Goal: Transaction & Acquisition: Purchase product/service

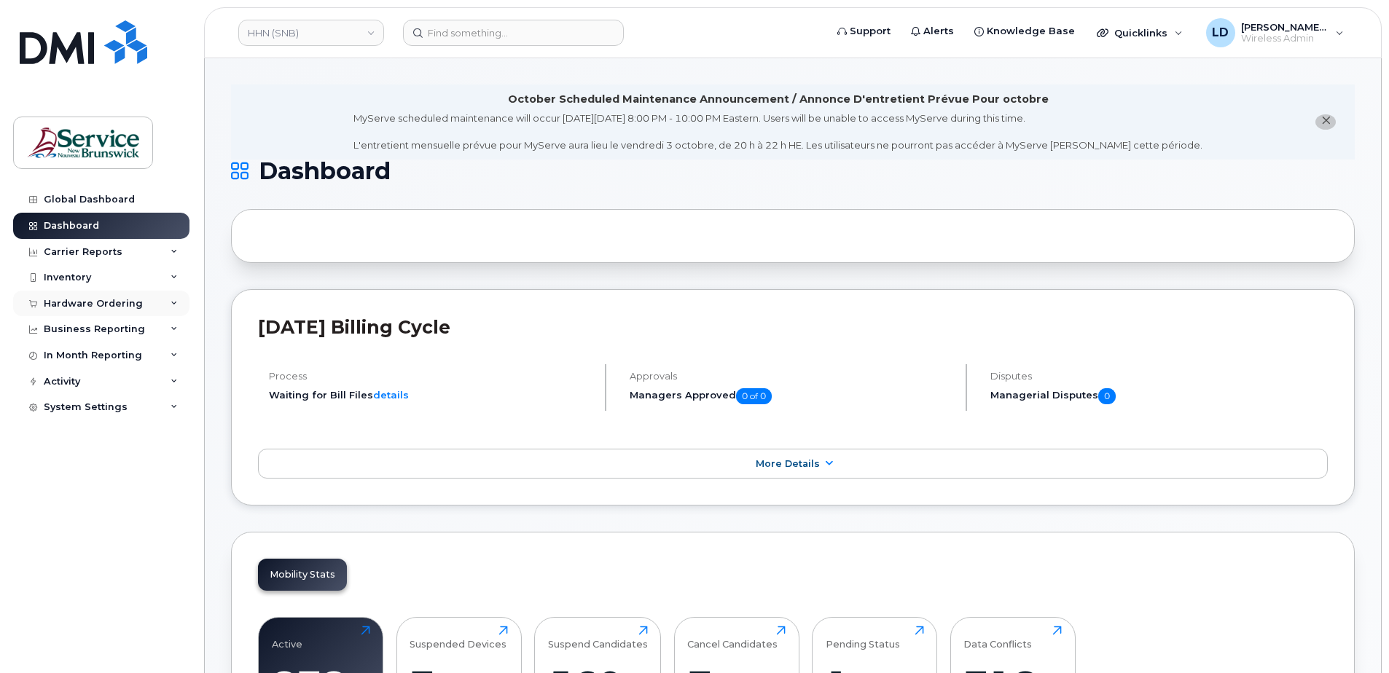
click at [66, 302] on div "Hardware Ordering" at bounding box center [93, 304] width 99 height 12
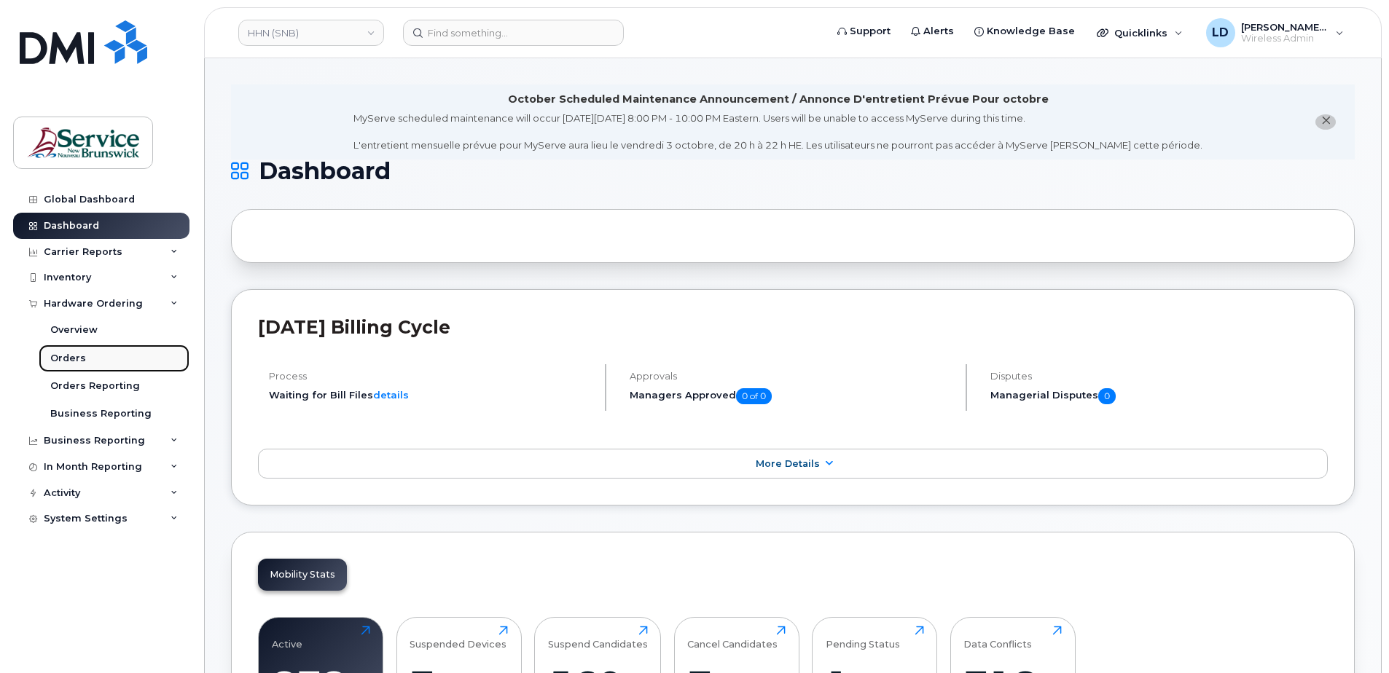
click at [66, 353] on div "Orders" at bounding box center [68, 358] width 36 height 13
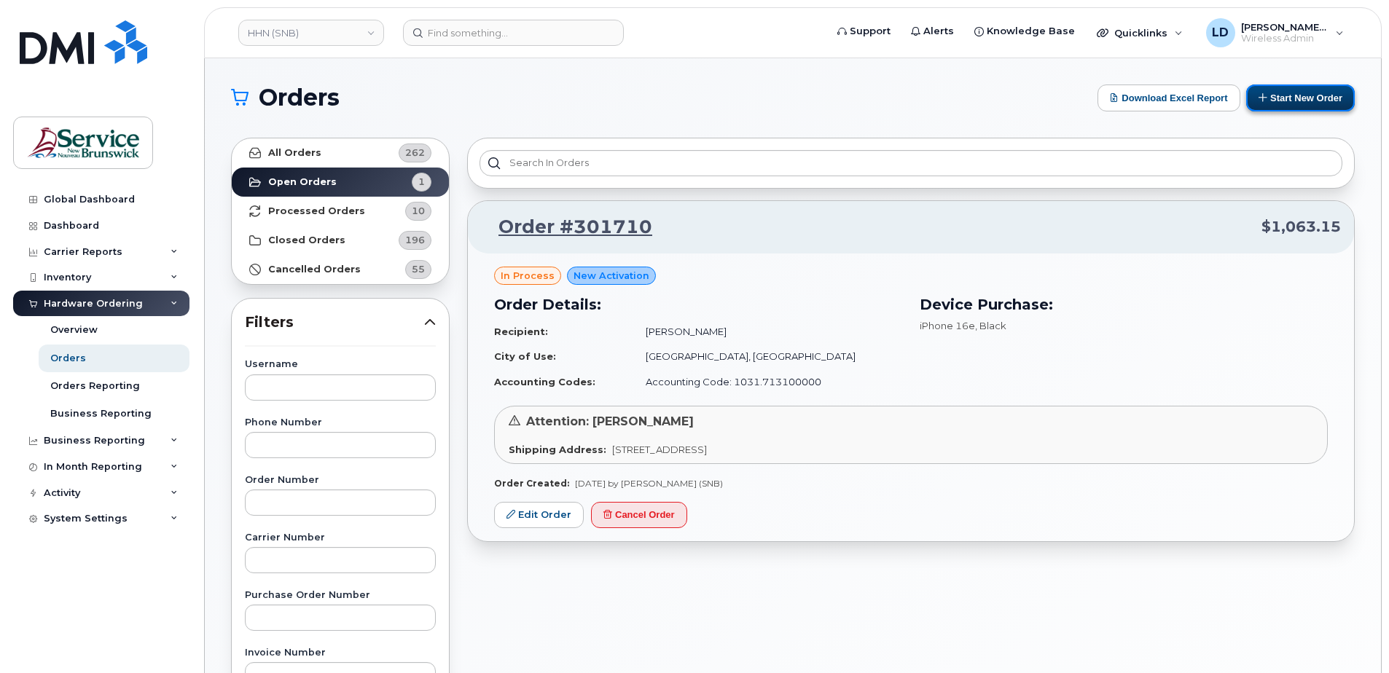
click at [1306, 100] on button "Start New Order" at bounding box center [1300, 98] width 109 height 27
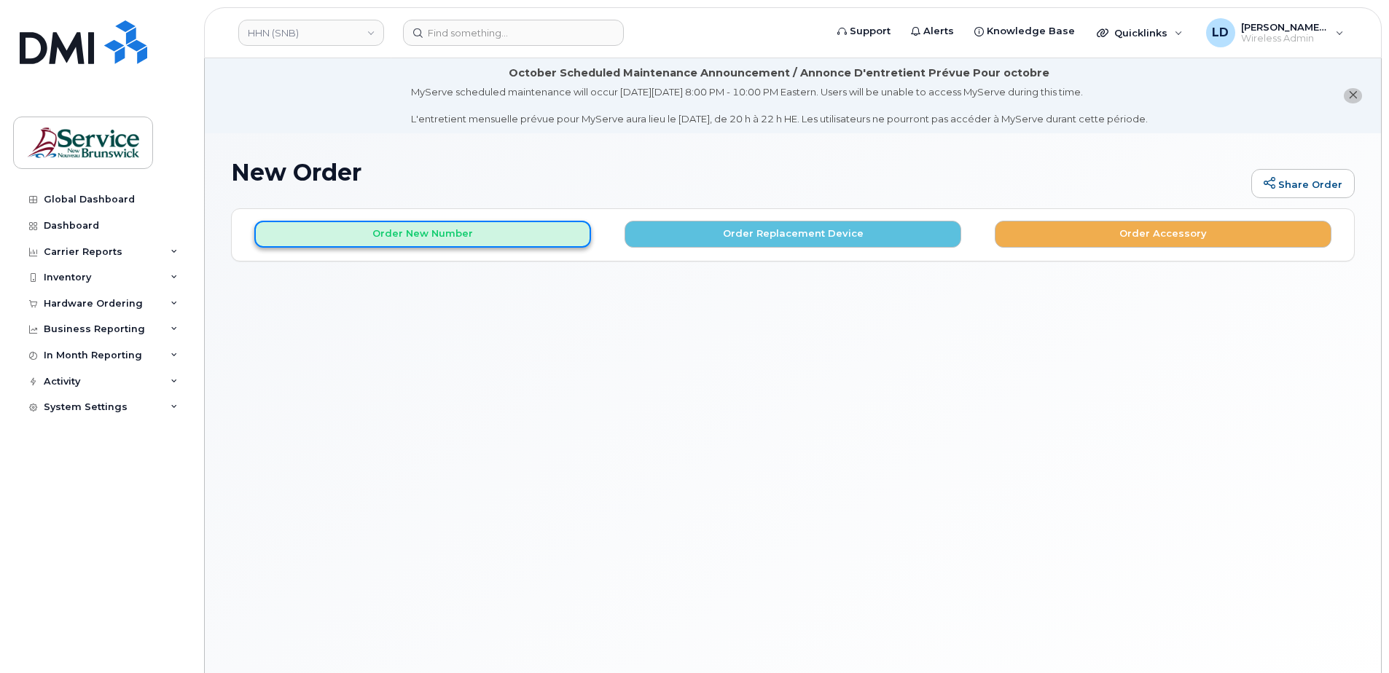
click at [474, 229] on button "Order New Number" at bounding box center [422, 234] width 337 height 27
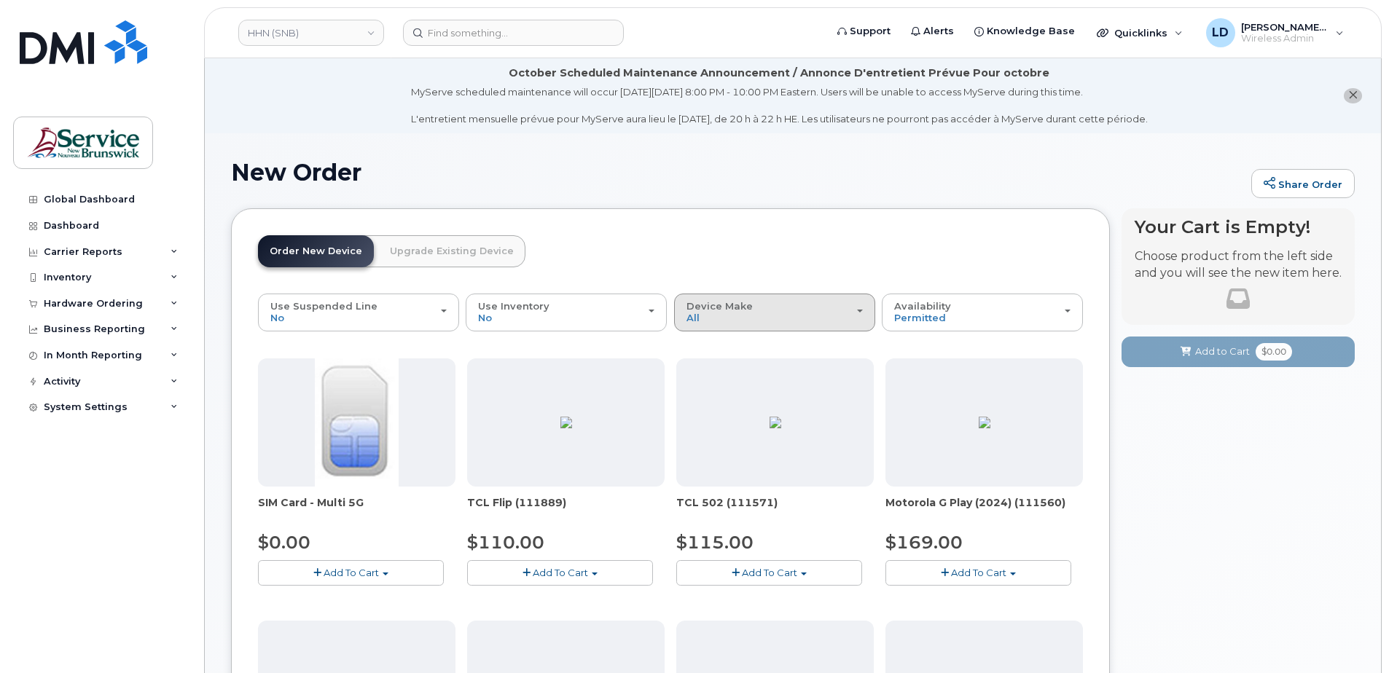
click at [721, 309] on span "Device Make" at bounding box center [719, 306] width 66 height 12
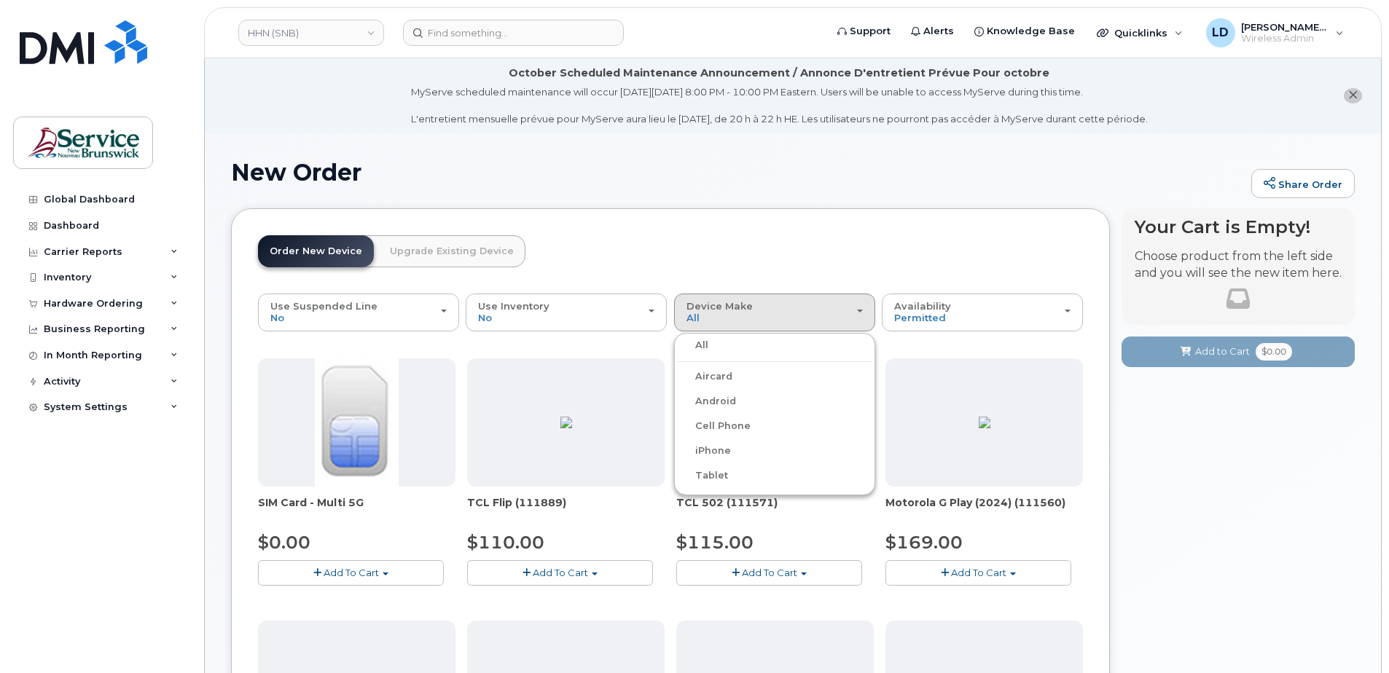
click at [702, 450] on label "iPhone" at bounding box center [704, 450] width 53 height 17
click at [0, 0] on input "iPhone" at bounding box center [0, 0] width 0 height 0
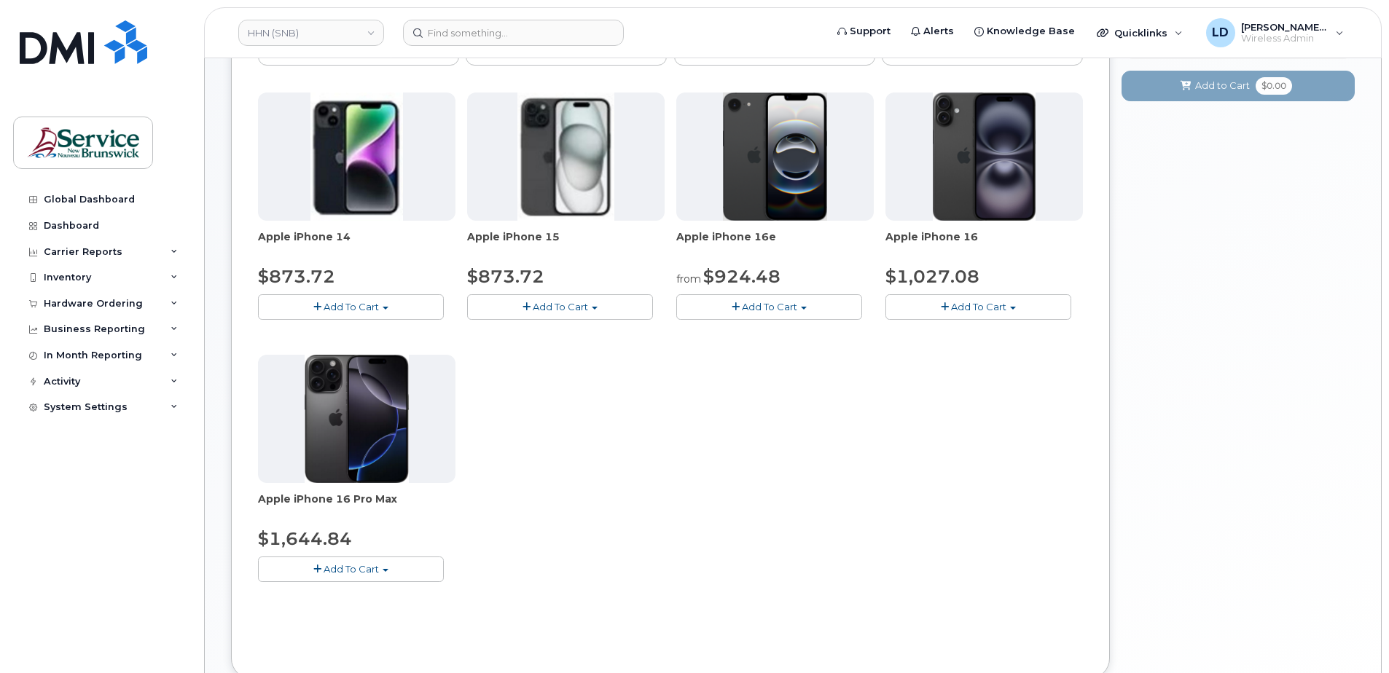
scroll to position [291, 0]
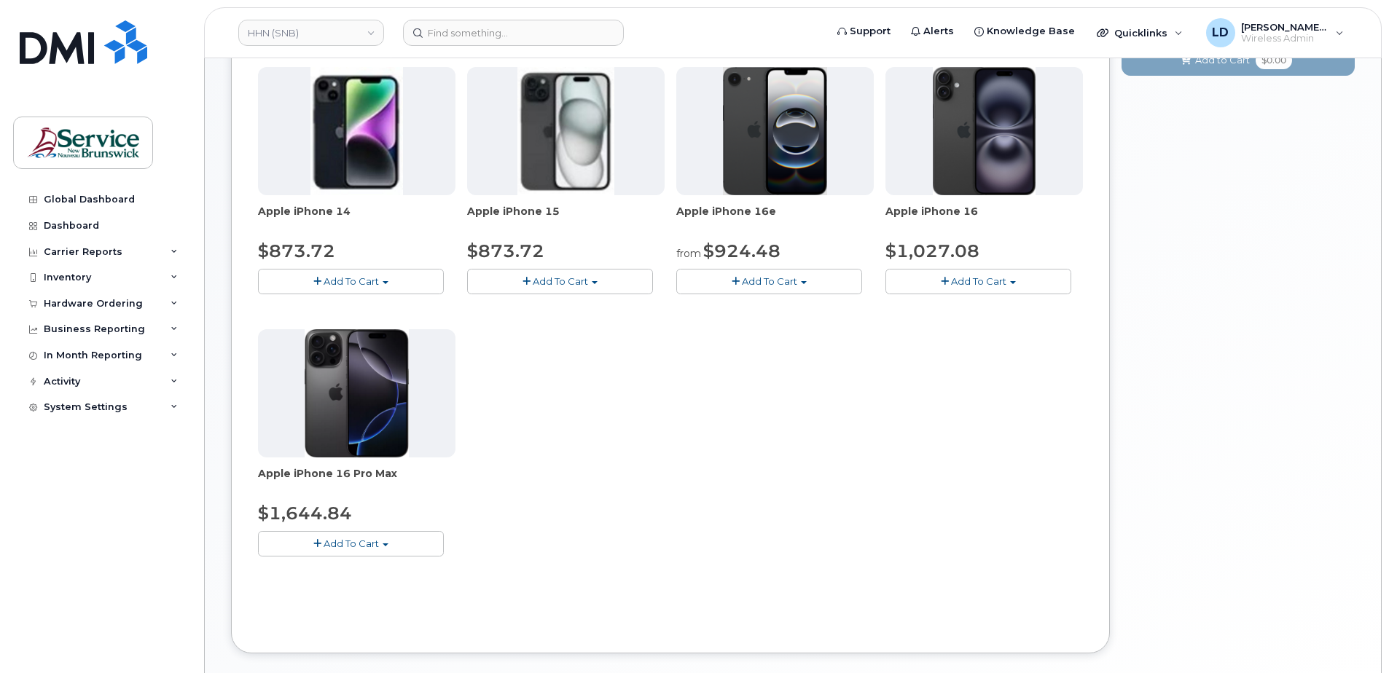
click at [755, 281] on span "Add To Cart" at bounding box center [769, 281] width 55 height 12
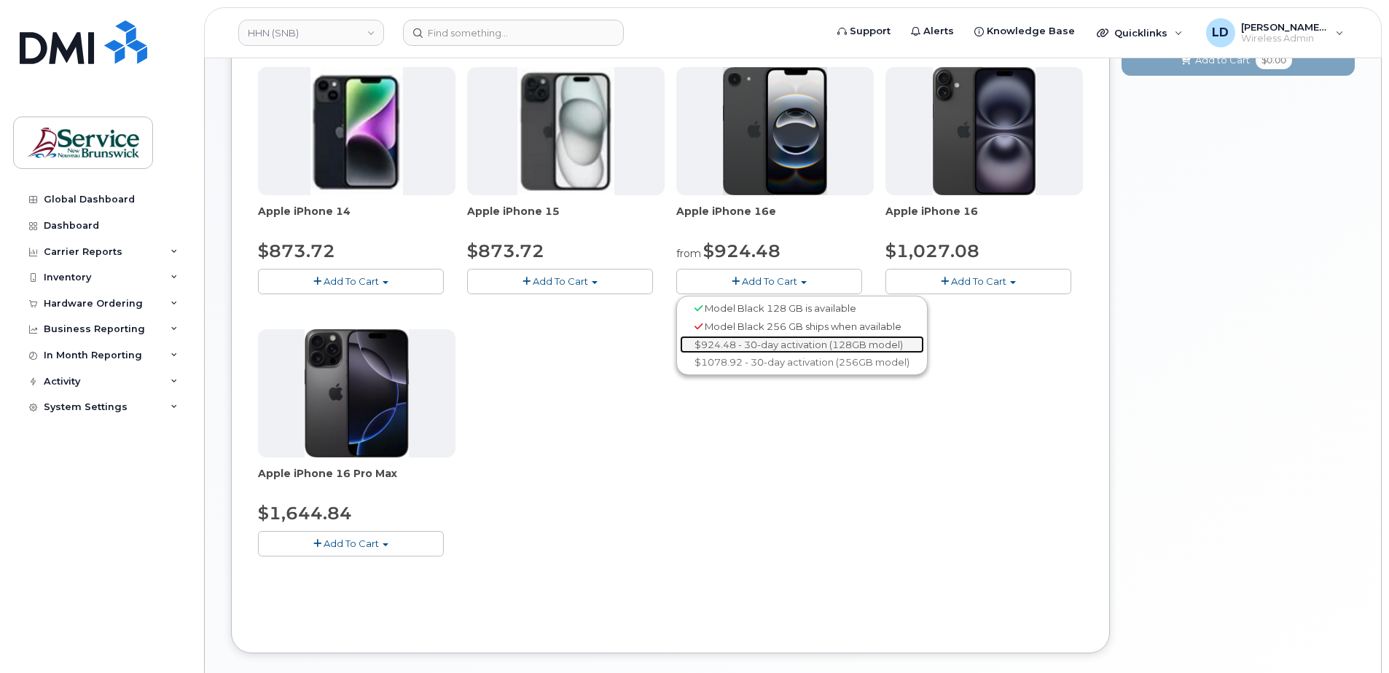
click at [745, 338] on link "$924.48 - 30-day activation (128GB model)" at bounding box center [802, 345] width 244 height 18
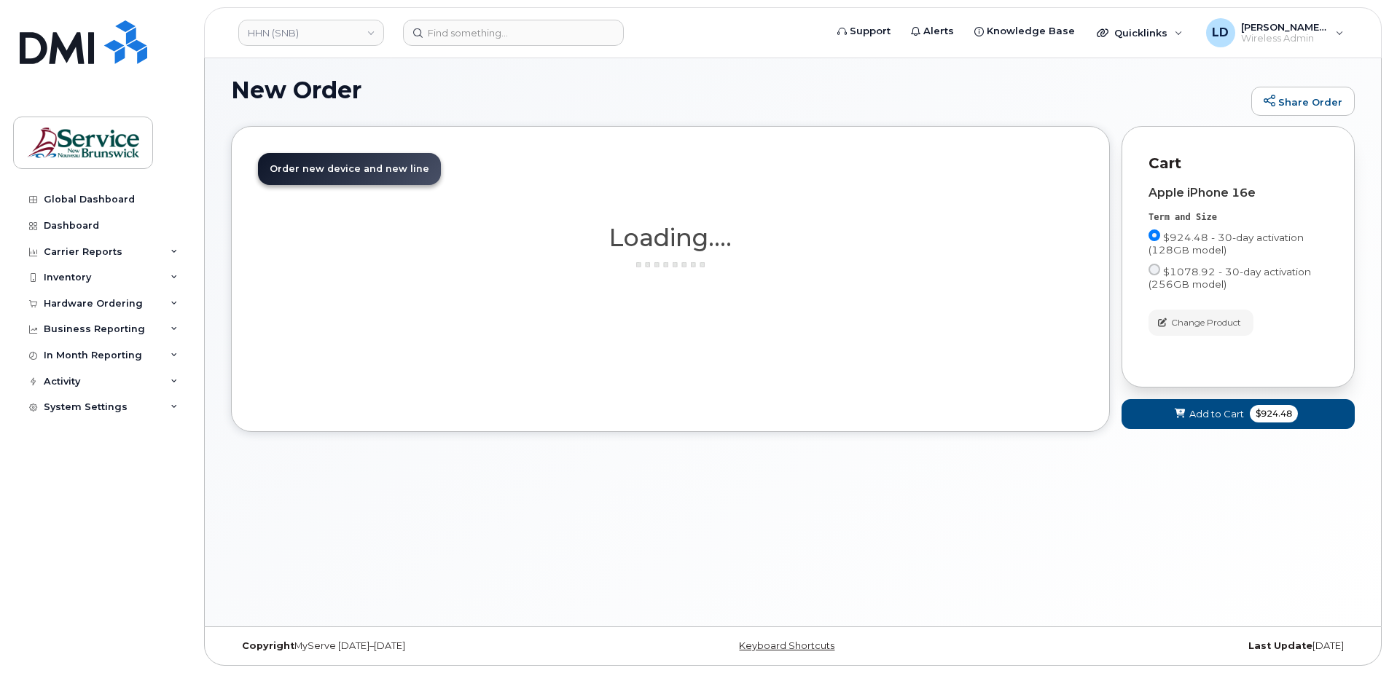
scroll to position [82, 0]
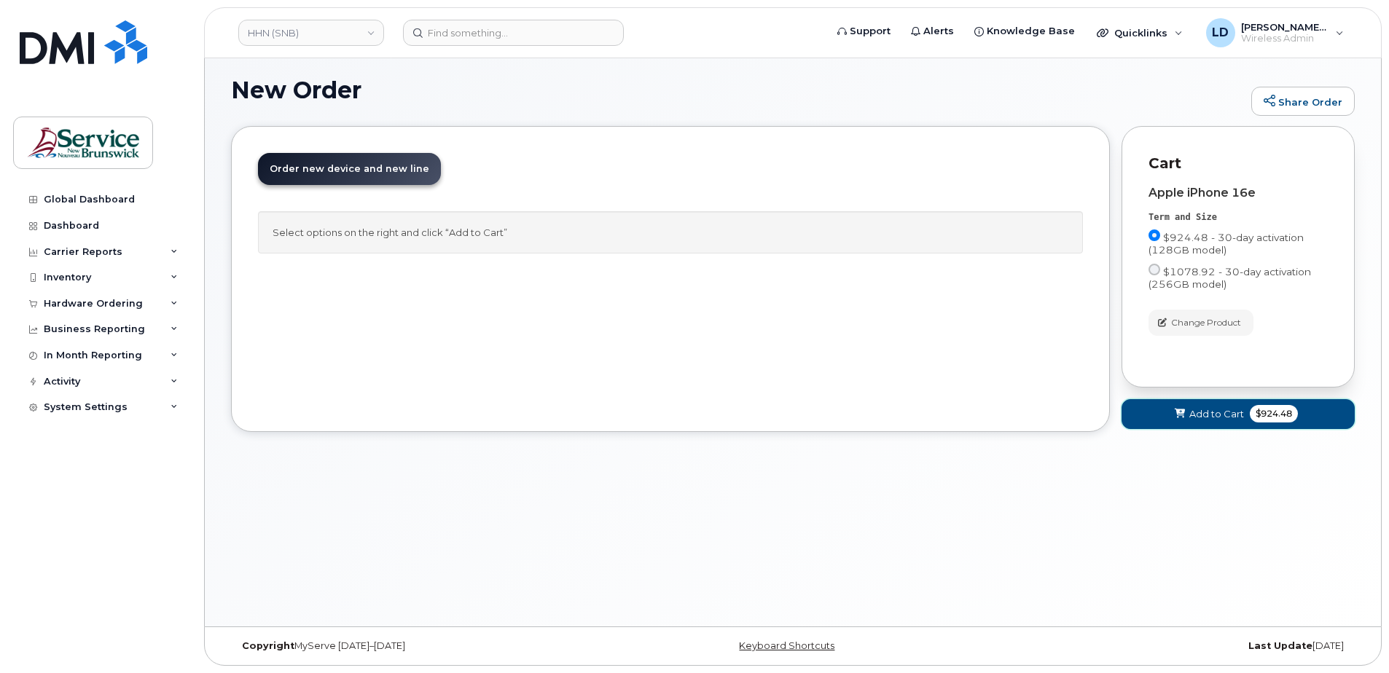
click at [1198, 412] on span "Add to Cart" at bounding box center [1216, 414] width 55 height 14
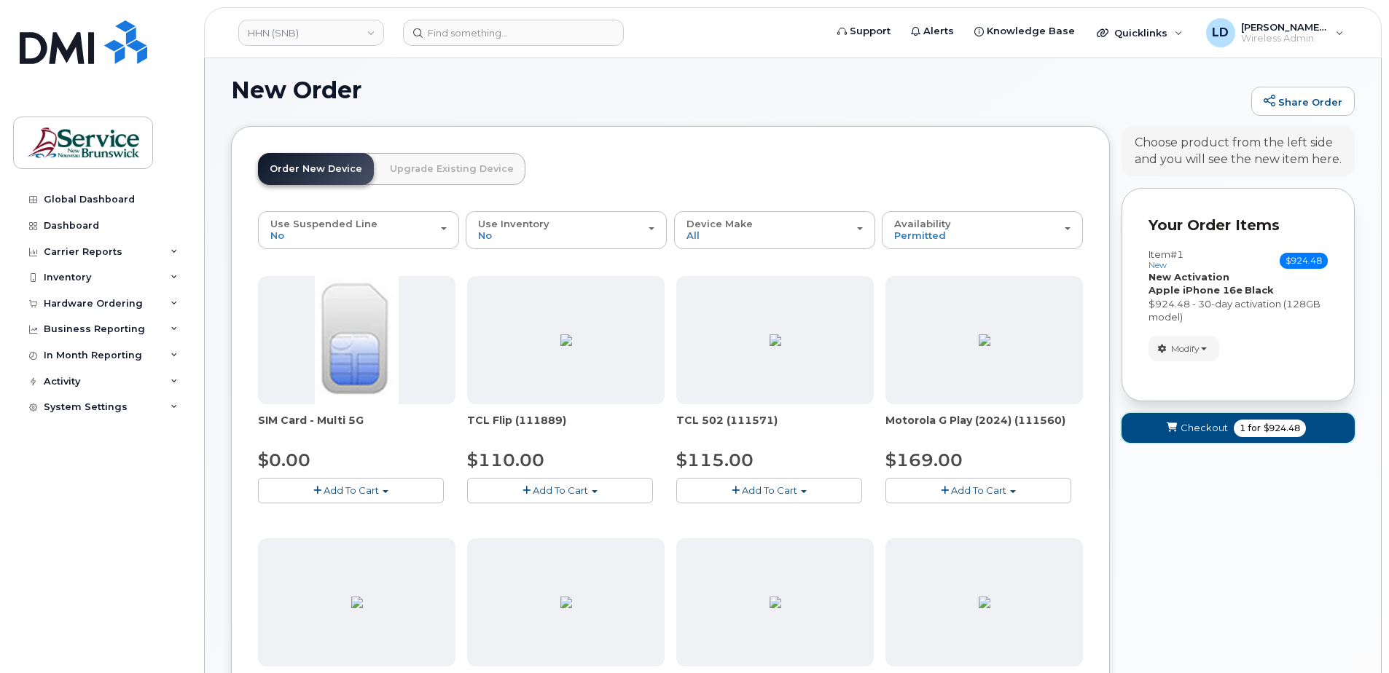
click at [1187, 426] on span "Checkout" at bounding box center [1203, 428] width 47 height 14
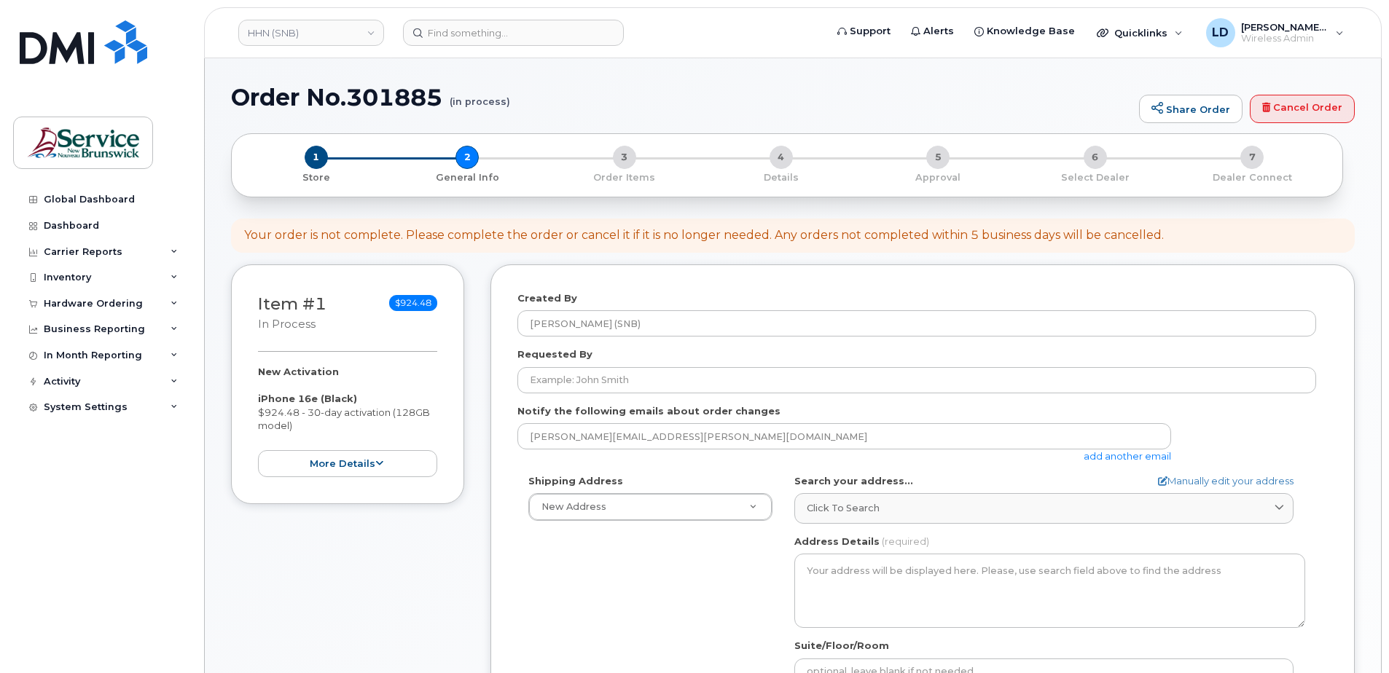
select select
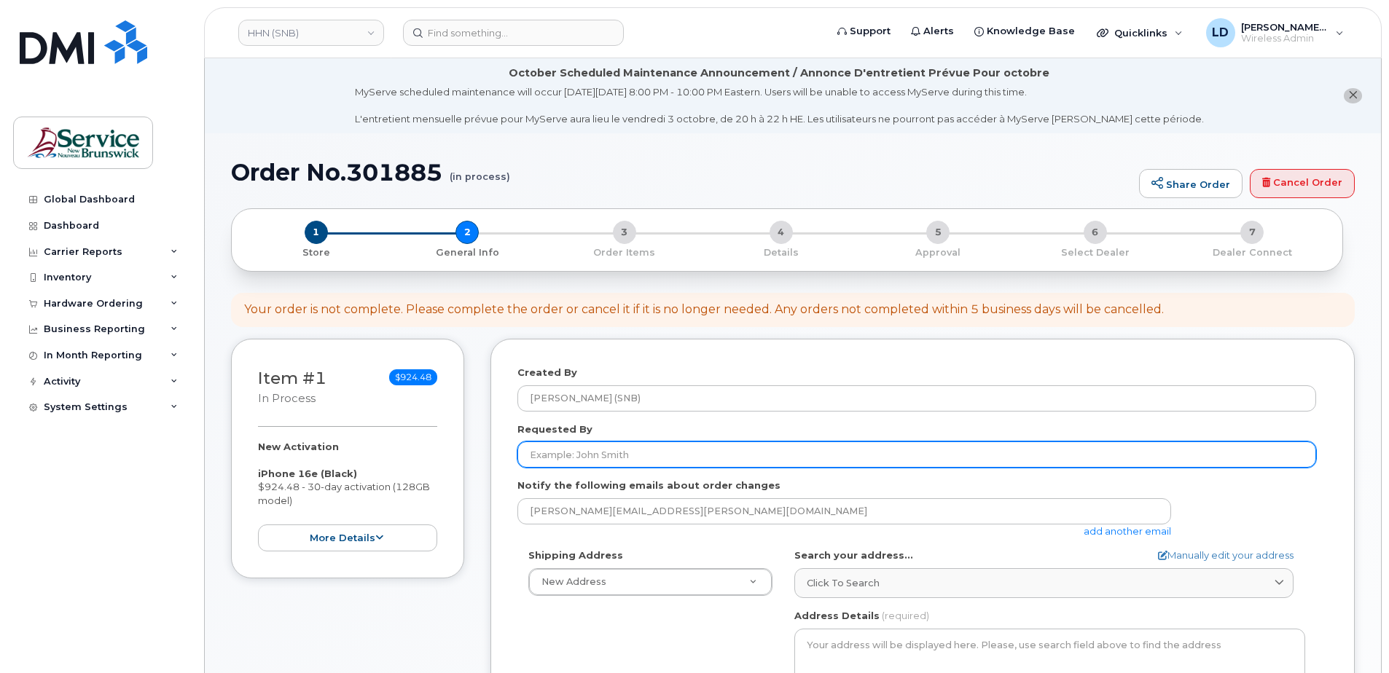
click at [557, 451] on input "Requested By" at bounding box center [916, 455] width 799 height 26
paste input "Kerri Mullin"
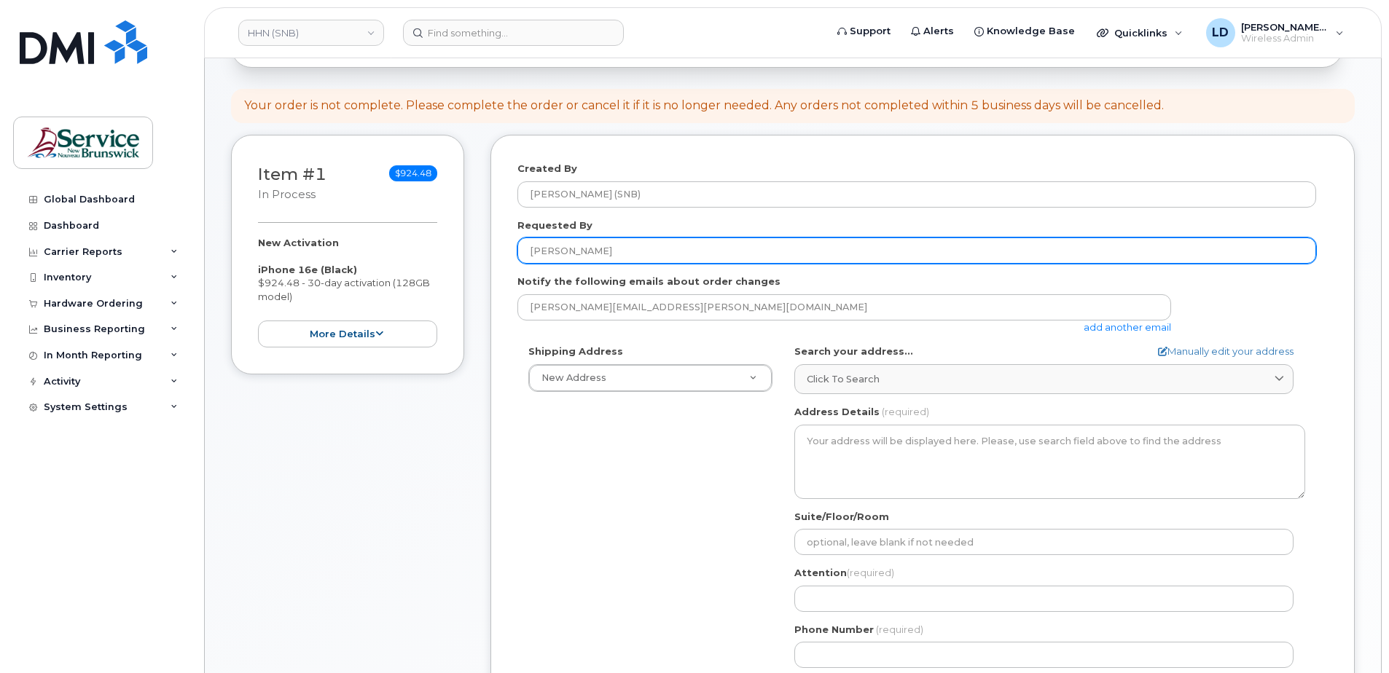
scroll to position [219, 0]
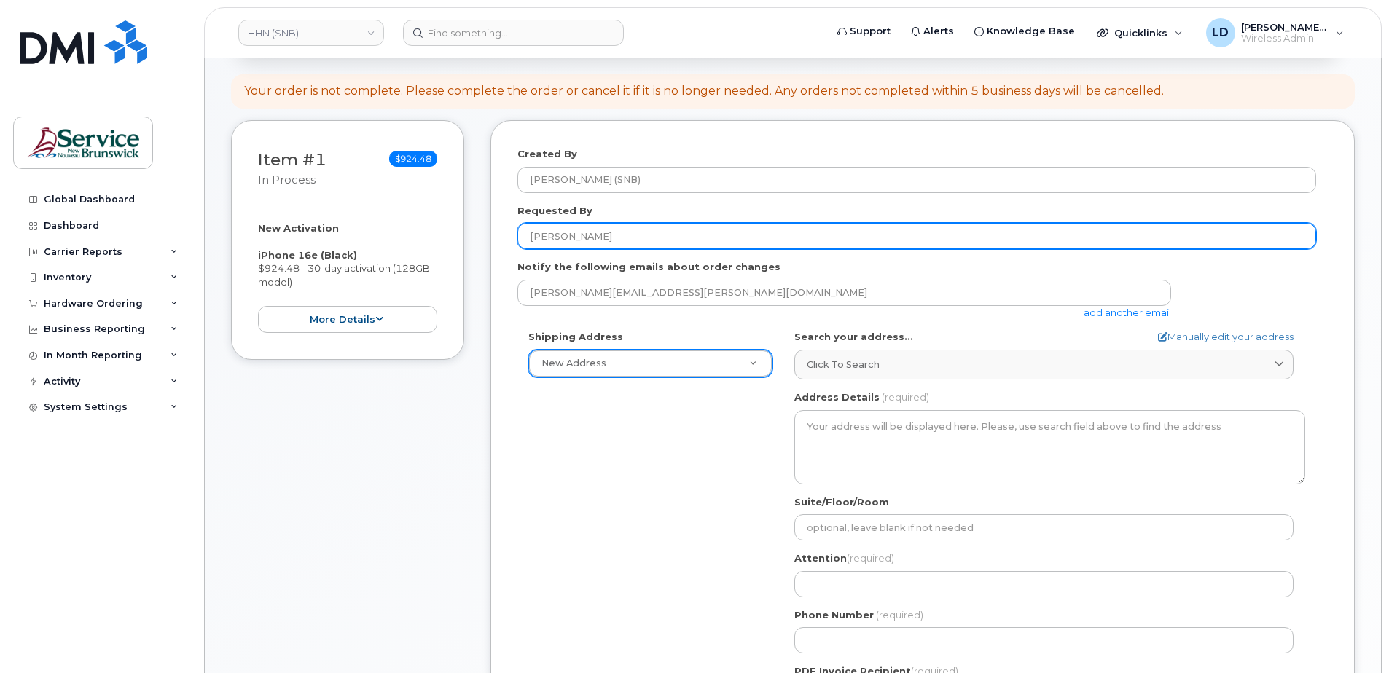
type input "Kerri Mullin"
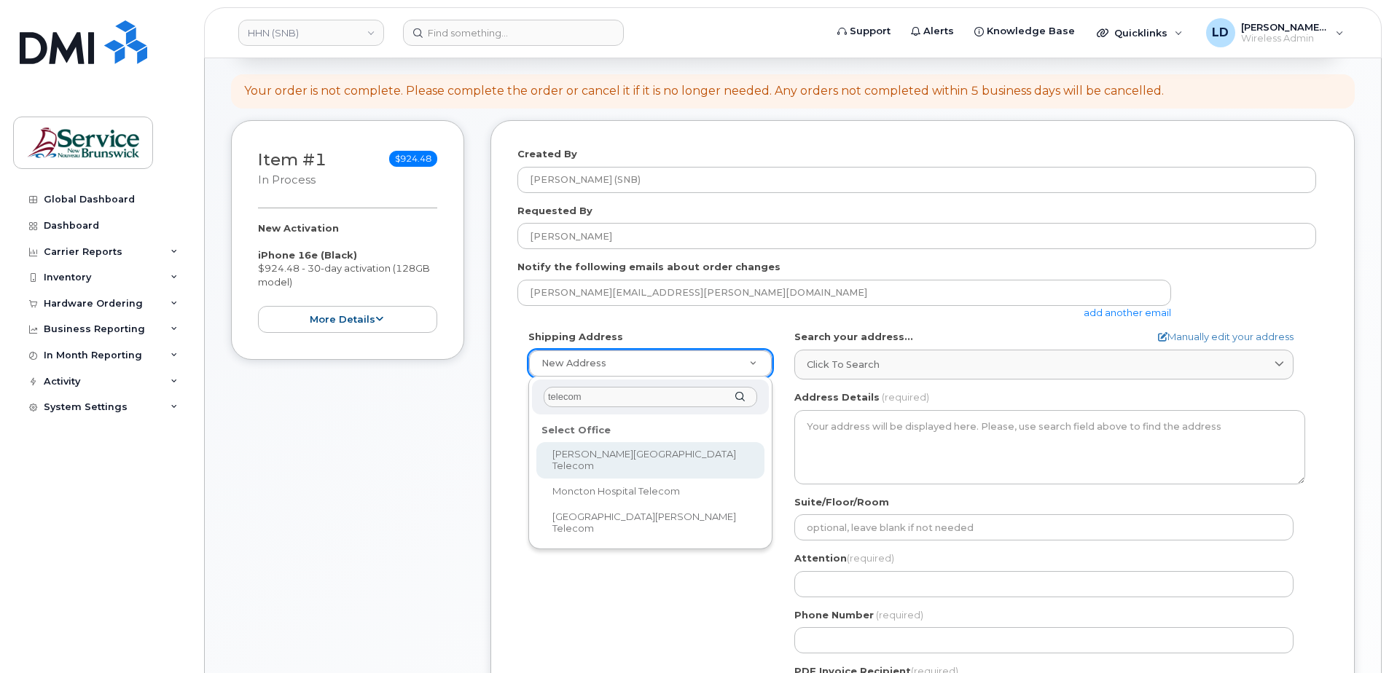
type input "telecom"
select select
type textarea "985 College Hill Rd Fredericton New Brunswick E3B 4J7"
type input "Steve Sullivan"
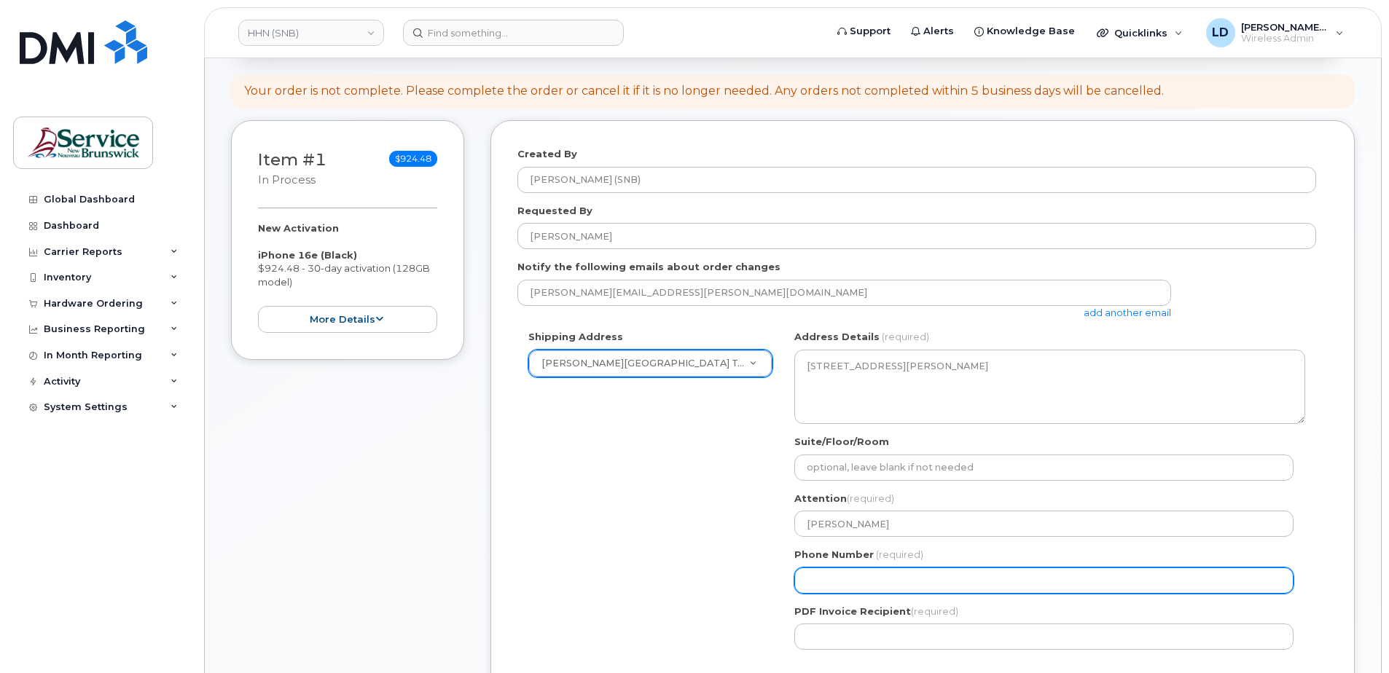
click at [826, 573] on input "Phone Number" at bounding box center [1043, 581] width 499 height 26
select select
type input "506452543"
select select
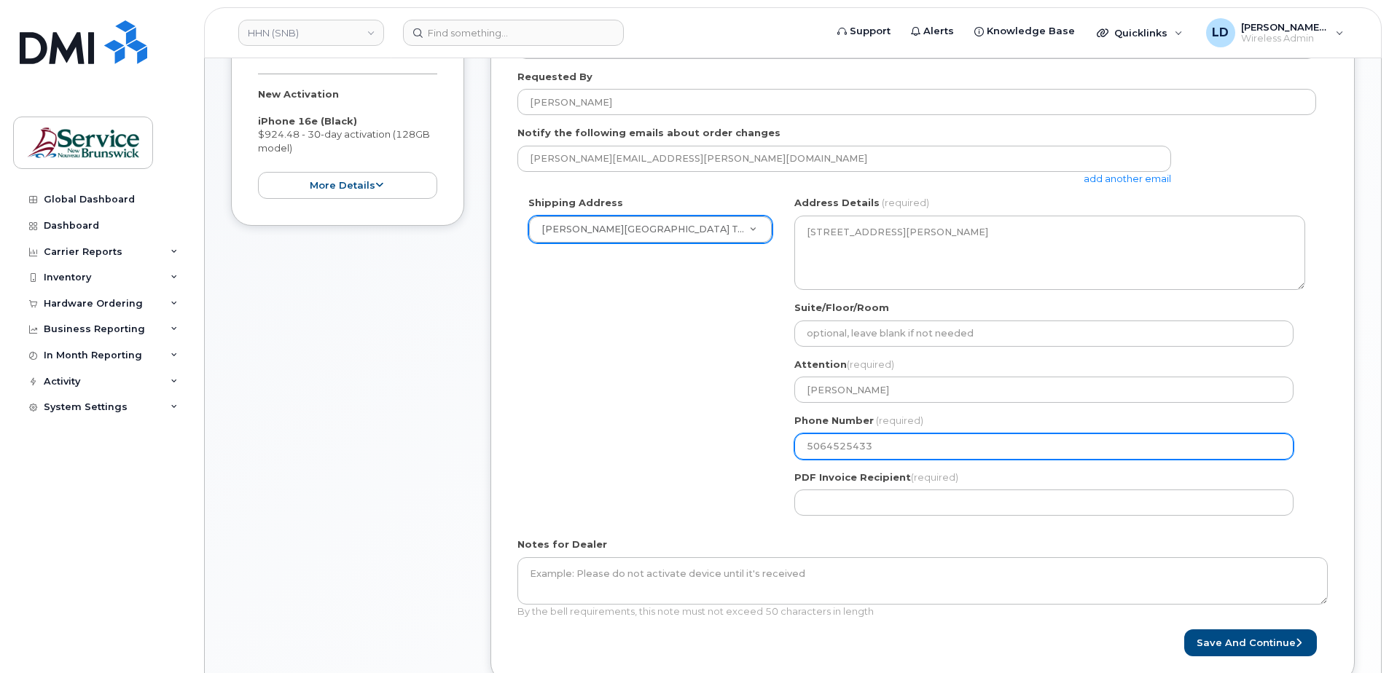
scroll to position [364, 0]
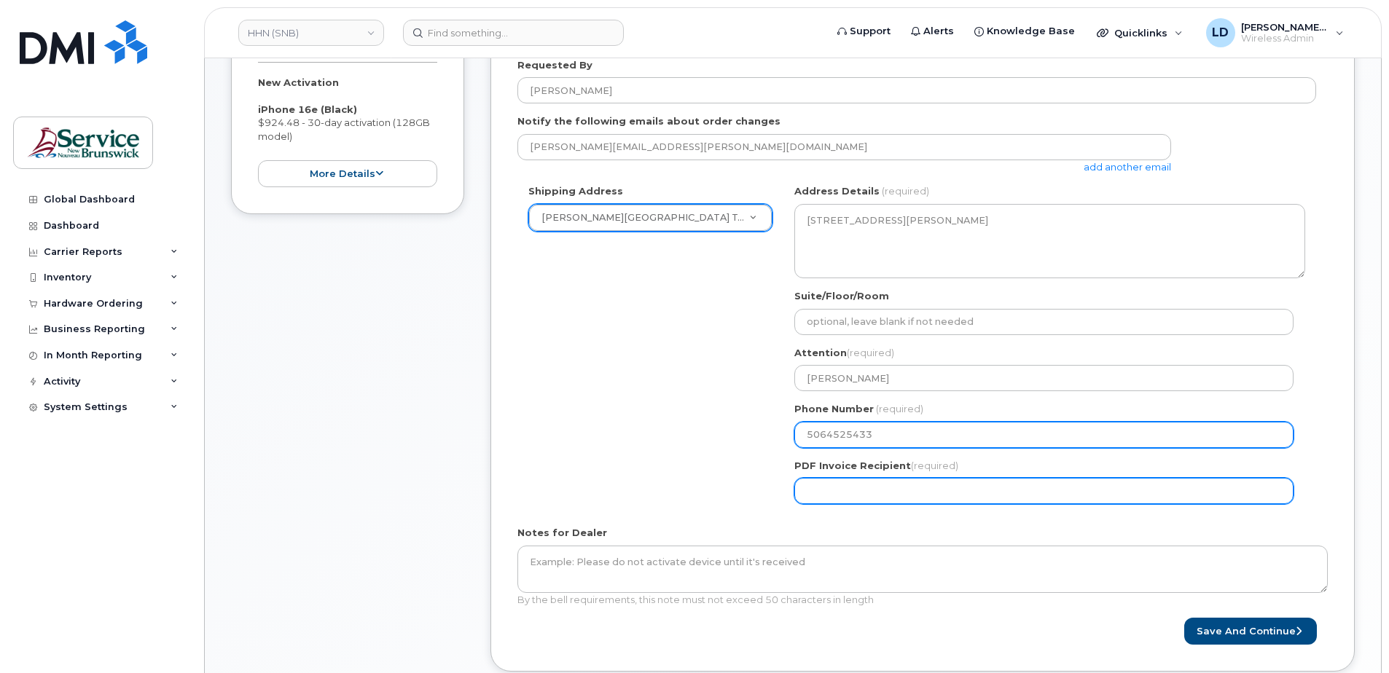
type input "5064525433"
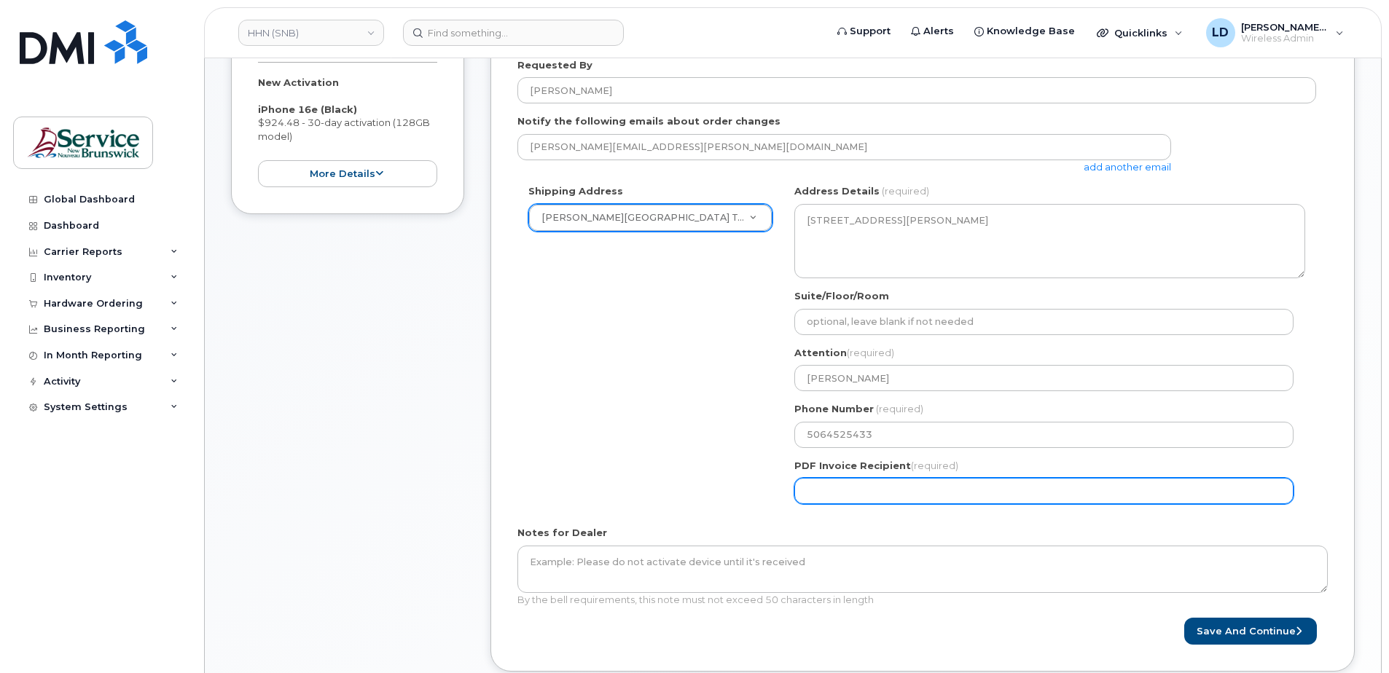
click at [838, 489] on input "PDF Invoice Recipient (required)" at bounding box center [1043, 491] width 499 height 26
type input "[PERSON_NAME][EMAIL_ADDRESS][PERSON_NAME][DOMAIN_NAME]"
select select
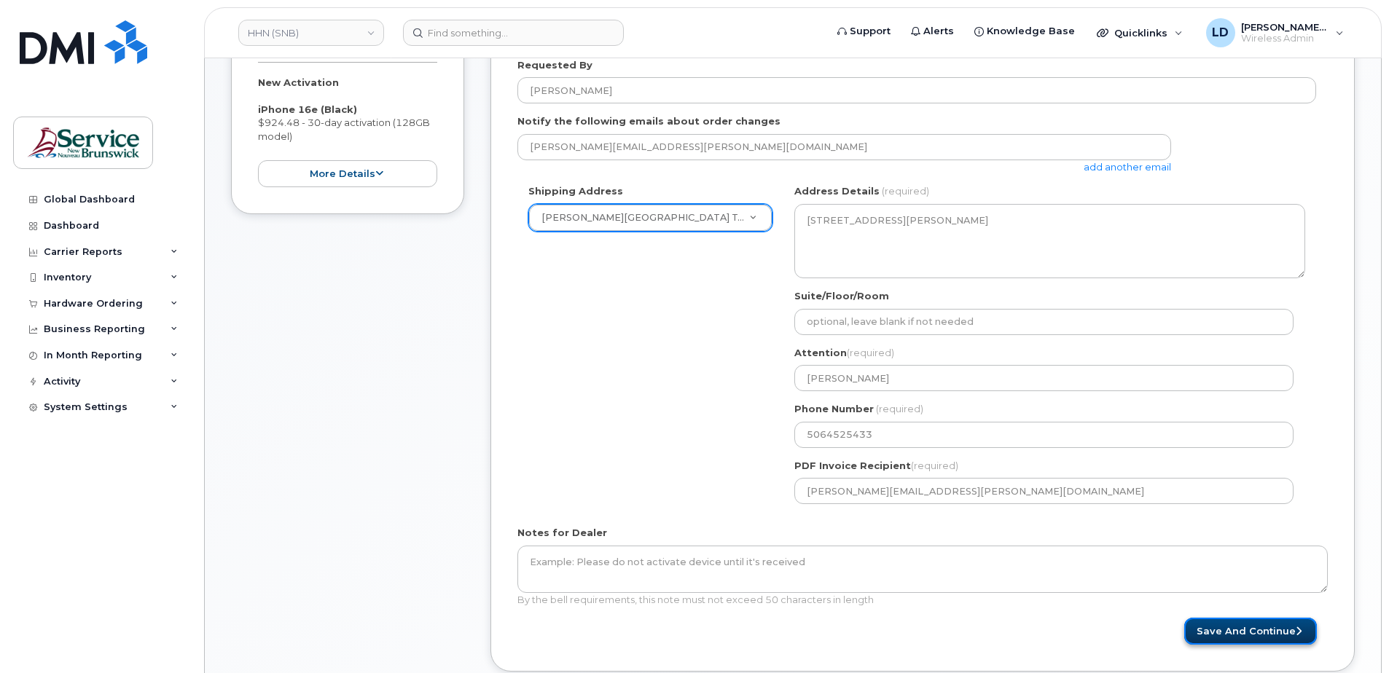
click at [1227, 630] on button "Save and Continue" at bounding box center [1250, 631] width 133 height 27
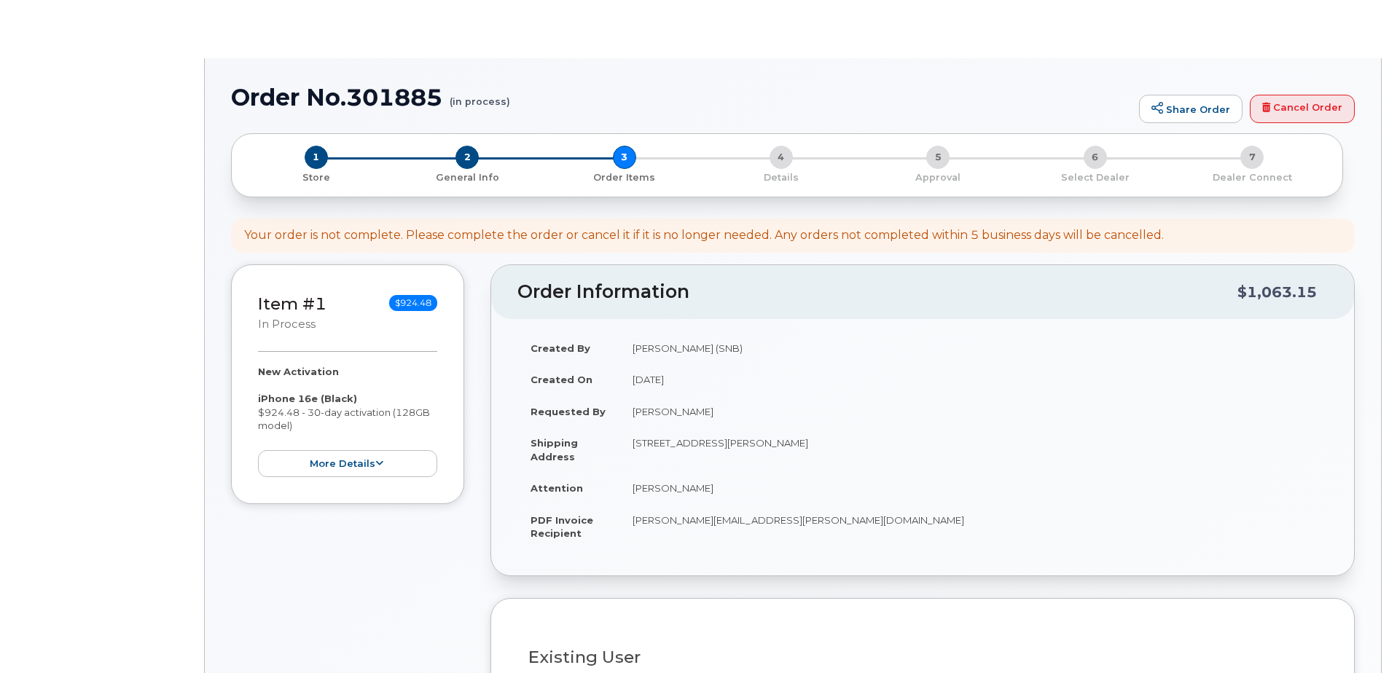
select select
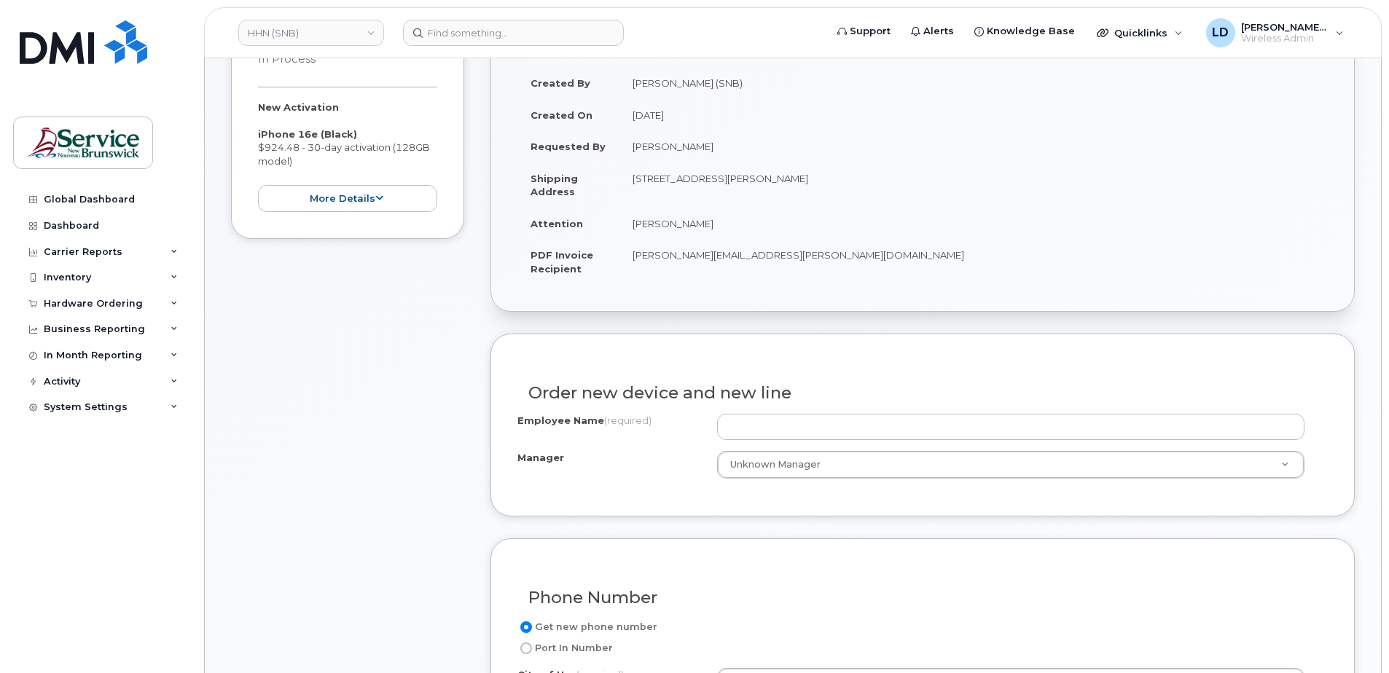
scroll to position [364, 0]
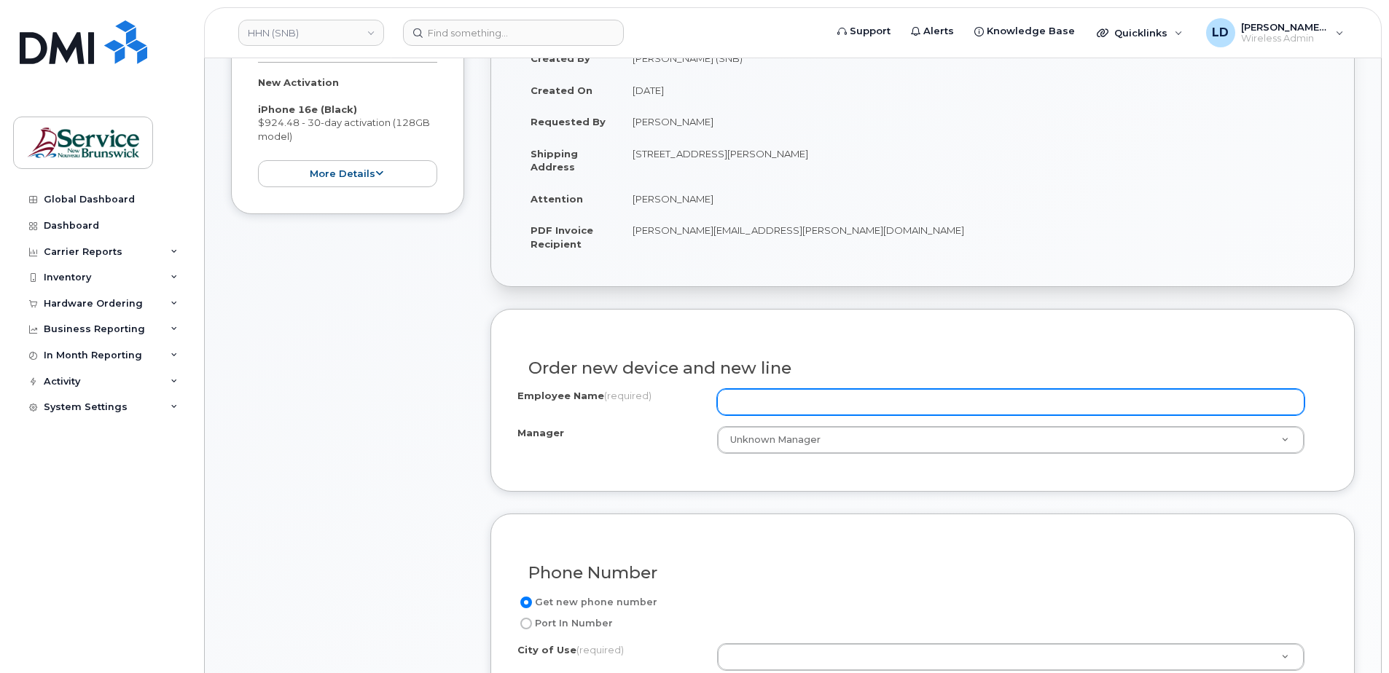
click at [743, 395] on input "Employee Name (required)" at bounding box center [1010, 402] width 587 height 26
paste input "Sophie Durelle-Catalano"
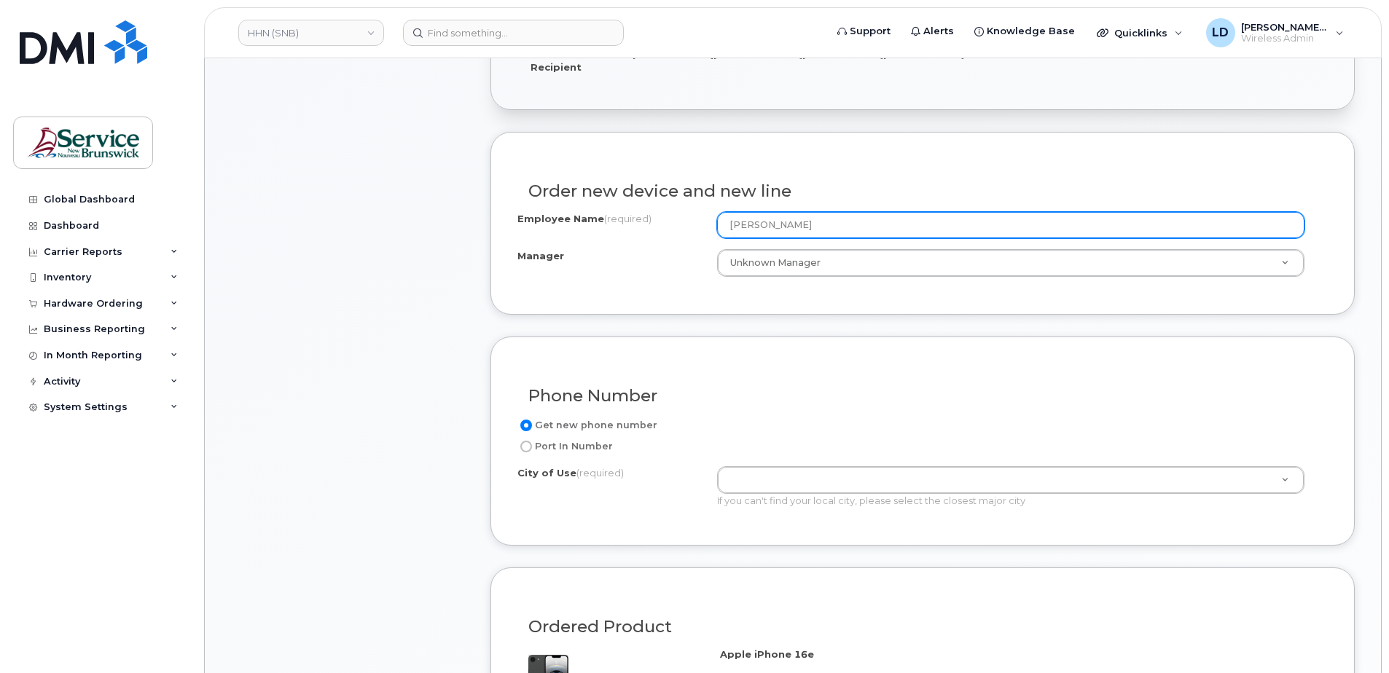
scroll to position [583, 0]
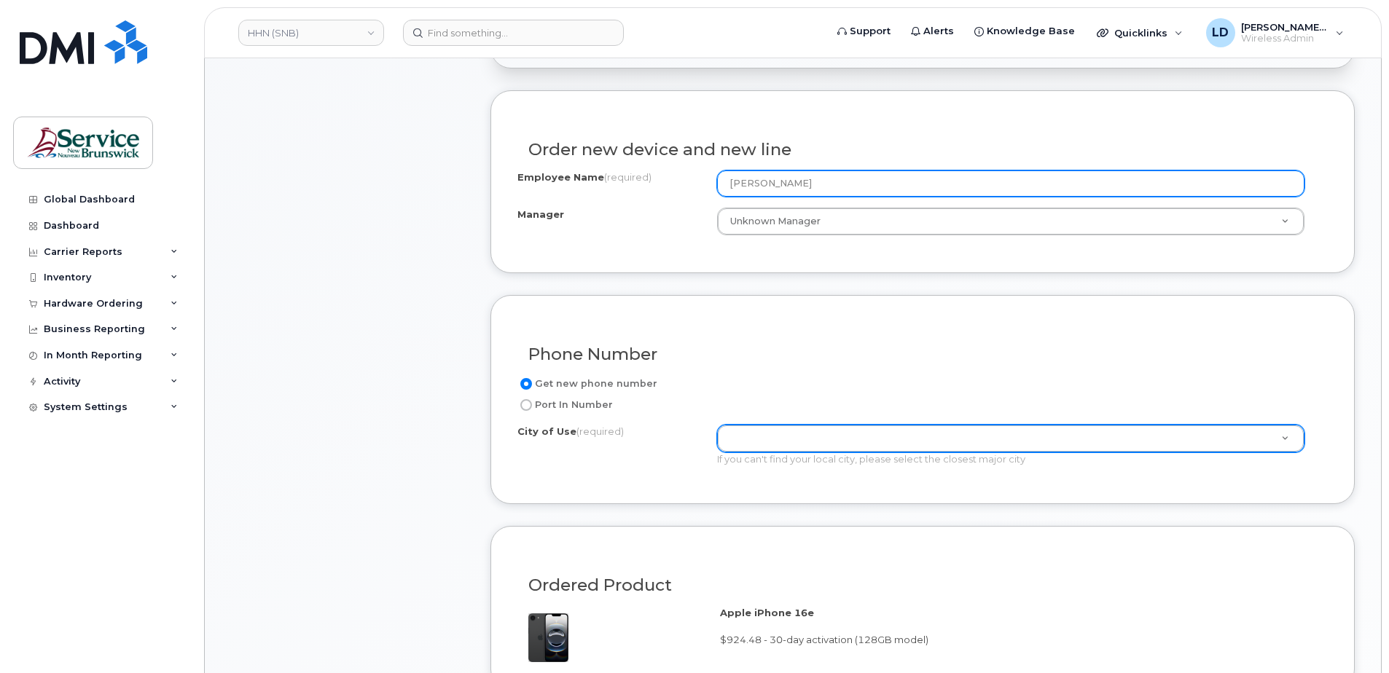
type input "Sophie Durelle-Catalano"
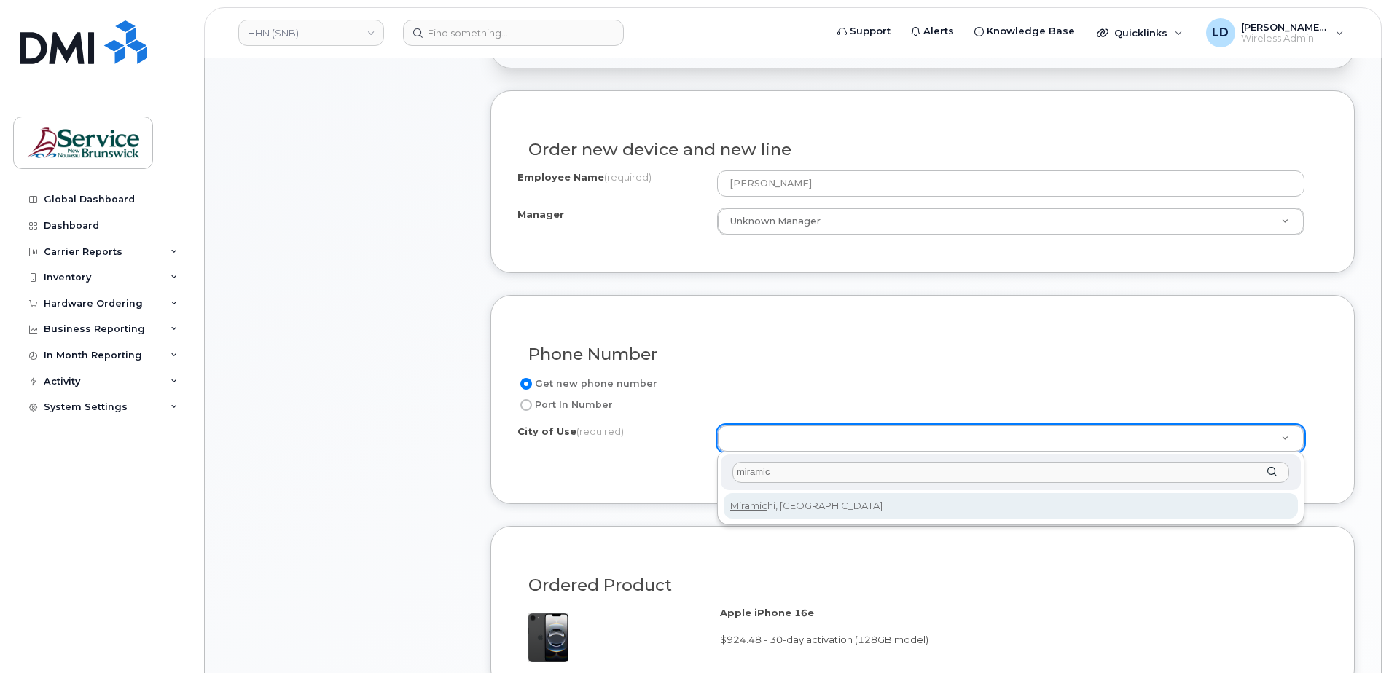
type input "miramic"
type input "1813"
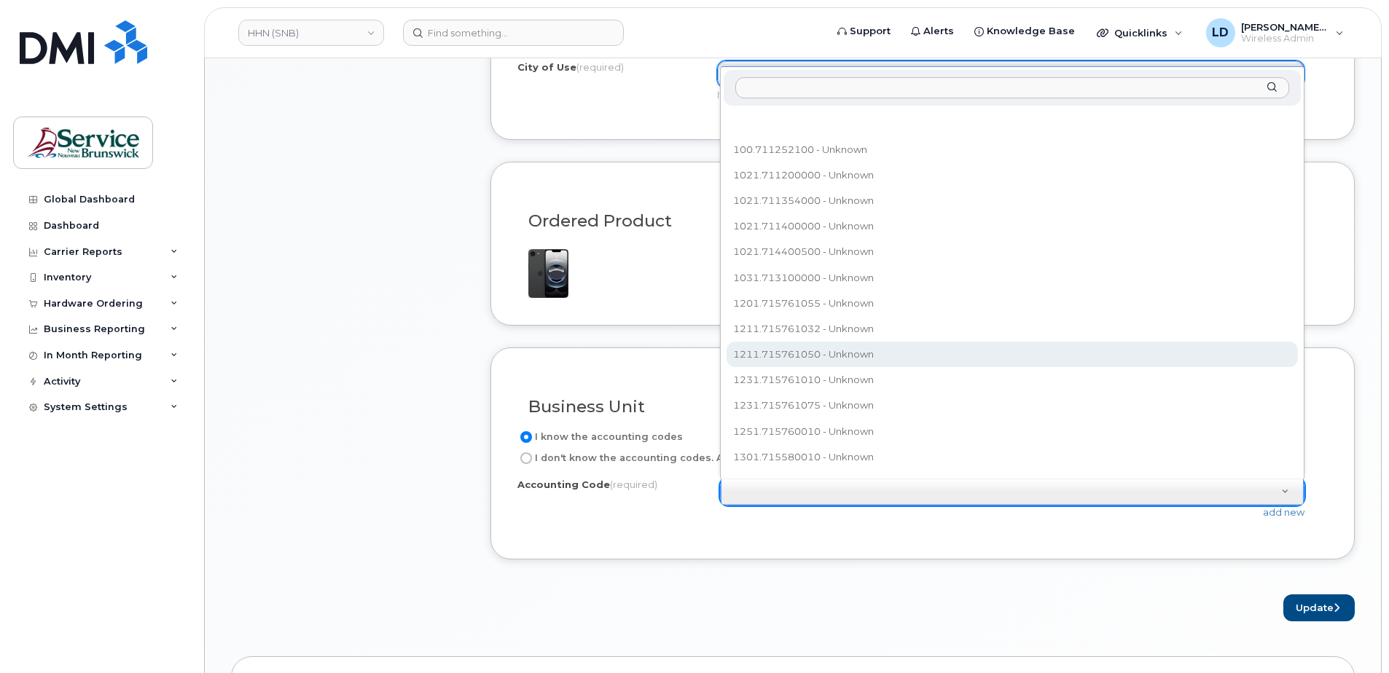
scroll to position [16, 0]
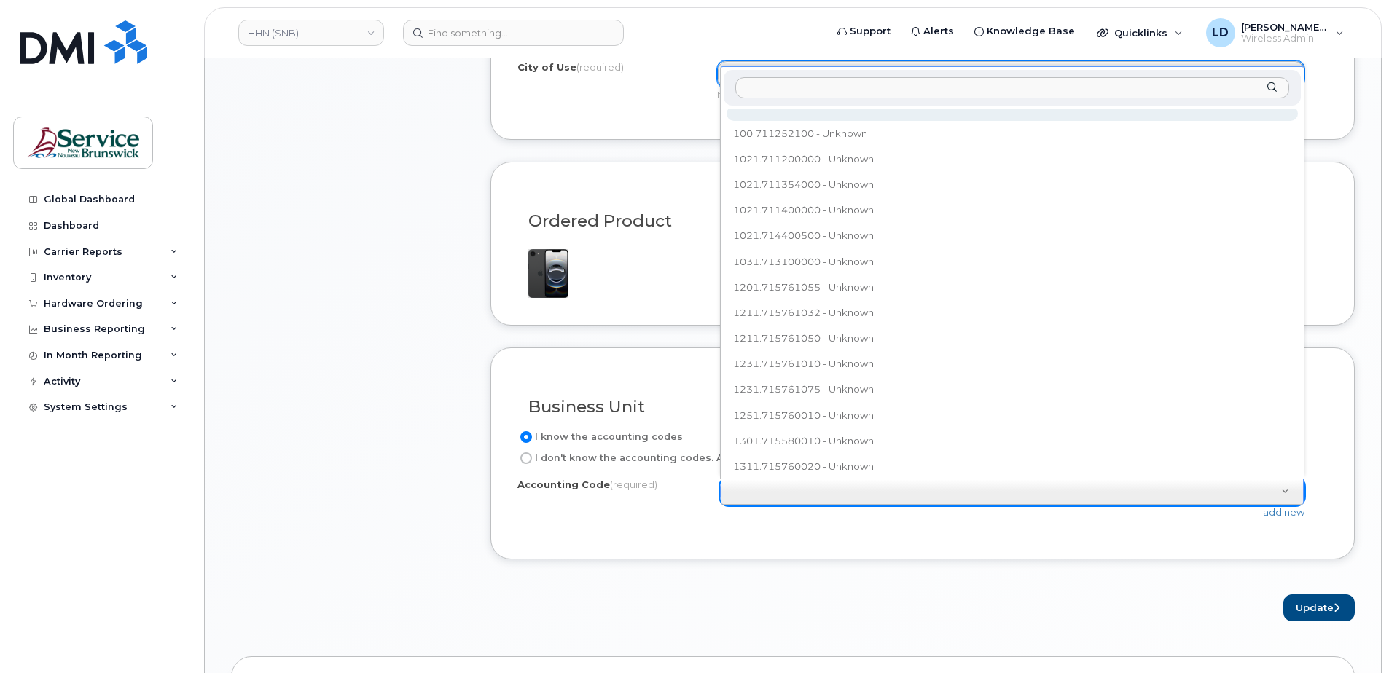
click at [770, 90] on input "text" at bounding box center [1012, 87] width 554 height 21
paste input "540.715101550"
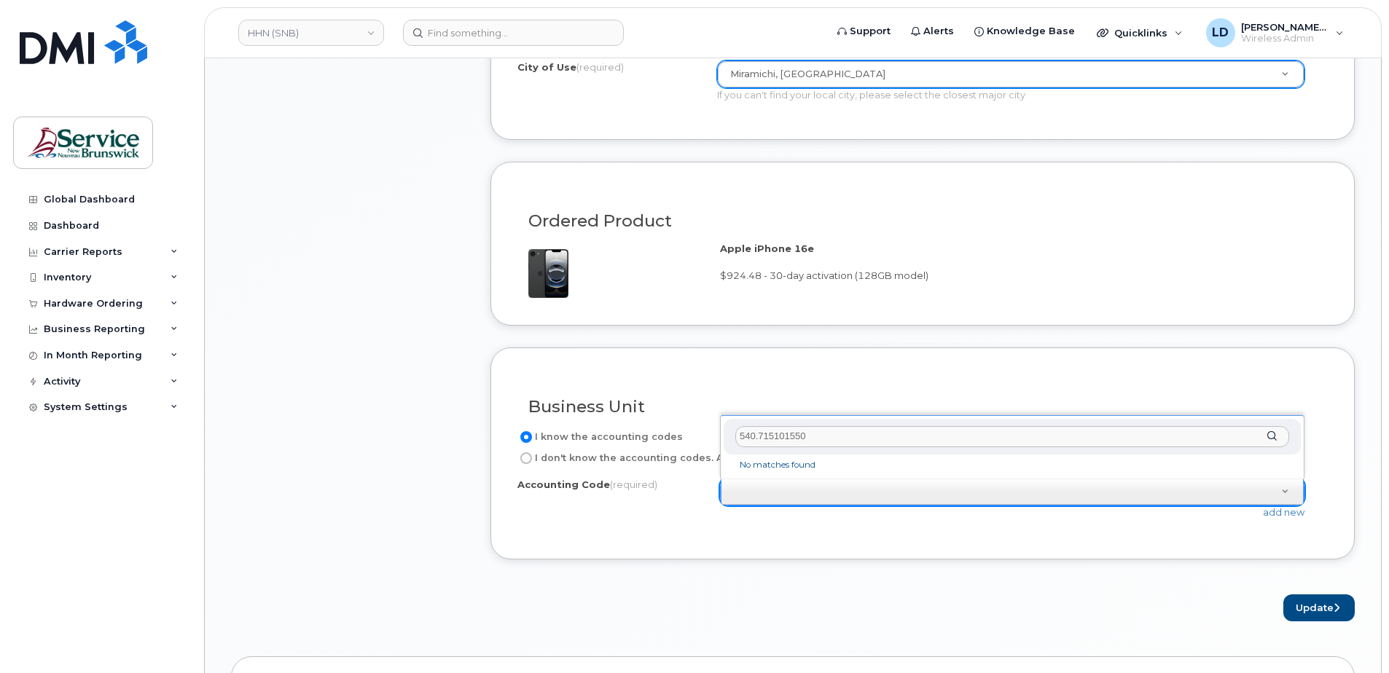
scroll to position [0, 0]
click at [754, 432] on input "540.715101550" at bounding box center [1012, 436] width 554 height 21
type input "5401.715101550"
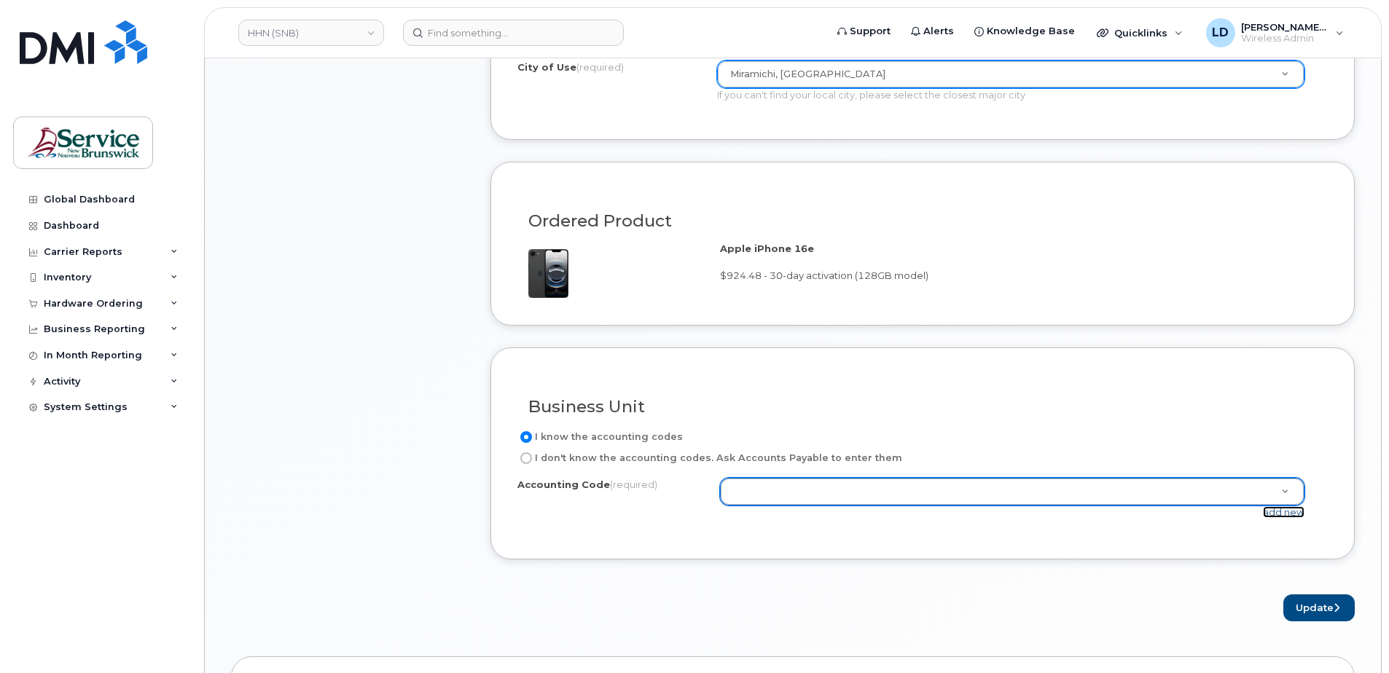
click at [1284, 511] on link "add new" at bounding box center [1284, 512] width 42 height 12
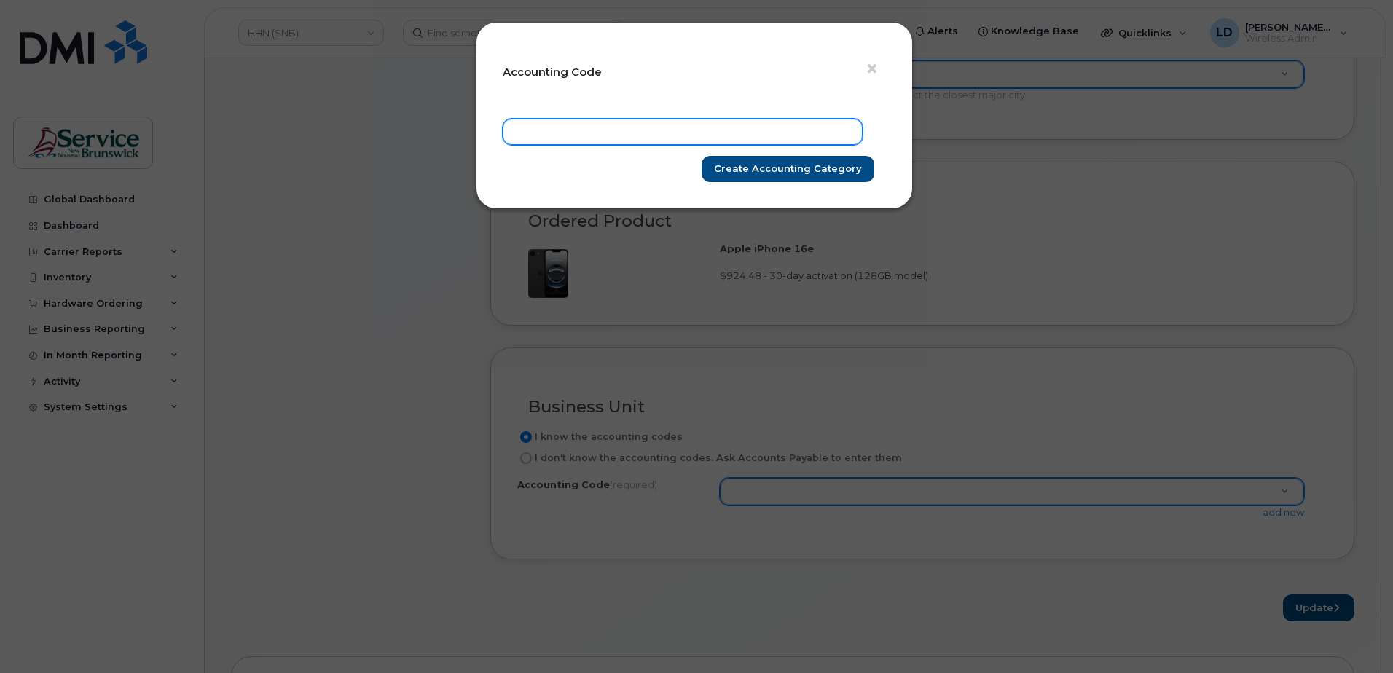
click at [556, 132] on input "text" at bounding box center [683, 132] width 360 height 26
paste input "540.715101550"
click at [535, 128] on input "540.715101550" at bounding box center [683, 132] width 360 height 26
type input "5401.715101550"
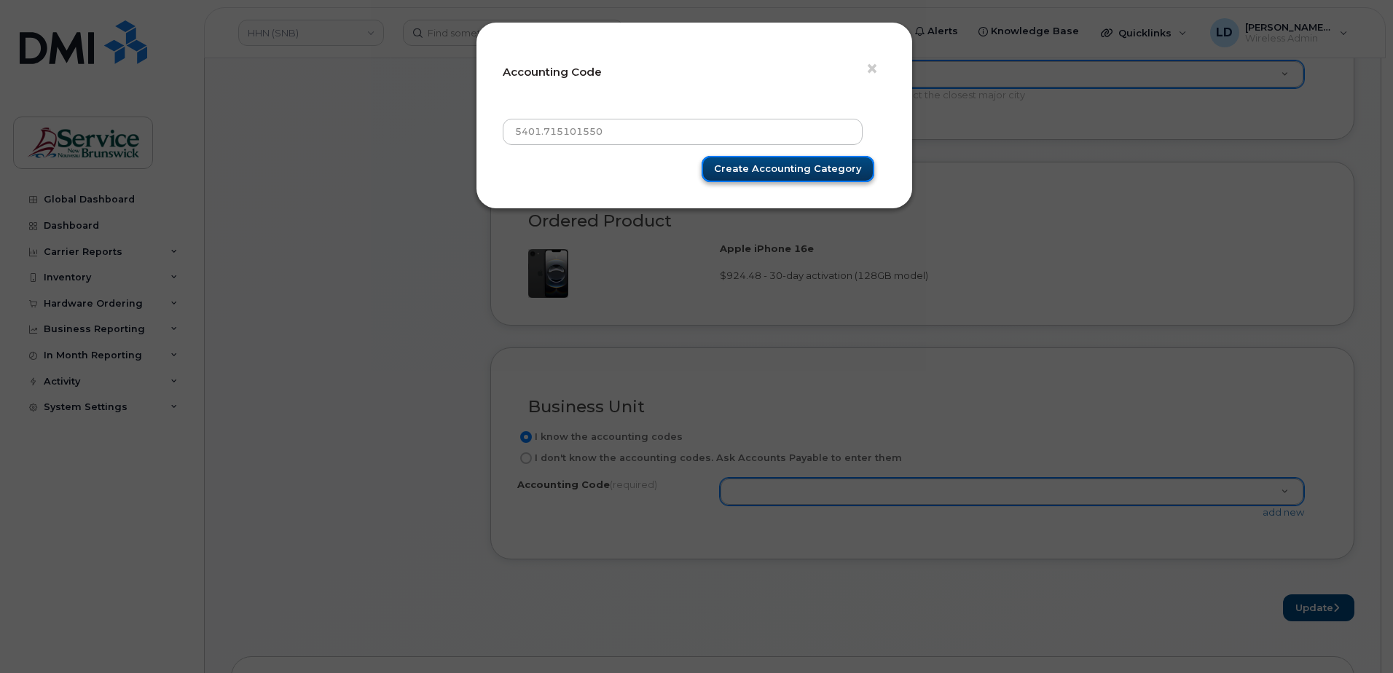
click at [800, 166] on input "Create Accounting category" at bounding box center [788, 169] width 173 height 27
type input "Create Accounting category"
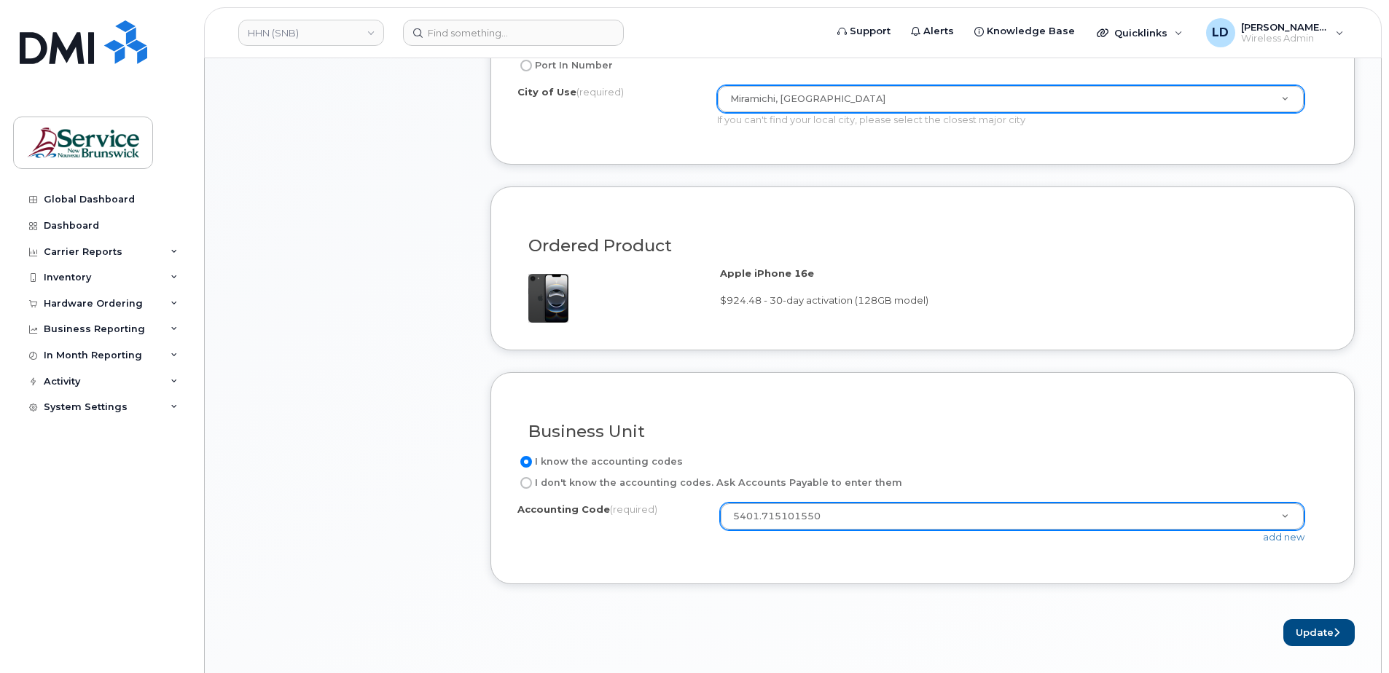
scroll to position [947, 0]
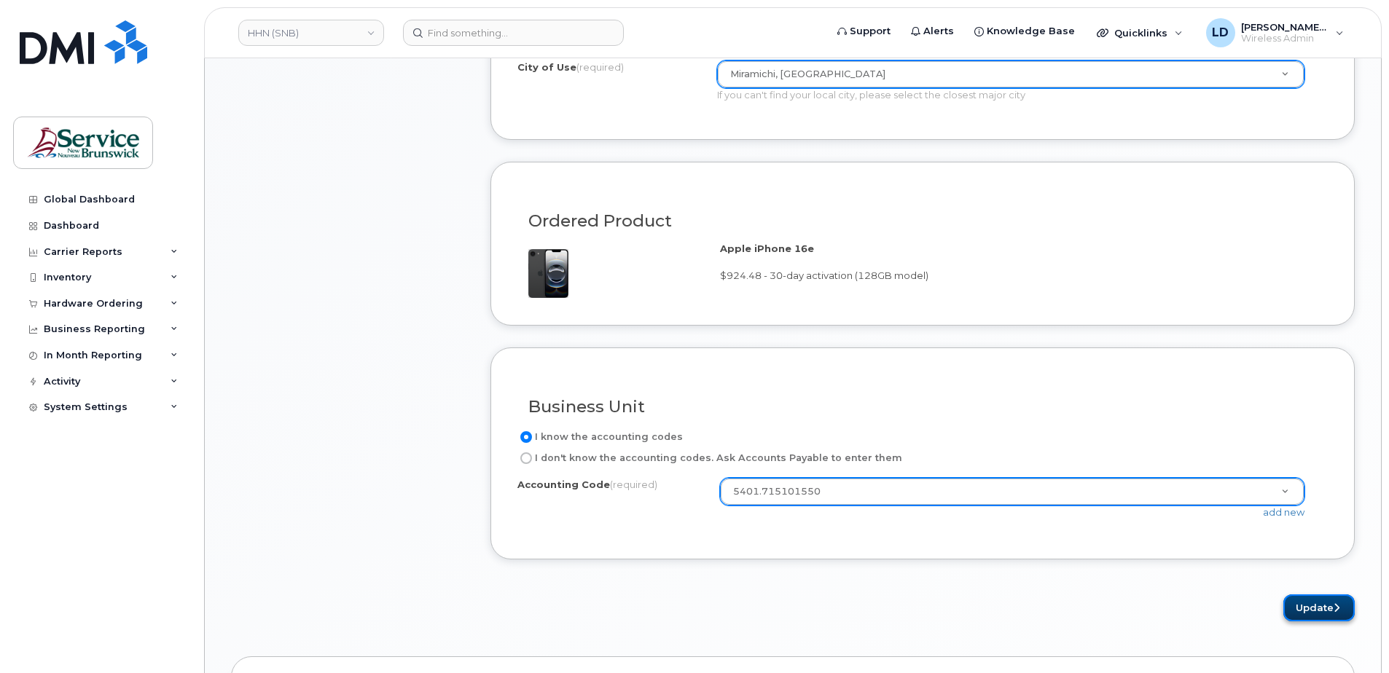
click at [1309, 605] on button "Update" at bounding box center [1318, 608] width 71 height 27
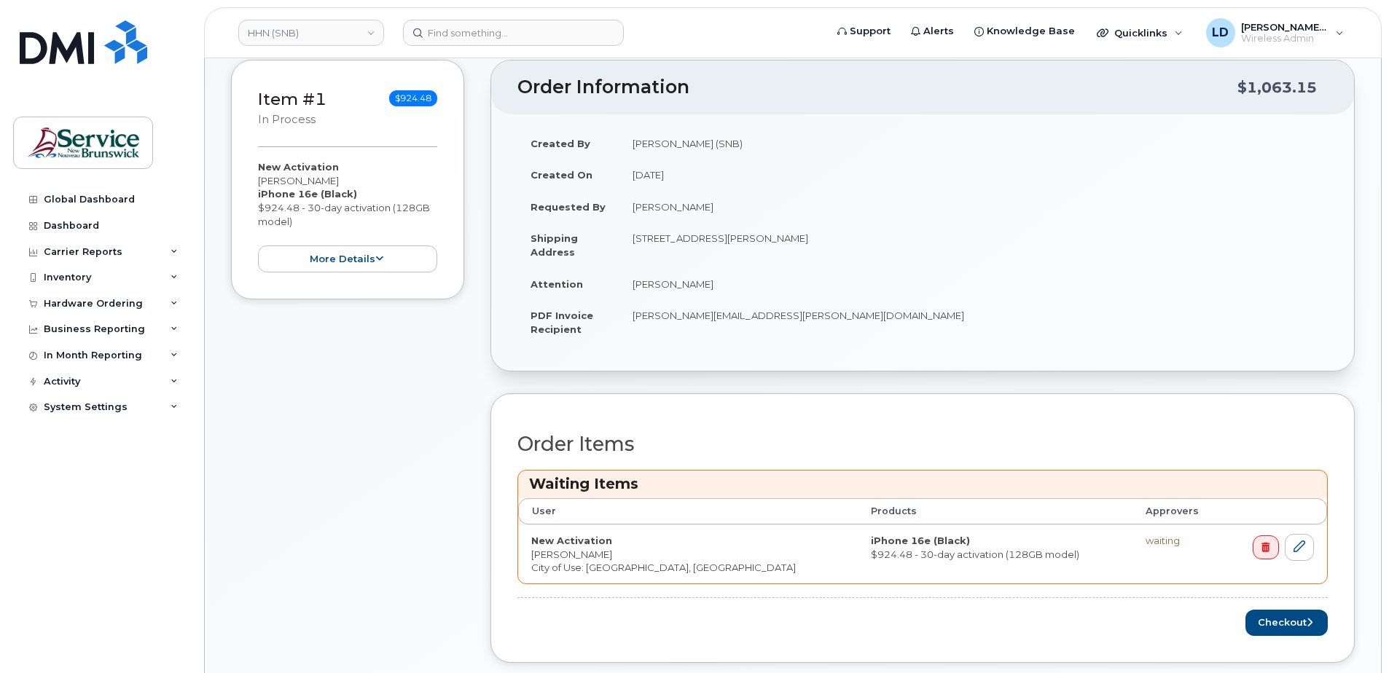
scroll to position [364, 0]
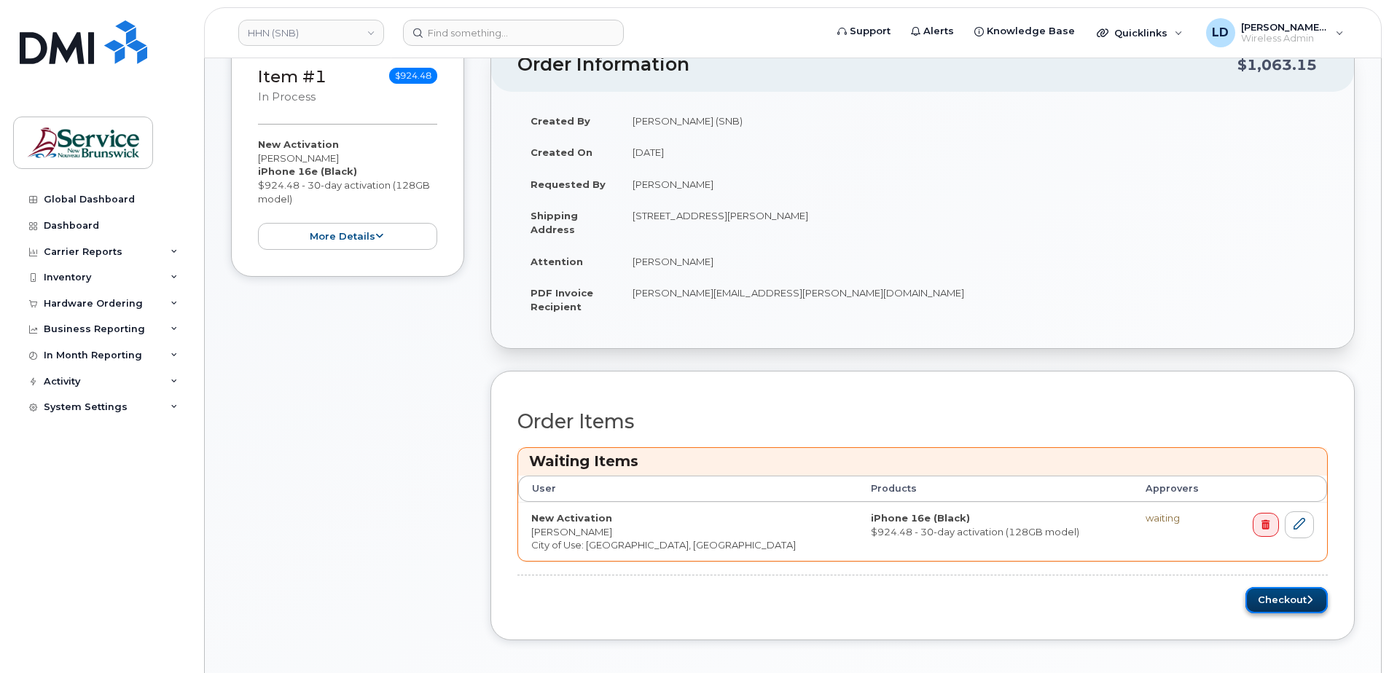
click at [1285, 597] on button "Checkout" at bounding box center [1286, 600] width 82 height 27
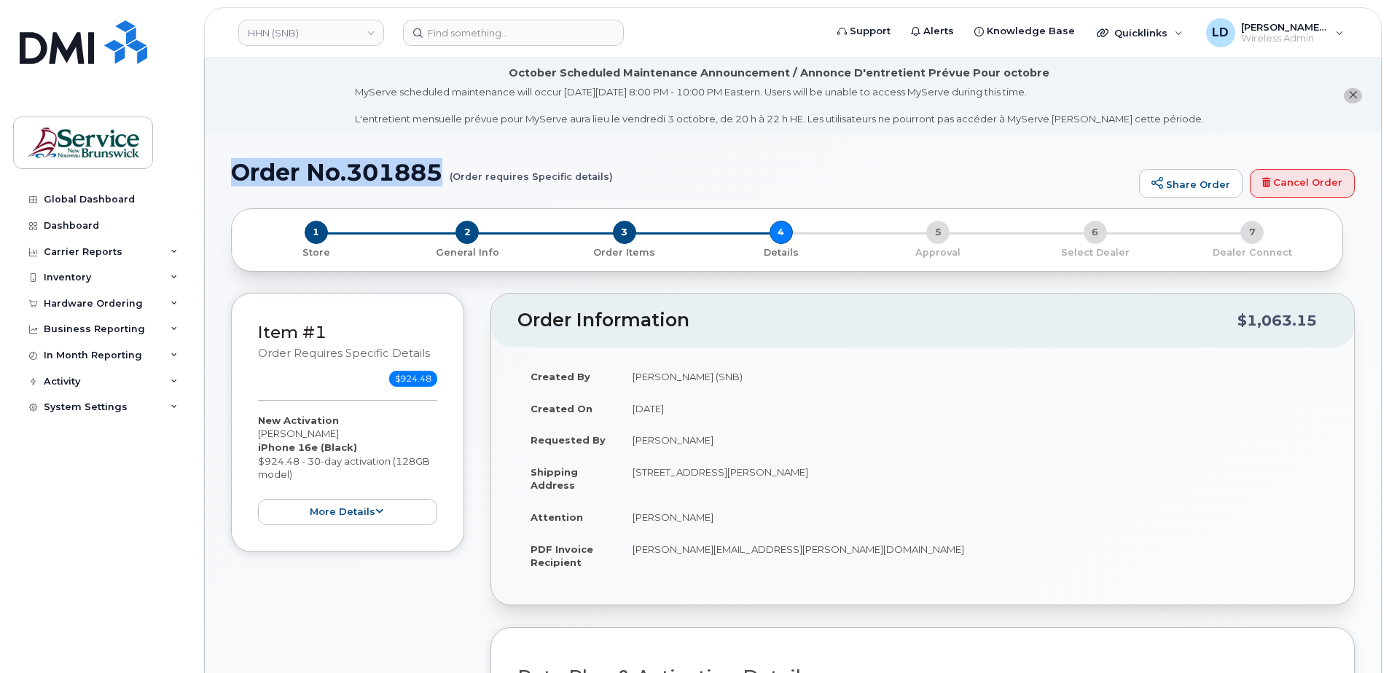
drag, startPoint x: 236, startPoint y: 173, endPoint x: 443, endPoint y: 181, distance: 207.1
click at [443, 181] on h1 "Order No.301885 (Order requires Specific details)" at bounding box center [681, 173] width 901 height 26
drag, startPoint x: 443, startPoint y: 181, endPoint x: 422, endPoint y: 176, distance: 21.7
copy h1 "Order No.301885"
click at [96, 306] on div "Hardware Ordering" at bounding box center [93, 304] width 99 height 12
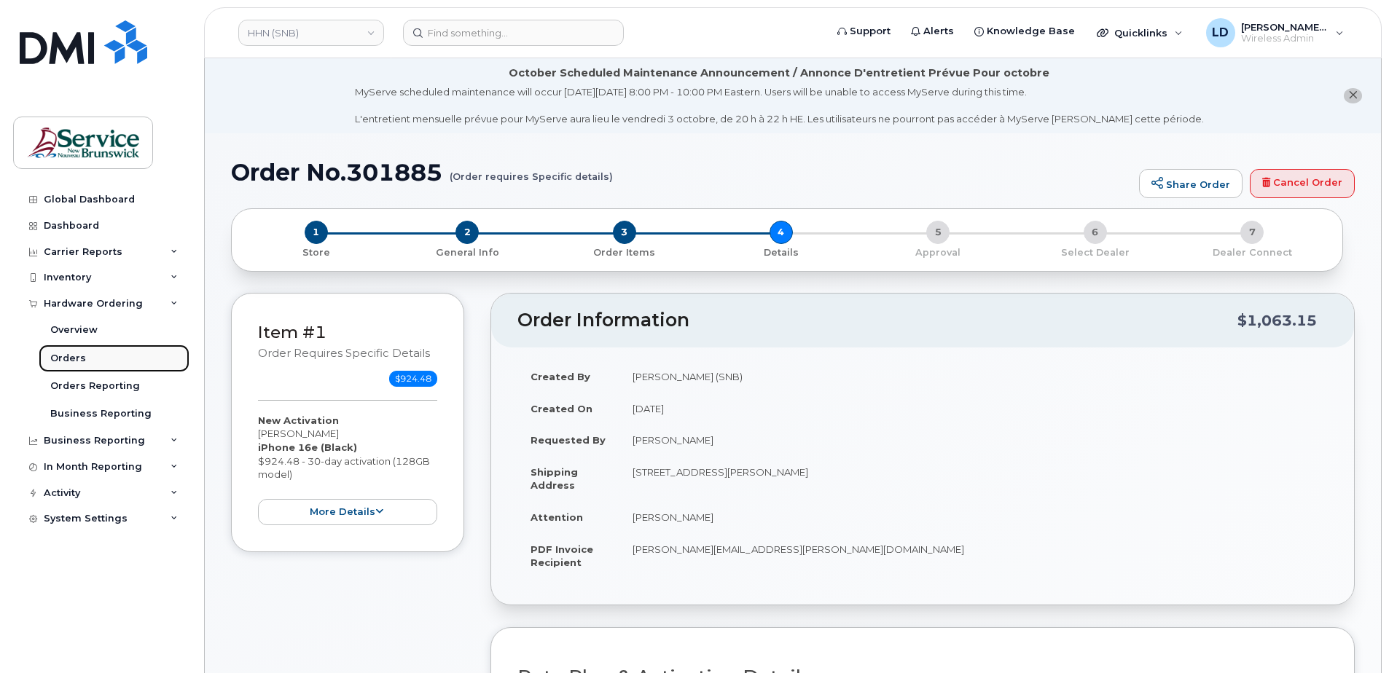
click at [66, 354] on div "Orders" at bounding box center [68, 358] width 36 height 13
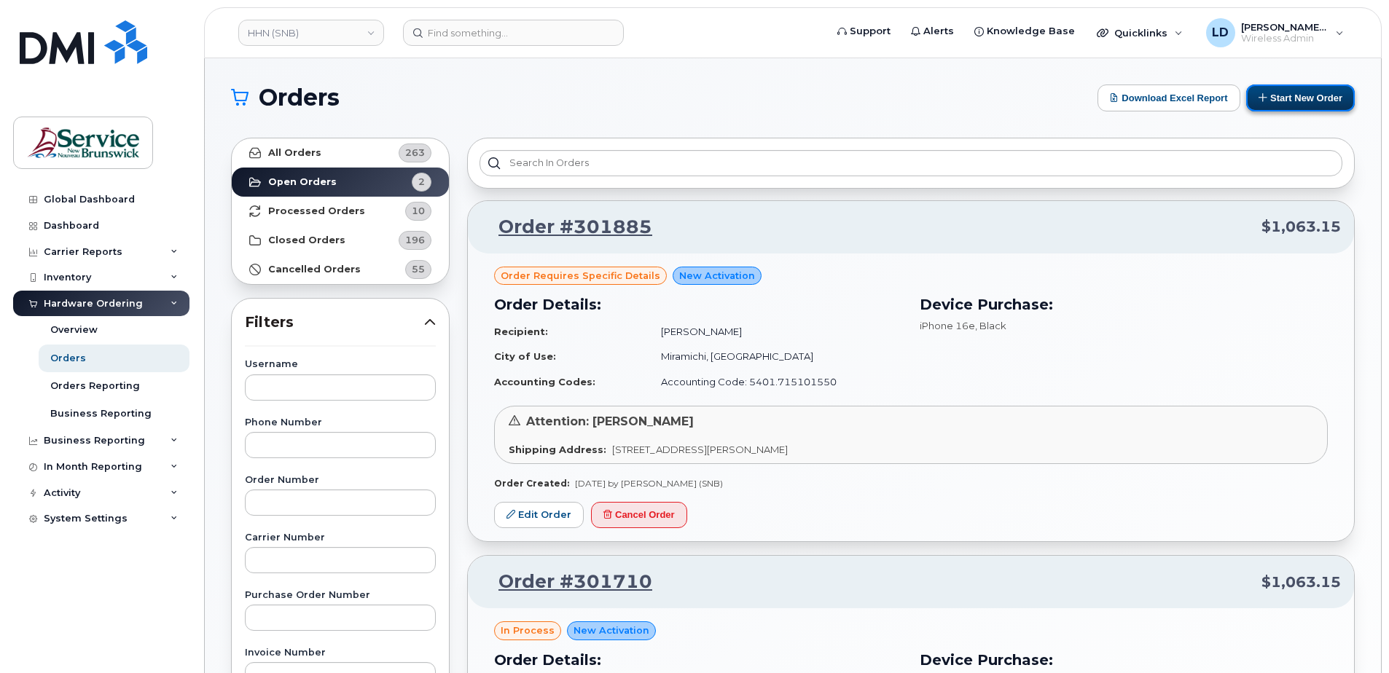
click at [1308, 95] on button "Start New Order" at bounding box center [1300, 98] width 109 height 27
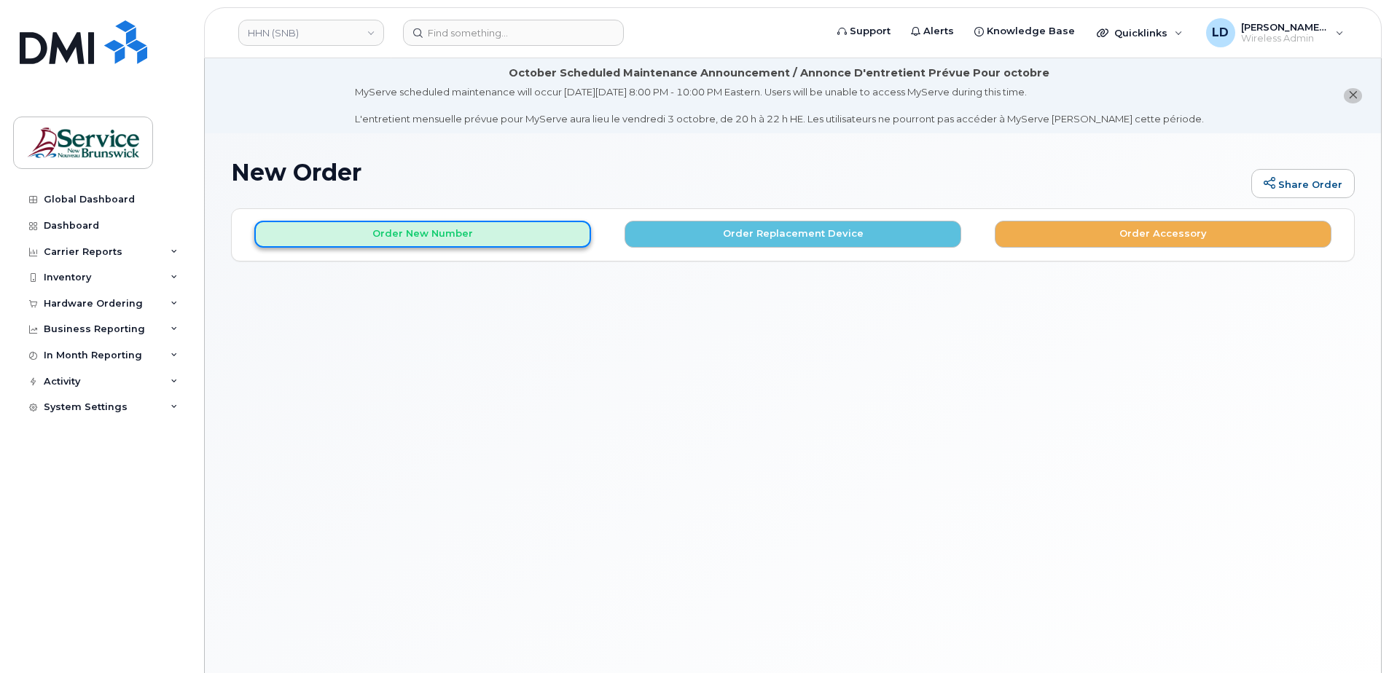
click at [347, 237] on button "Order New Number" at bounding box center [422, 234] width 337 height 27
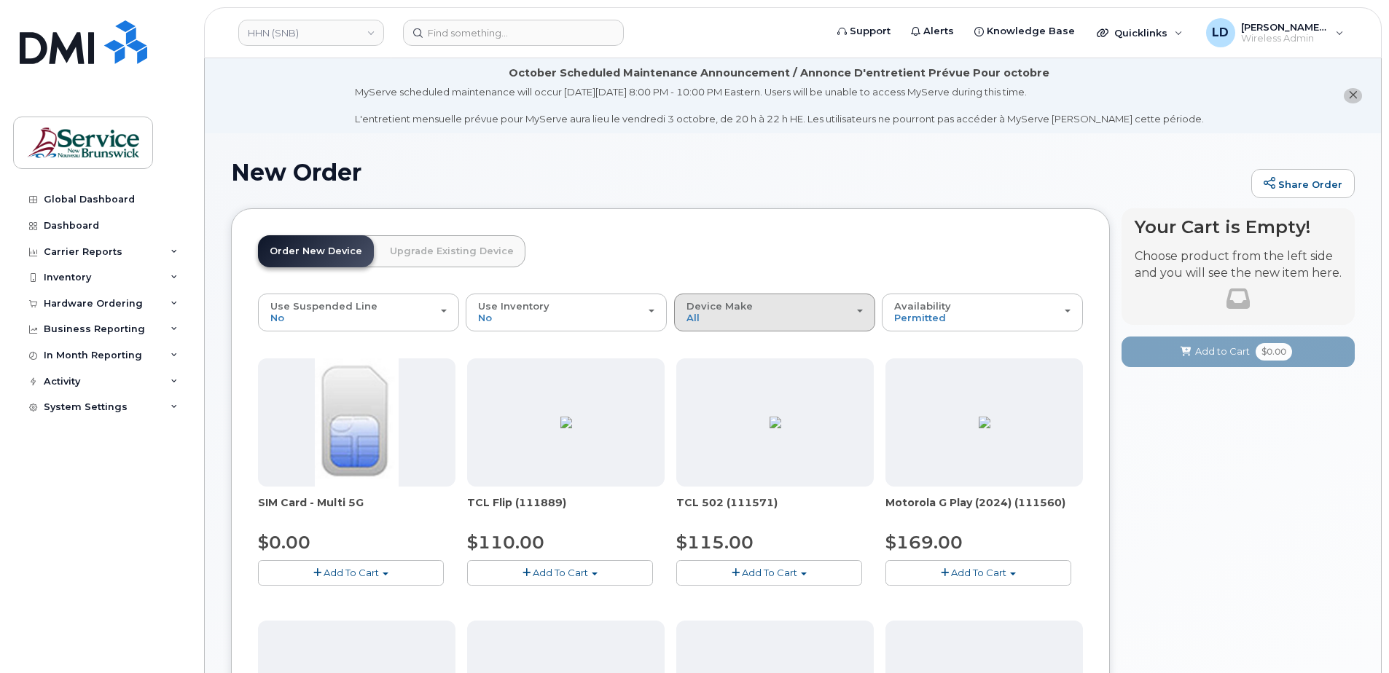
click at [757, 318] on div "Device Make All Aircard Android Cell Phone iPhone Tablet" at bounding box center [774, 312] width 176 height 23
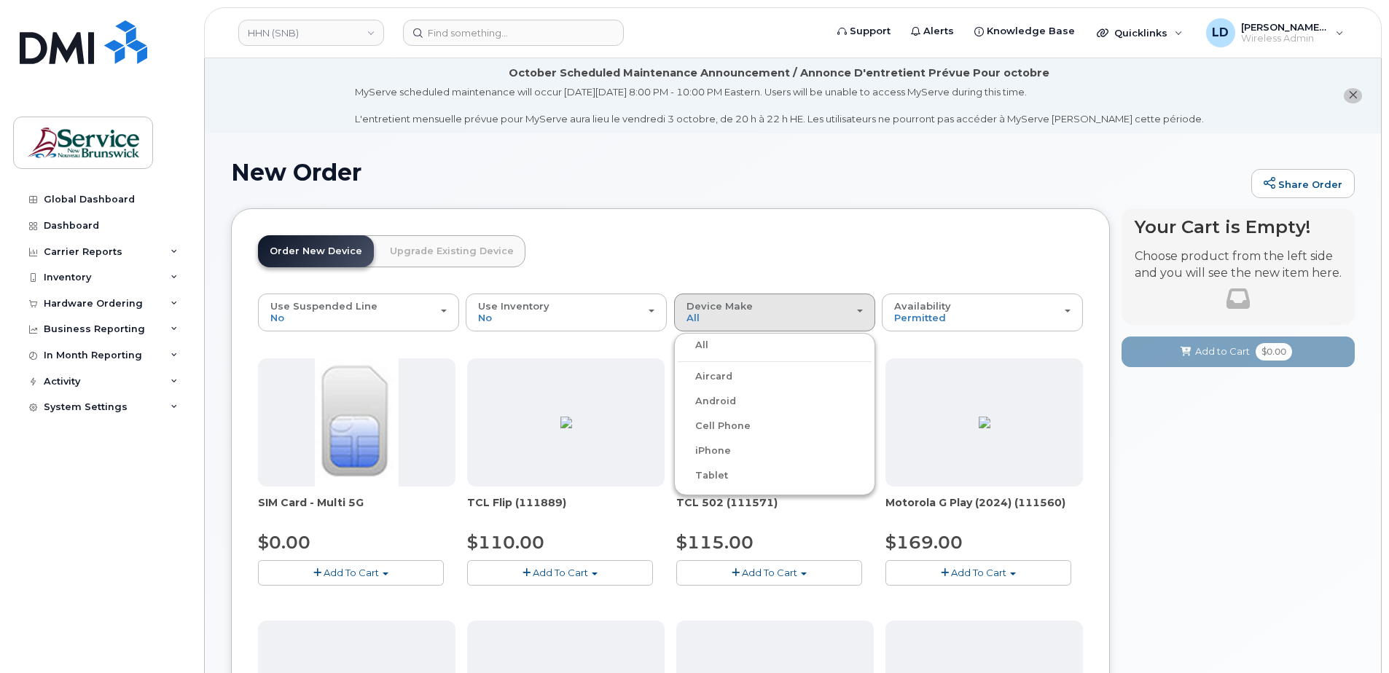
click at [719, 451] on label "iPhone" at bounding box center [704, 450] width 53 height 17
click at [0, 0] on input "iPhone" at bounding box center [0, 0] width 0 height 0
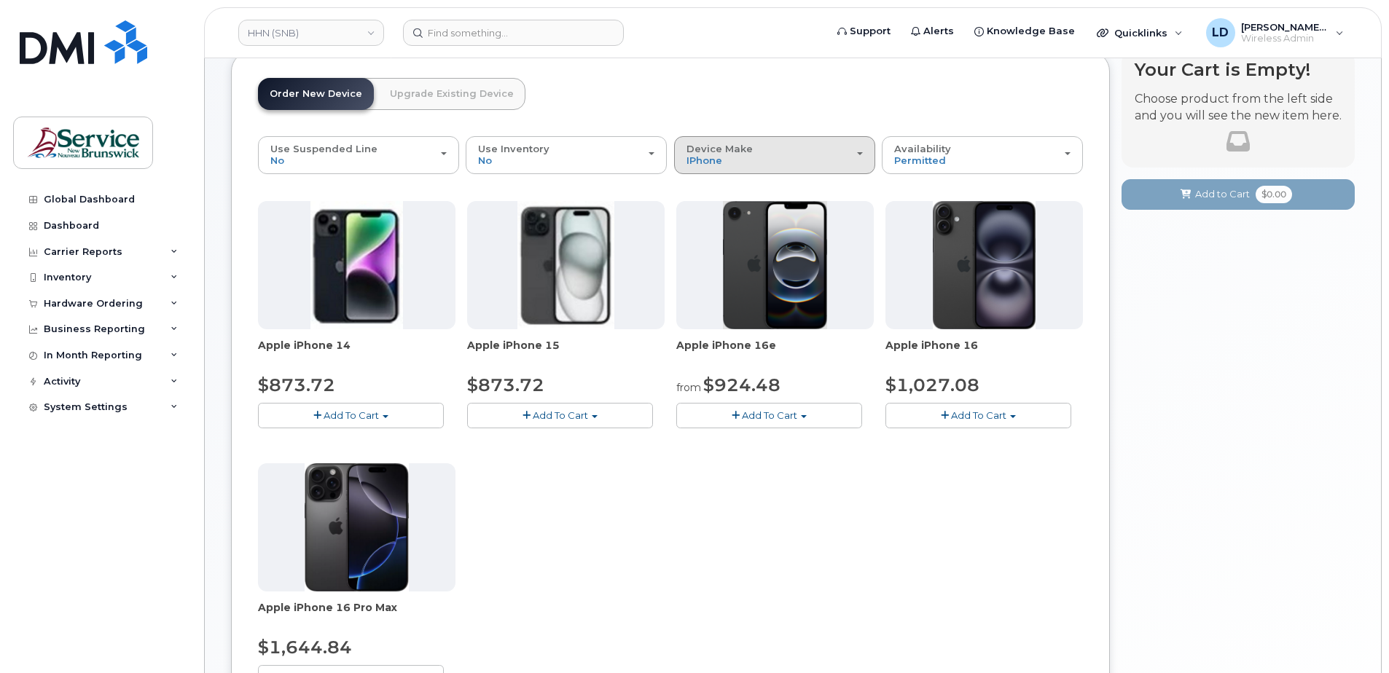
scroll to position [219, 0]
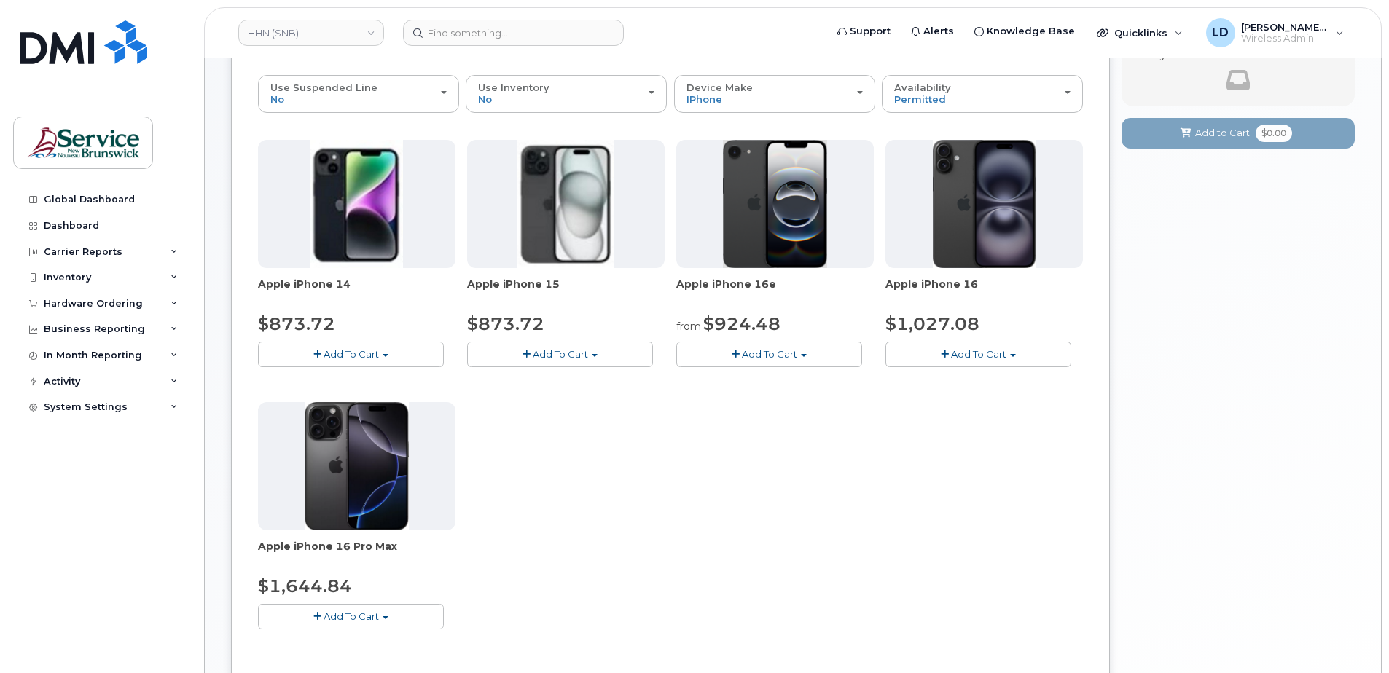
click at [759, 356] on span "Add To Cart" at bounding box center [769, 354] width 55 height 12
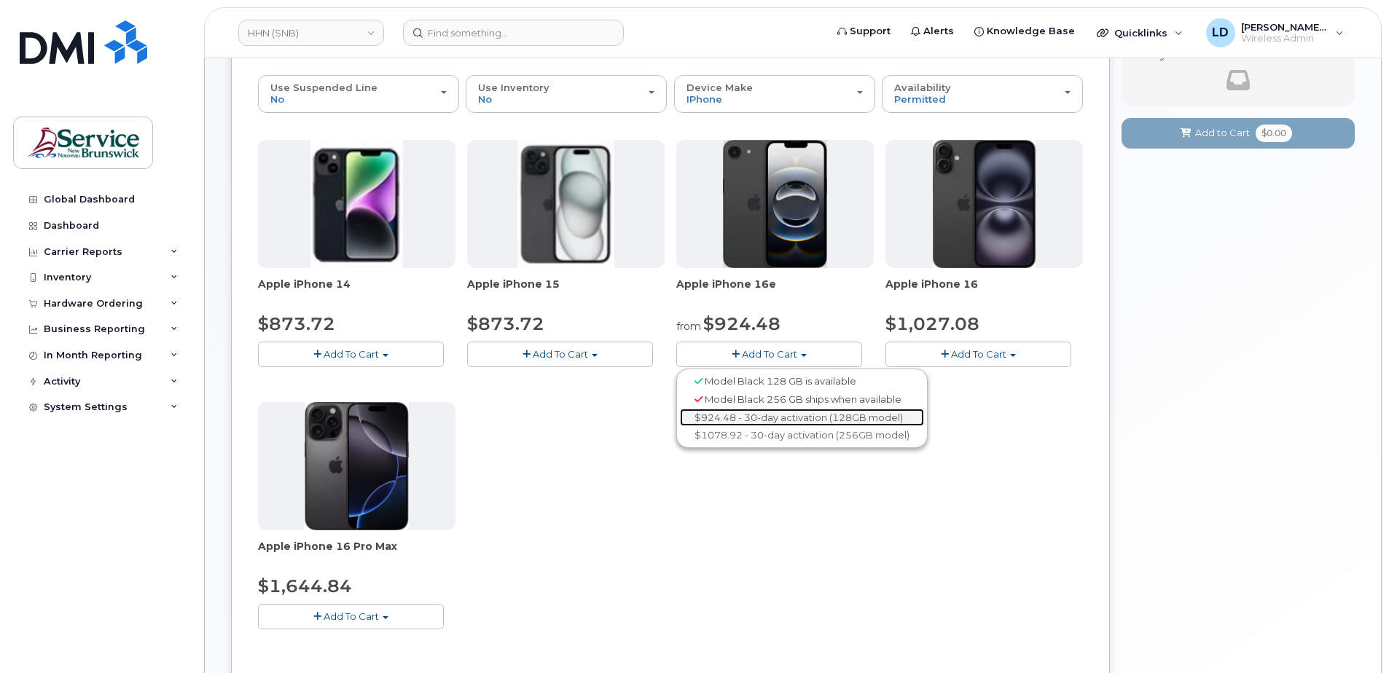
click at [756, 412] on link "$924.48 - 30-day activation (128GB model)" at bounding box center [802, 418] width 244 height 18
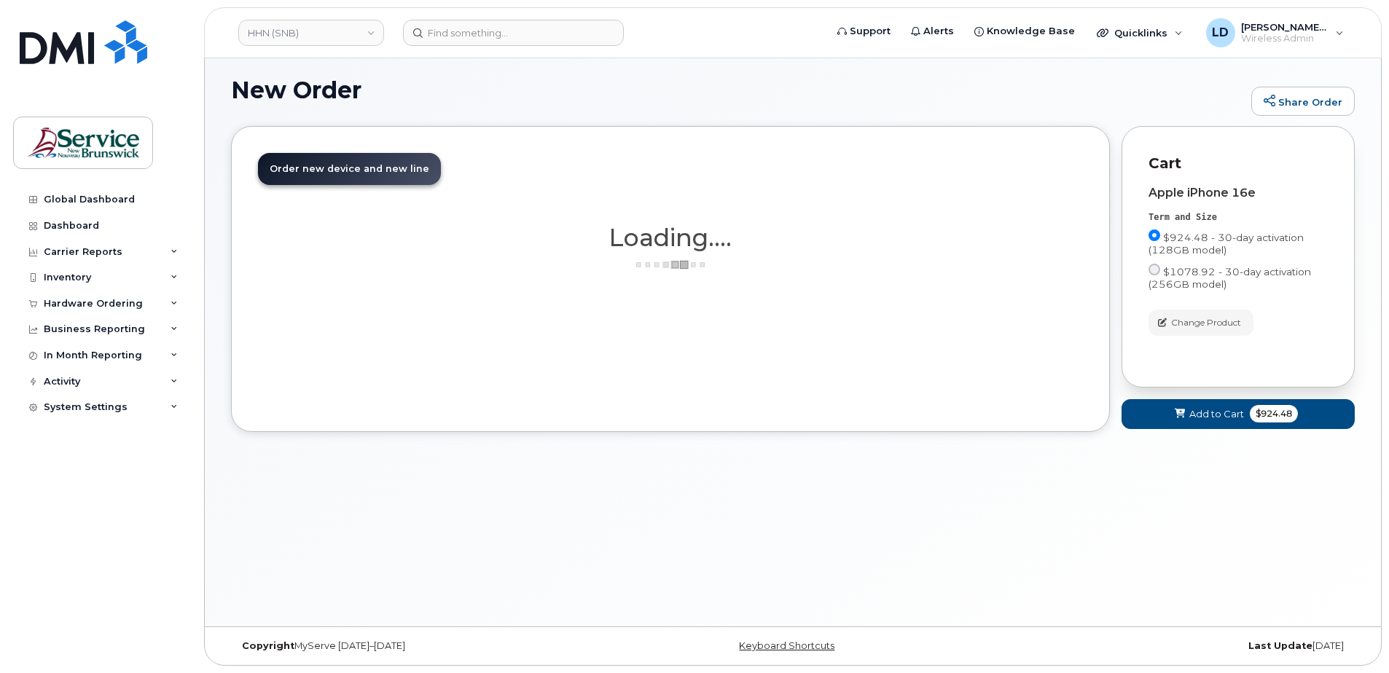
scroll to position [82, 0]
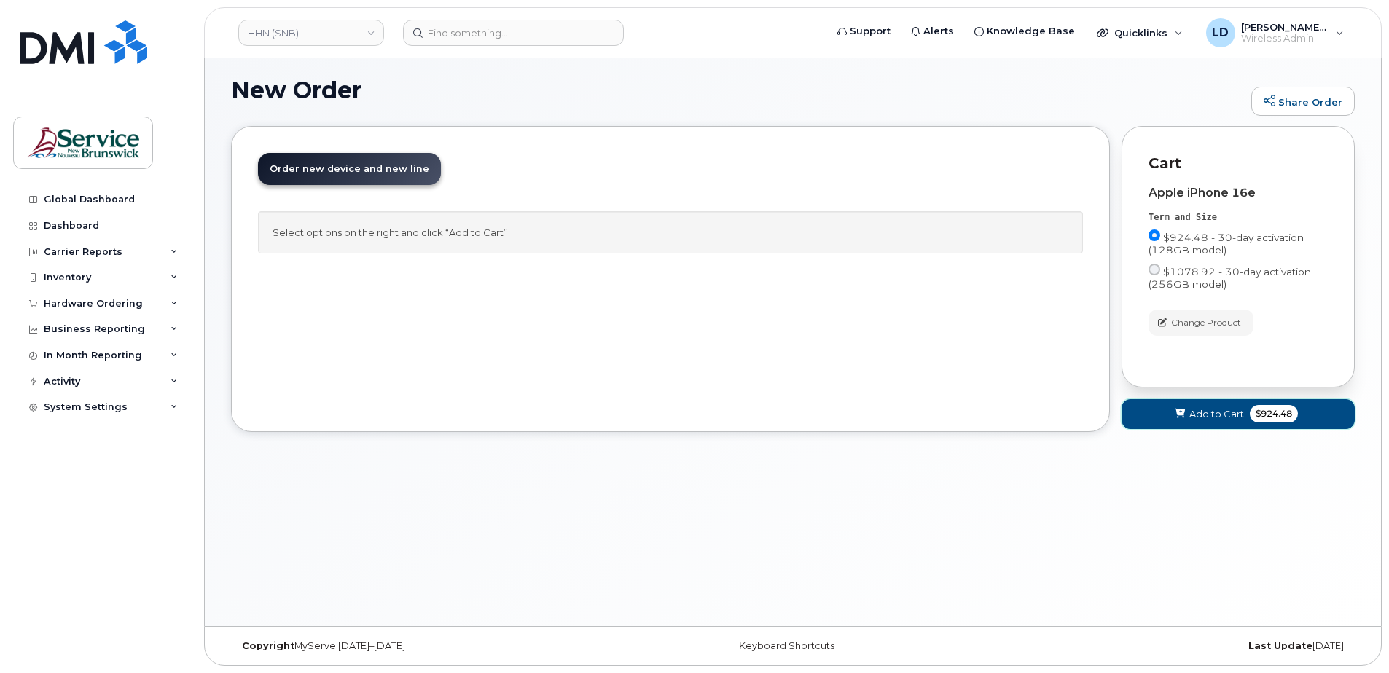
click at [1215, 416] on span "Add to Cart" at bounding box center [1216, 414] width 55 height 14
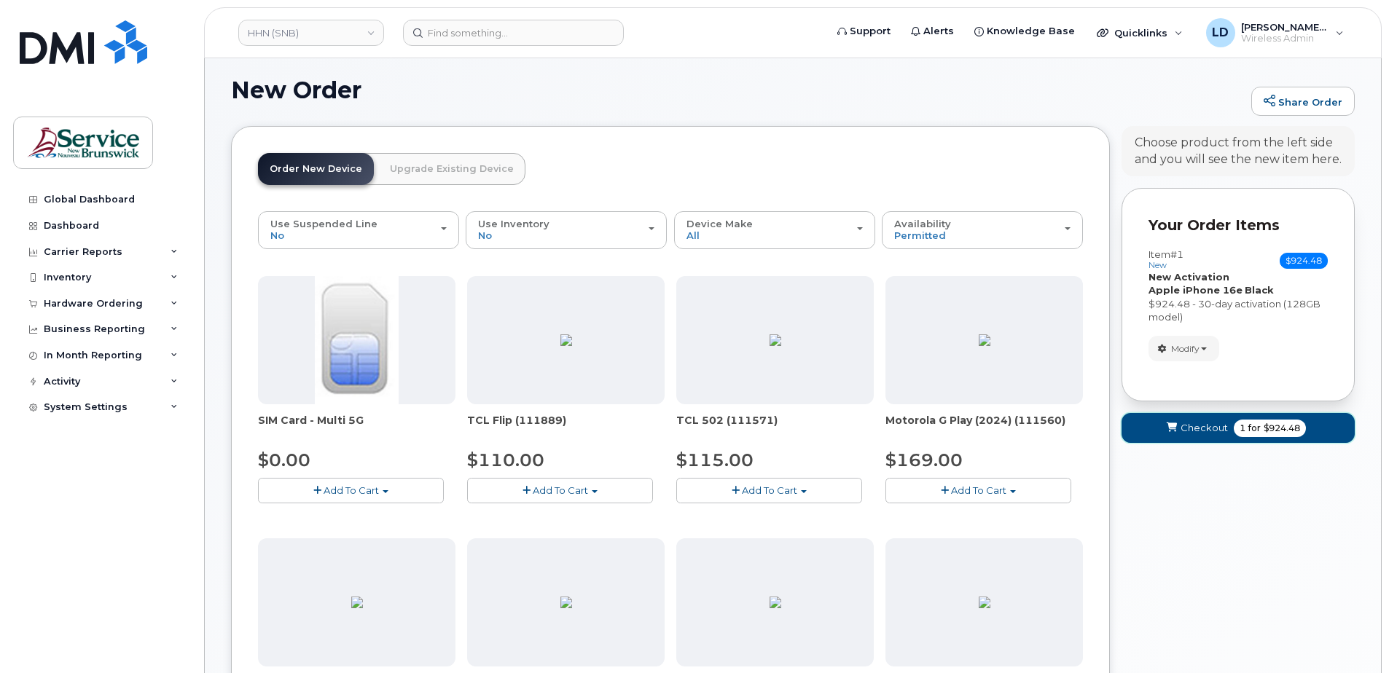
click at [1190, 426] on span "Checkout" at bounding box center [1203, 428] width 47 height 14
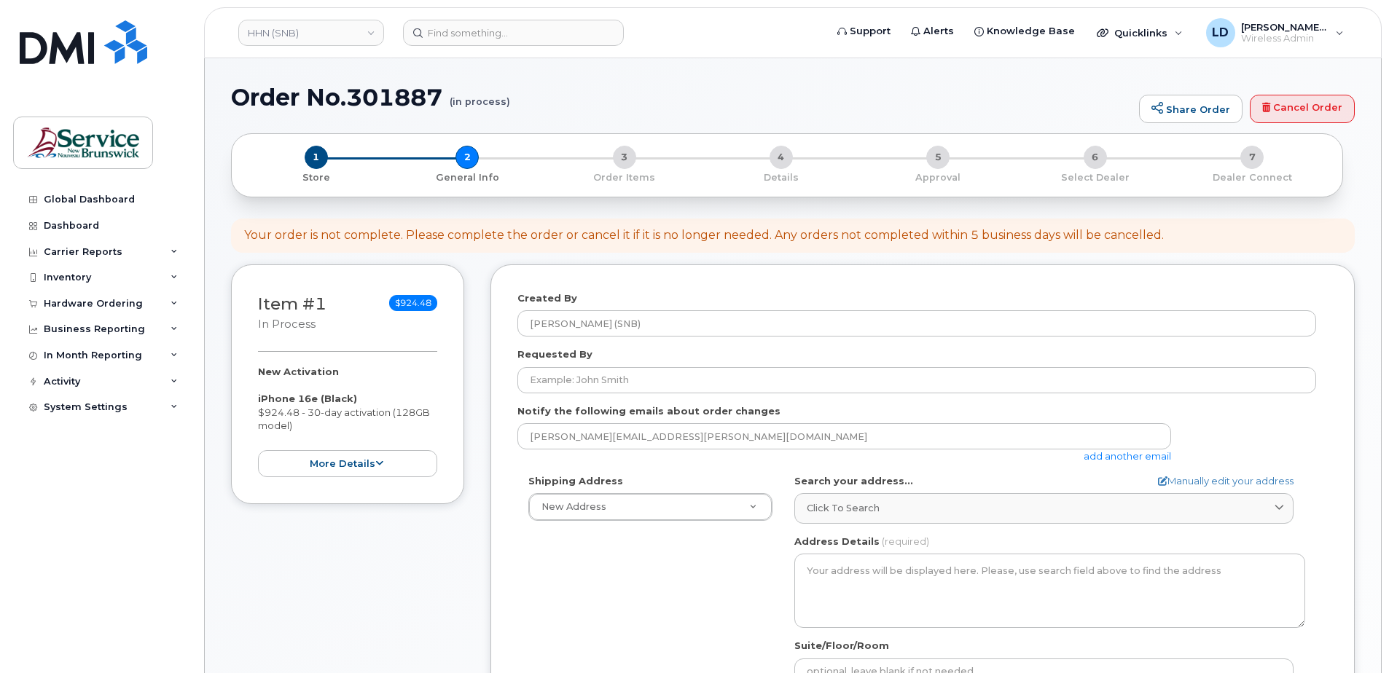
select select
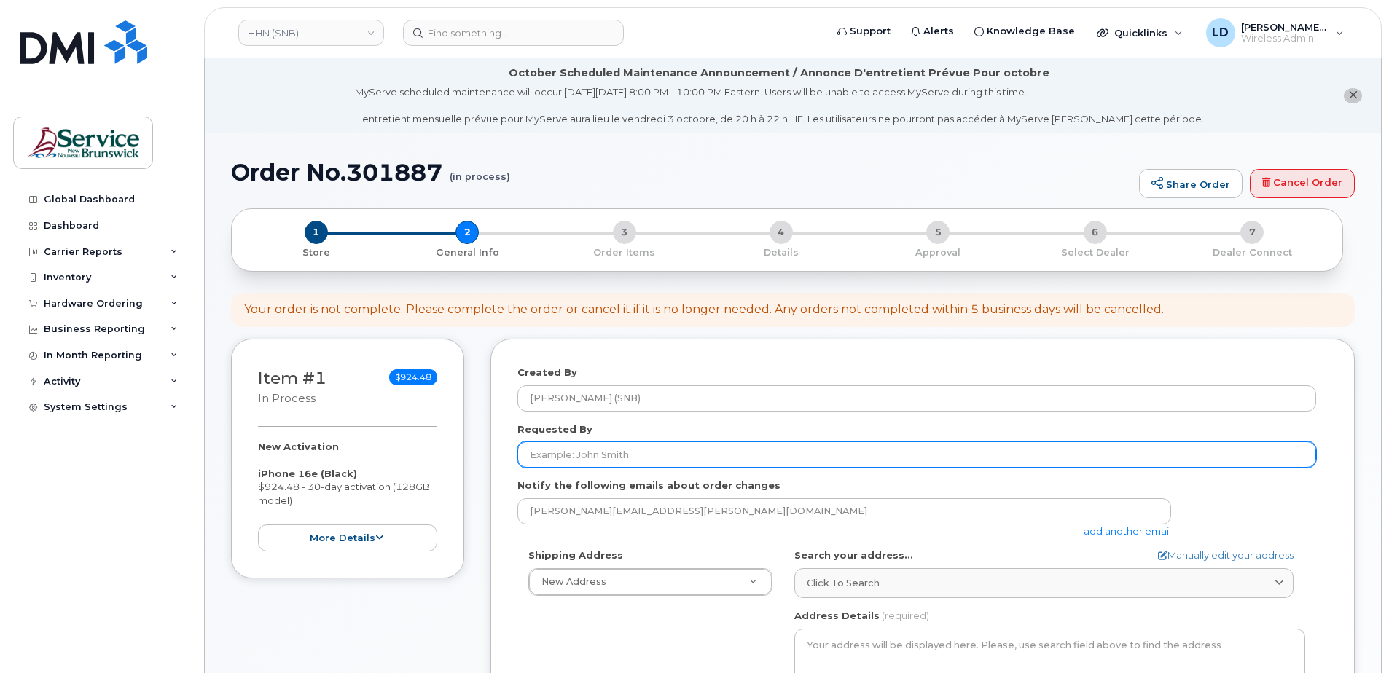
click at [539, 453] on input "Requested By" at bounding box center [916, 455] width 799 height 26
paste input "[PERSON_NAME]"
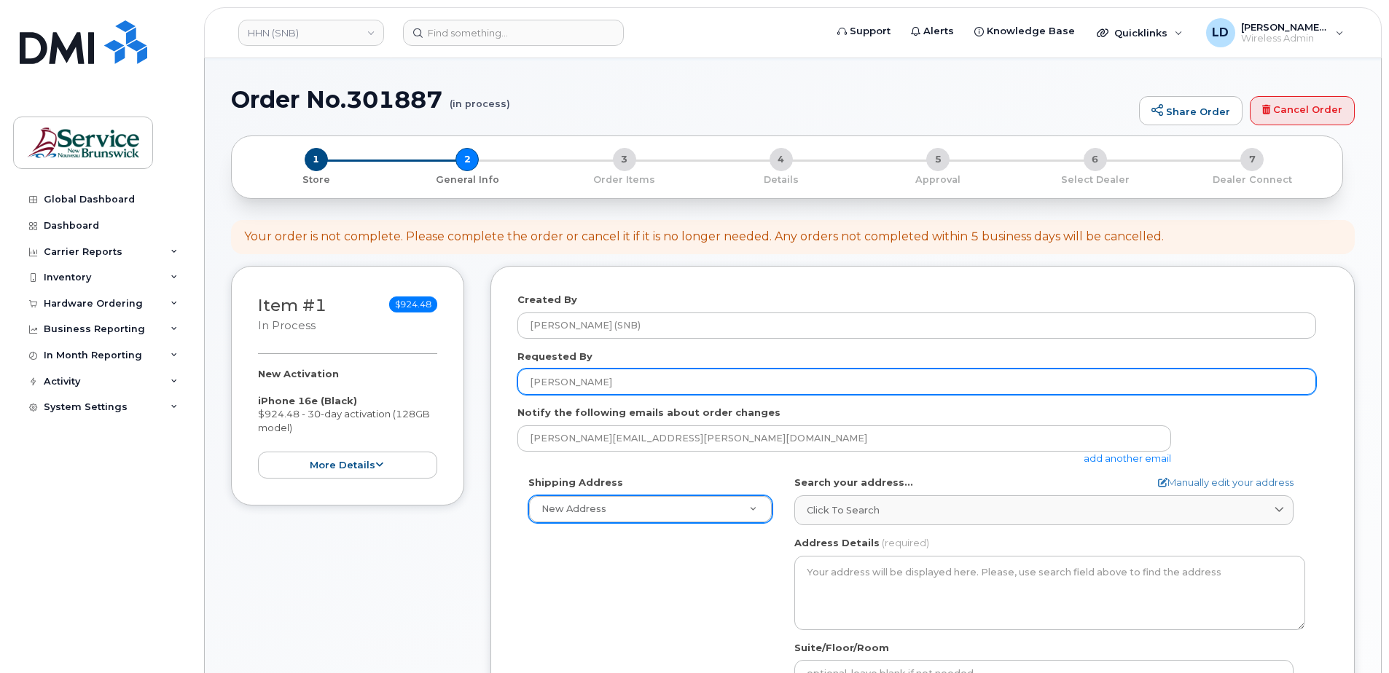
type input "[PERSON_NAME]"
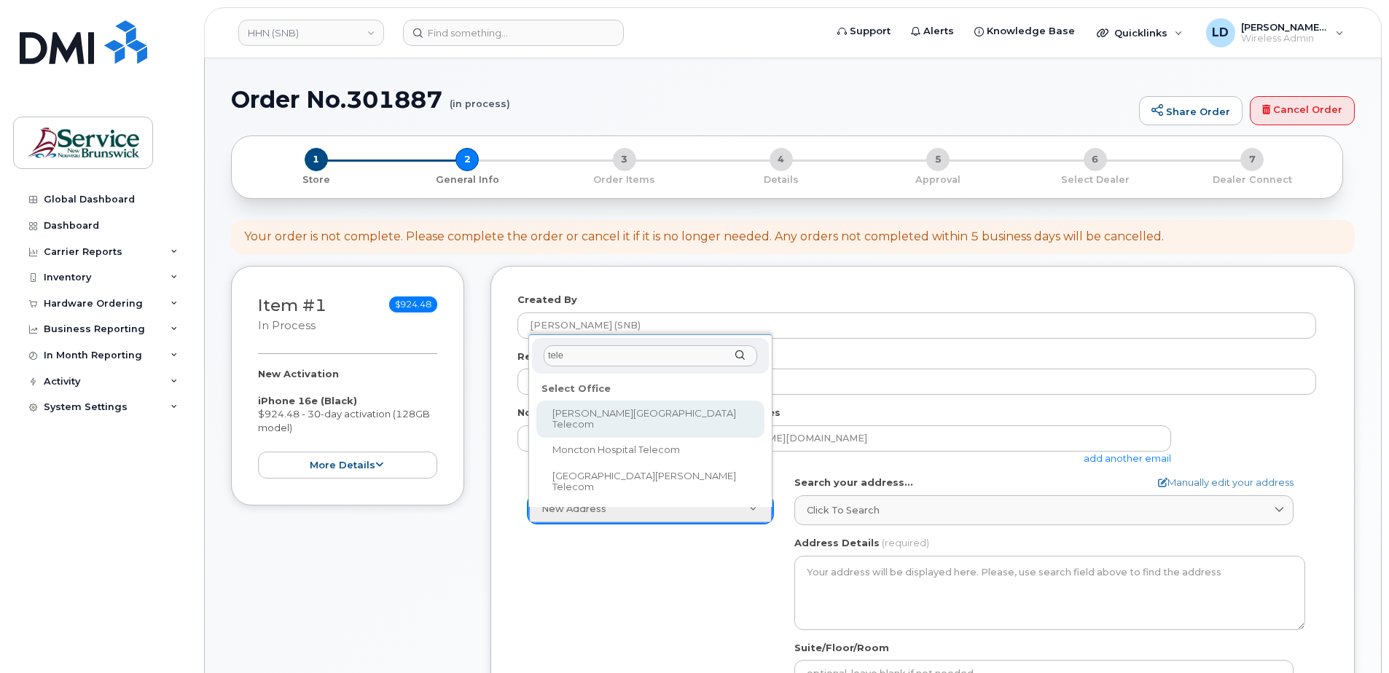
type input "tele"
select select
type textarea "985 College Hill Rd Fredericton New Brunswick E3B 4J7"
type input "[PERSON_NAME]"
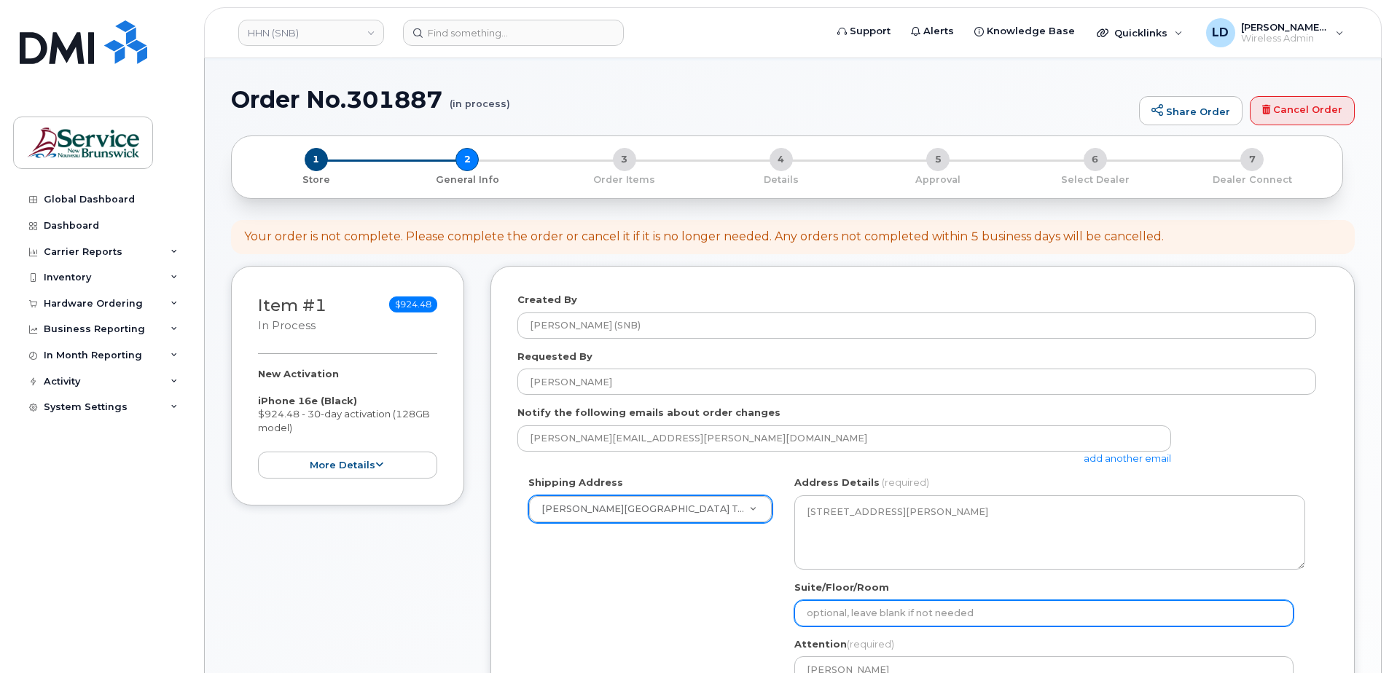
click at [814, 608] on input "Suite/Floor/Room" at bounding box center [1043, 613] width 499 height 26
click at [833, 611] on input "Suite/Floor/Room" at bounding box center [1043, 613] width 499 height 26
paste input "WO0000000492738"
select select
type input "WO0000000492738"
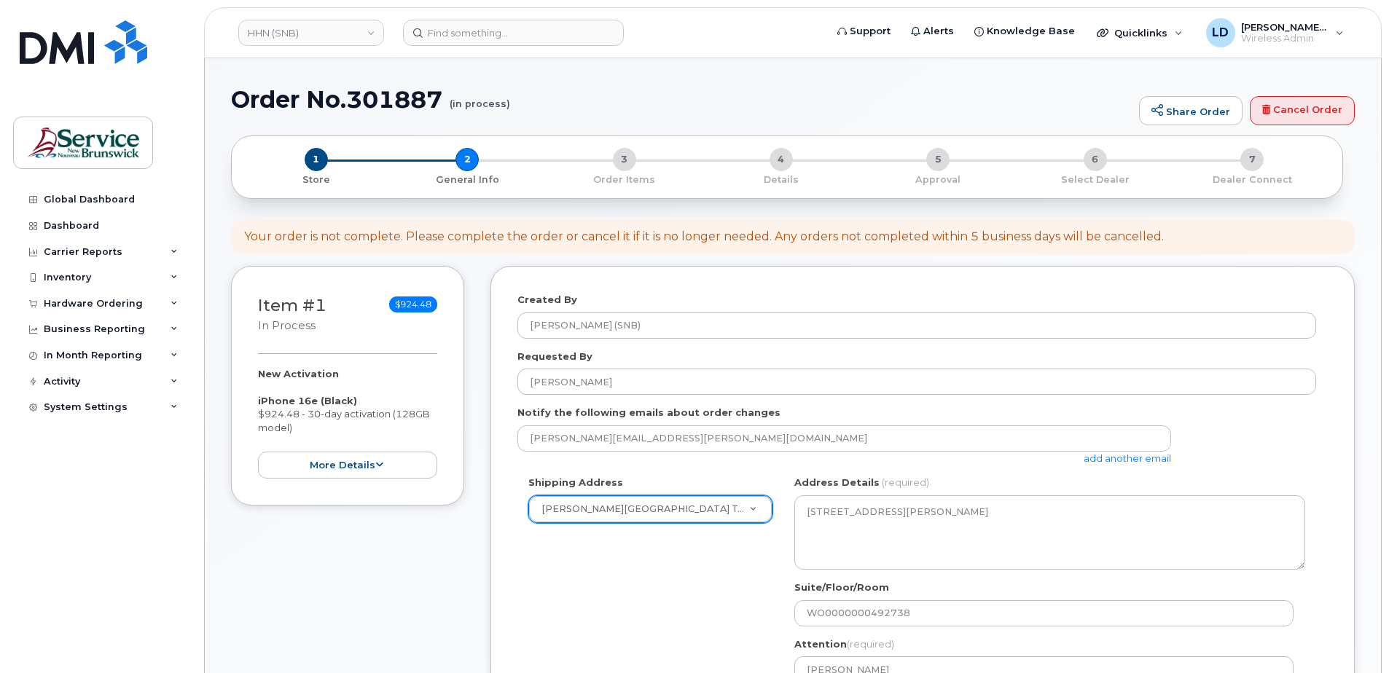
click at [734, 651] on div "Shipping Address Dr. Everett Chalmers Regional Hospital Telecom New Address 202…" at bounding box center [916, 641] width 799 height 331
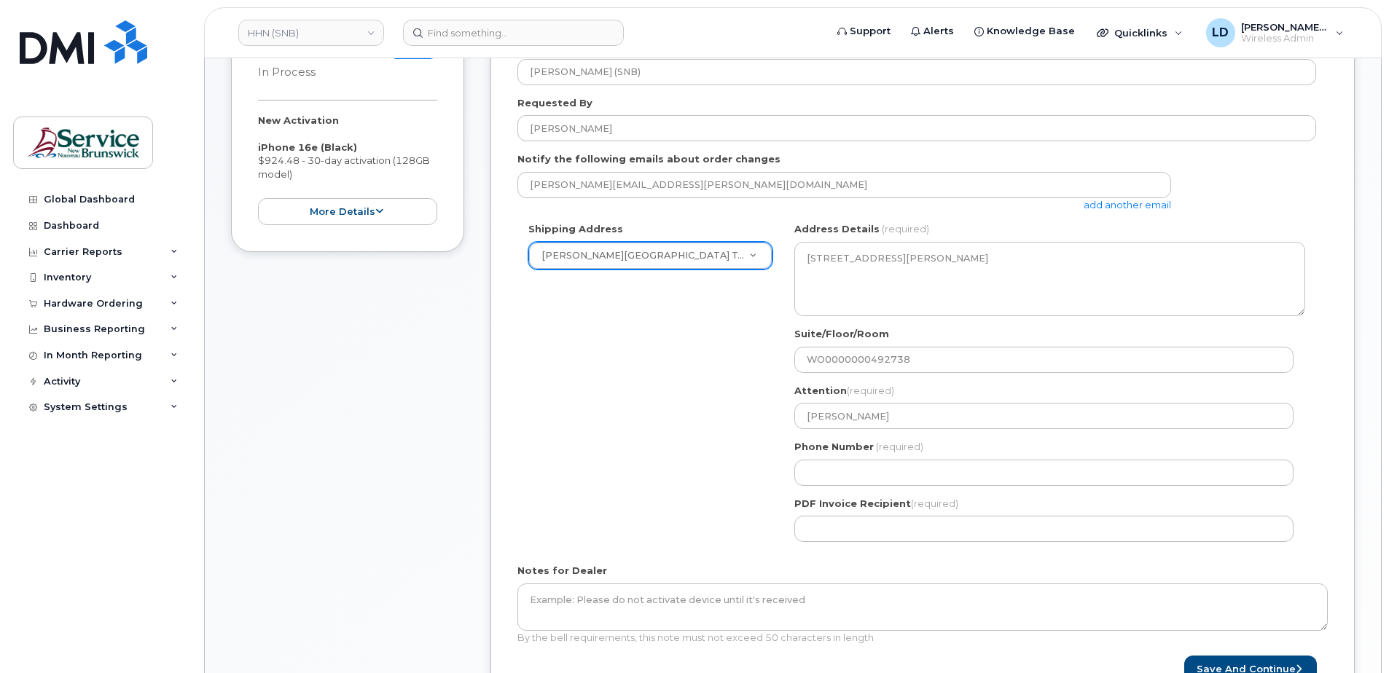
scroll to position [364, 0]
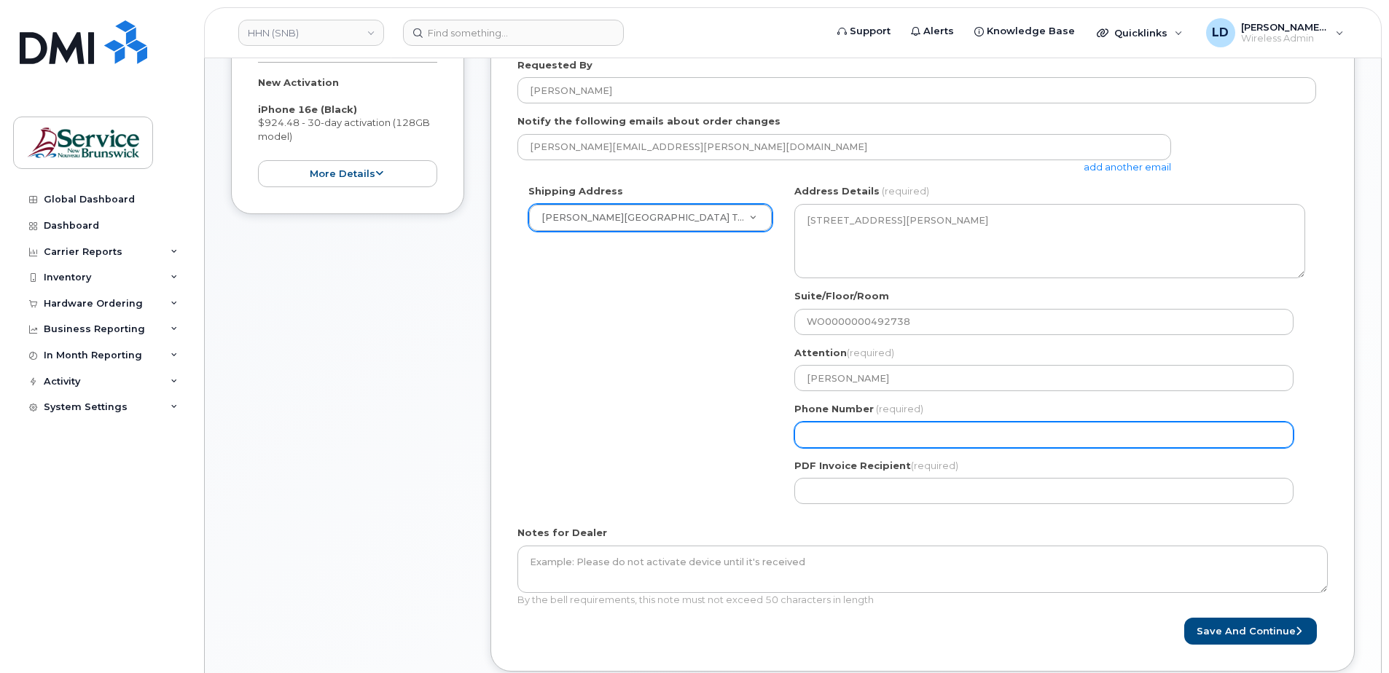
click at [838, 428] on input "Phone Number" at bounding box center [1043, 435] width 499 height 26
select select
click at [837, 439] on input "506" at bounding box center [1043, 435] width 499 height 26
type input "506542543"
select select
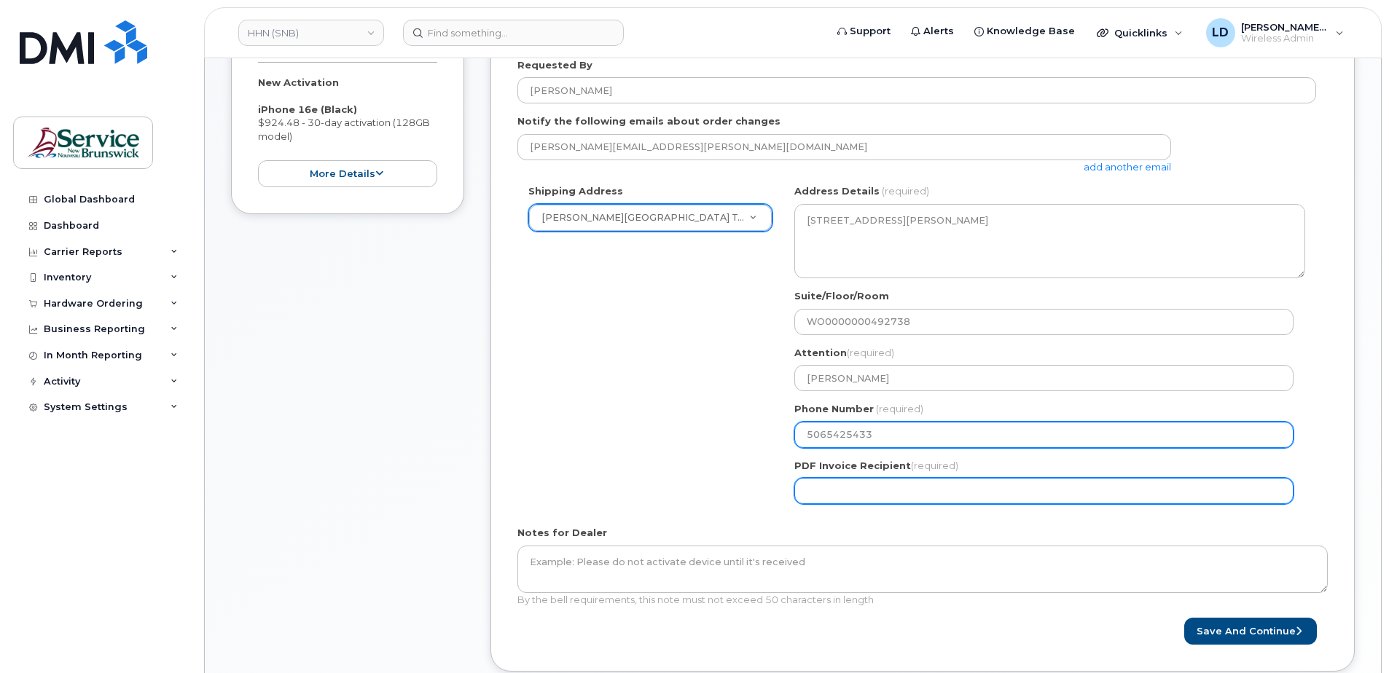
type input "5065425433"
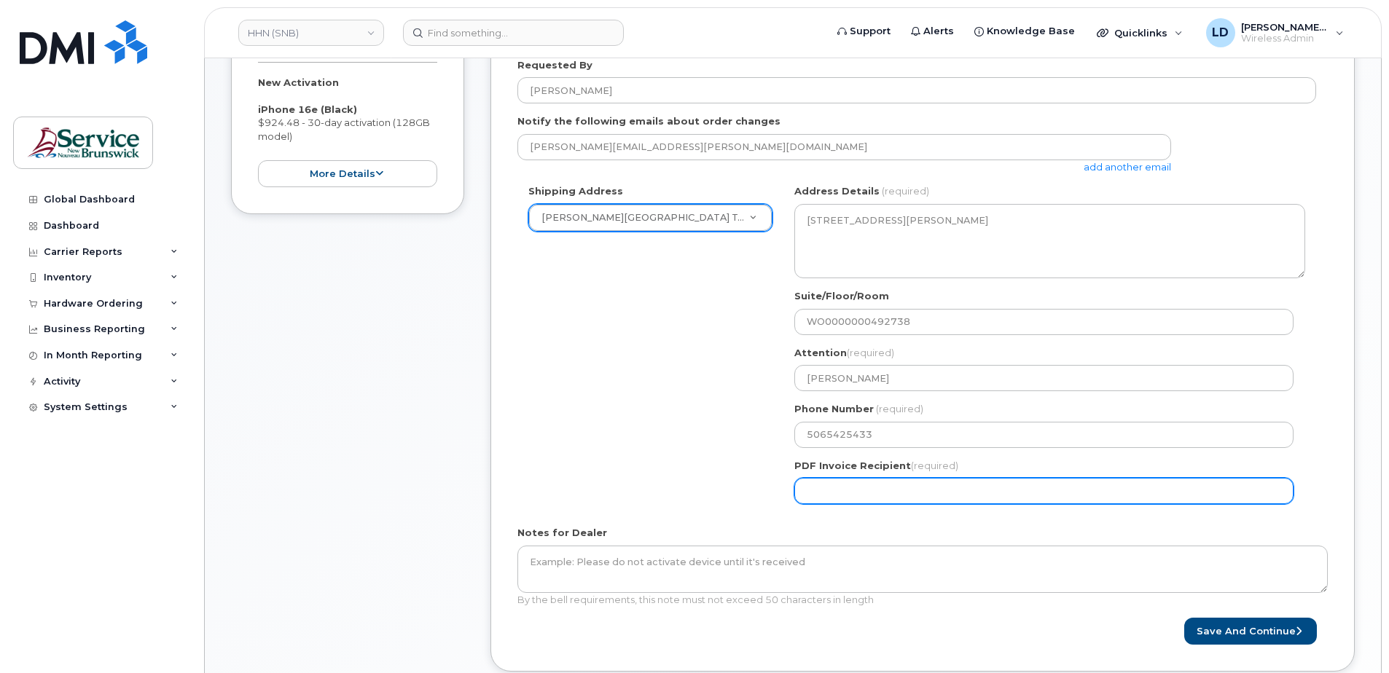
click at [826, 498] on input "PDF Invoice Recipient (required)" at bounding box center [1043, 491] width 499 height 26
type input "[PERSON_NAME][EMAIL_ADDRESS][PERSON_NAME][DOMAIN_NAME]"
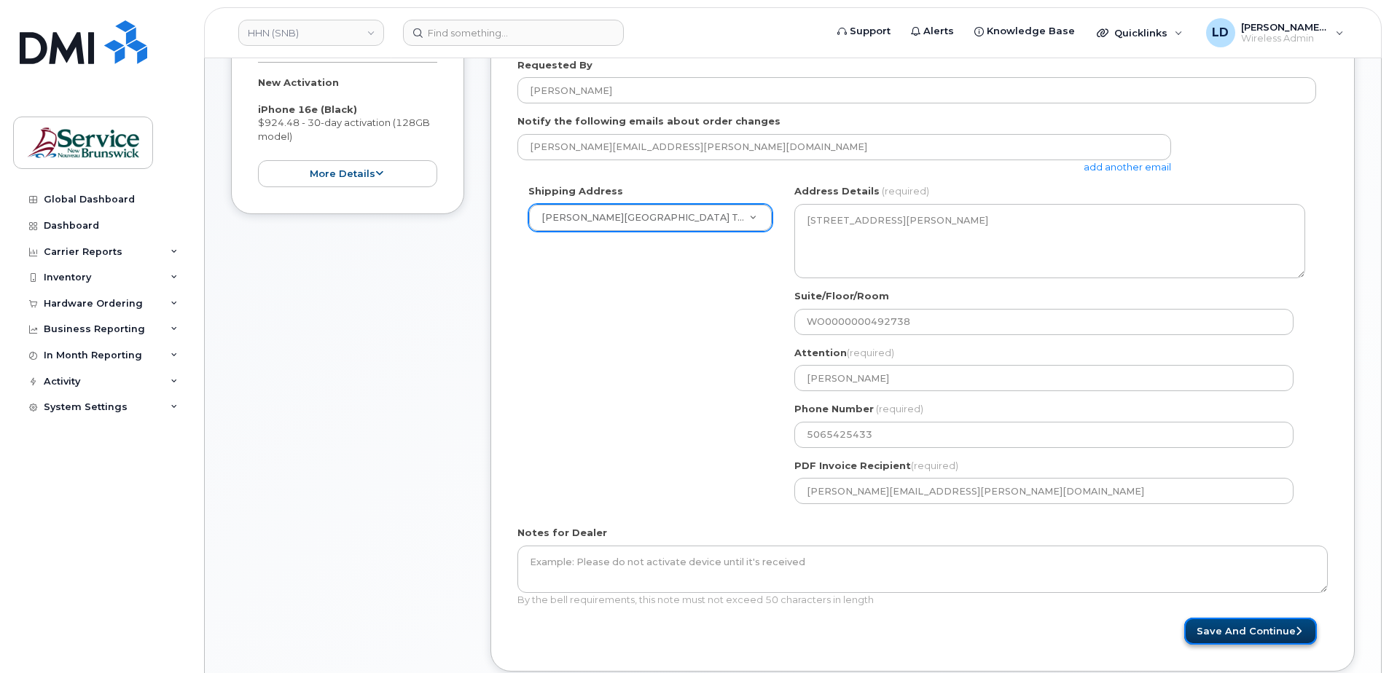
click at [1236, 633] on button "Save and Continue" at bounding box center [1250, 631] width 133 height 27
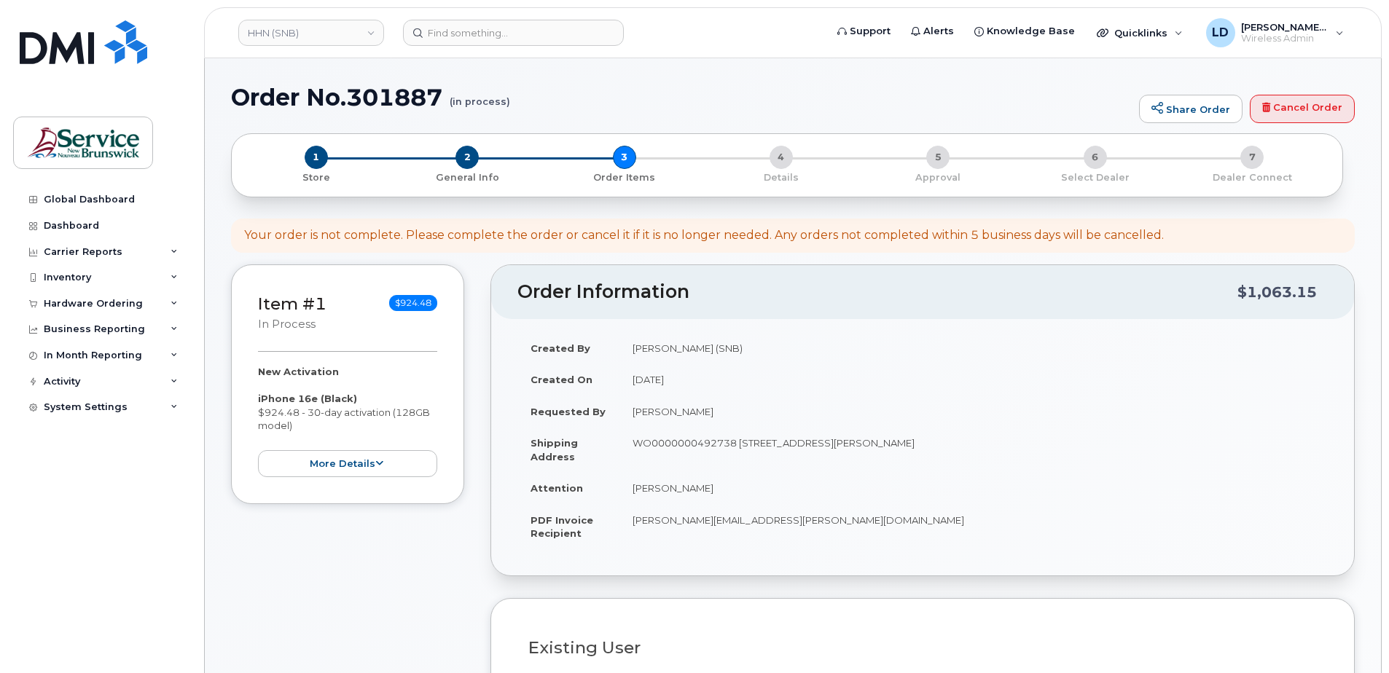
select select
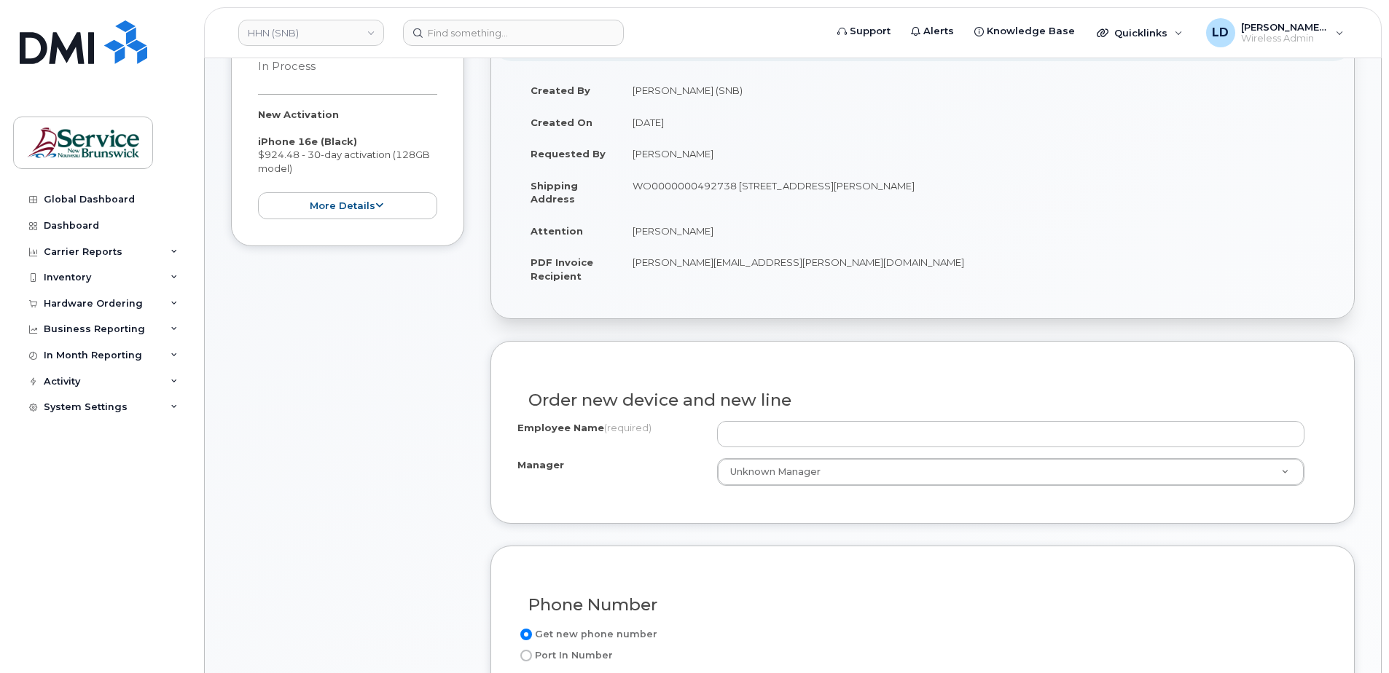
scroll to position [364, 0]
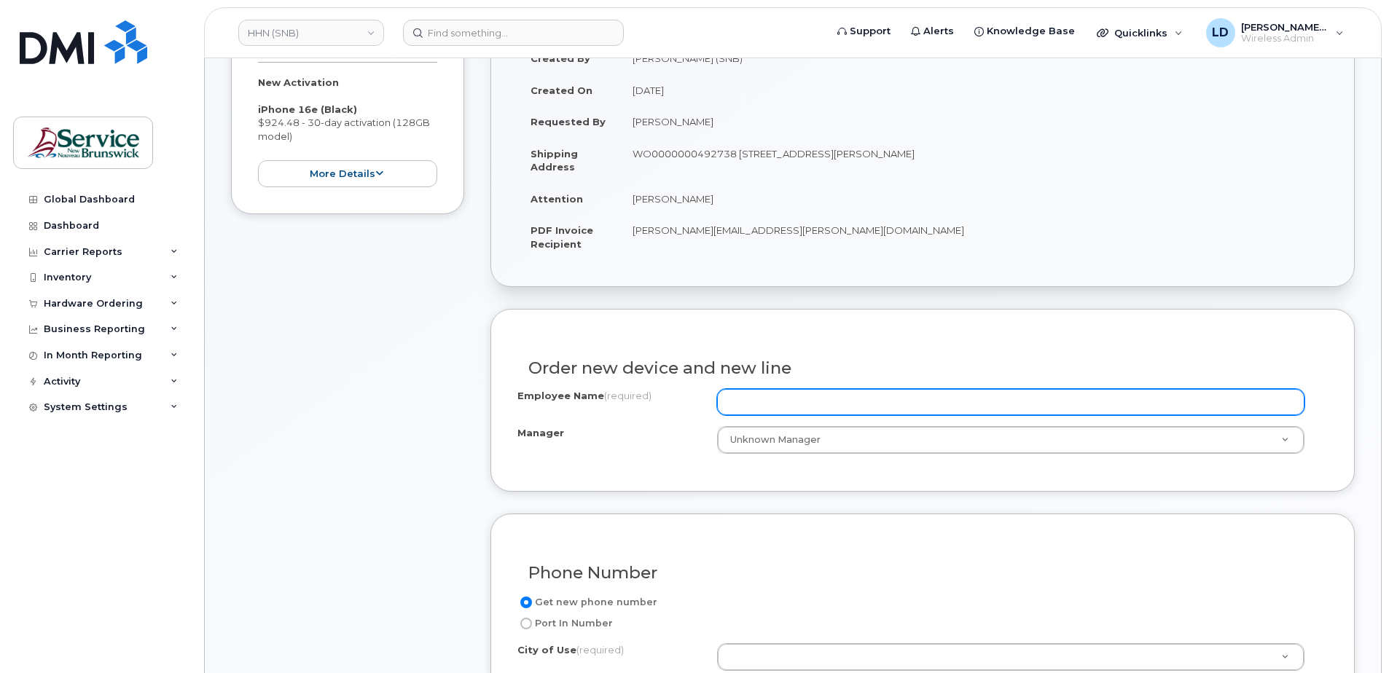
click at [764, 404] on input "Employee Name (required)" at bounding box center [1010, 402] width 587 height 26
click at [742, 402] on input "Employee Name (required)" at bounding box center [1010, 402] width 587 height 26
paste input "Maxine Caissie"
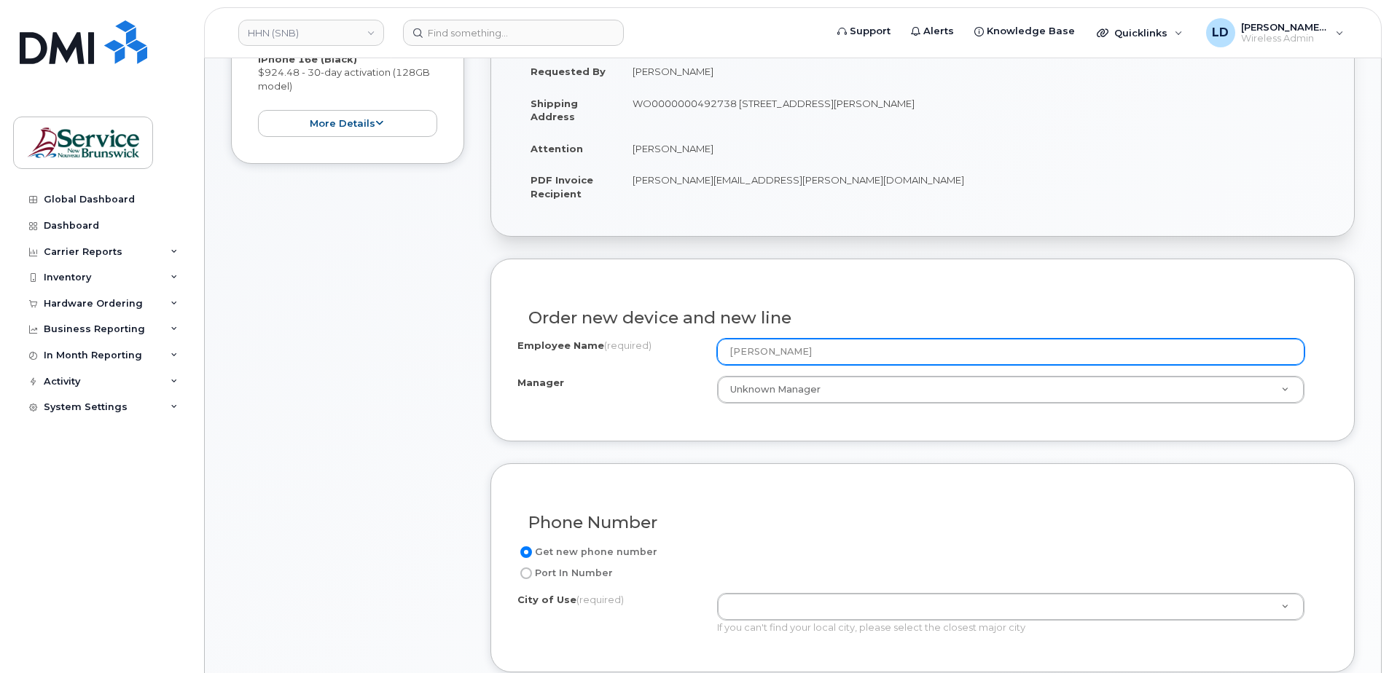
scroll to position [437, 0]
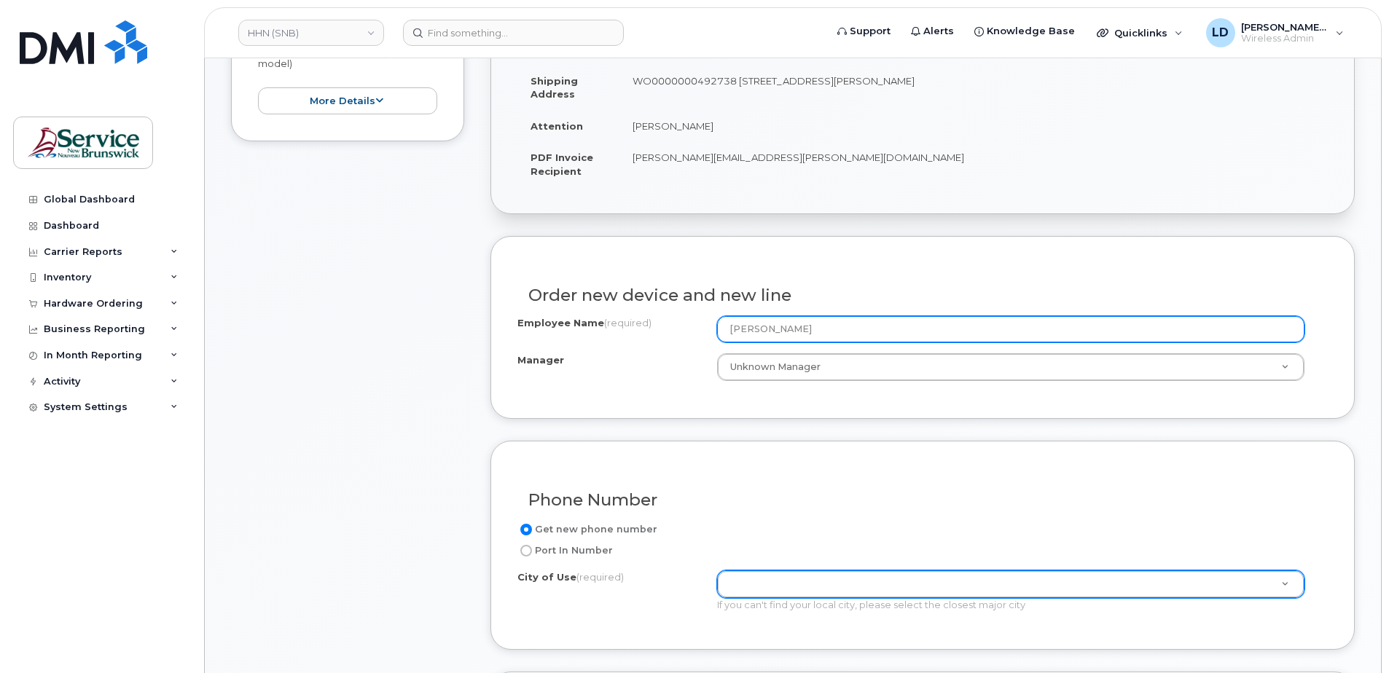
type input "Maxine Caissie"
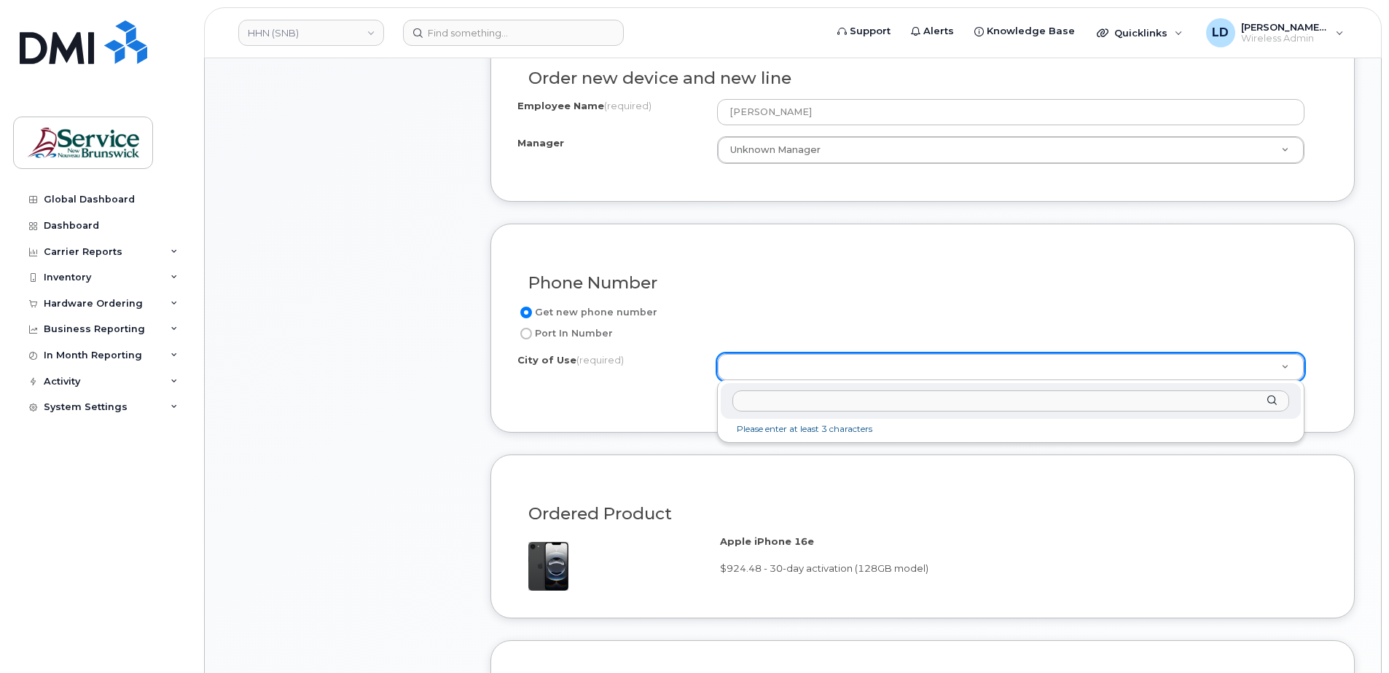
scroll to position [656, 0]
click at [1119, 402] on input "text" at bounding box center [1010, 399] width 557 height 21
click at [766, 384] on div at bounding box center [1011, 400] width 580 height 36
paste input "546.715101550"
click at [752, 396] on input "546.715101550" at bounding box center [1010, 399] width 557 height 21
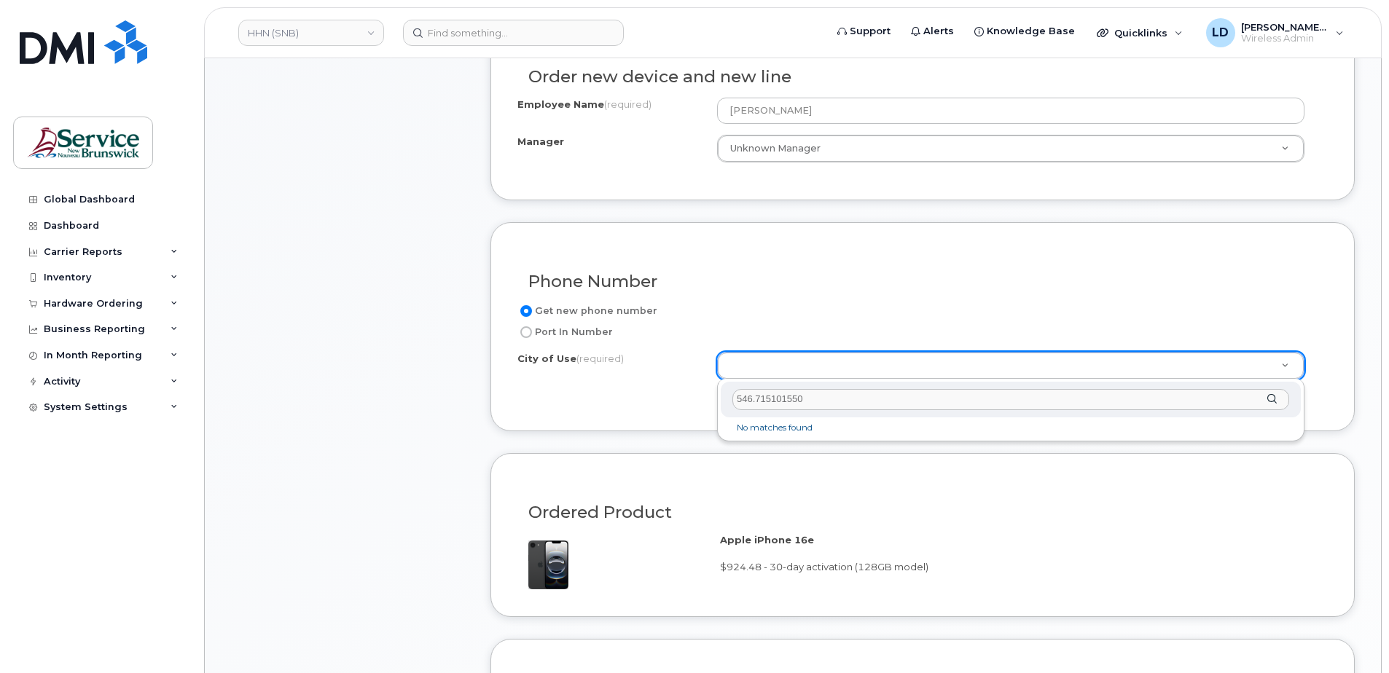
click at [753, 396] on input "546.715101550" at bounding box center [1010, 399] width 557 height 21
type input "<"
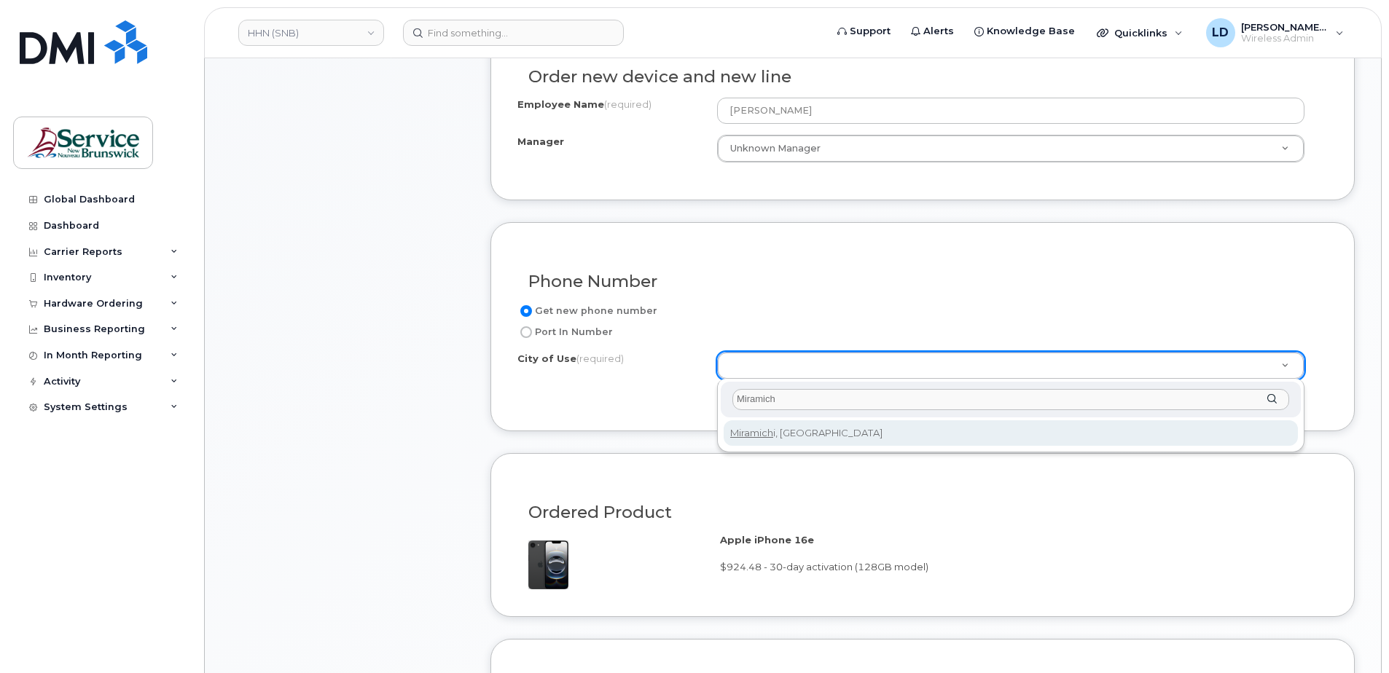
type input "Miramich"
type input "1813"
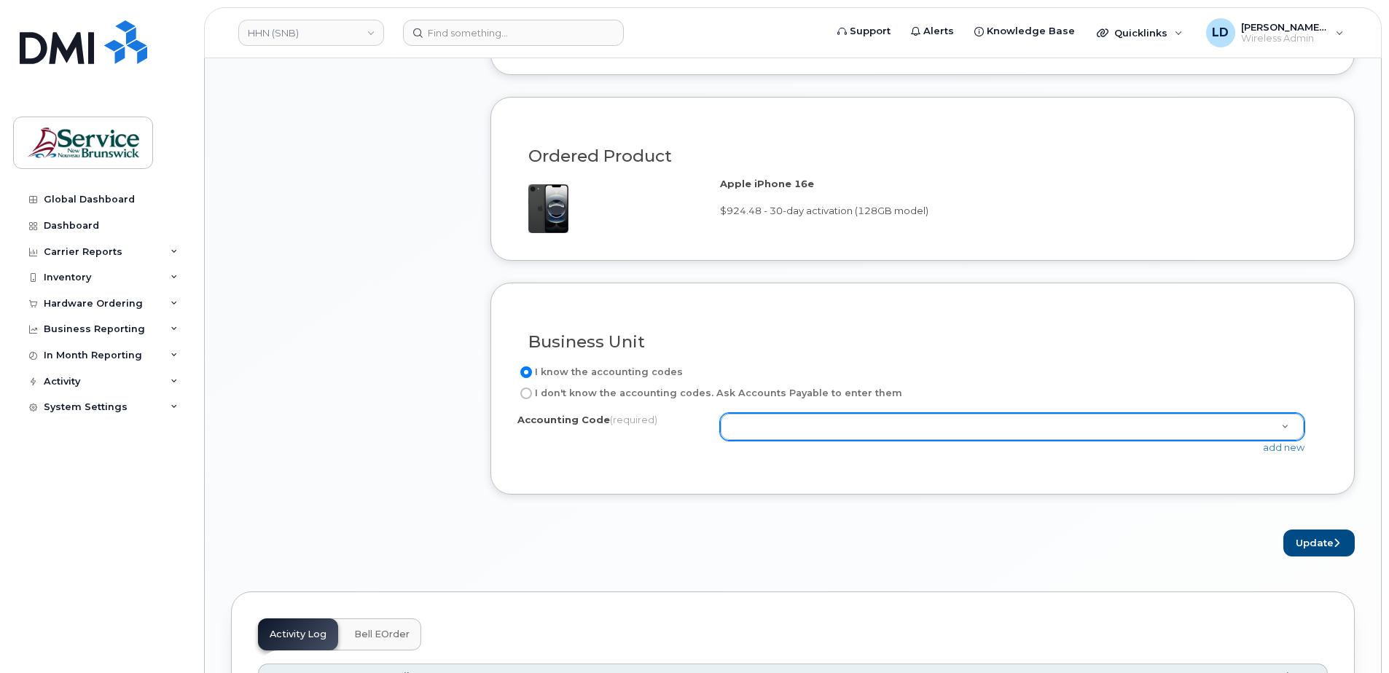
scroll to position [1020, 0]
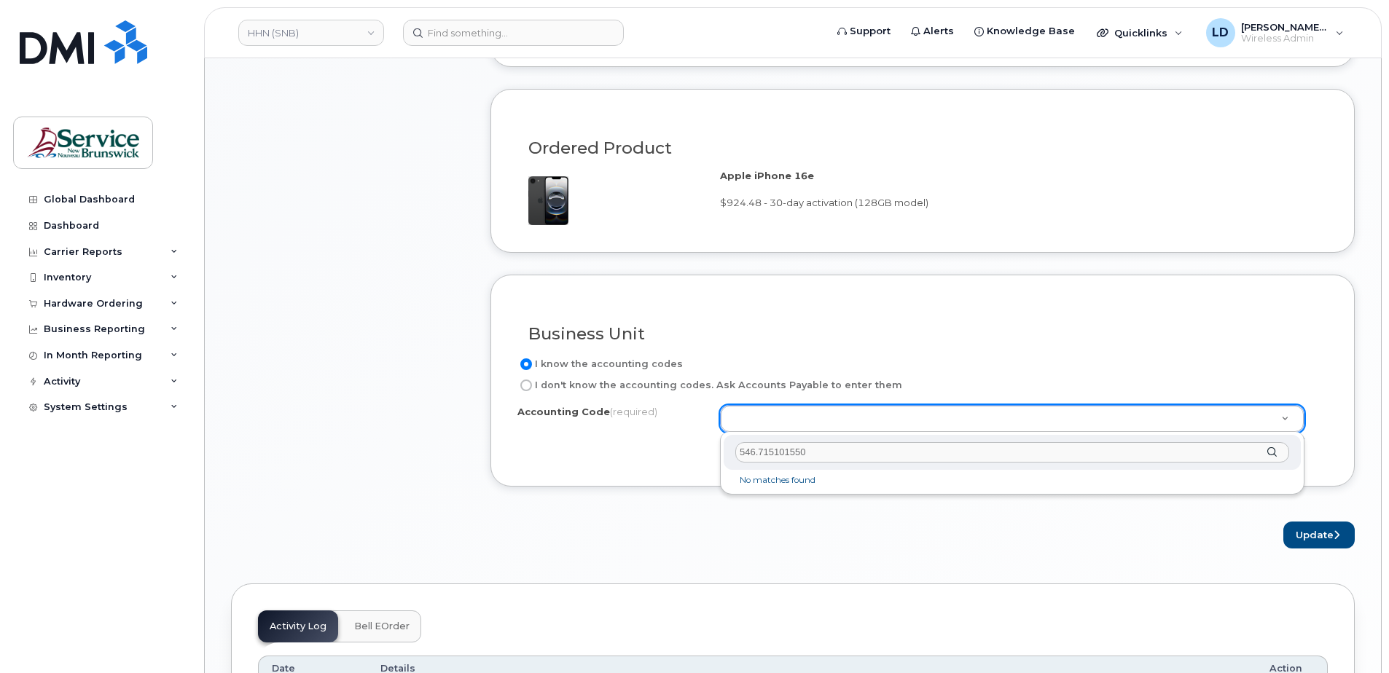
click at [757, 449] on input "546.715101550" at bounding box center [1012, 452] width 554 height 21
type input "5461.715101550"
click at [1261, 469] on div "5461.715101550" at bounding box center [1012, 453] width 577 height 36
click at [1296, 457] on div "5461.715101550" at bounding box center [1012, 453] width 577 height 36
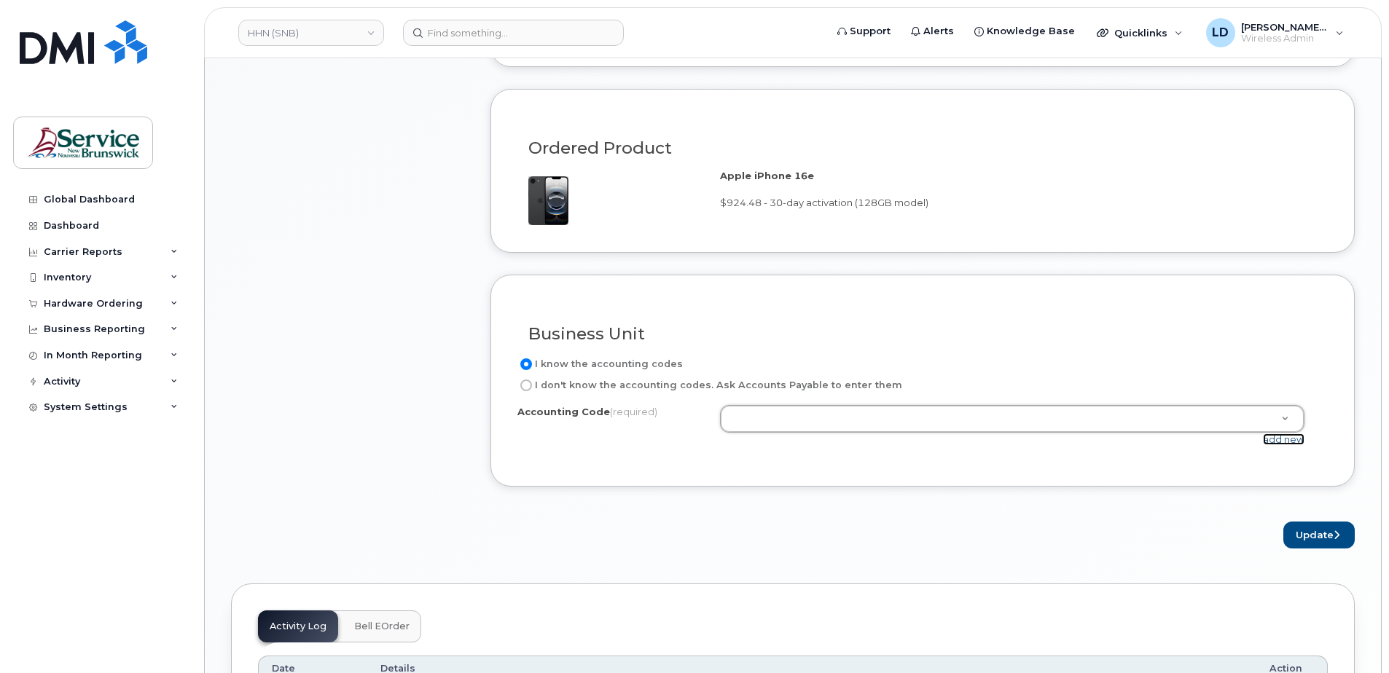
click at [1289, 439] on link "add new" at bounding box center [1284, 440] width 42 height 12
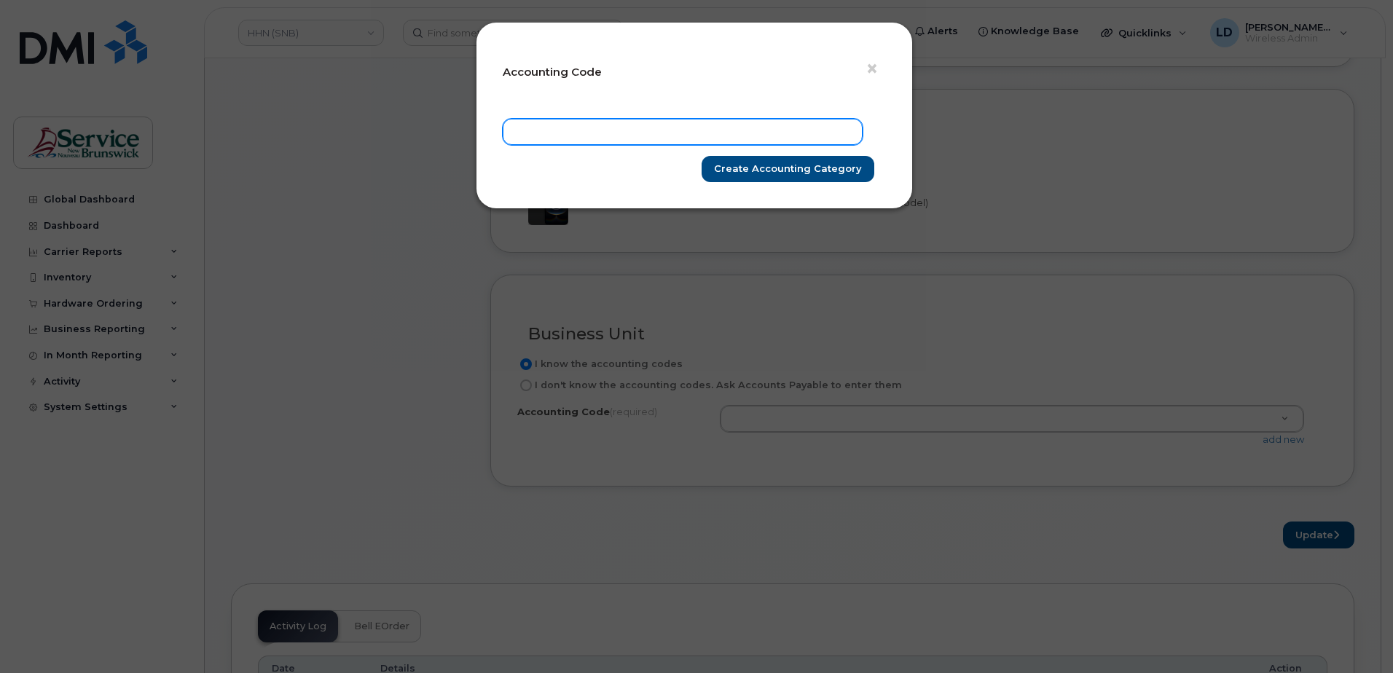
click at [544, 130] on input "text" at bounding box center [683, 132] width 360 height 26
type input "b"
type input "v"
paste input "546.715101550"
click at [535, 128] on input "546.715101550" at bounding box center [683, 132] width 360 height 26
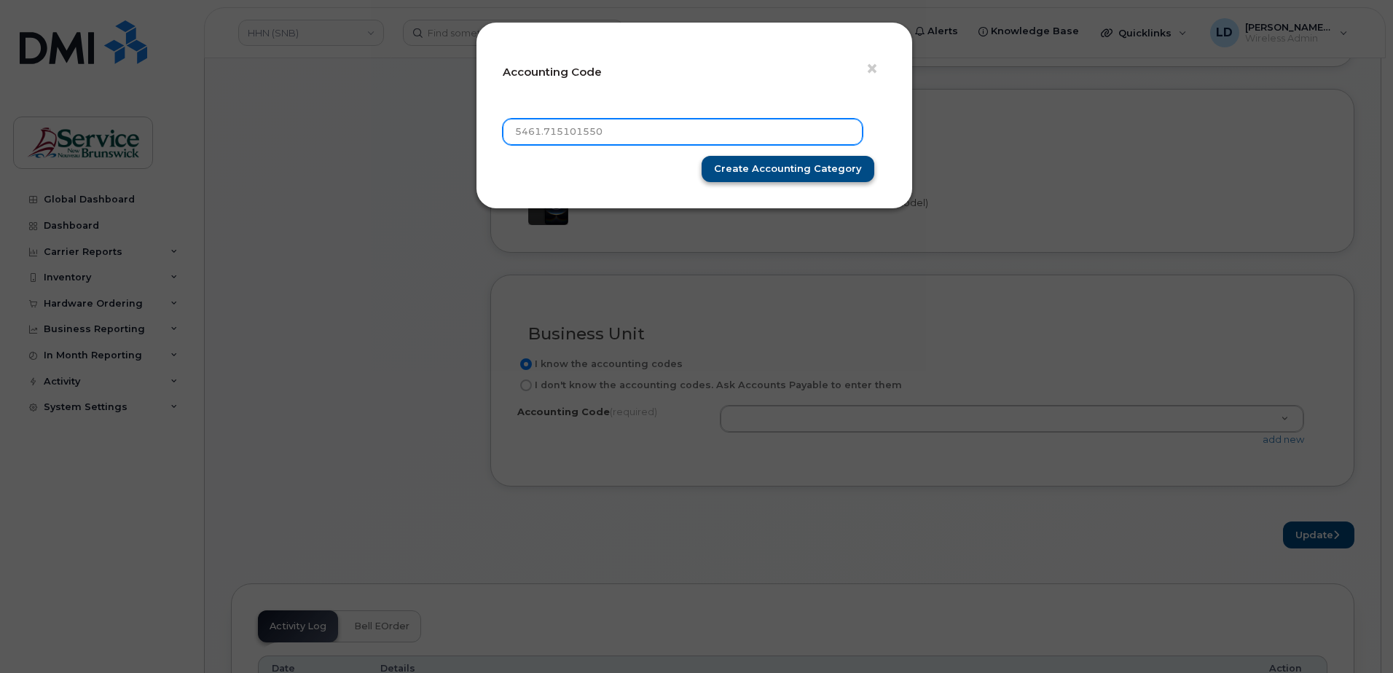
type input "5461.715101550"
click at [818, 165] on input "Create Accounting category" at bounding box center [788, 169] width 173 height 27
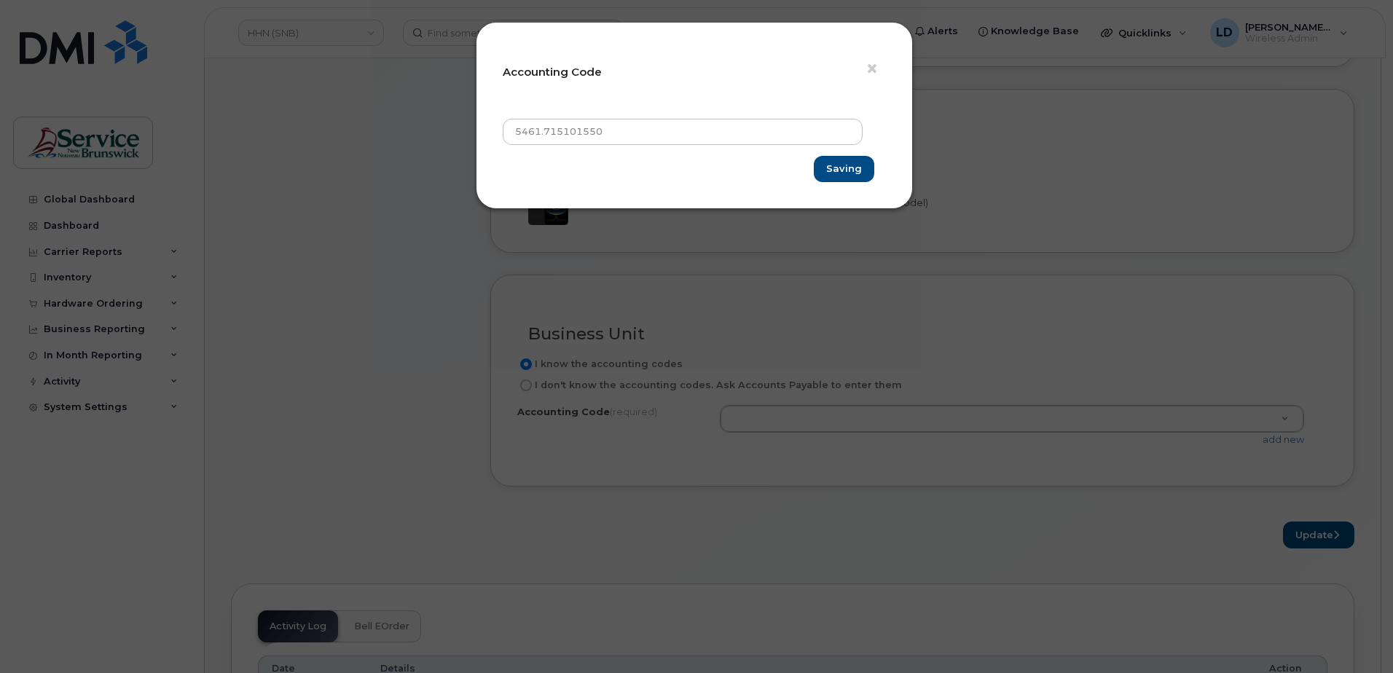
type input "Create Accounting category"
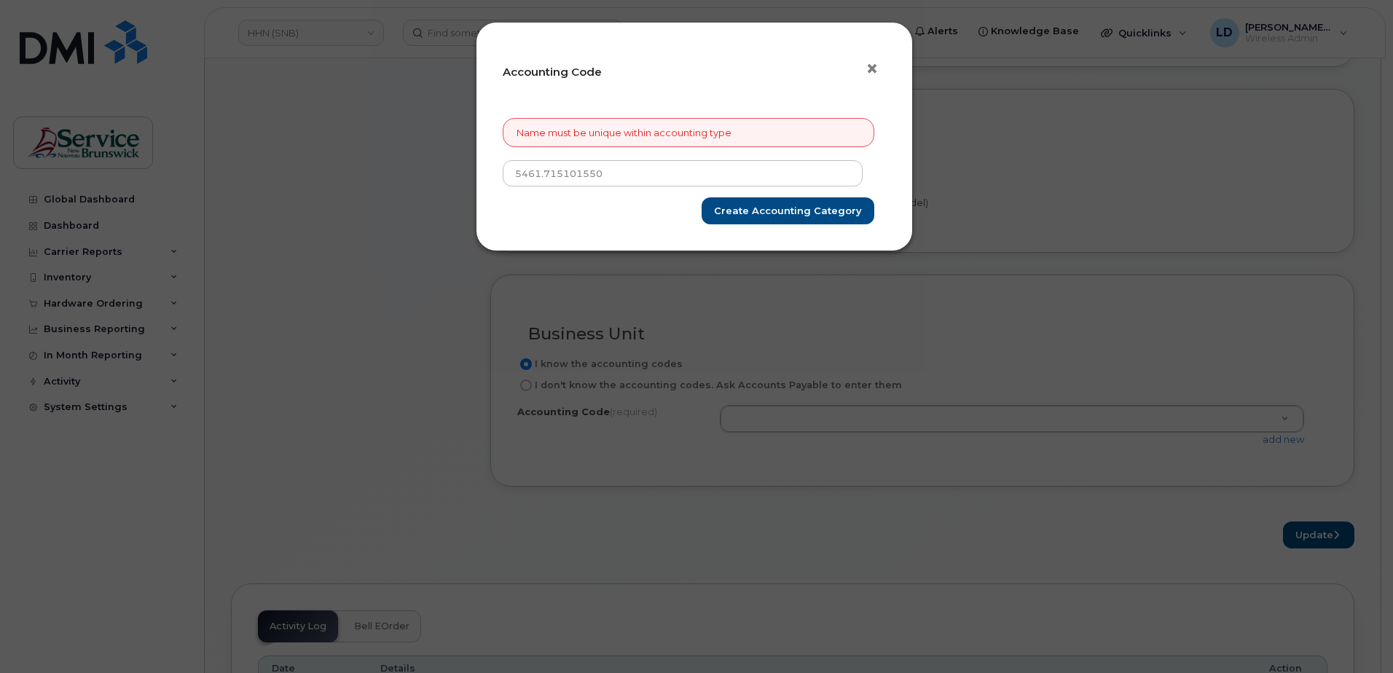
click at [874, 76] on span "×" at bounding box center [872, 68] width 13 height 27
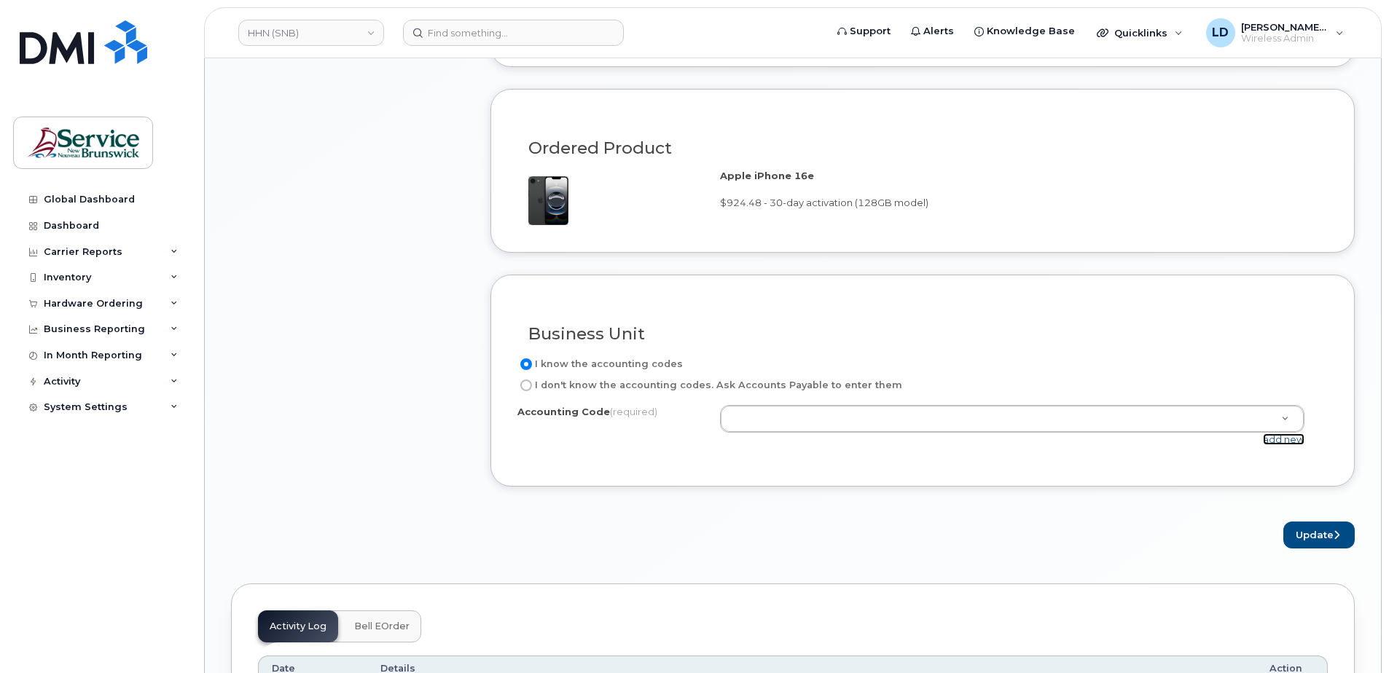
click at [1280, 444] on link "add new" at bounding box center [1284, 440] width 42 height 12
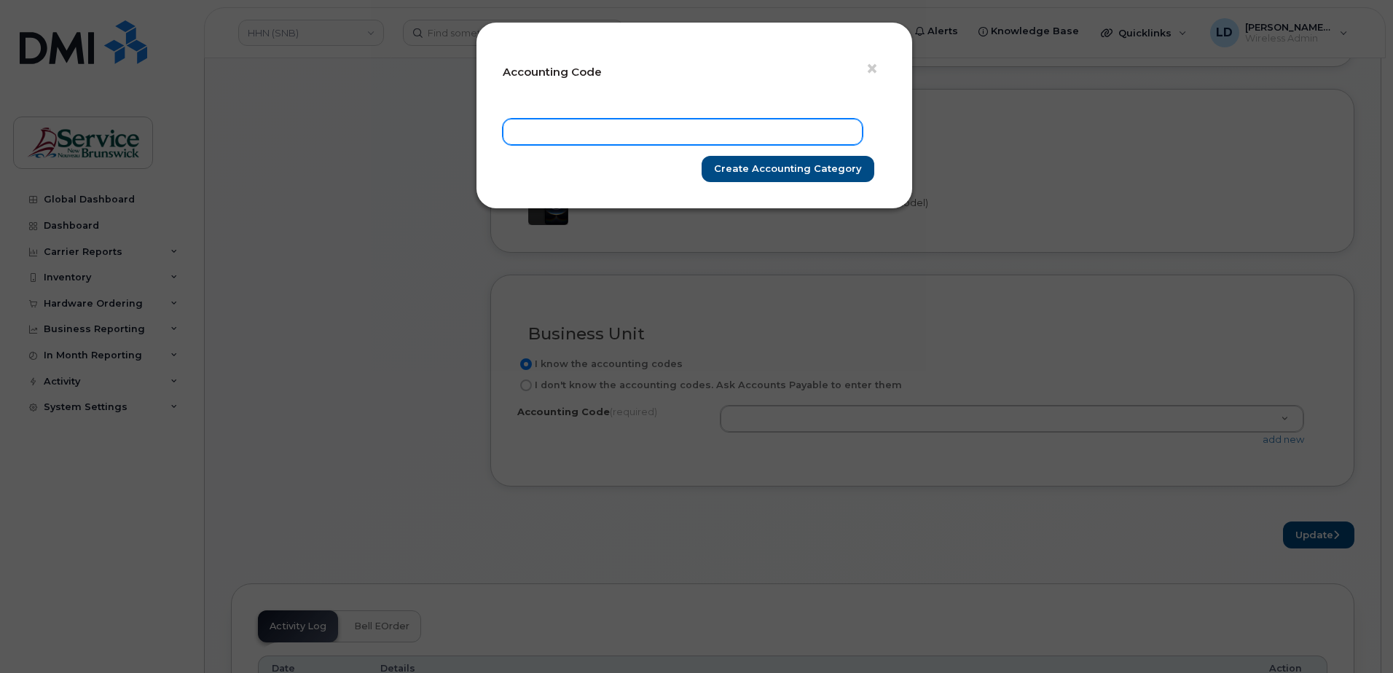
click at [540, 133] on input "text" at bounding box center [683, 132] width 360 height 26
paste input "546.715101550"
click at [542, 130] on input "546.715101550" at bounding box center [683, 132] width 360 height 26
click at [536, 130] on input "546.715101550" at bounding box center [683, 132] width 360 height 26
type input "5461.715101550"
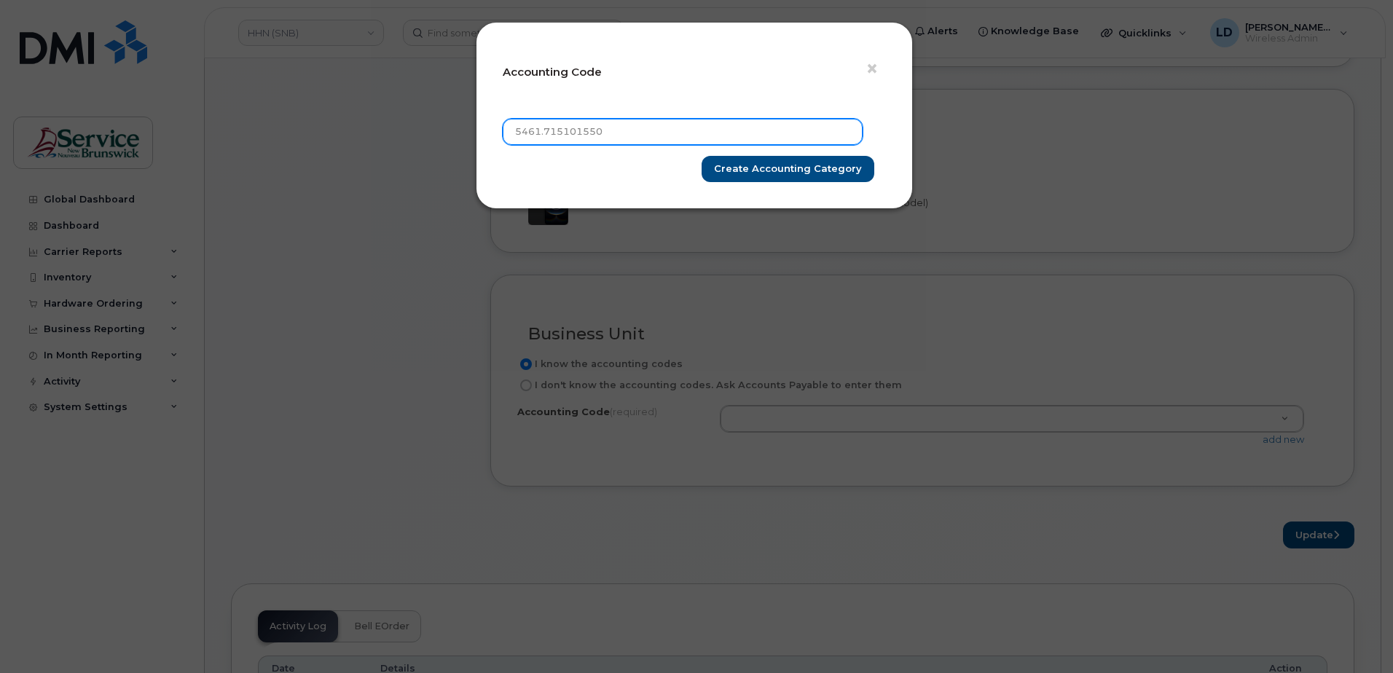
click at [702, 156] on input "Create Accounting category" at bounding box center [788, 169] width 173 height 27
type input "Create Accounting category"
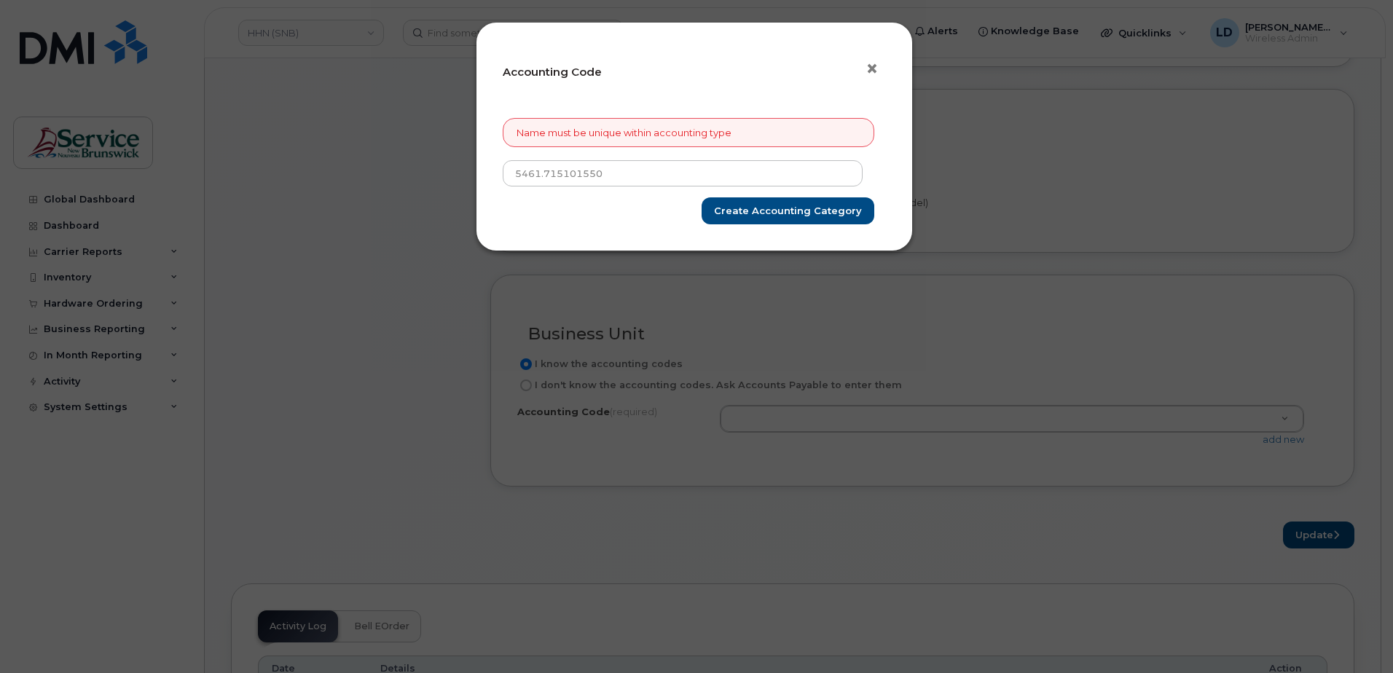
click at [870, 70] on span "×" at bounding box center [872, 68] width 13 height 27
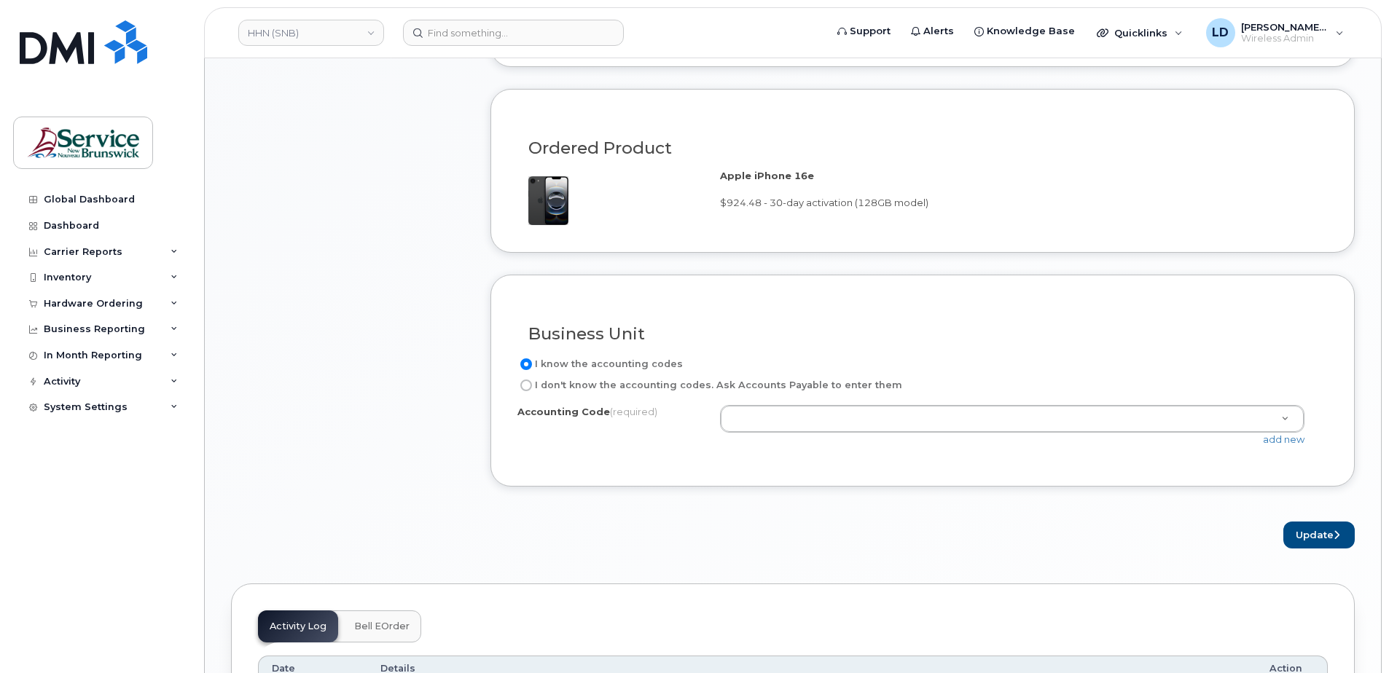
drag, startPoint x: 879, startPoint y: 419, endPoint x: 856, endPoint y: 418, distance: 22.6
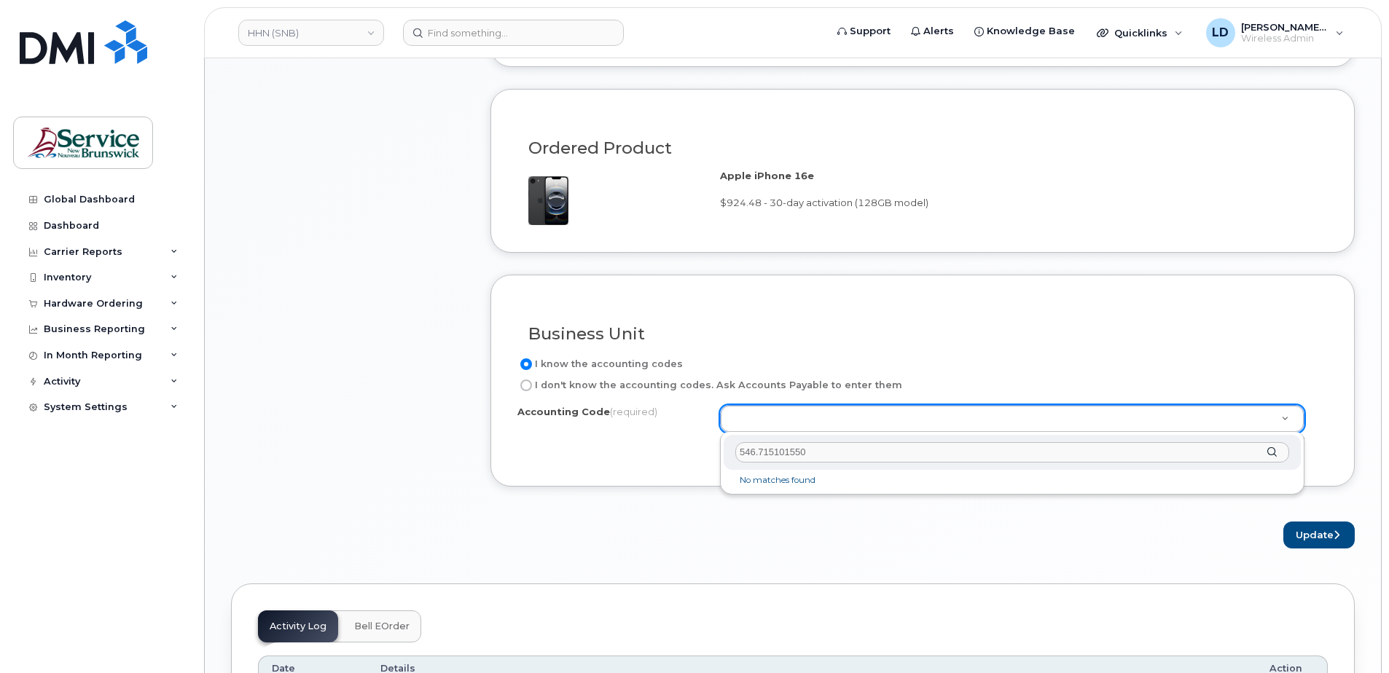
click at [757, 451] on input "546.715101550" at bounding box center [1012, 452] width 554 height 21
click at [866, 448] on input "5461.715101550" at bounding box center [1012, 452] width 554 height 21
type input "5461.715101550"
click at [1269, 455] on div "5461.715101550" at bounding box center [1012, 453] width 577 height 36
drag, startPoint x: 827, startPoint y: 455, endPoint x: 690, endPoint y: 456, distance: 137.0
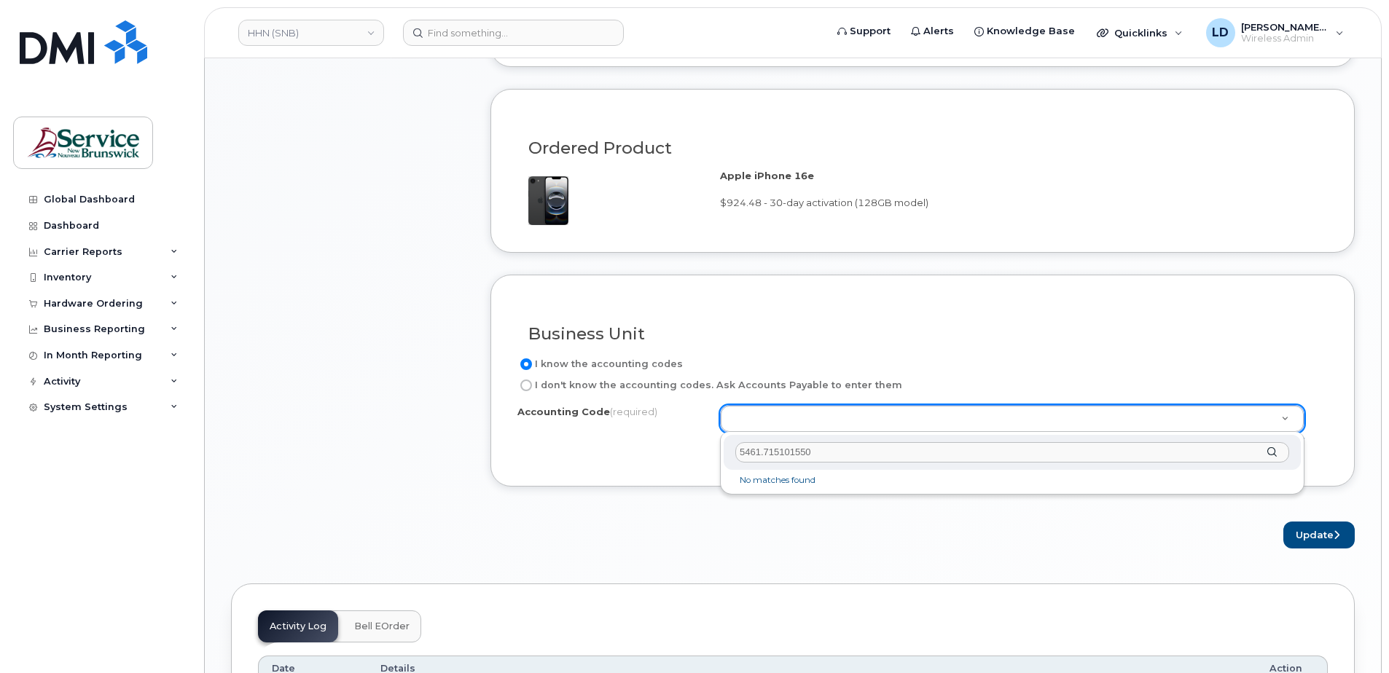
click at [694, 456] on body "HHN (SNB) Support Alerts Knowledge Base Quicklinks Suspend / Cancel Device Chan…" at bounding box center [694, 126] width 1389 height 2293
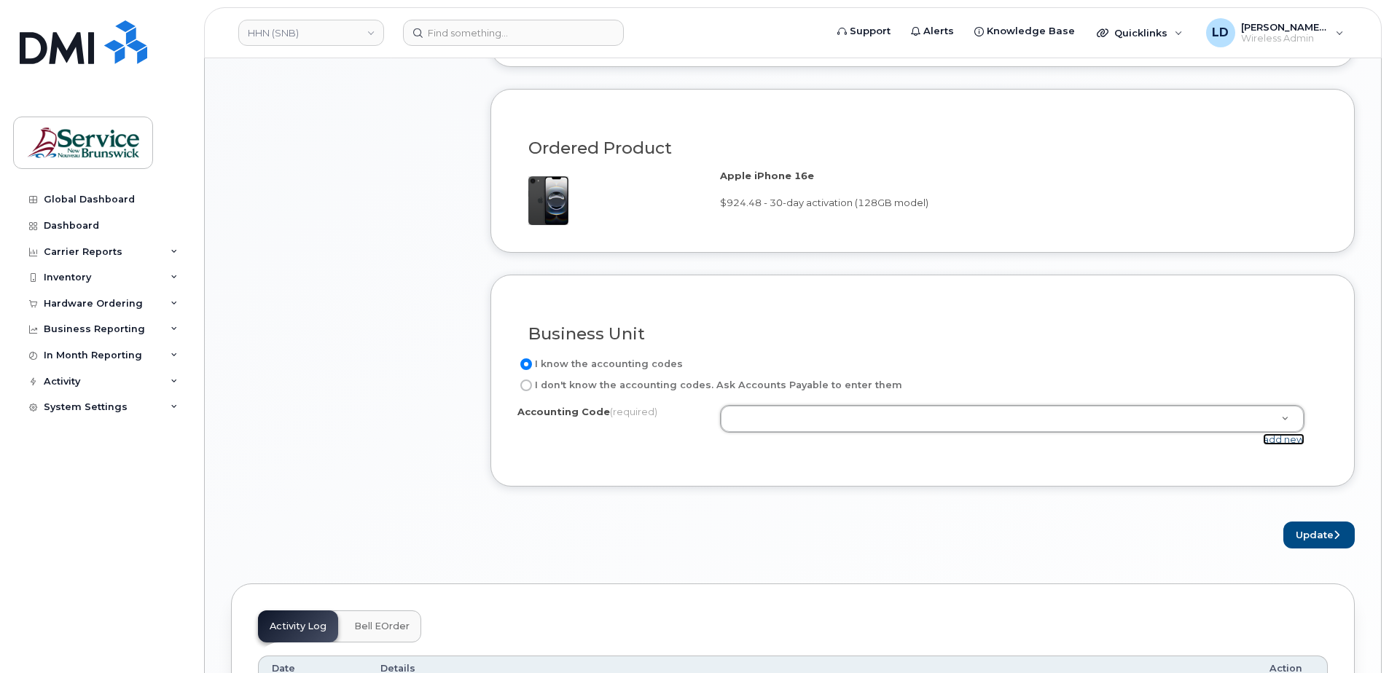
click at [1276, 439] on link "add new" at bounding box center [1284, 440] width 42 height 12
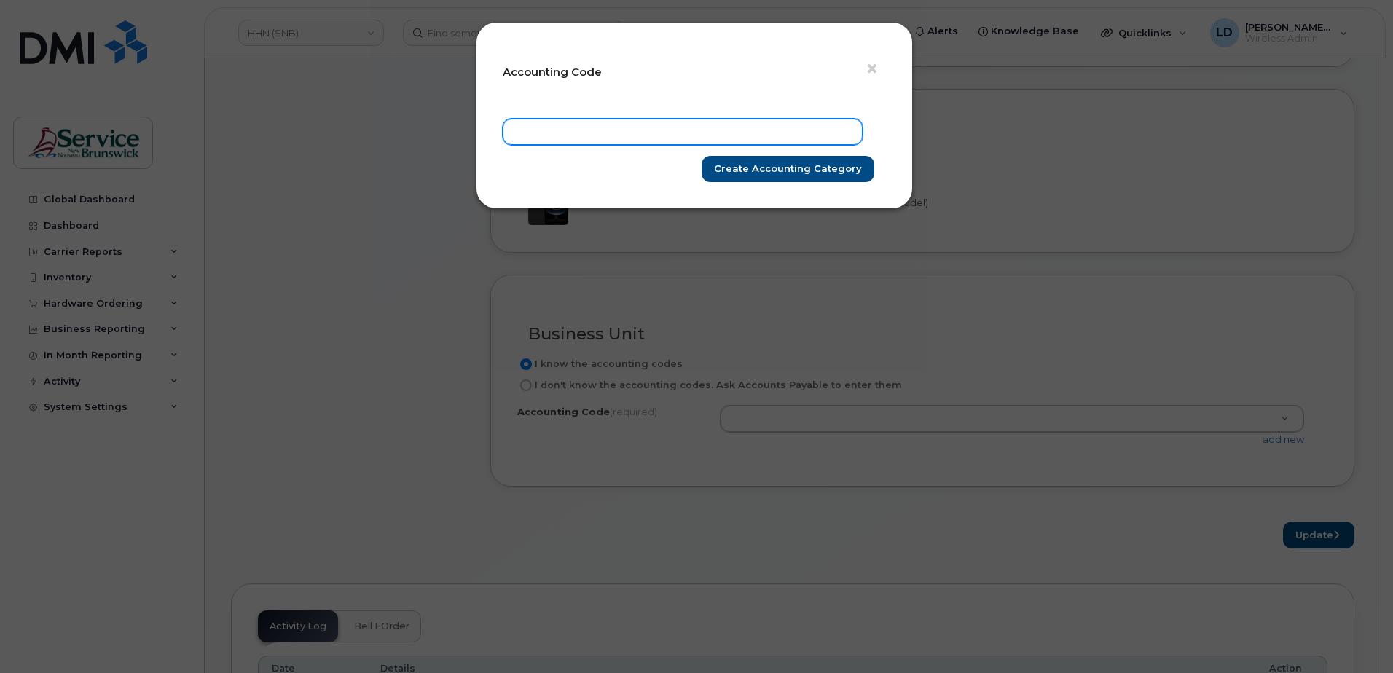
click at [530, 126] on input "text" at bounding box center [683, 132] width 360 height 26
paste input "5461.715101550"
type input "5461.715101550"
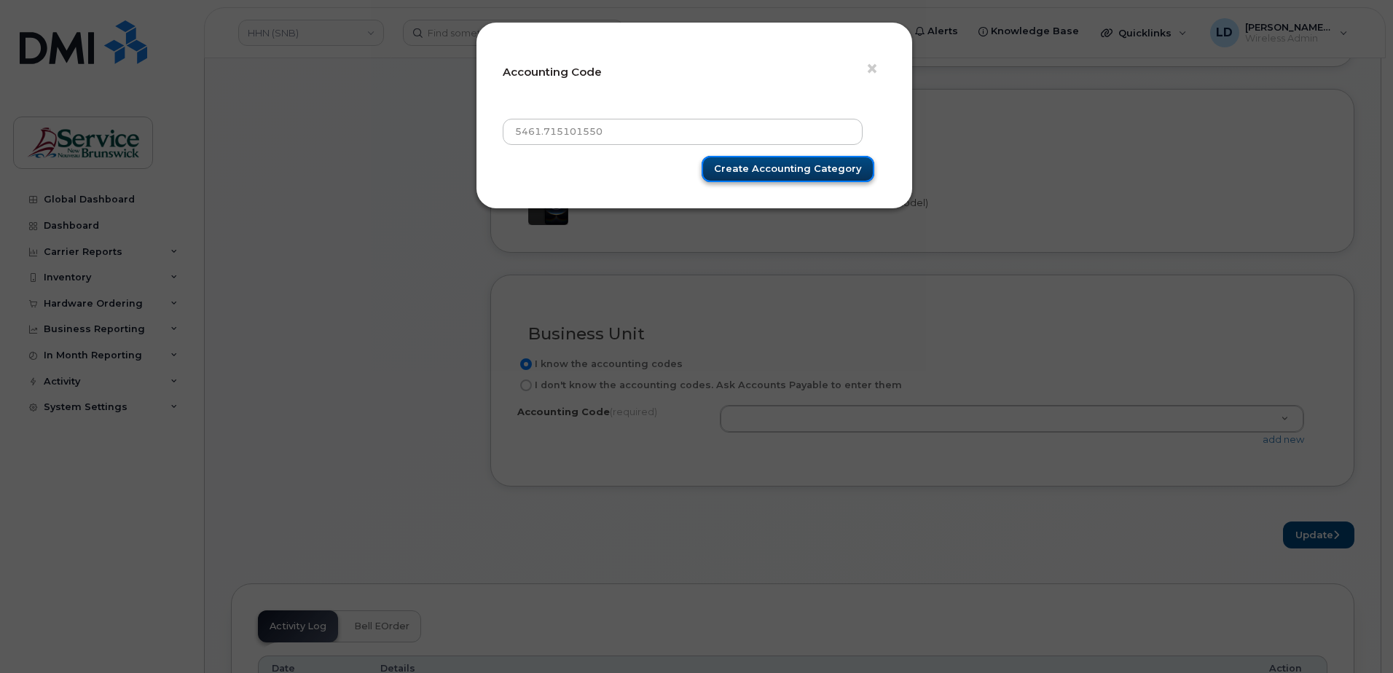
click at [786, 162] on input "Create Accounting category" at bounding box center [788, 169] width 173 height 27
type input "Create Accounting category"
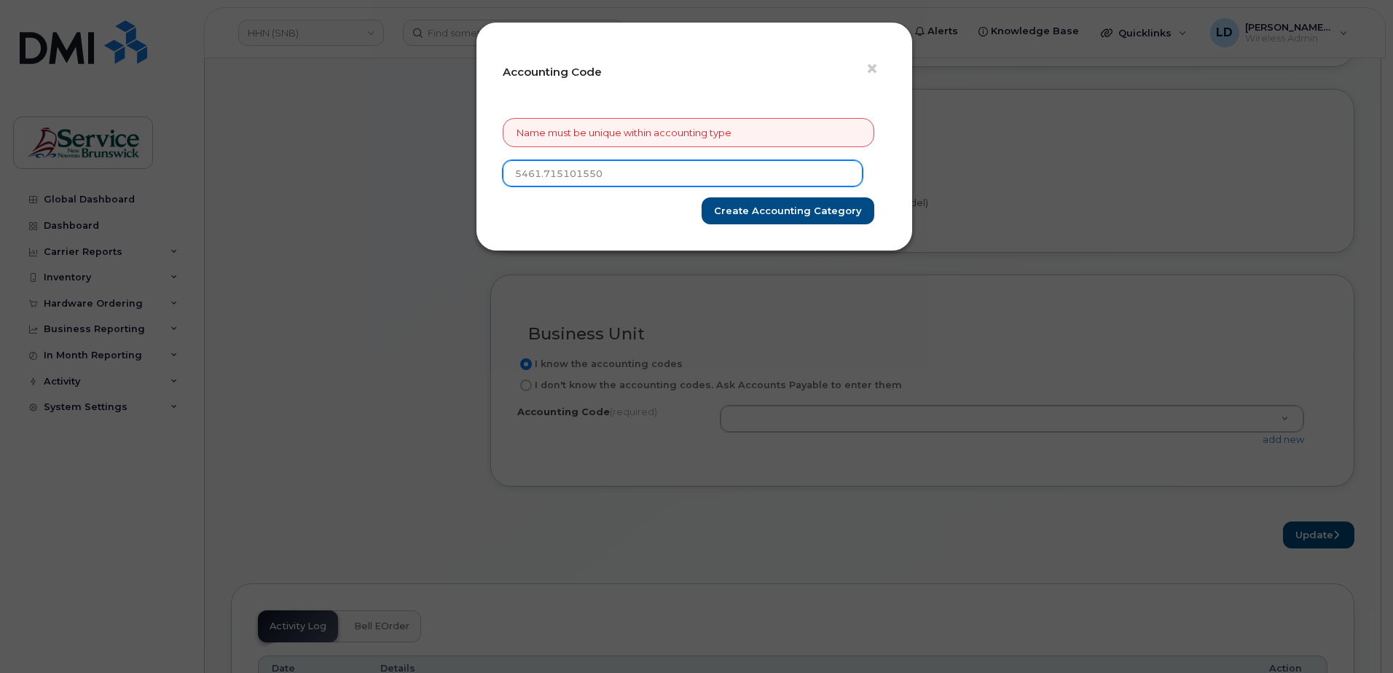
click at [539, 173] on input "5461.715101550" at bounding box center [683, 173] width 360 height 26
type input "546.715101550"
click at [702, 197] on input "Create Accounting category" at bounding box center [788, 210] width 173 height 27
type input "Create Accounting category"
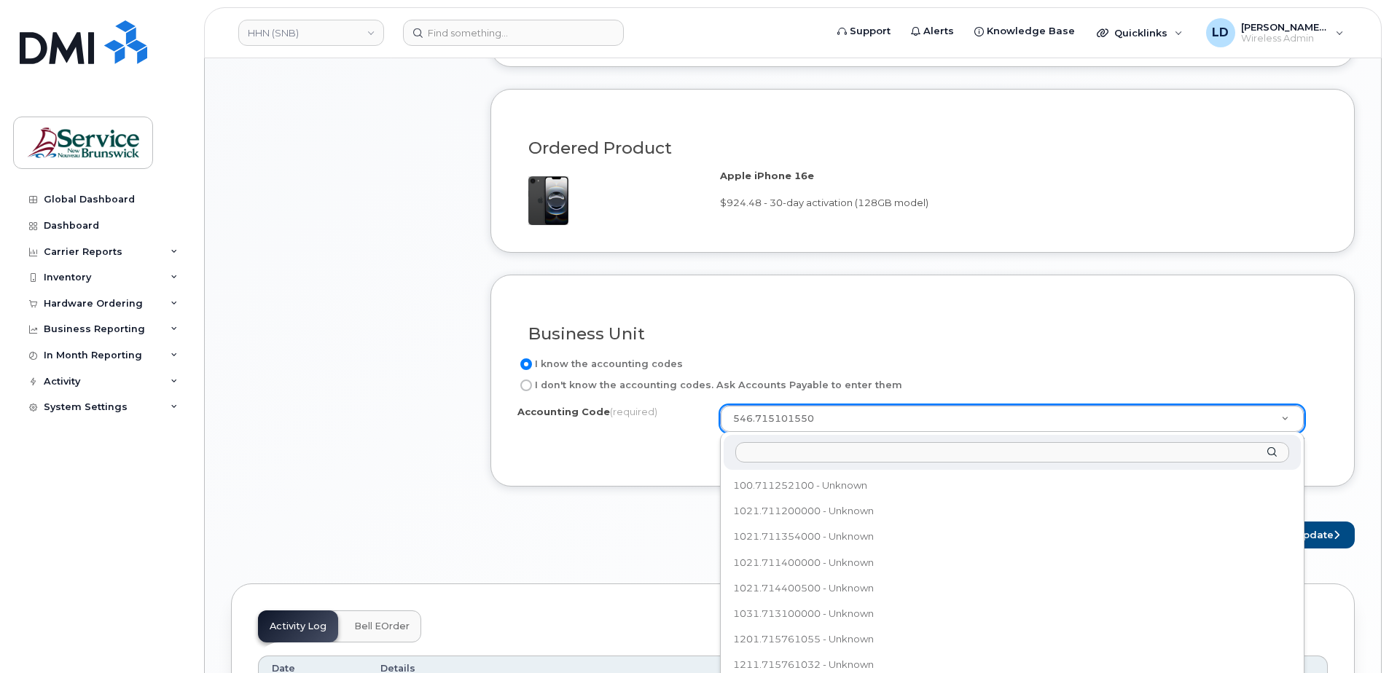
scroll to position [3731, 0]
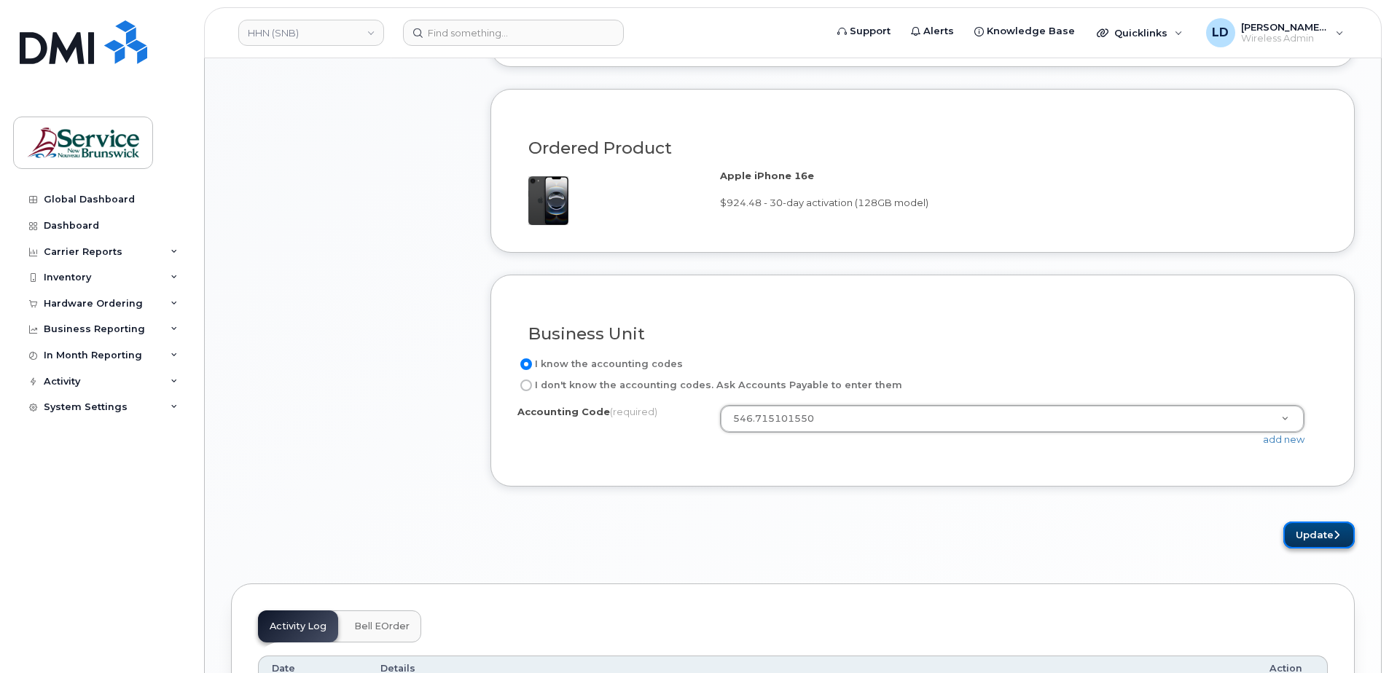
click at [1309, 530] on button "Update" at bounding box center [1318, 535] width 71 height 27
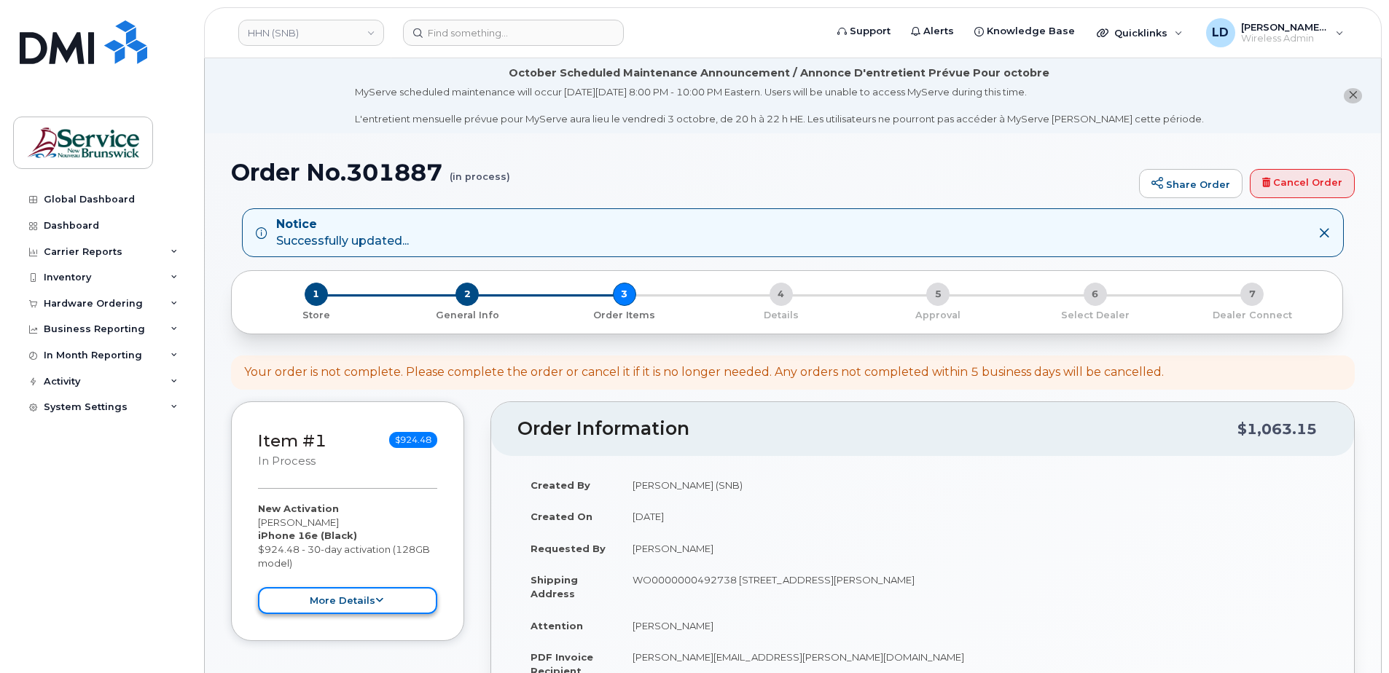
click at [342, 598] on button "more details" at bounding box center [347, 600] width 179 height 27
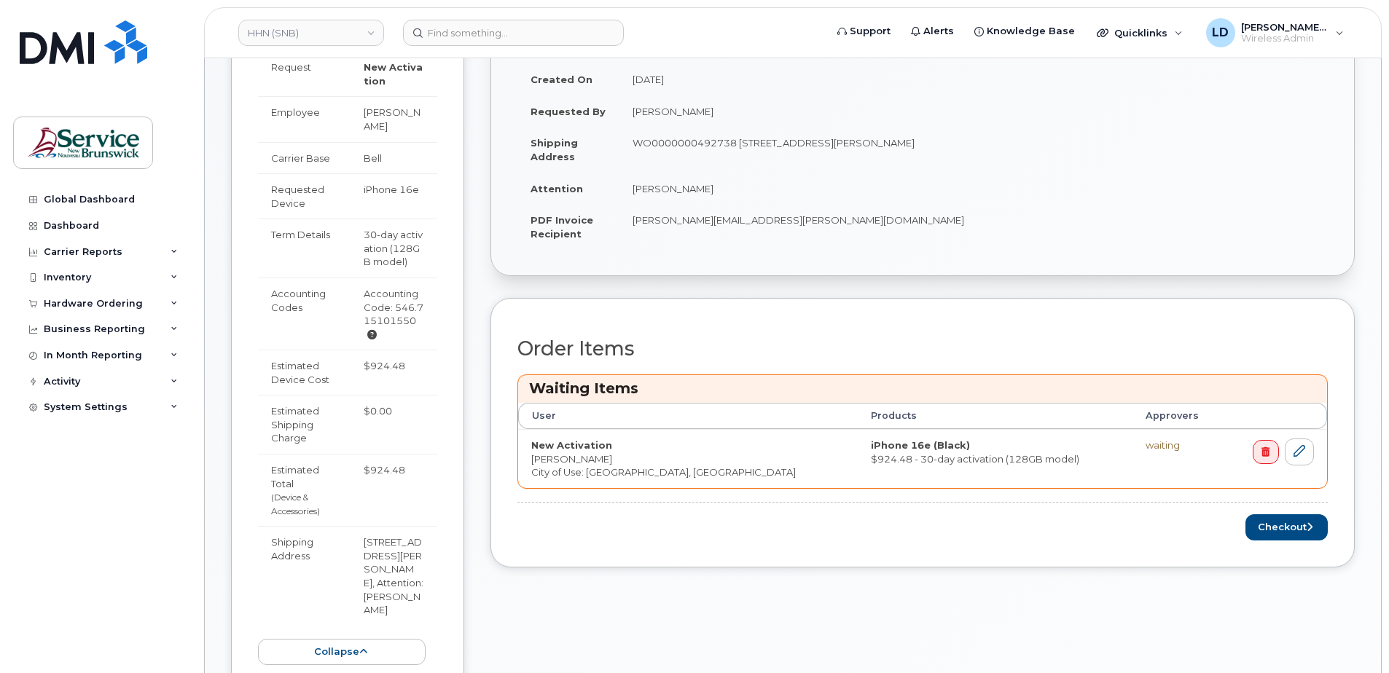
scroll to position [510, 0]
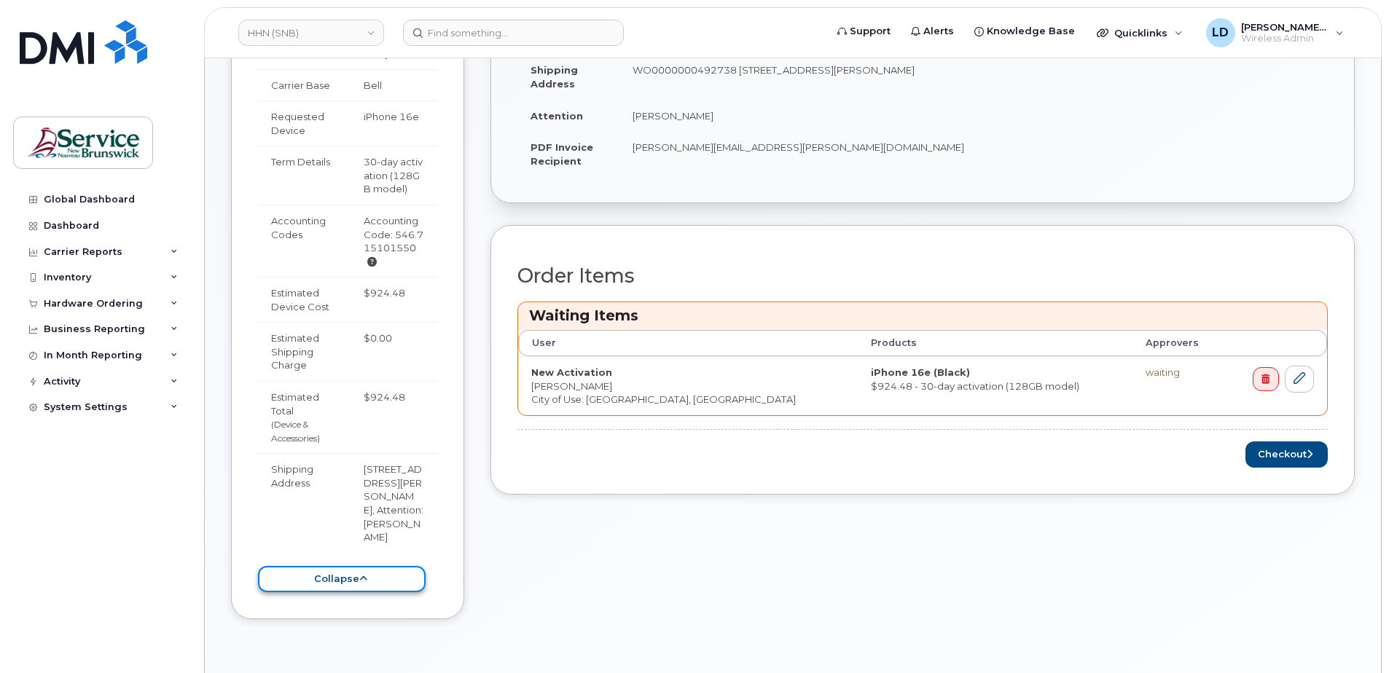
click at [369, 593] on button "collapse" at bounding box center [342, 579] width 168 height 27
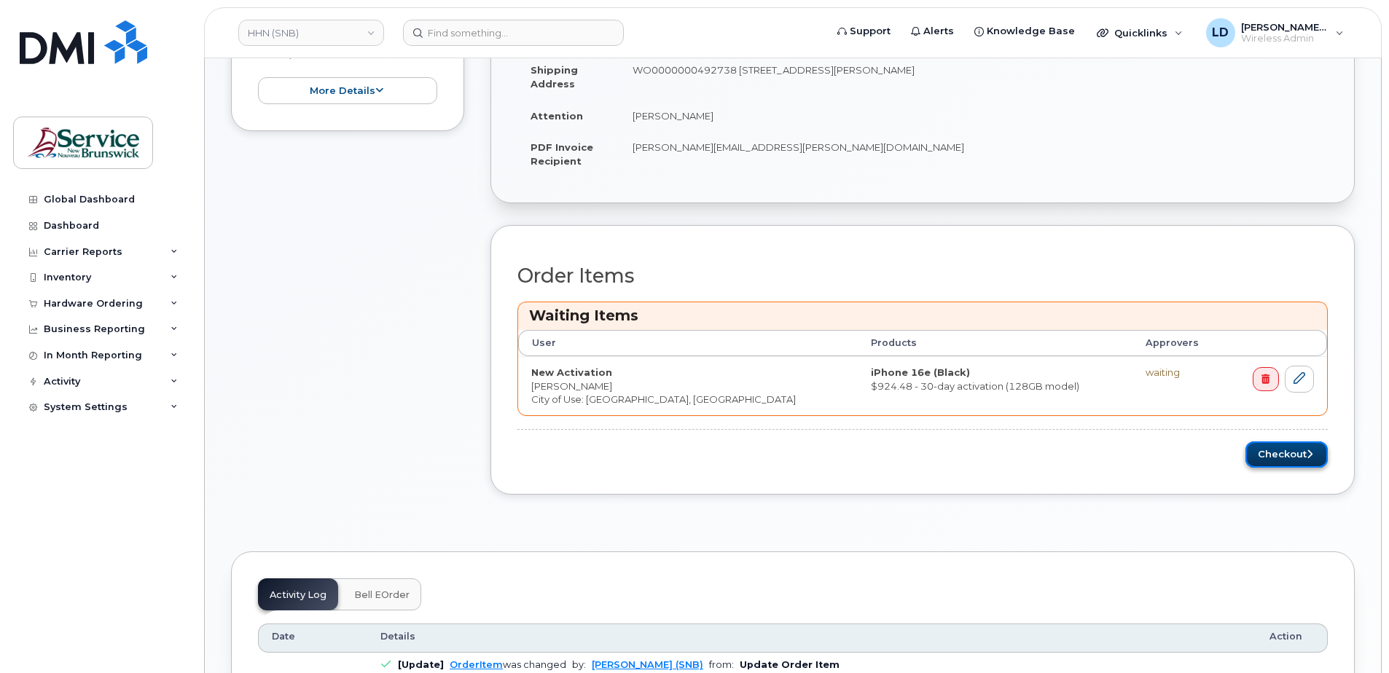
click at [1285, 453] on button "Checkout" at bounding box center [1286, 455] width 82 height 27
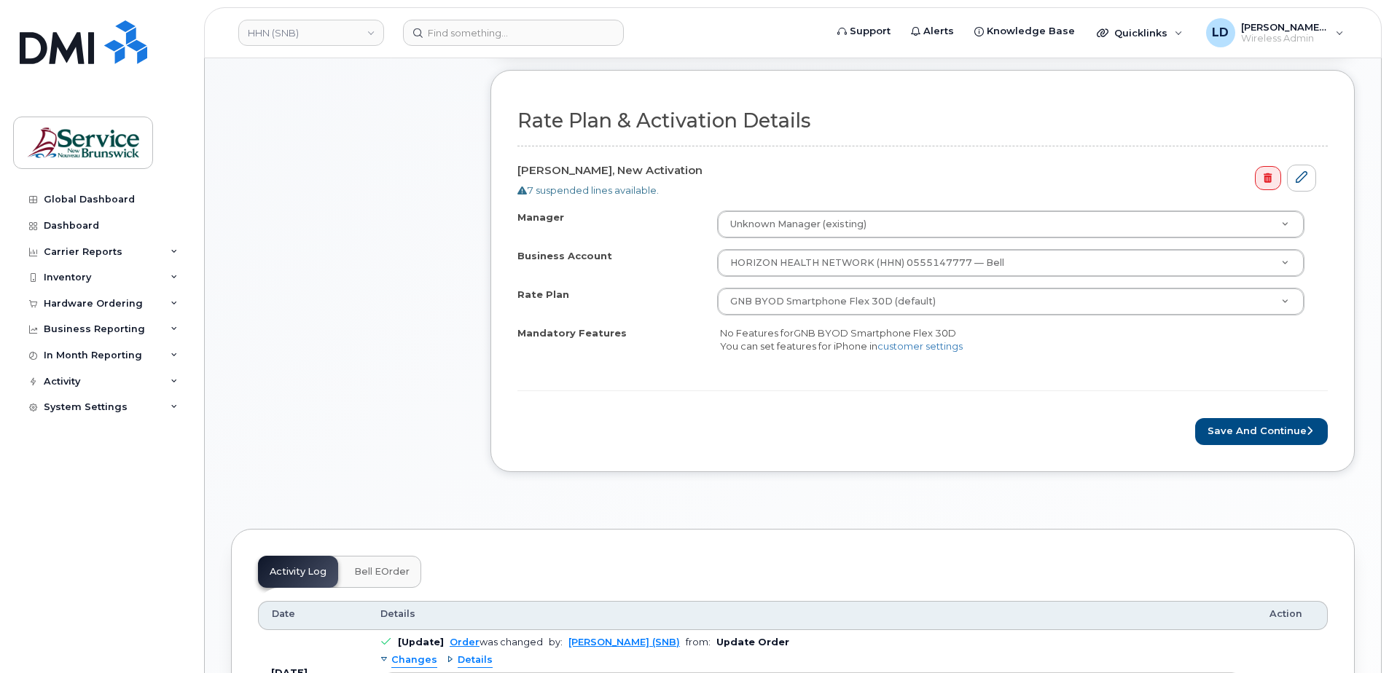
scroll to position [583, 0]
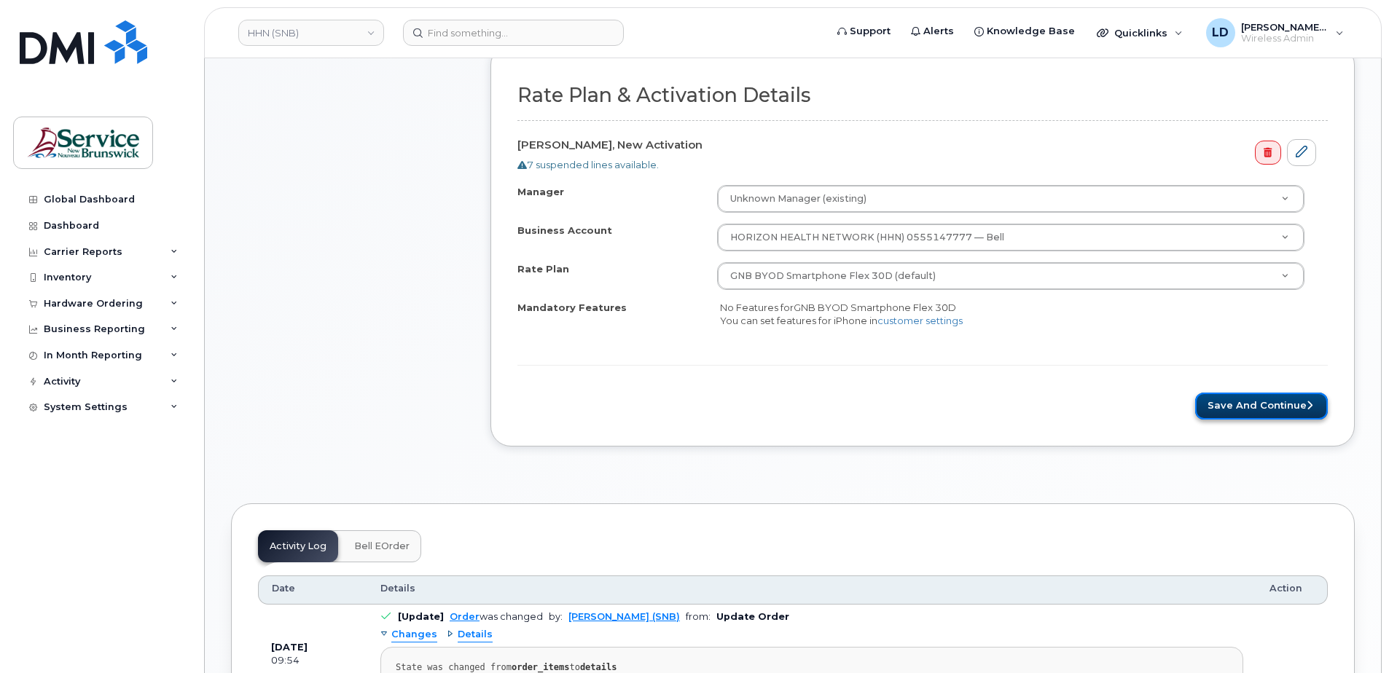
click at [1276, 407] on button "Save and Continue" at bounding box center [1261, 406] width 133 height 27
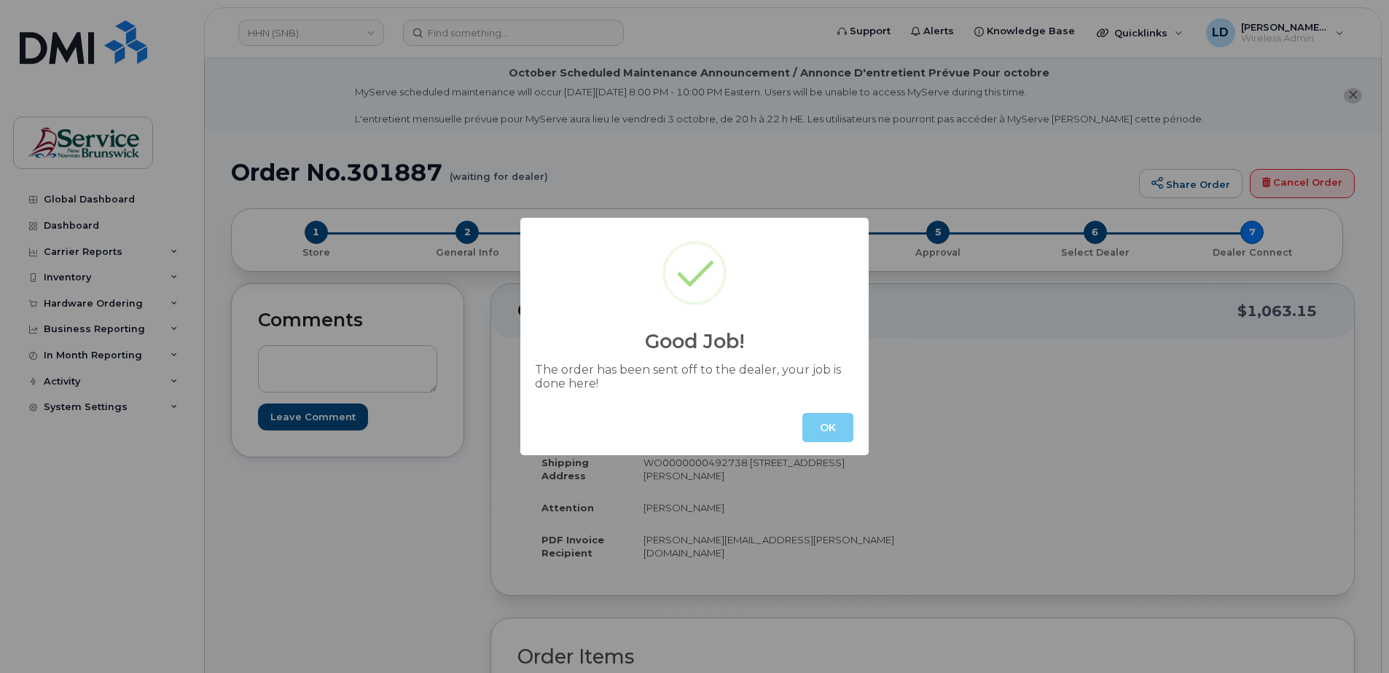
click at [836, 427] on button "OK" at bounding box center [827, 427] width 51 height 29
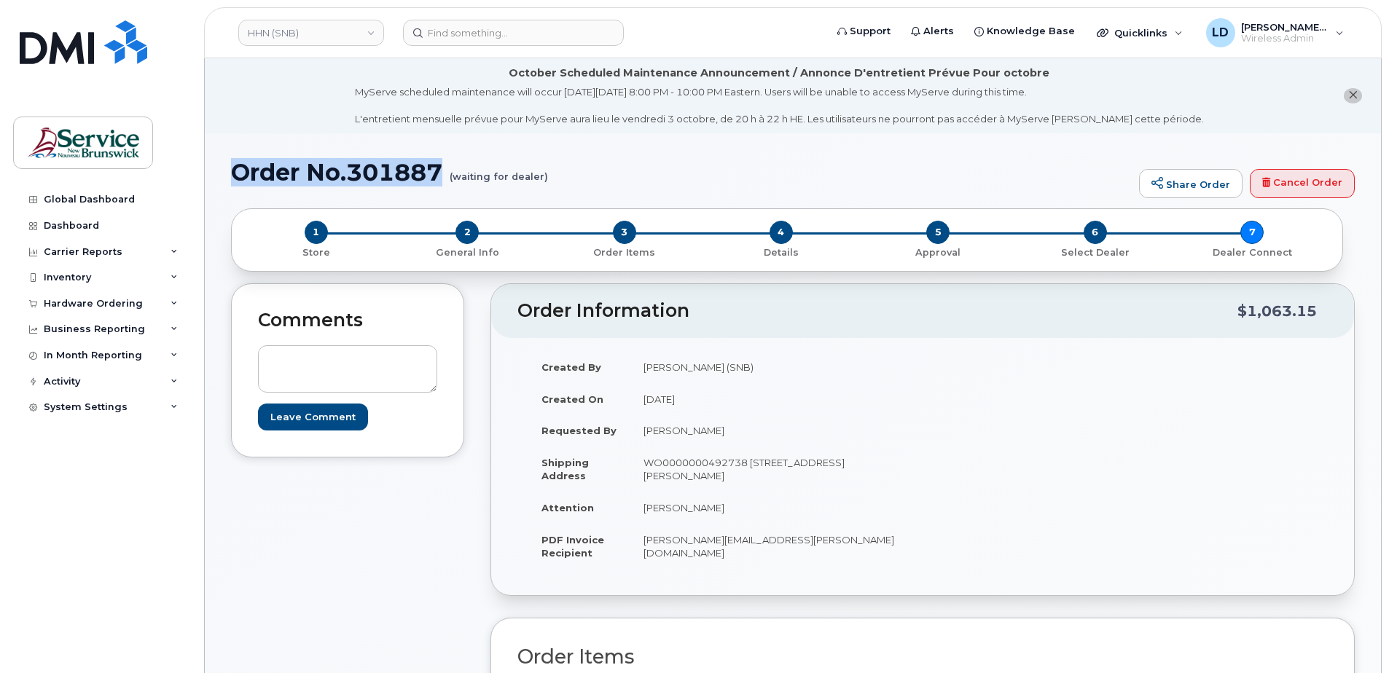
drag, startPoint x: 236, startPoint y: 171, endPoint x: 445, endPoint y: 171, distance: 208.4
click at [445, 171] on h1 "Order No.301887 (waiting for dealer)" at bounding box center [681, 173] width 901 height 26
drag, startPoint x: 445, startPoint y: 171, endPoint x: 401, endPoint y: 170, distance: 43.7
copy h1 "Order No.301887"
click at [351, 164] on h1 "Order No.301887 (waiting for dealer)" at bounding box center [681, 173] width 901 height 26
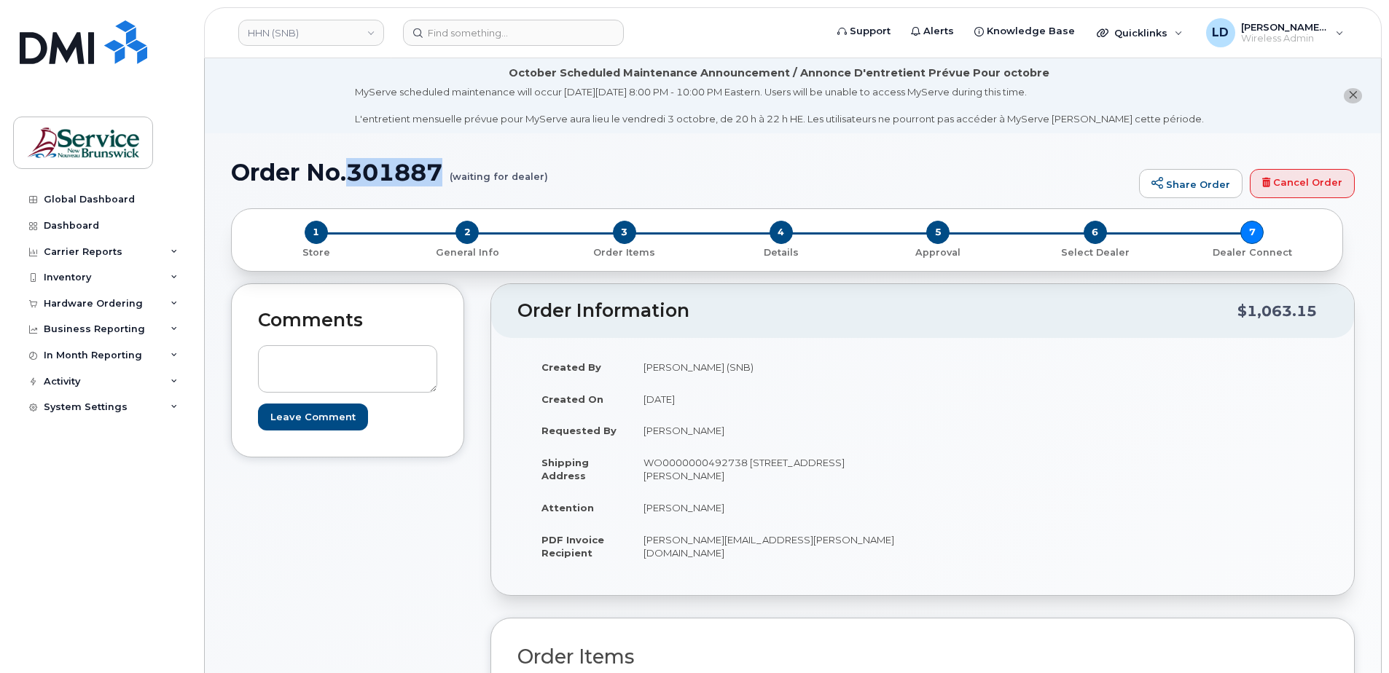
drag, startPoint x: 351, startPoint y: 172, endPoint x: 438, endPoint y: 173, distance: 87.4
click at [438, 173] on h1 "Order No.301887 (waiting for dealer)" at bounding box center [681, 173] width 901 height 26
drag, startPoint x: 438, startPoint y: 173, endPoint x: 415, endPoint y: 171, distance: 22.6
copy h1 "301887"
click at [59, 296] on div "Hardware Ordering" at bounding box center [101, 304] width 176 height 26
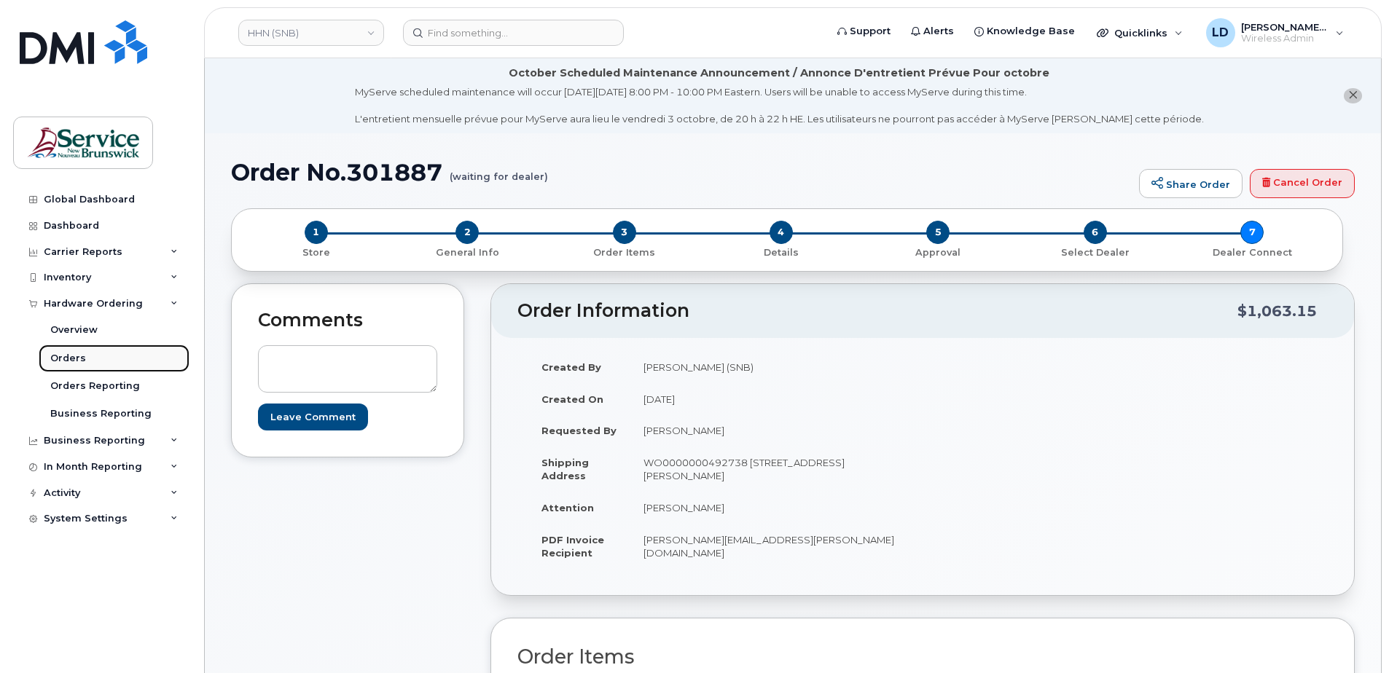
click at [60, 356] on div "Orders" at bounding box center [68, 358] width 36 height 13
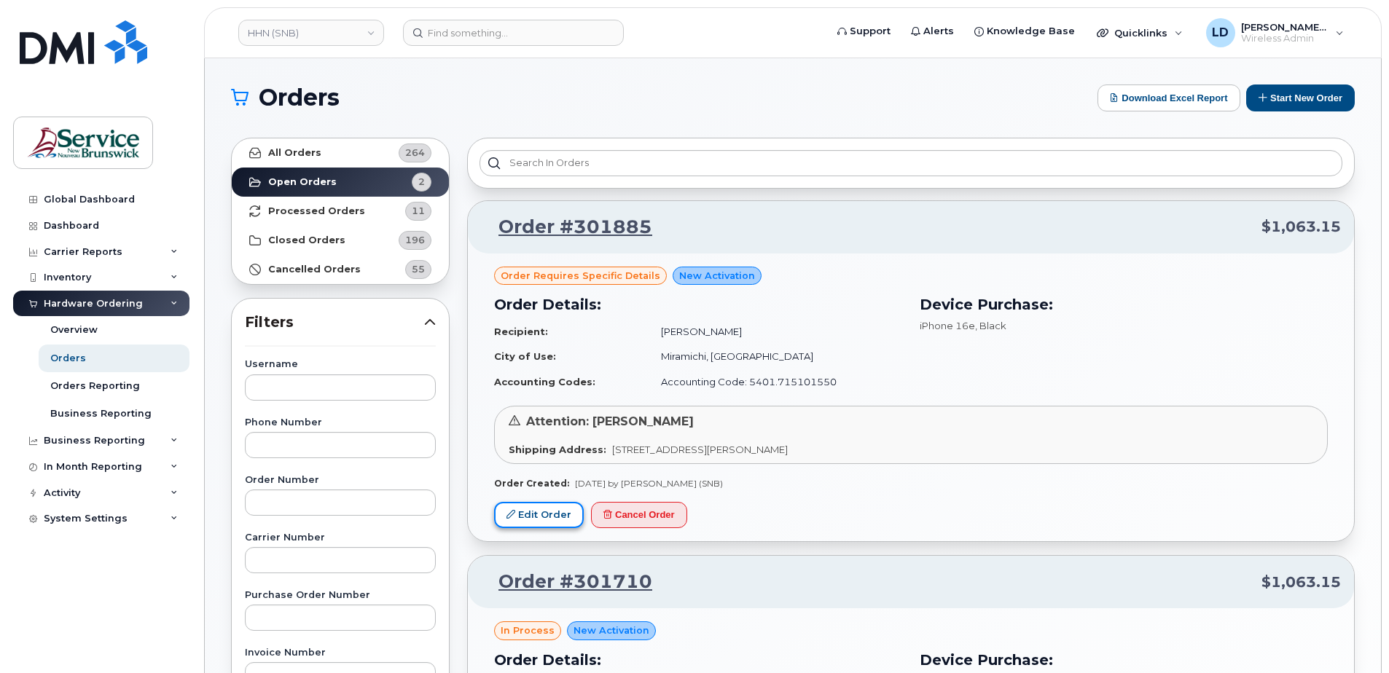
click at [539, 518] on link "Edit Order" at bounding box center [539, 515] width 90 height 27
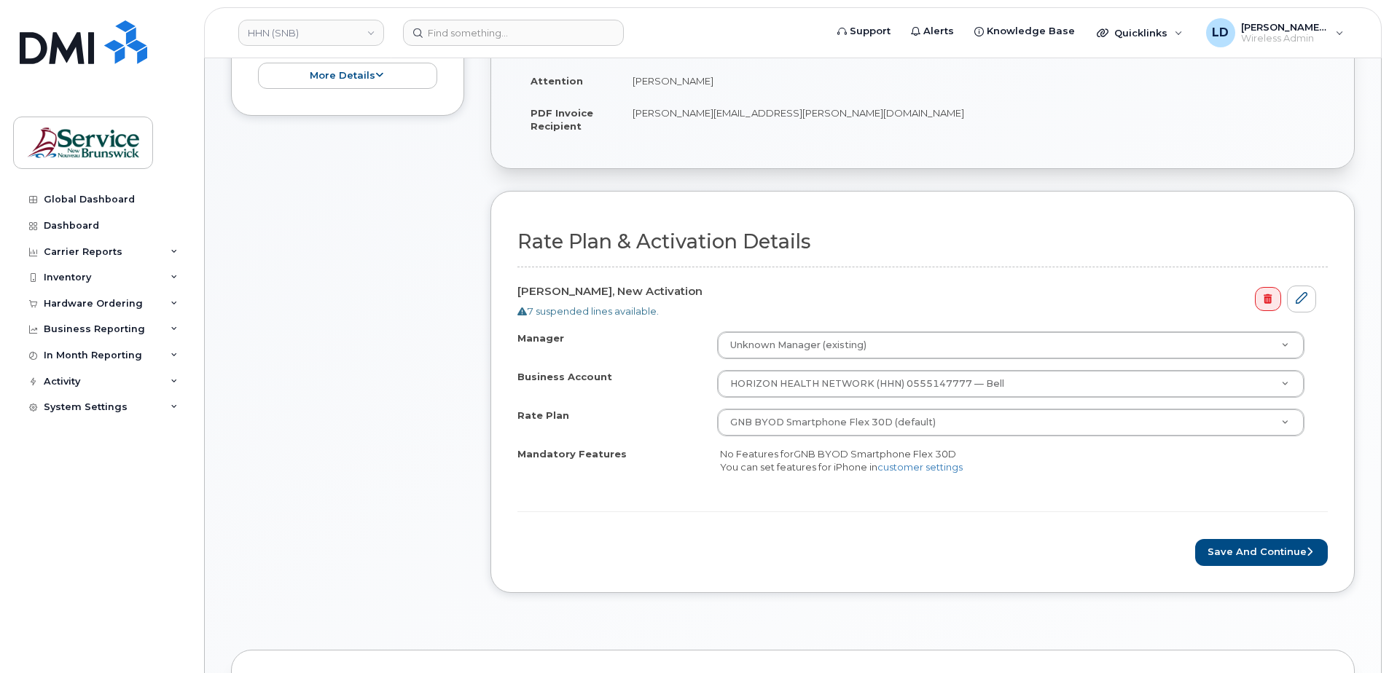
scroll to position [437, 0]
click at [1228, 551] on button "Save and Continue" at bounding box center [1261, 552] width 133 height 27
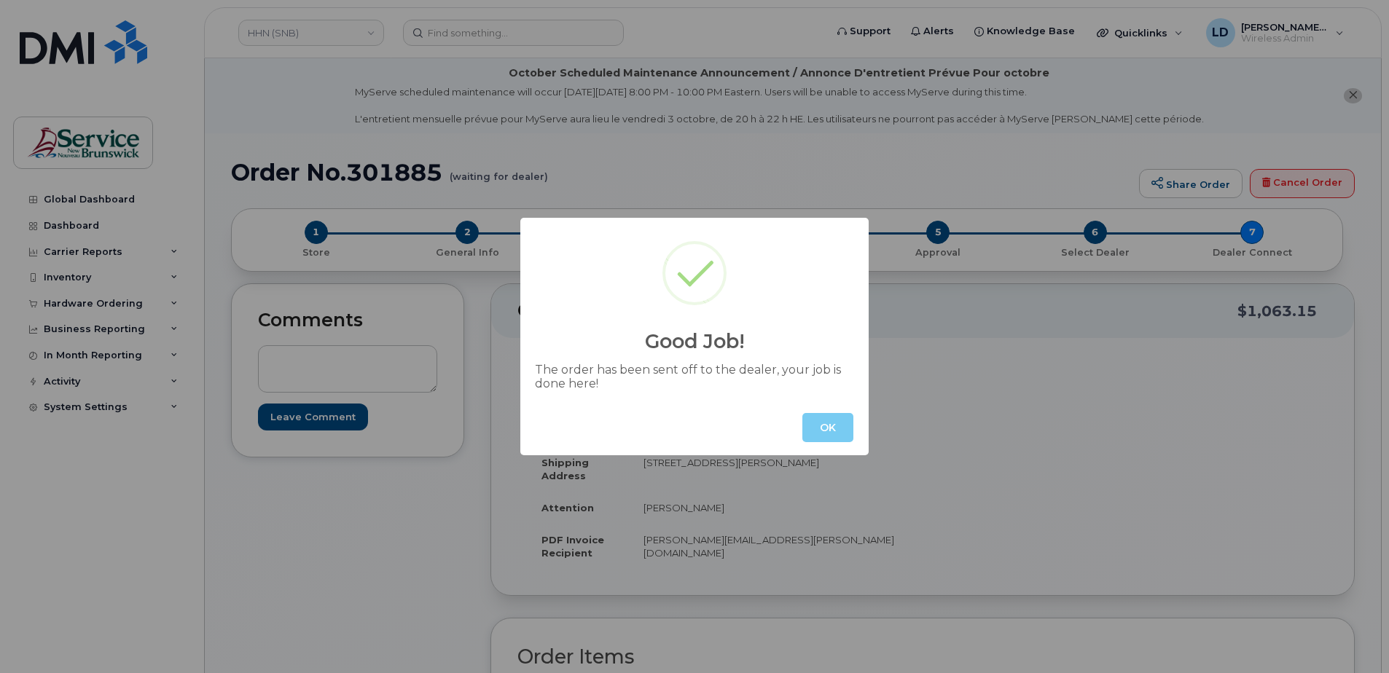
click at [829, 433] on button "OK" at bounding box center [827, 427] width 51 height 29
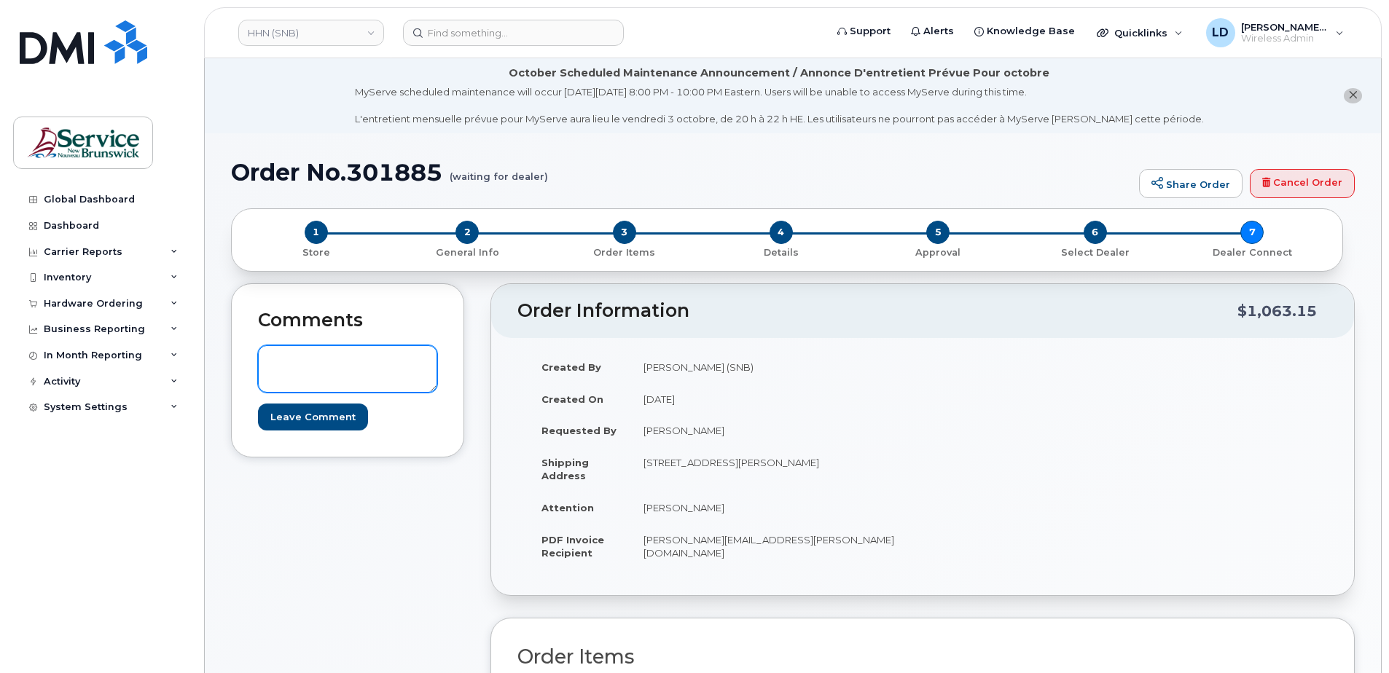
click at [283, 359] on textarea at bounding box center [347, 369] width 179 height 48
paste textarea "WO0000000492704"
type textarea "WO0000000492704"
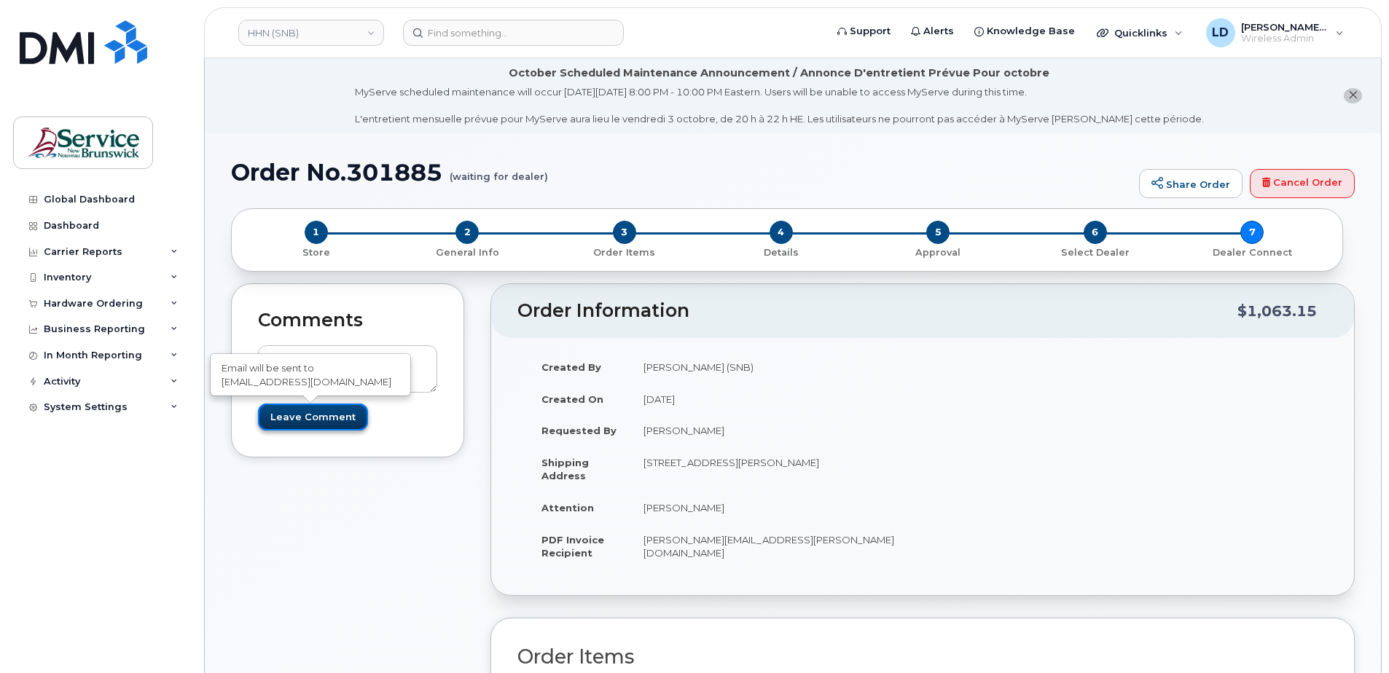
click at [307, 420] on input "Leave Comment" at bounding box center [313, 417] width 110 height 27
type input "Create Event"
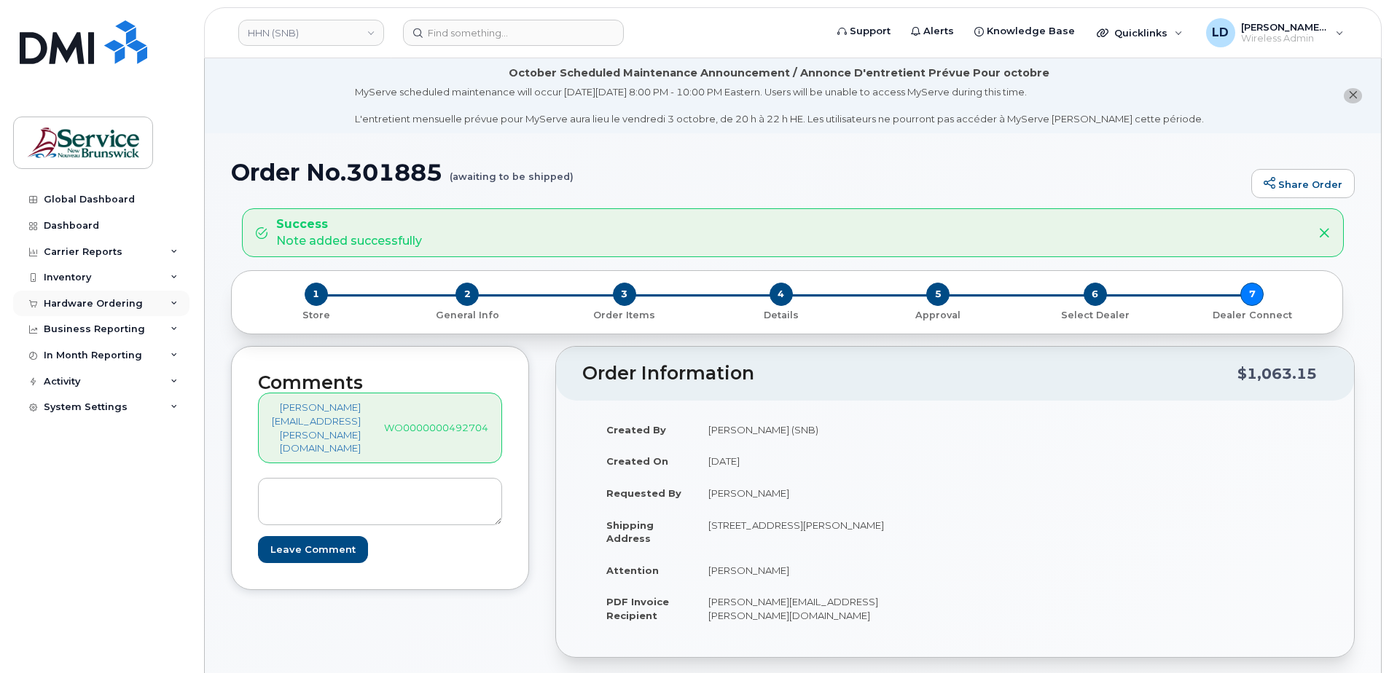
click at [59, 302] on div "Hardware Ordering" at bounding box center [93, 304] width 99 height 12
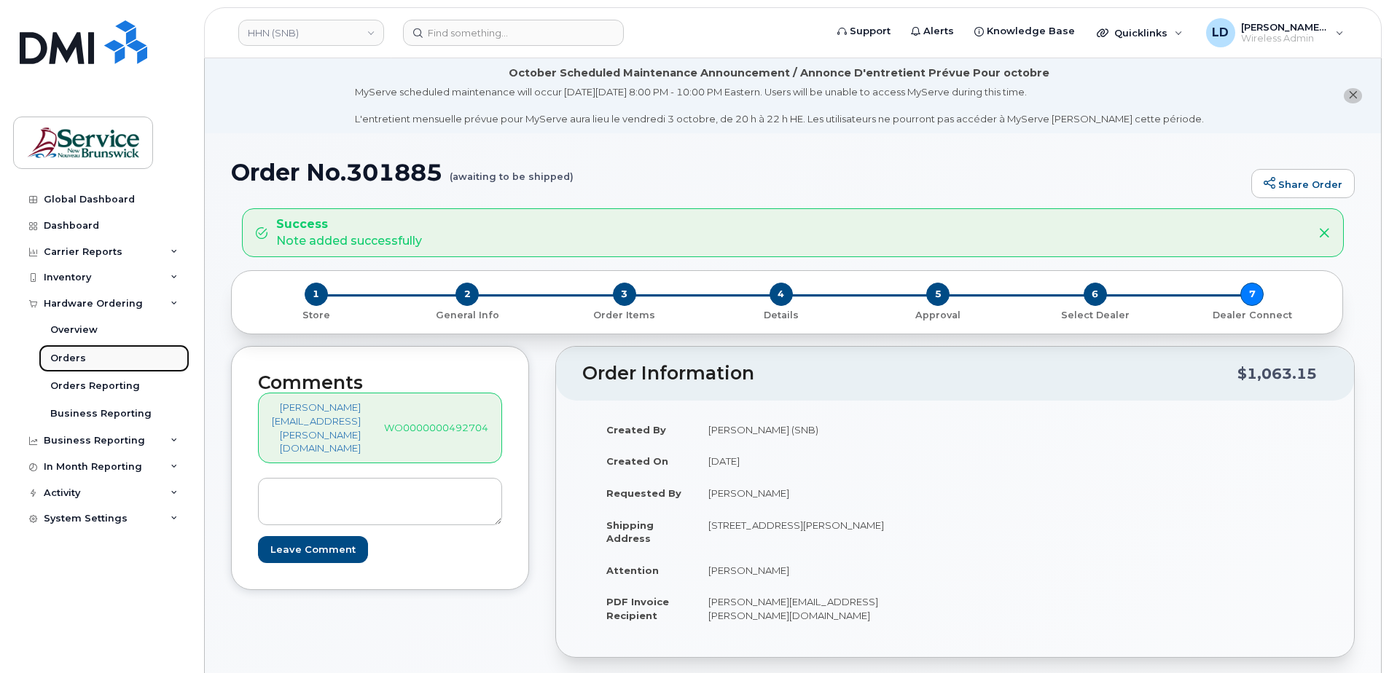
click at [58, 354] on div "Orders" at bounding box center [68, 358] width 36 height 13
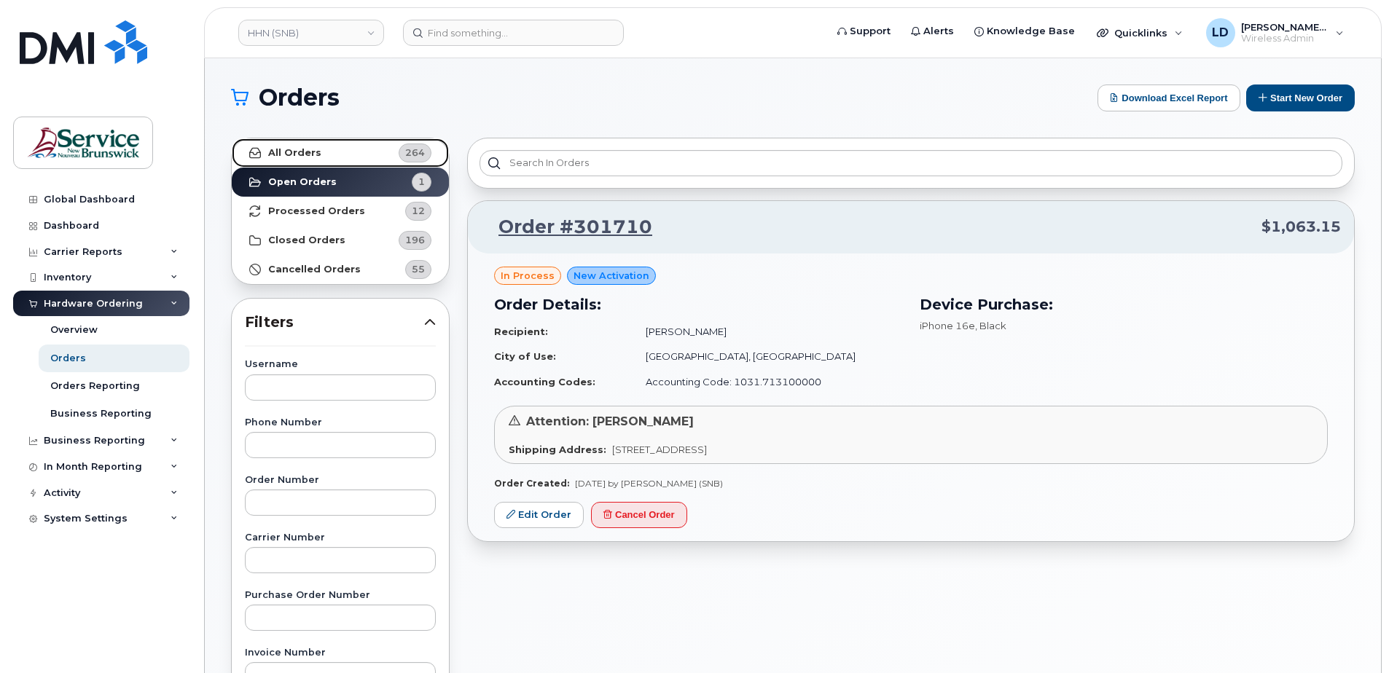
click at [286, 151] on strong "All Orders" at bounding box center [294, 153] width 53 height 12
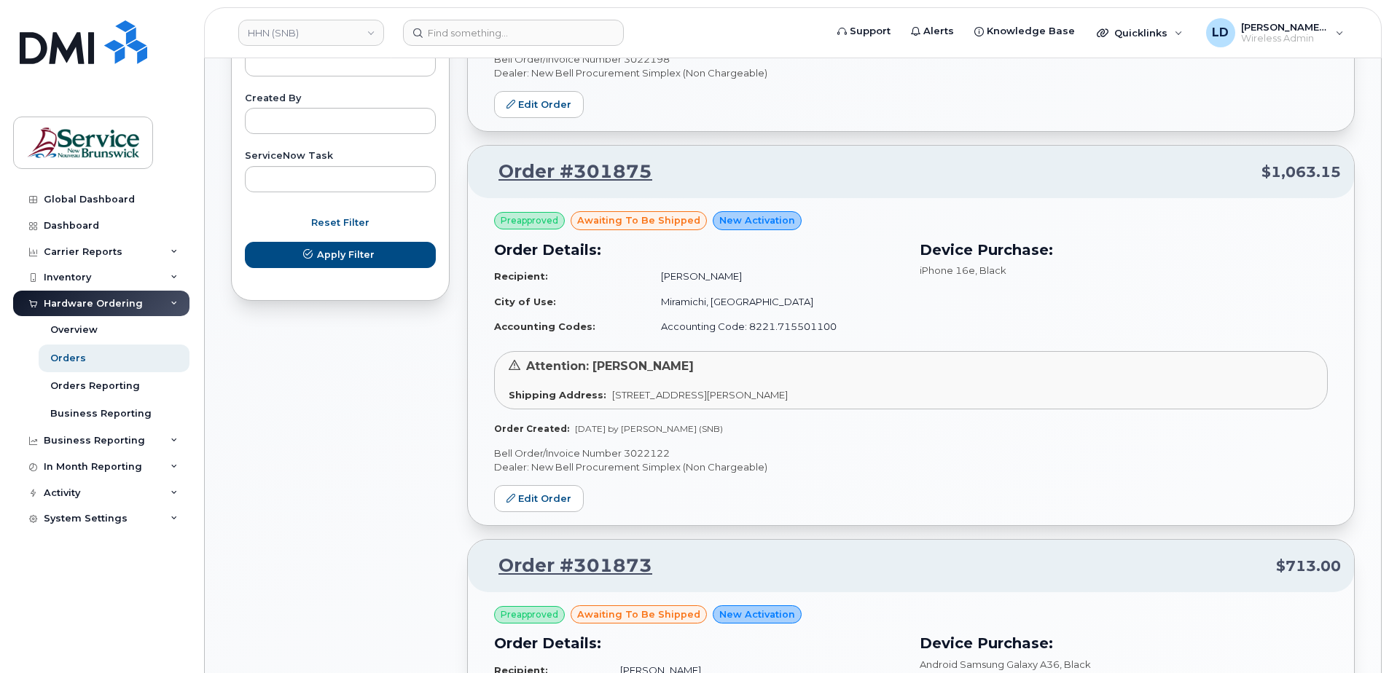
scroll to position [874, 0]
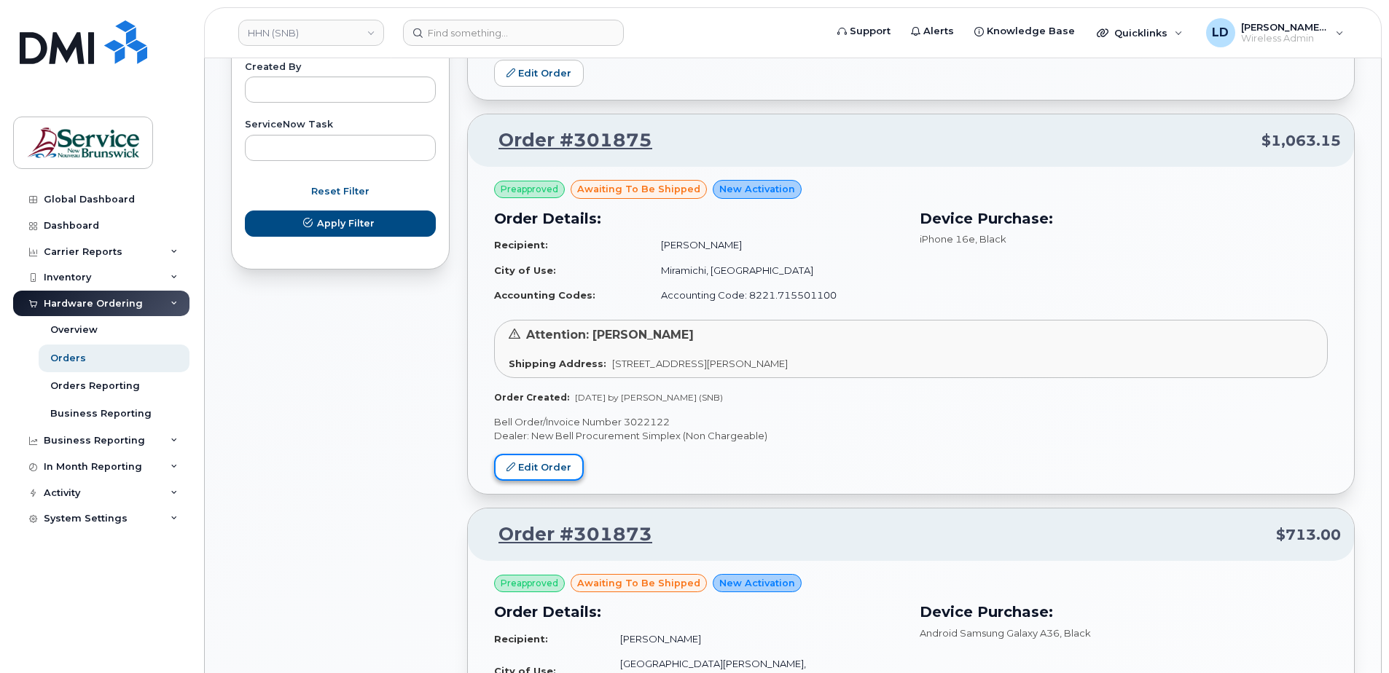
click at [555, 463] on link "Edit Order" at bounding box center [539, 467] width 90 height 27
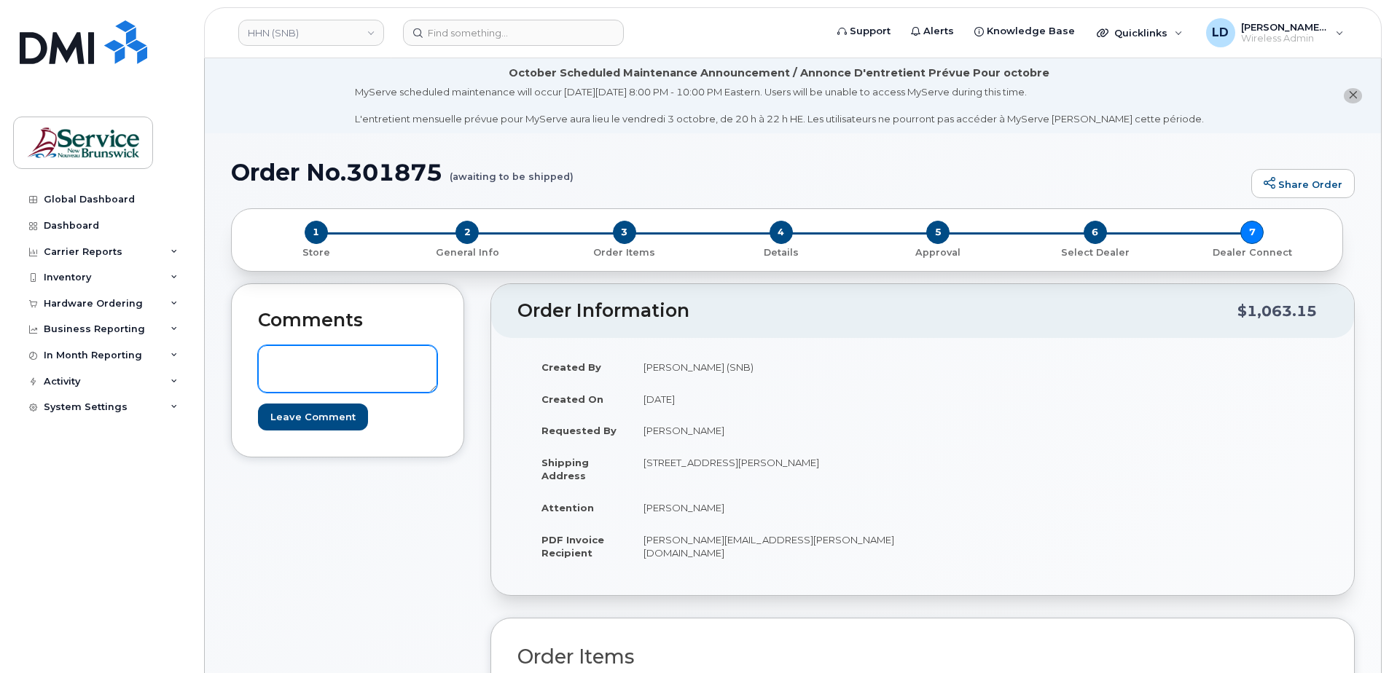
click at [279, 367] on textarea at bounding box center [347, 369] width 179 height 48
paste textarea "WO0000000492618"
type textarea "WO0000000492618"
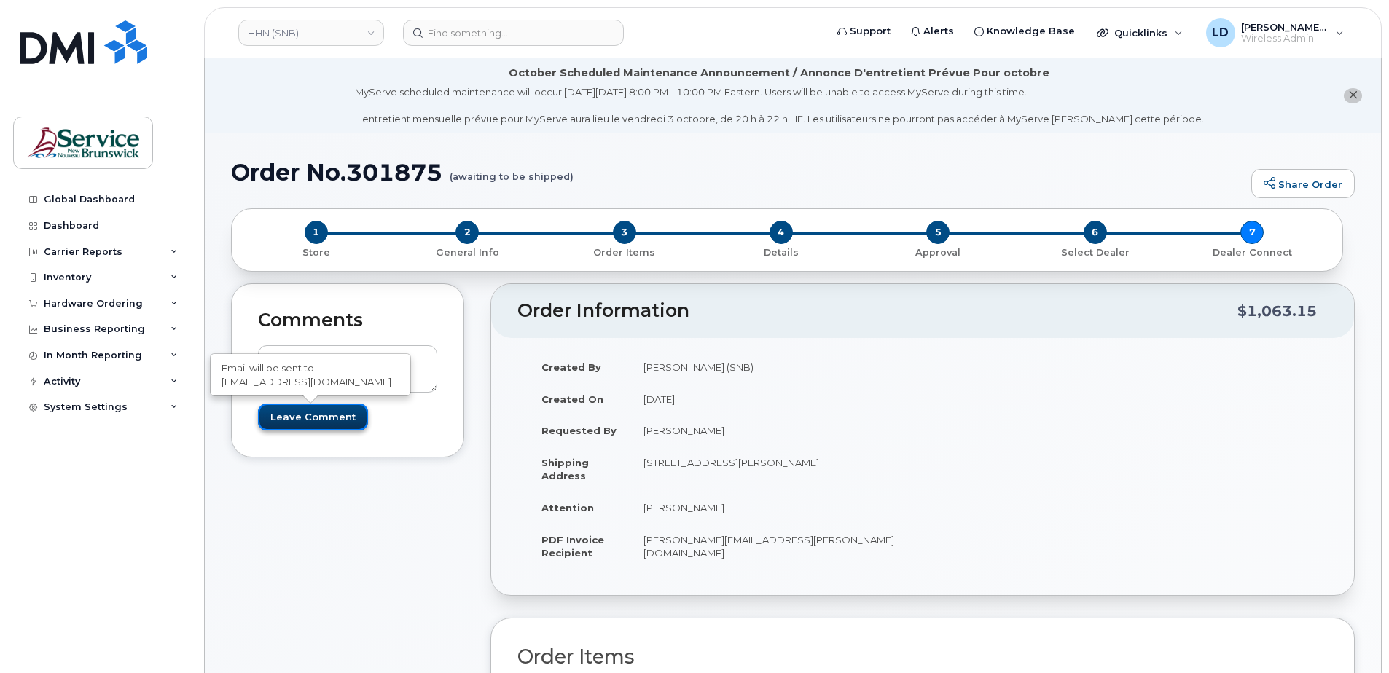
click at [299, 415] on input "Leave Comment" at bounding box center [313, 417] width 110 height 27
type input "Create Event"
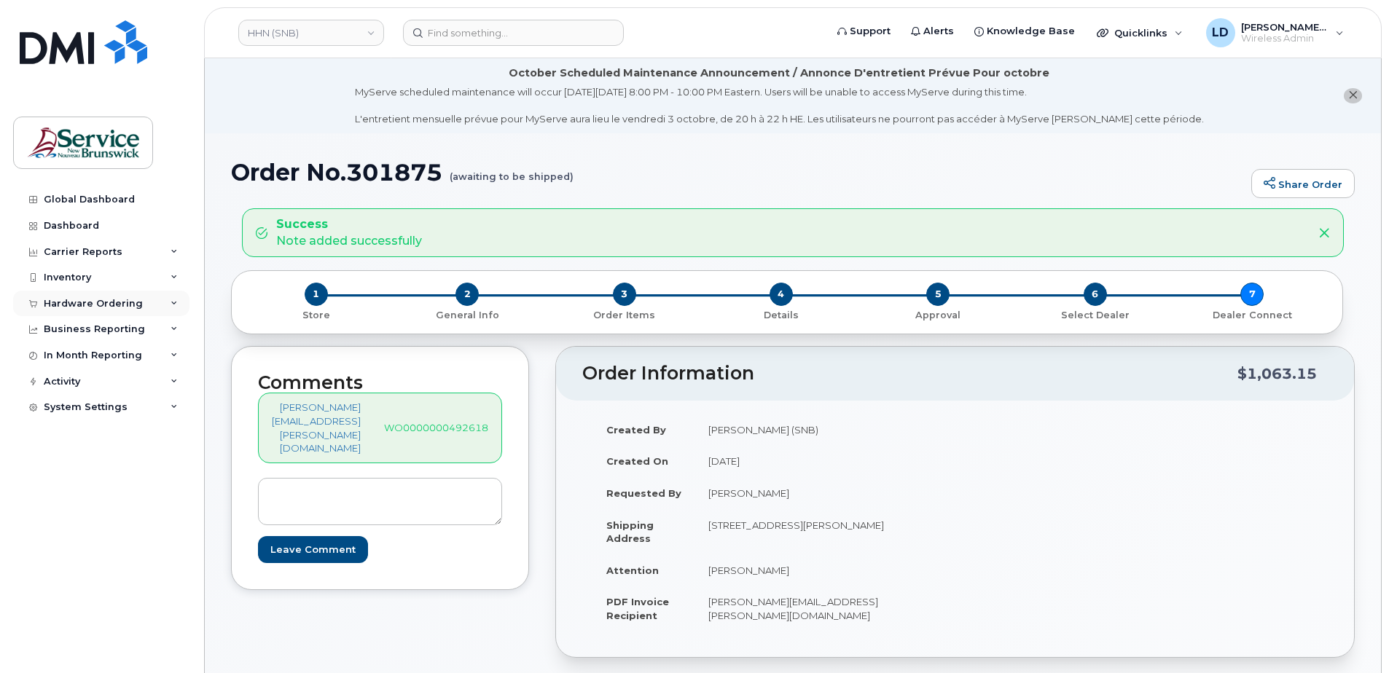
click at [68, 300] on div "Hardware Ordering" at bounding box center [93, 304] width 99 height 12
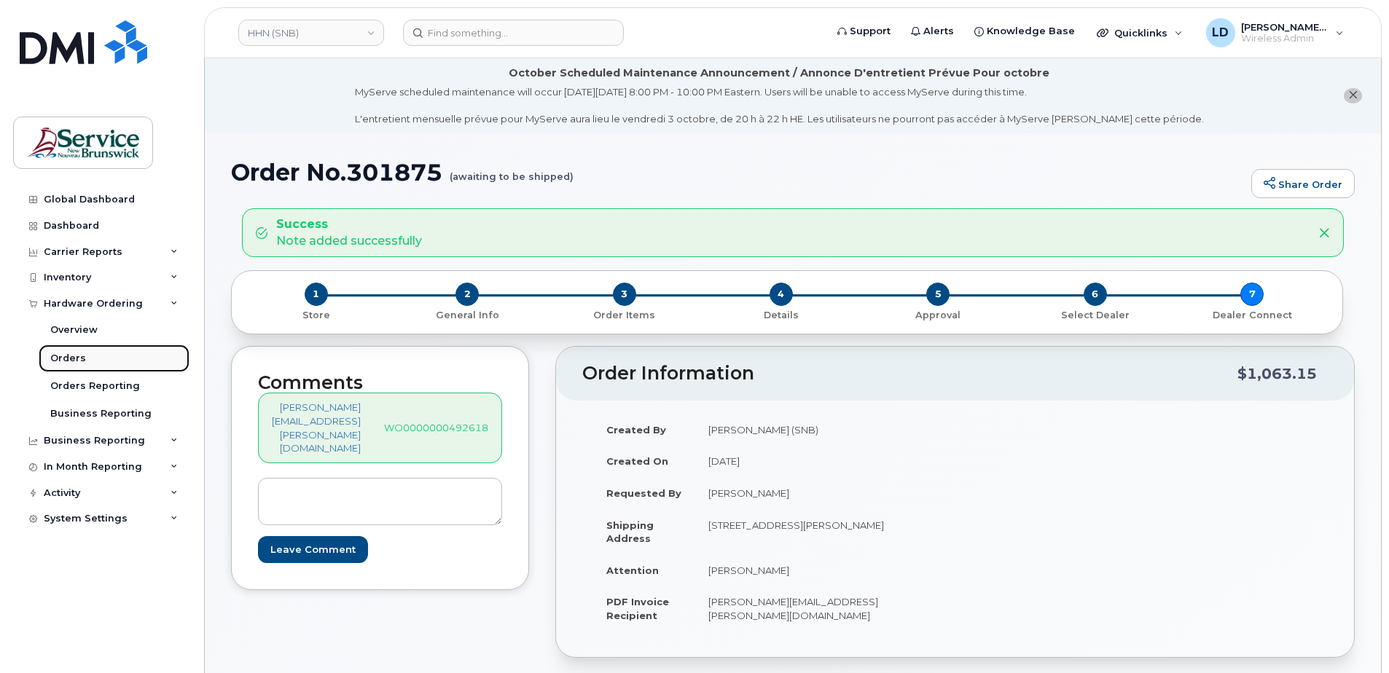
click at [63, 353] on div "Orders" at bounding box center [68, 358] width 36 height 13
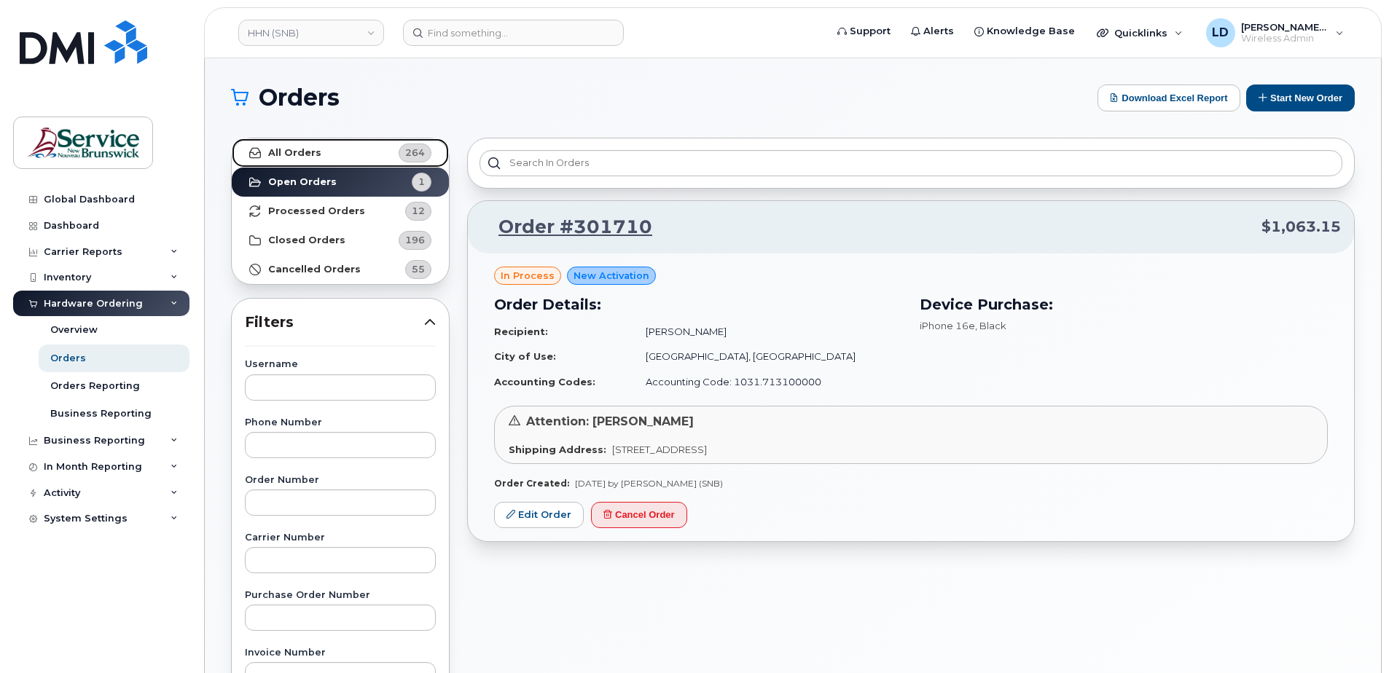
click at [281, 149] on strong "All Orders" at bounding box center [294, 153] width 53 height 12
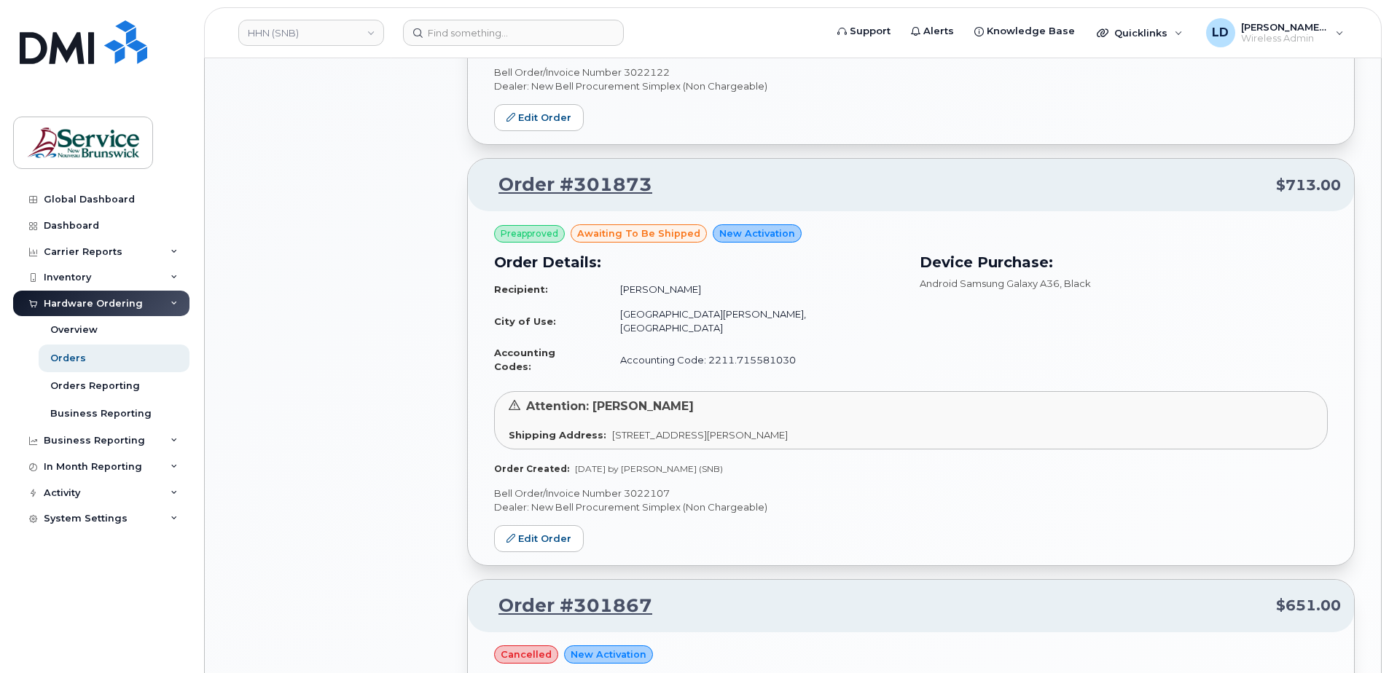
scroll to position [1239, 0]
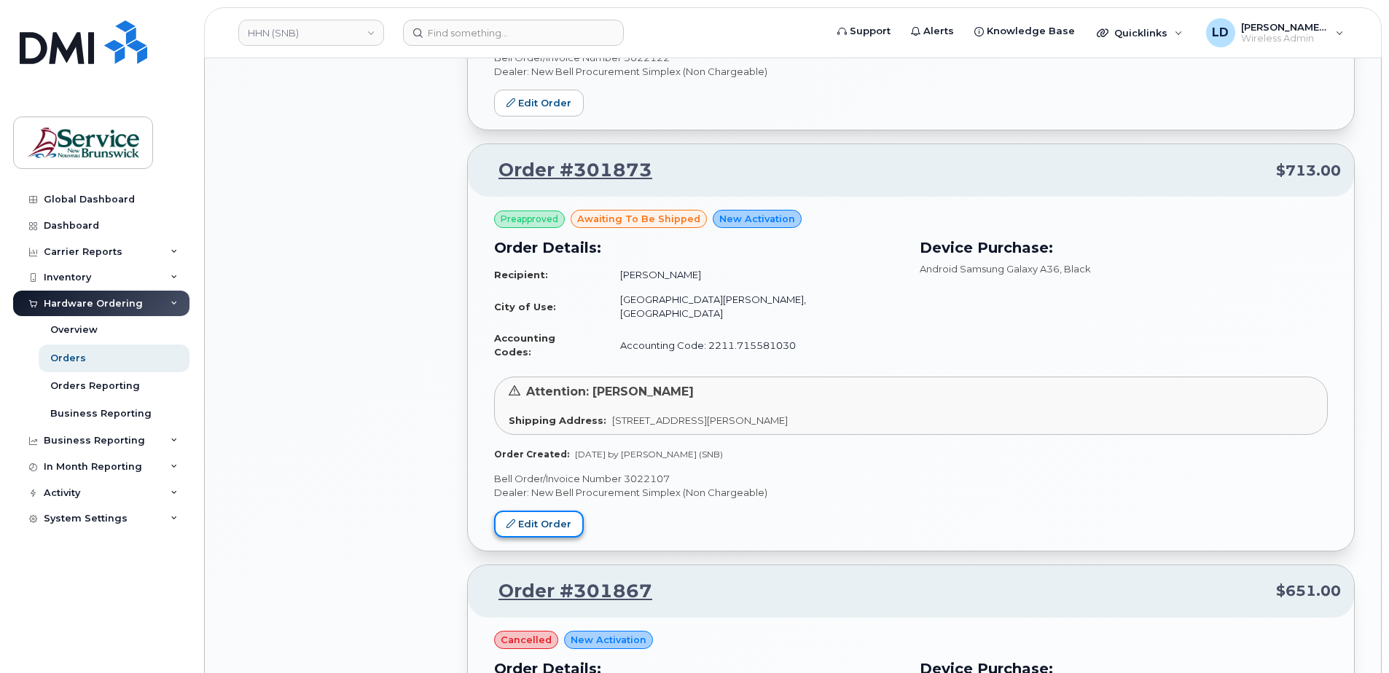
click at [531, 511] on link "Edit Order" at bounding box center [539, 524] width 90 height 27
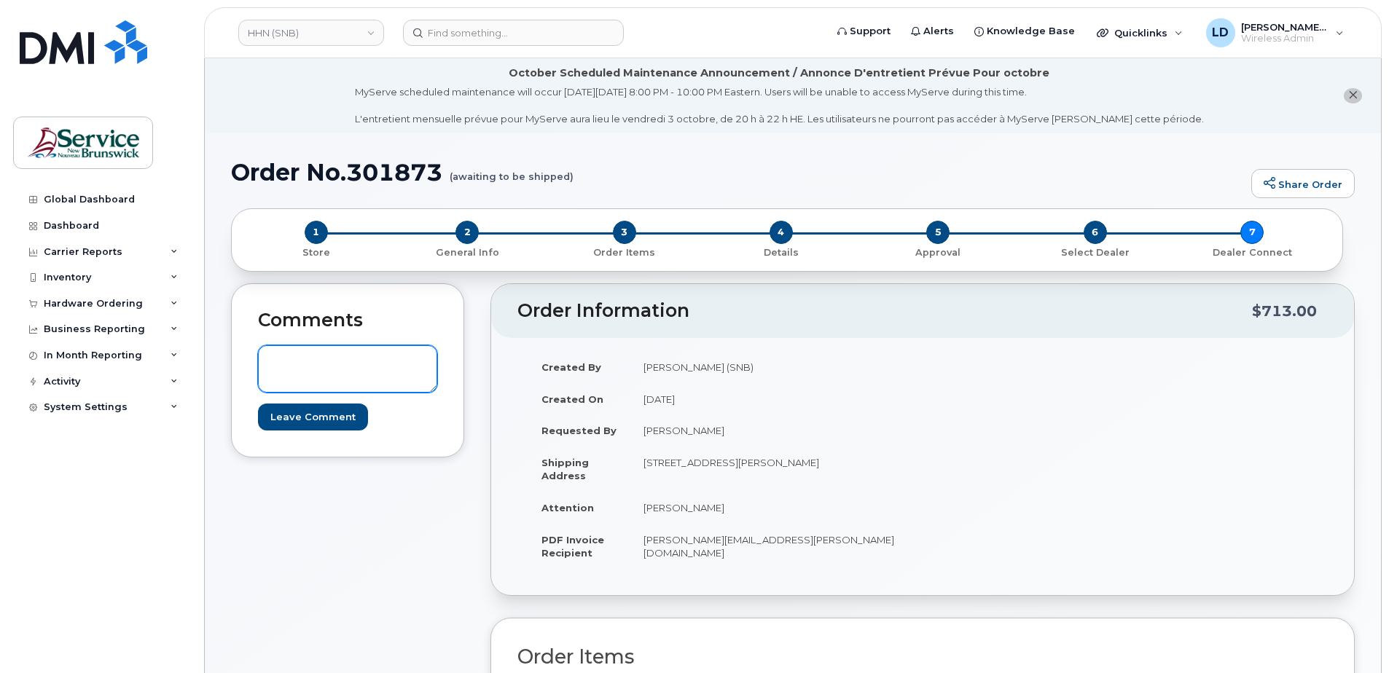
click at [302, 353] on textarea at bounding box center [347, 369] width 179 height 48
paste textarea "WO0000000484240"
type textarea "WO0000000484240"
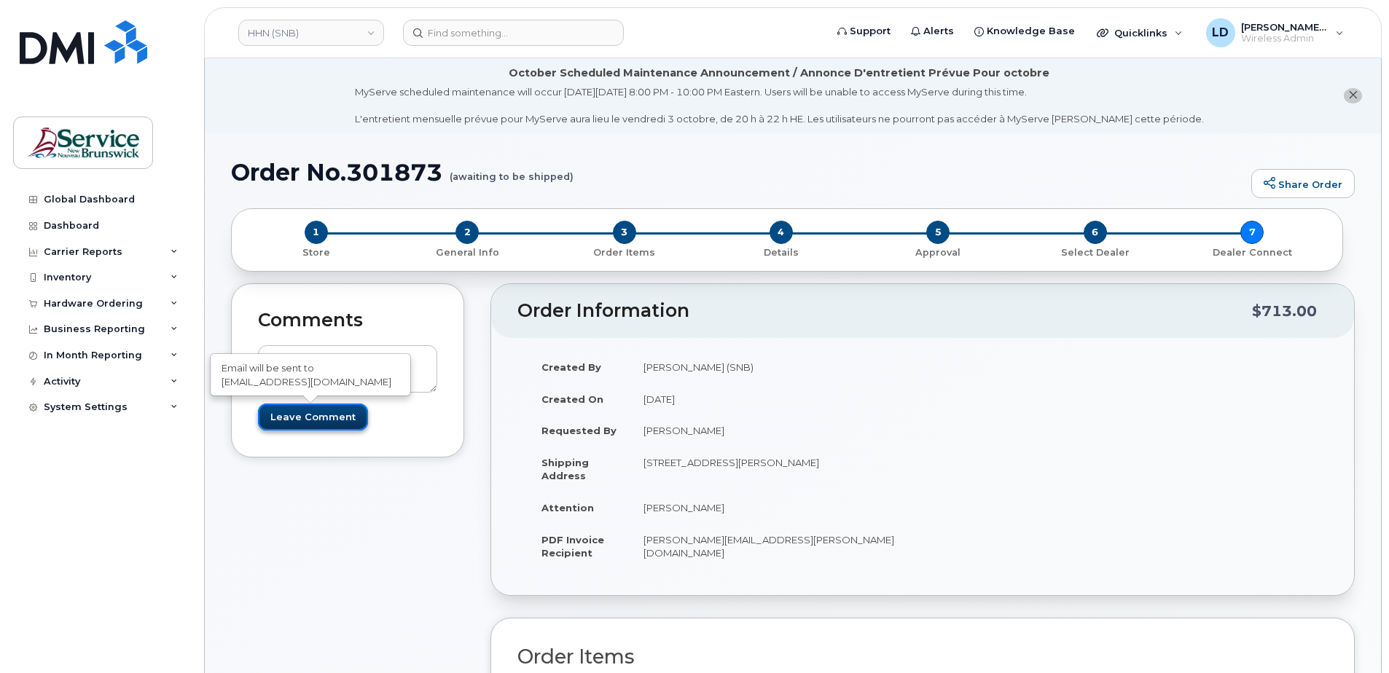
click at [312, 421] on input "Leave Comment" at bounding box center [313, 417] width 110 height 27
type input "Create Event"
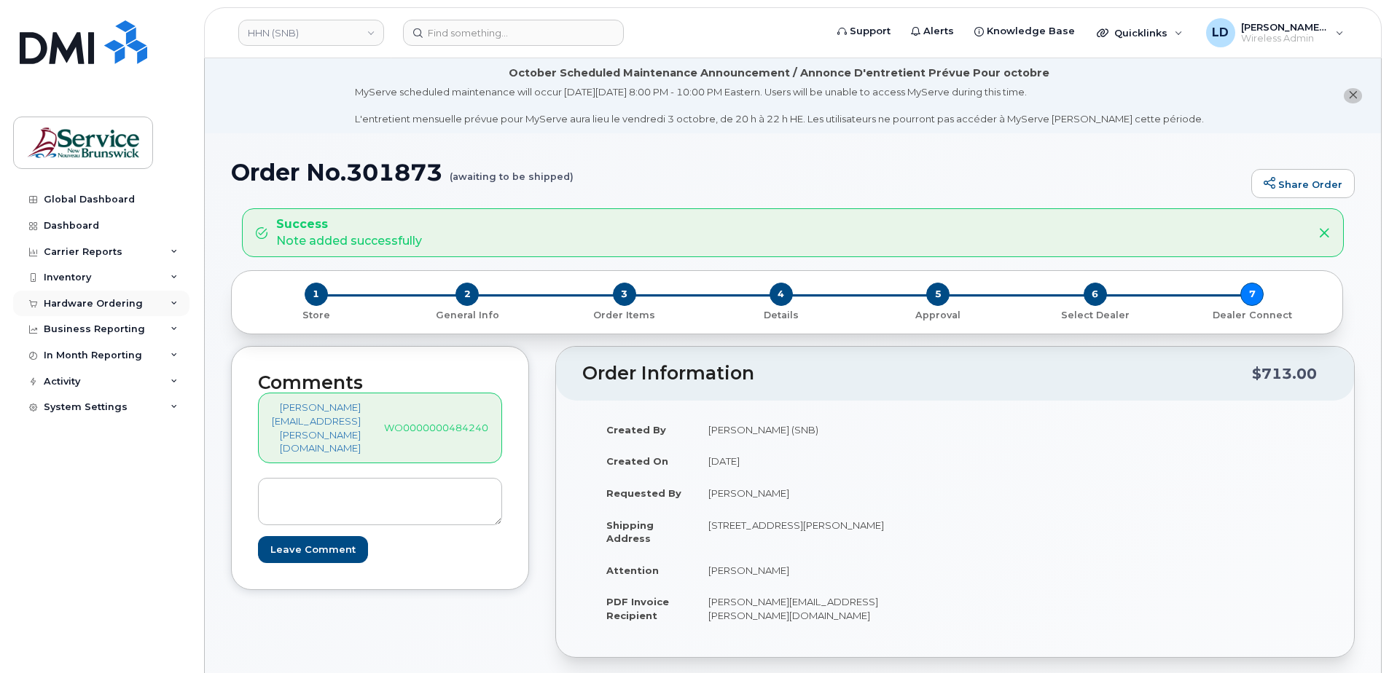
click at [55, 300] on div "Hardware Ordering" at bounding box center [93, 304] width 99 height 12
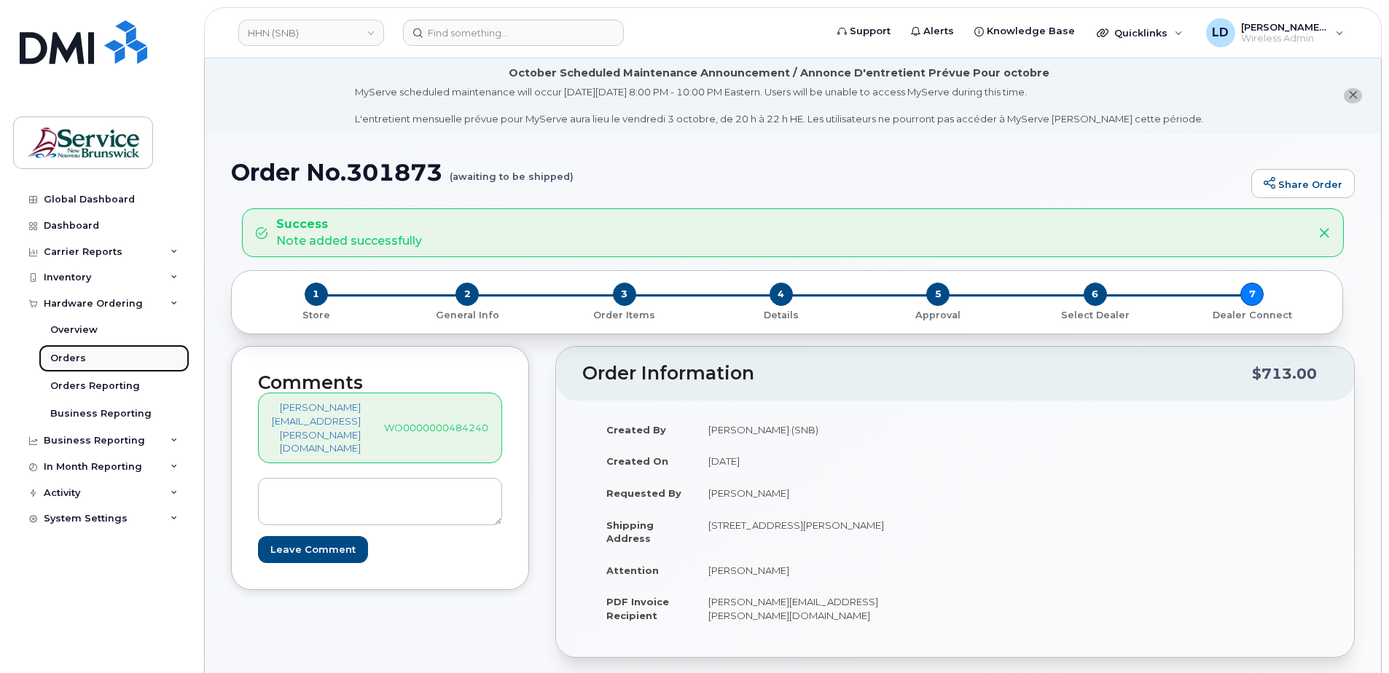
click at [53, 354] on div "Orders" at bounding box center [68, 358] width 36 height 13
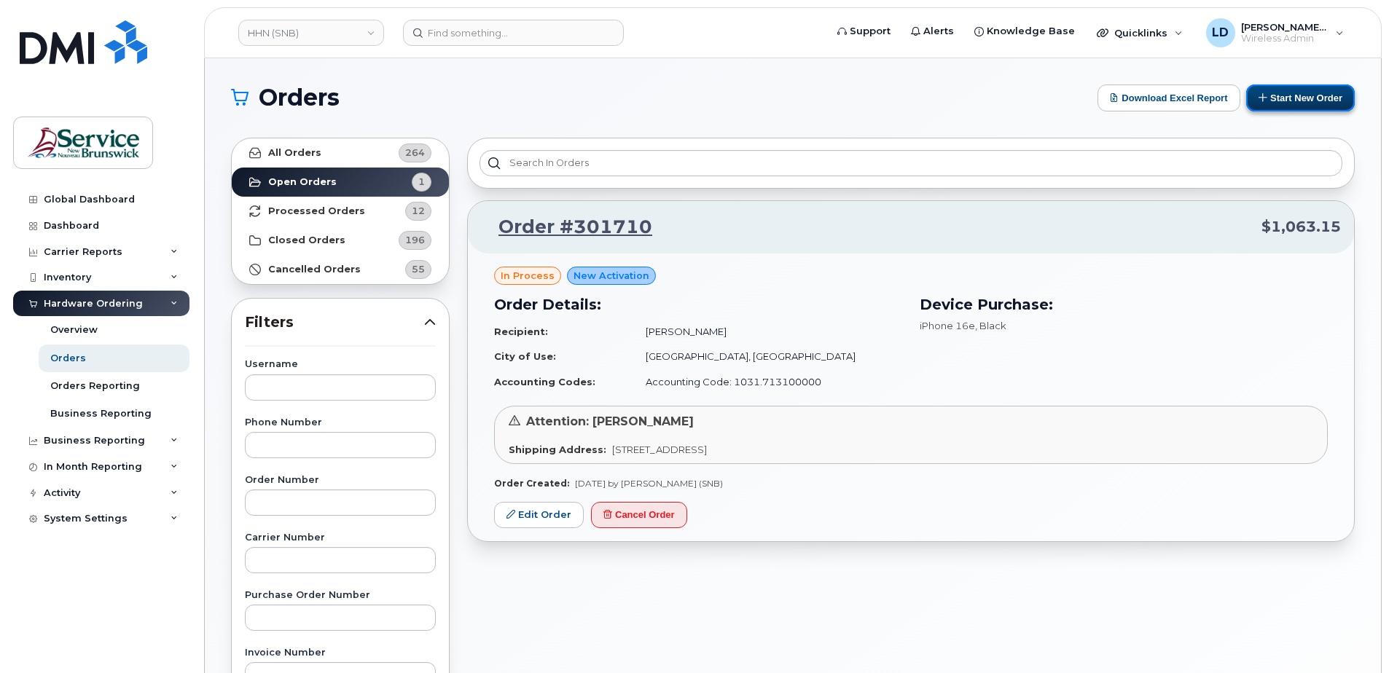
click at [1273, 88] on button "Start New Order" at bounding box center [1300, 98] width 109 height 27
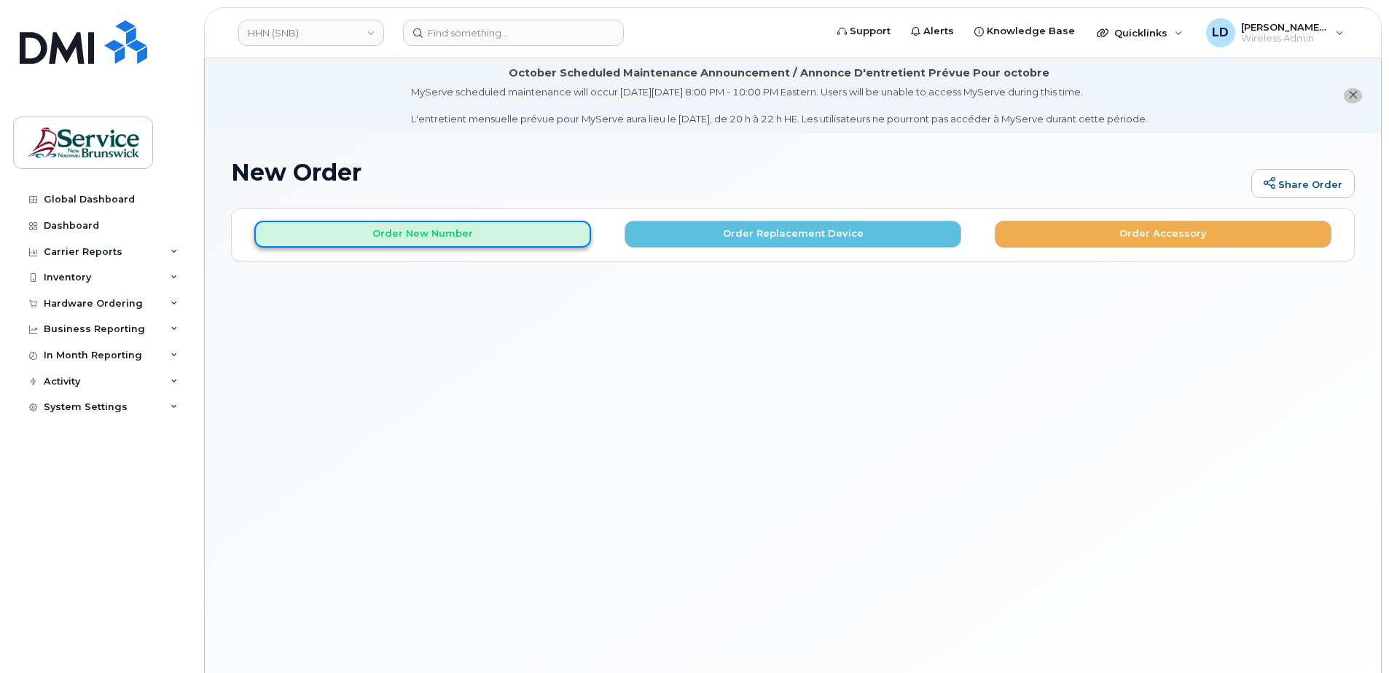
click at [381, 234] on button "Order New Number" at bounding box center [422, 234] width 337 height 27
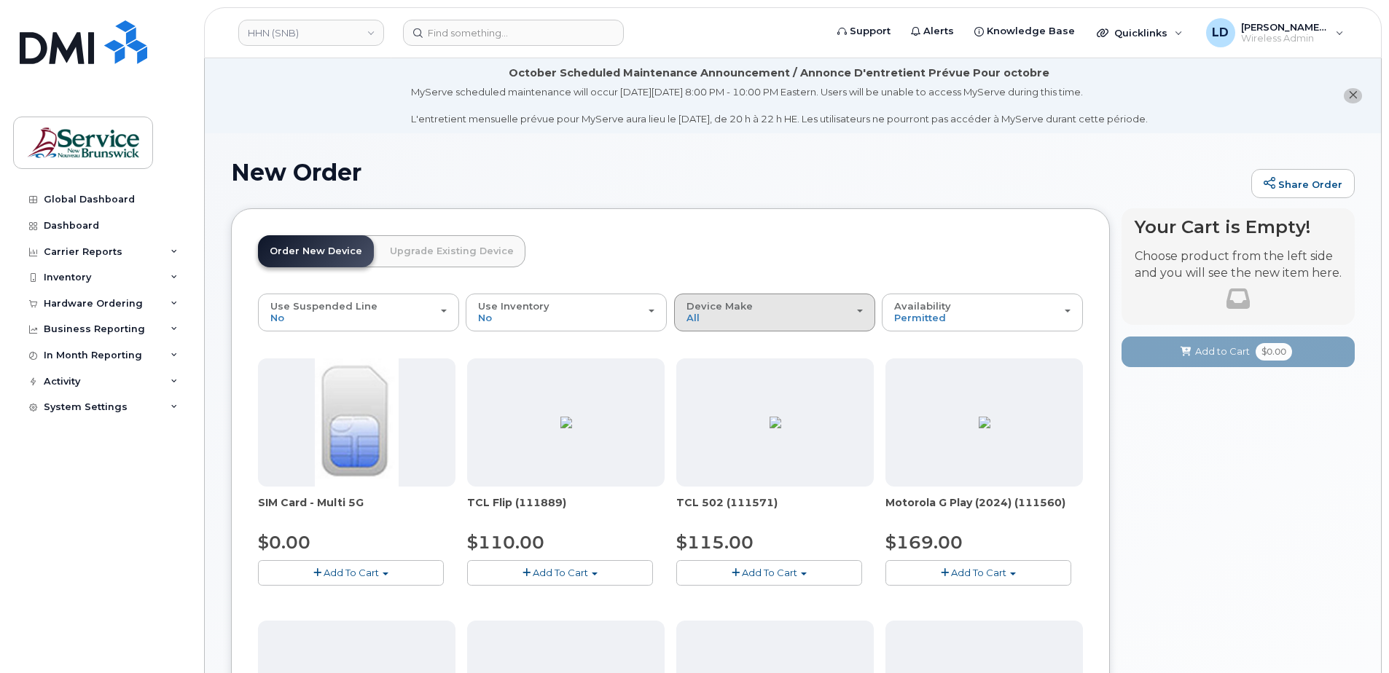
click at [711, 310] on span "Device Make" at bounding box center [719, 306] width 66 height 12
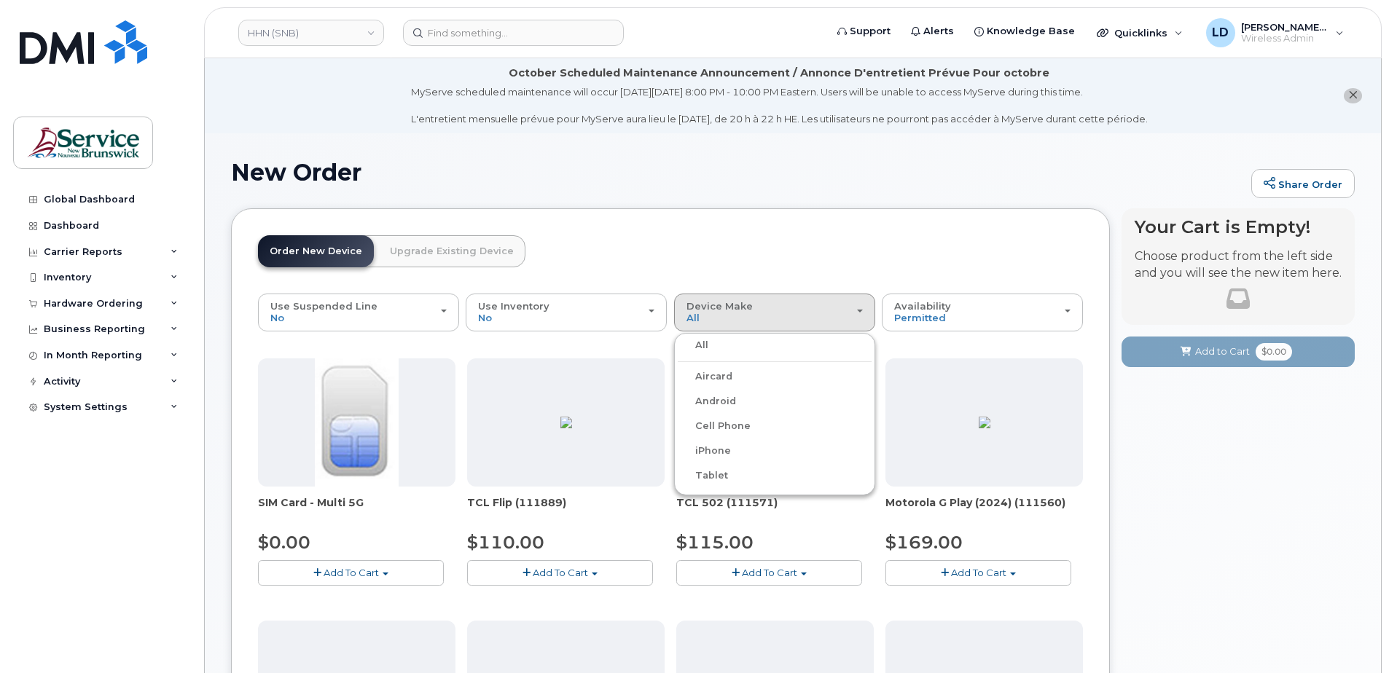
click at [705, 448] on label "iPhone" at bounding box center [704, 450] width 53 height 17
click at [0, 0] on input "iPhone" at bounding box center [0, 0] width 0 height 0
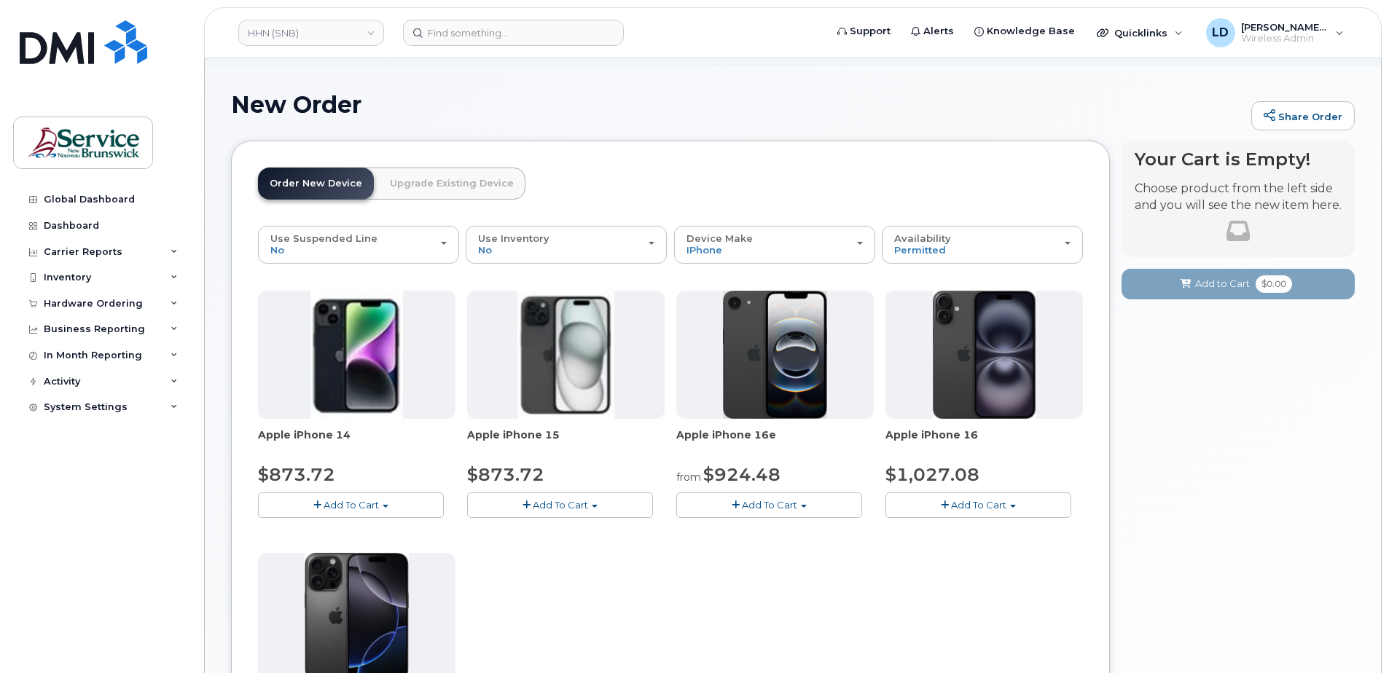
scroll to position [291, 0]
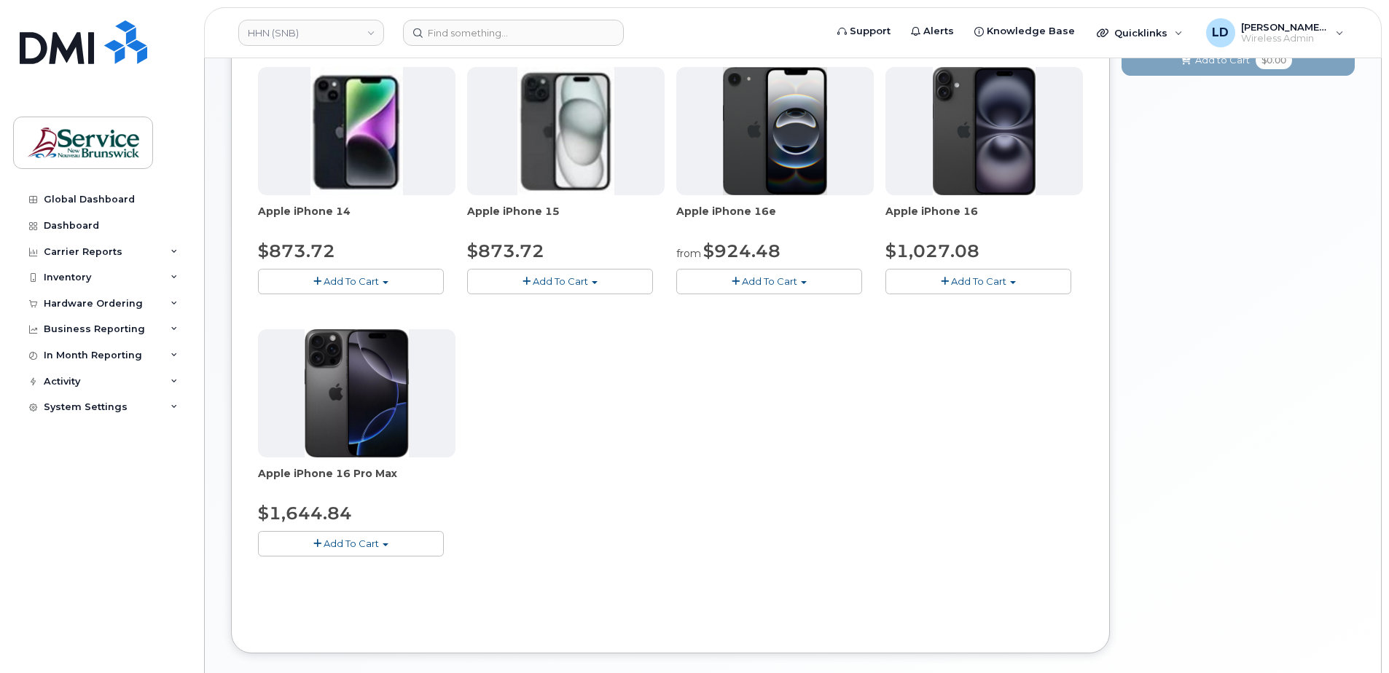
click at [788, 281] on span "Add To Cart" at bounding box center [769, 281] width 55 height 12
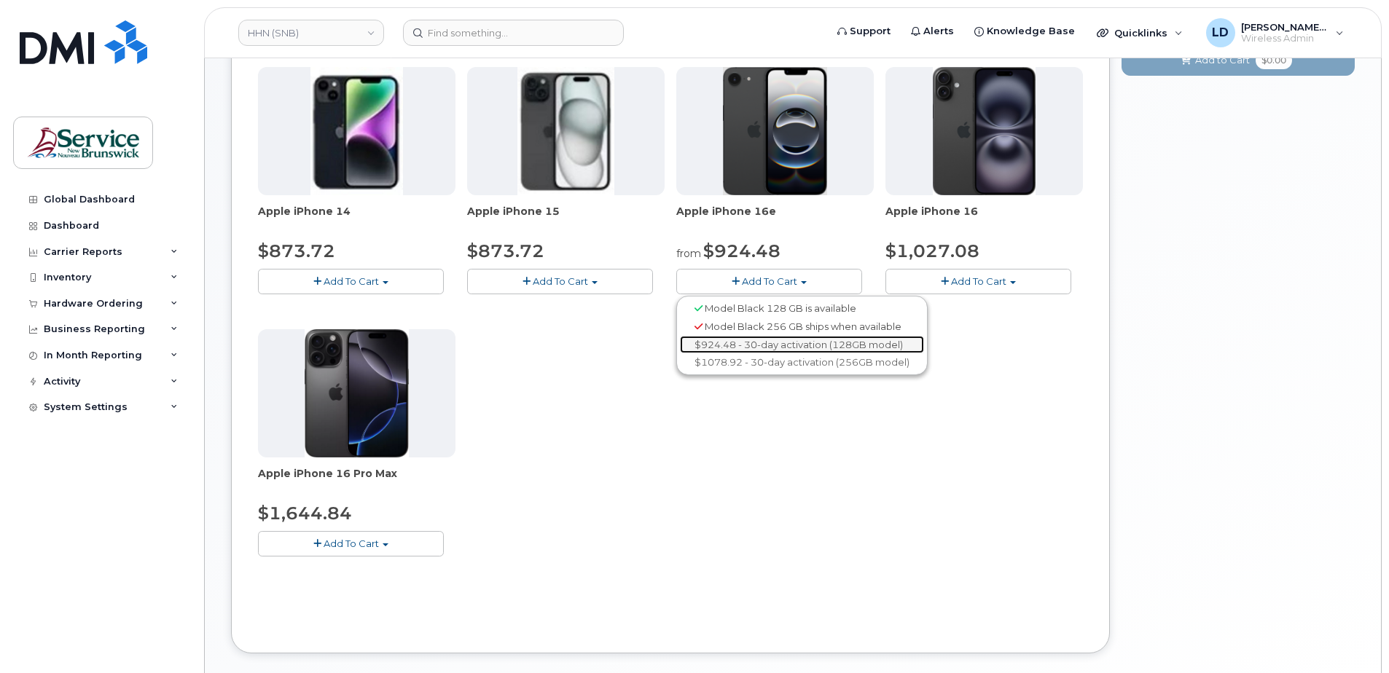
click at [770, 342] on link "$924.48 - 30-day activation (128GB model)" at bounding box center [802, 345] width 244 height 18
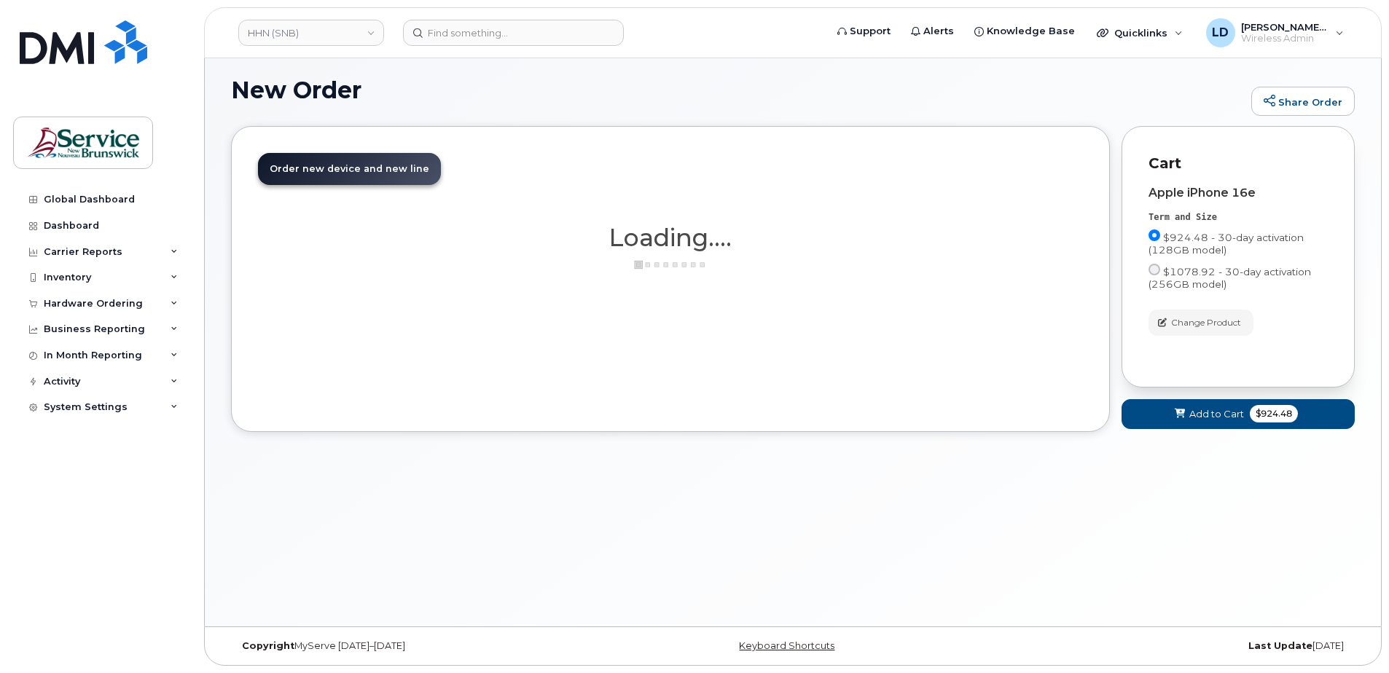
scroll to position [82, 0]
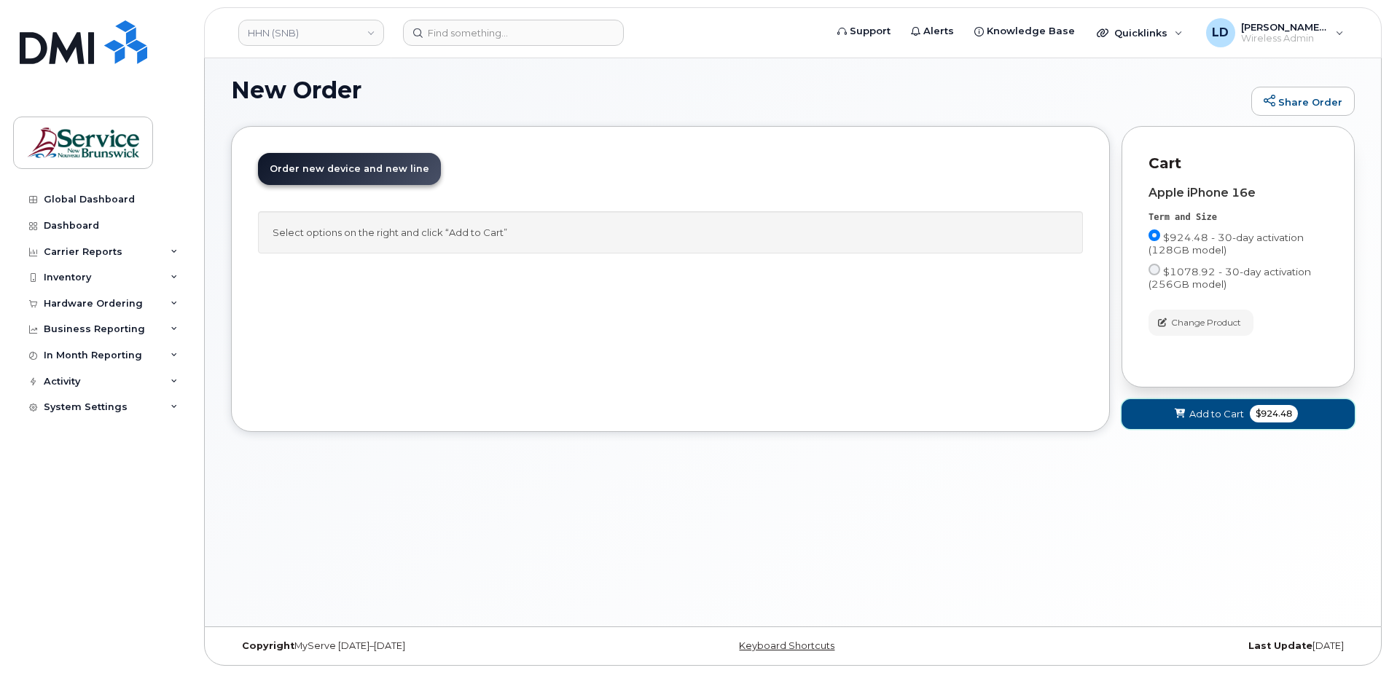
click at [1208, 411] on span "Add to Cart" at bounding box center [1216, 414] width 55 height 14
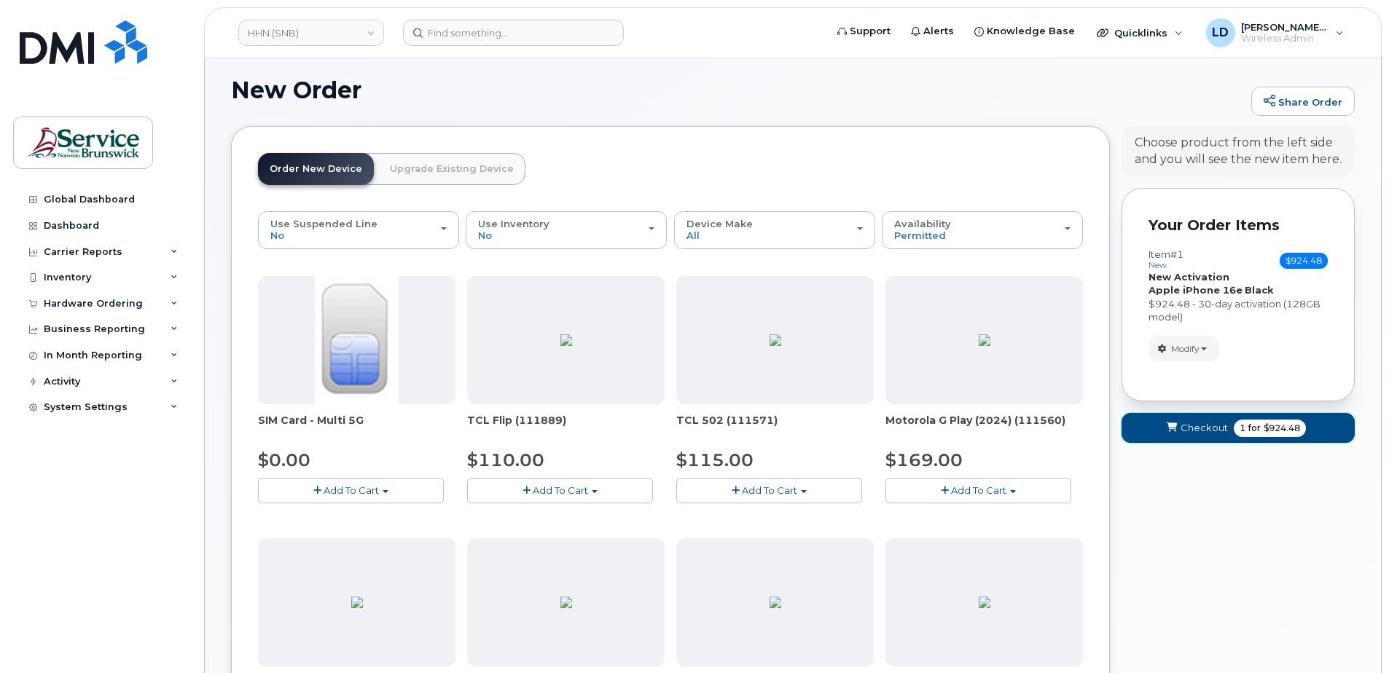
click at [1204, 421] on span "Checkout" at bounding box center [1203, 428] width 47 height 14
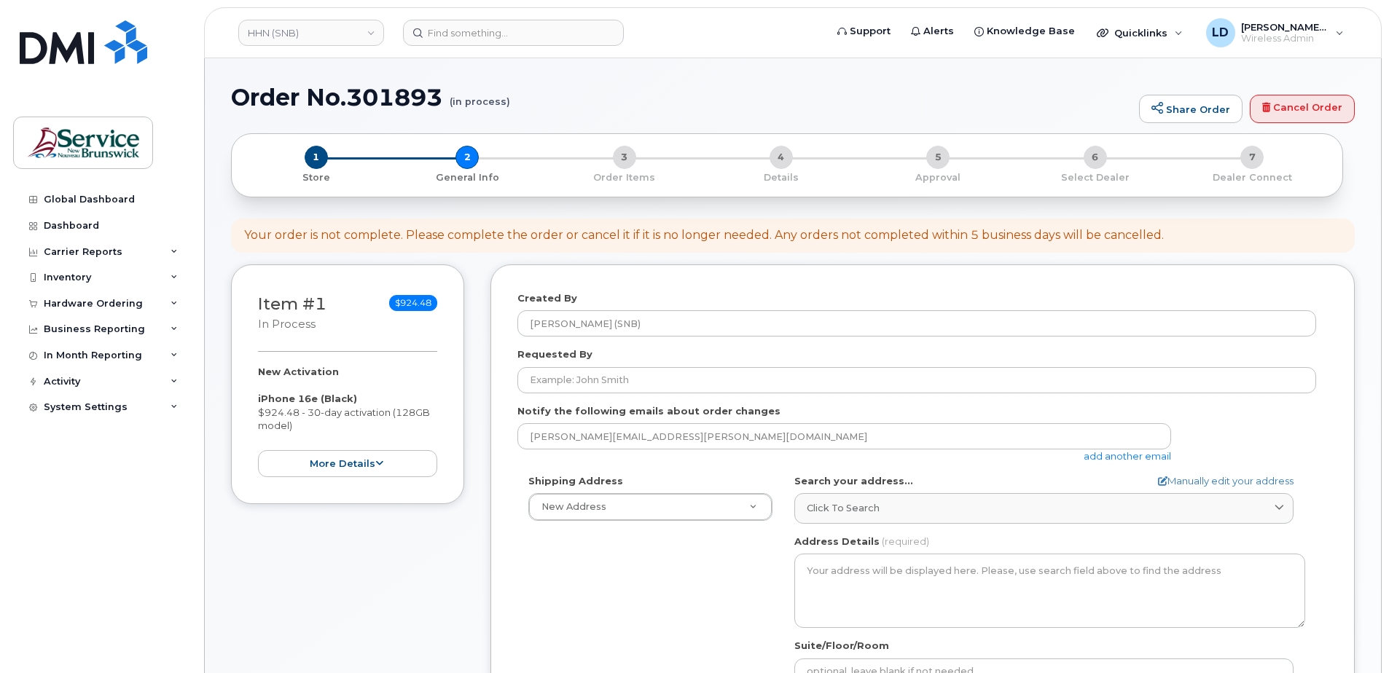
select select
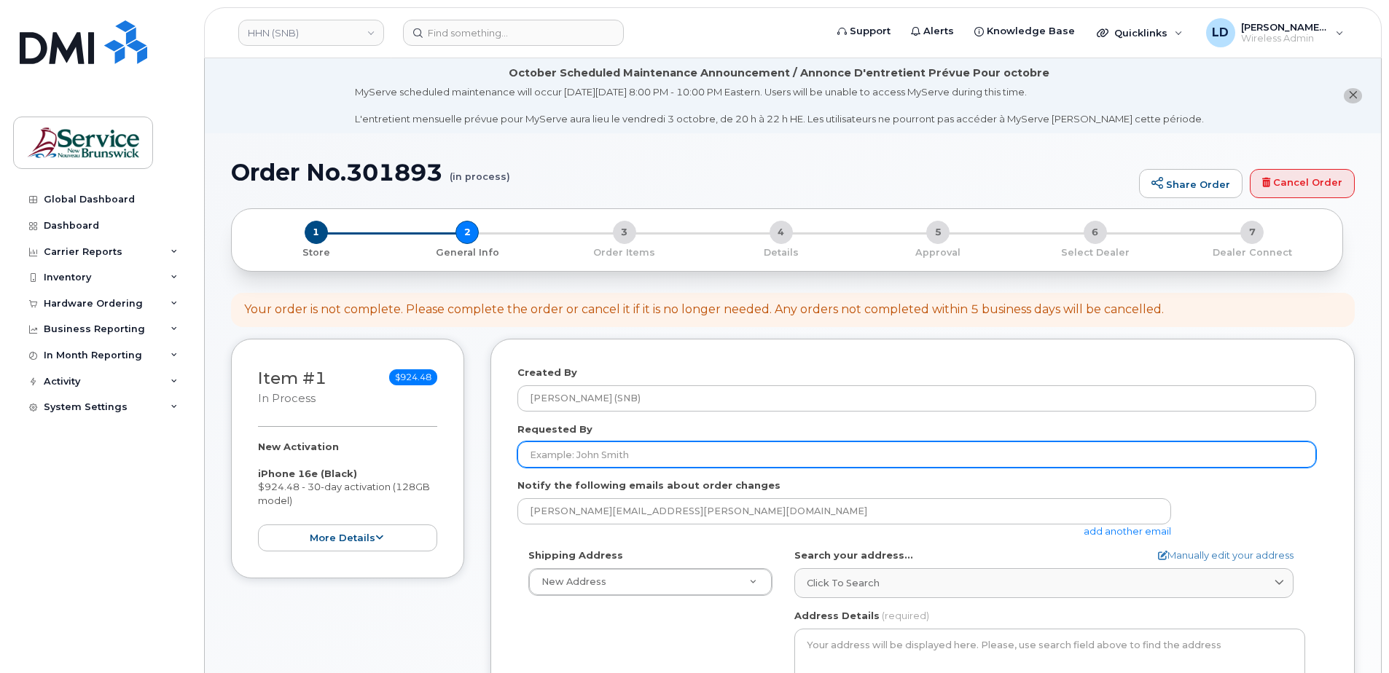
click at [557, 453] on input "Requested By" at bounding box center [916, 455] width 799 height 26
paste input "Kerri Mullin"
type input "[PERSON_NAME]"
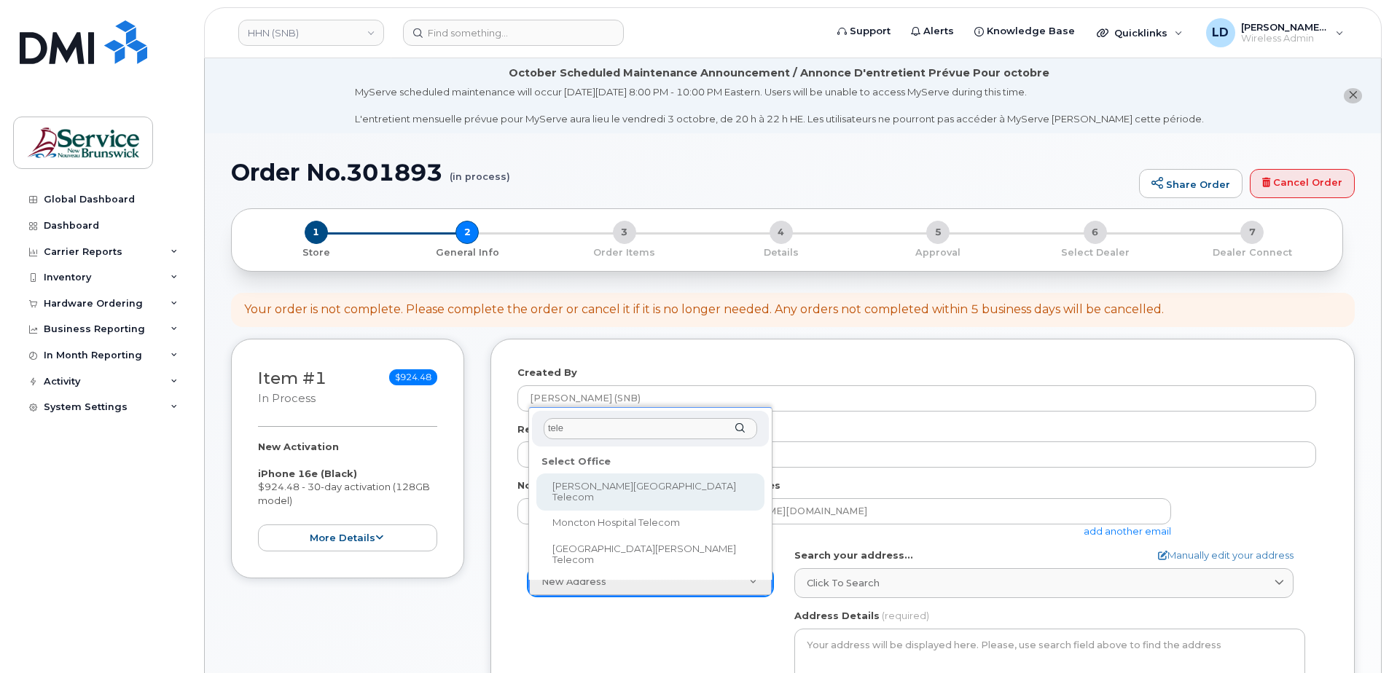
type input "tele"
select select
type textarea "985 College Hill Rd Fredericton New Brunswick E3B 4J7"
type input "[PERSON_NAME]"
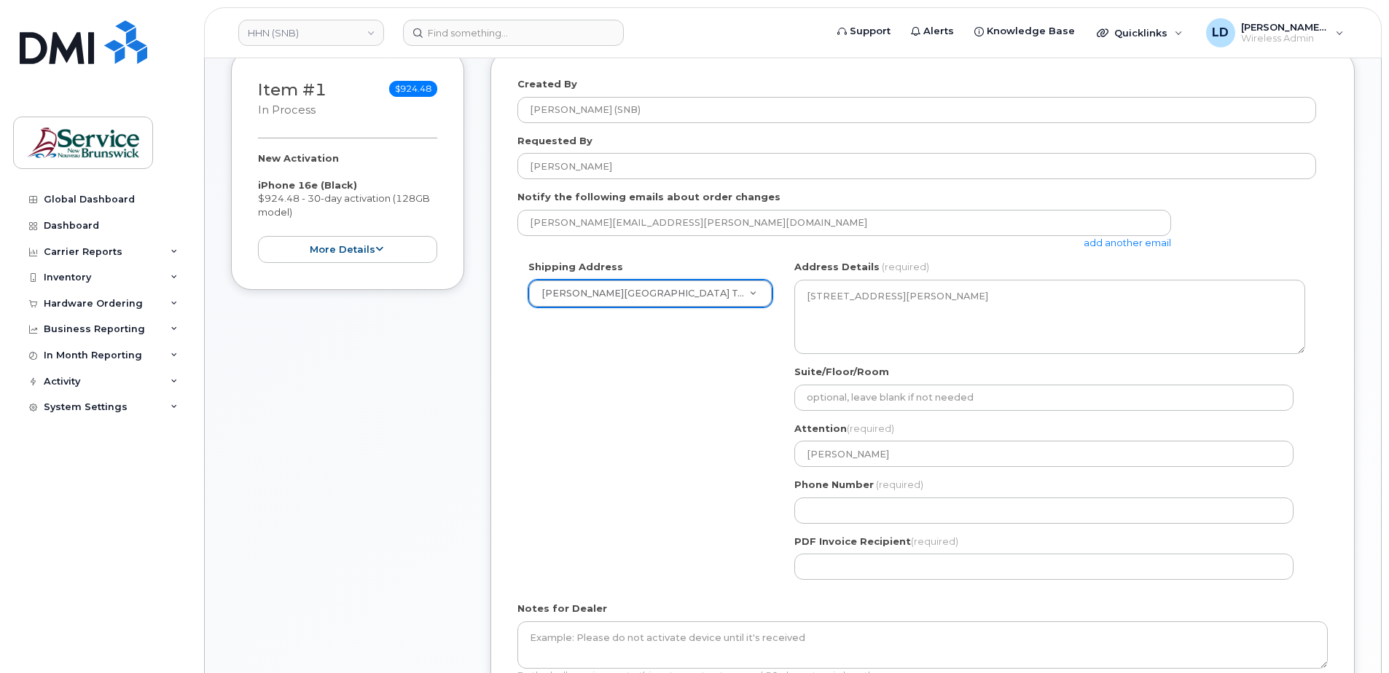
scroll to position [291, 0]
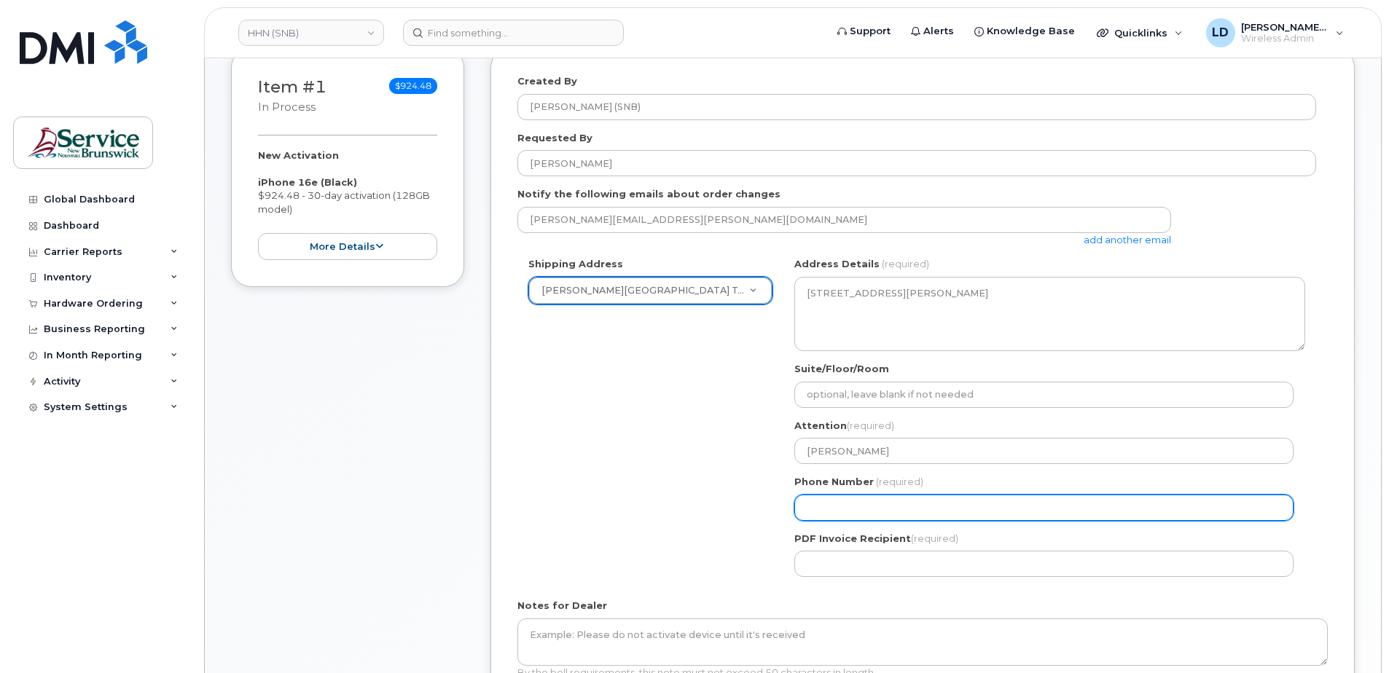
click at [812, 500] on input "Phone Number" at bounding box center [1043, 508] width 499 height 26
drag, startPoint x: 812, startPoint y: 504, endPoint x: 824, endPoint y: 500, distance: 13.1
click at [812, 504] on input "Phone Number" at bounding box center [1043, 508] width 499 height 26
select select
type input "506452543"
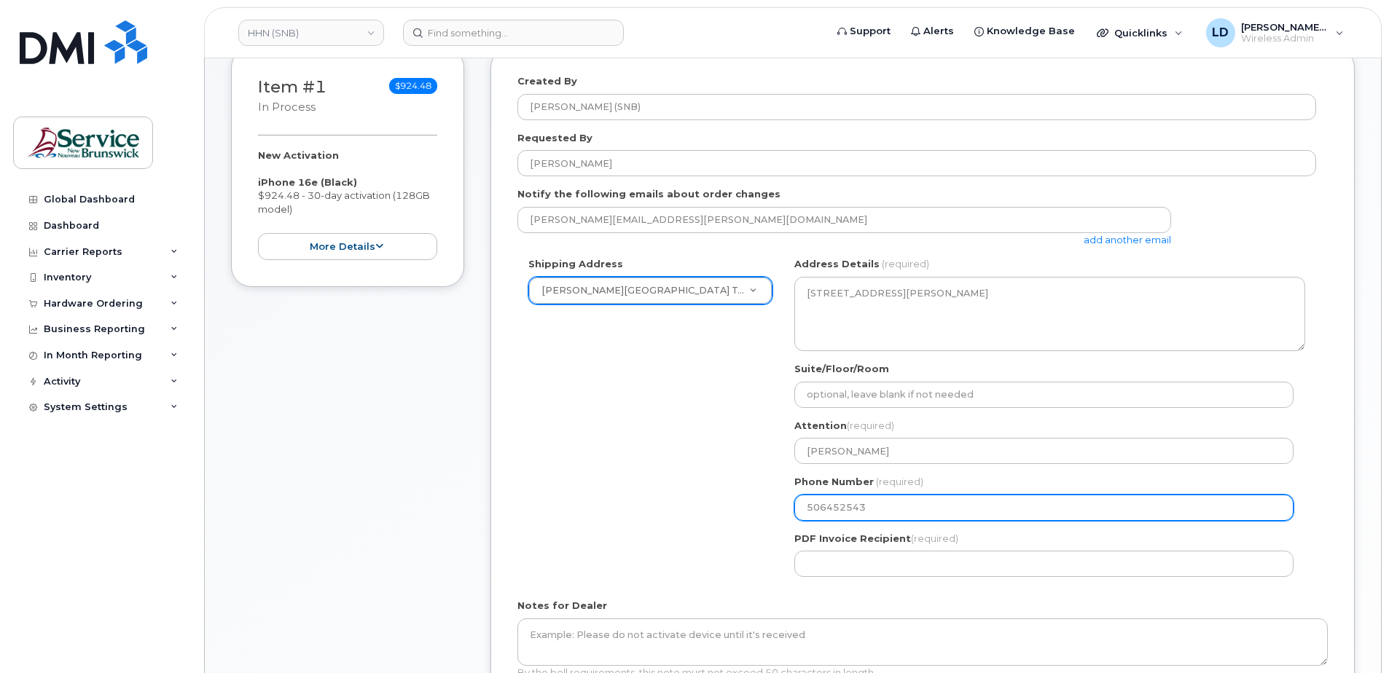
select select
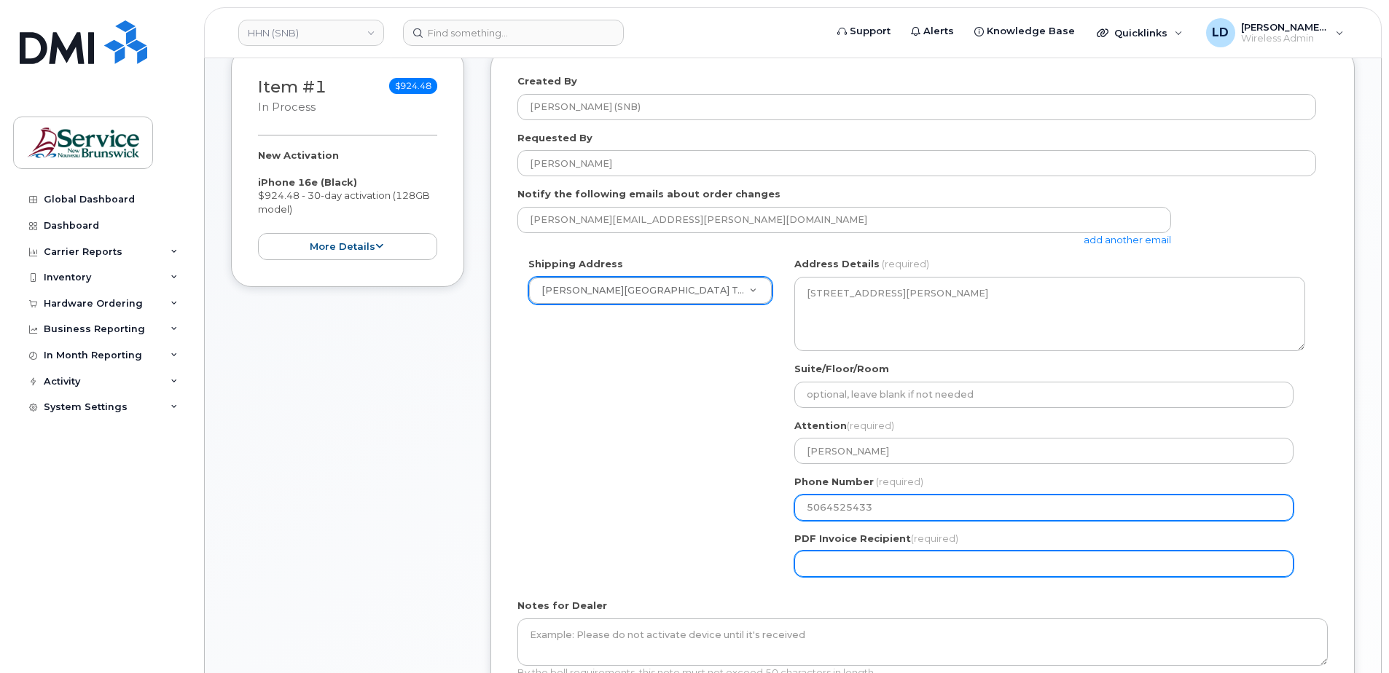
type input "5064525433"
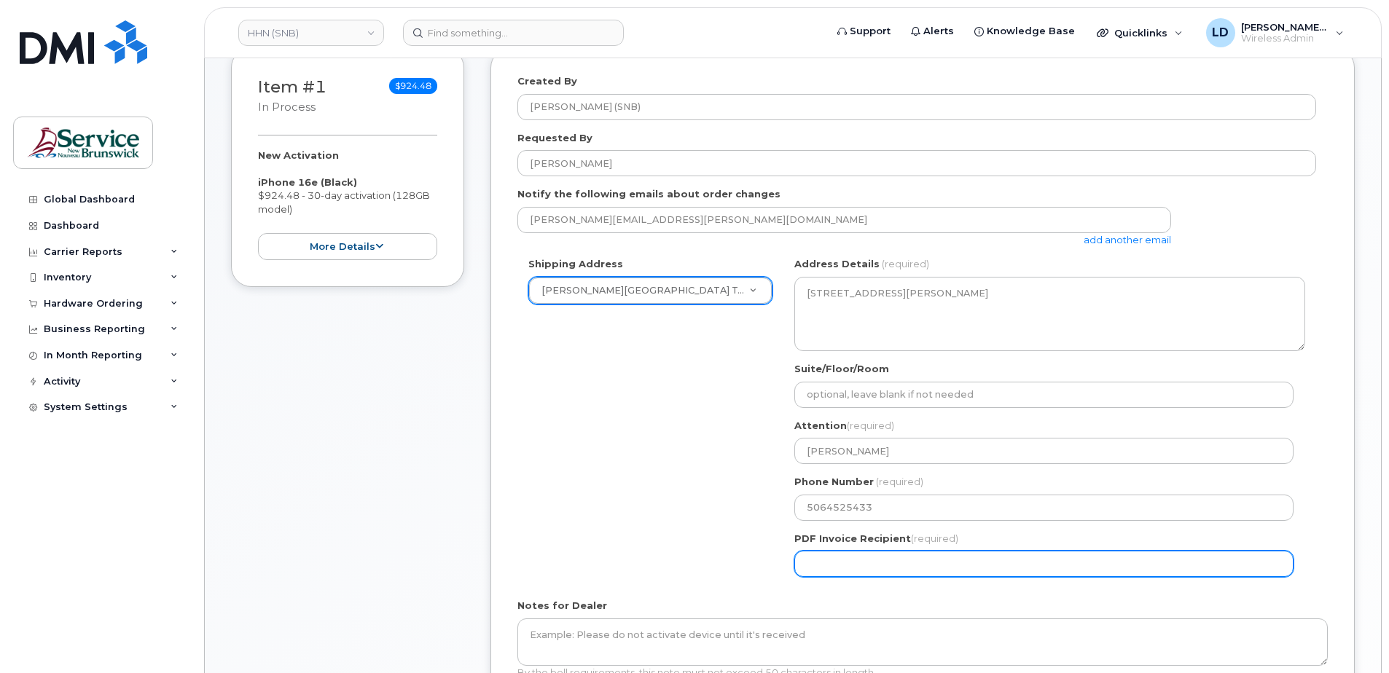
click at [815, 567] on input "PDF Invoice Recipient (required)" at bounding box center [1043, 564] width 499 height 26
type input "[PERSON_NAME][EMAIL_ADDRESS][PERSON_NAME][DOMAIN_NAME]"
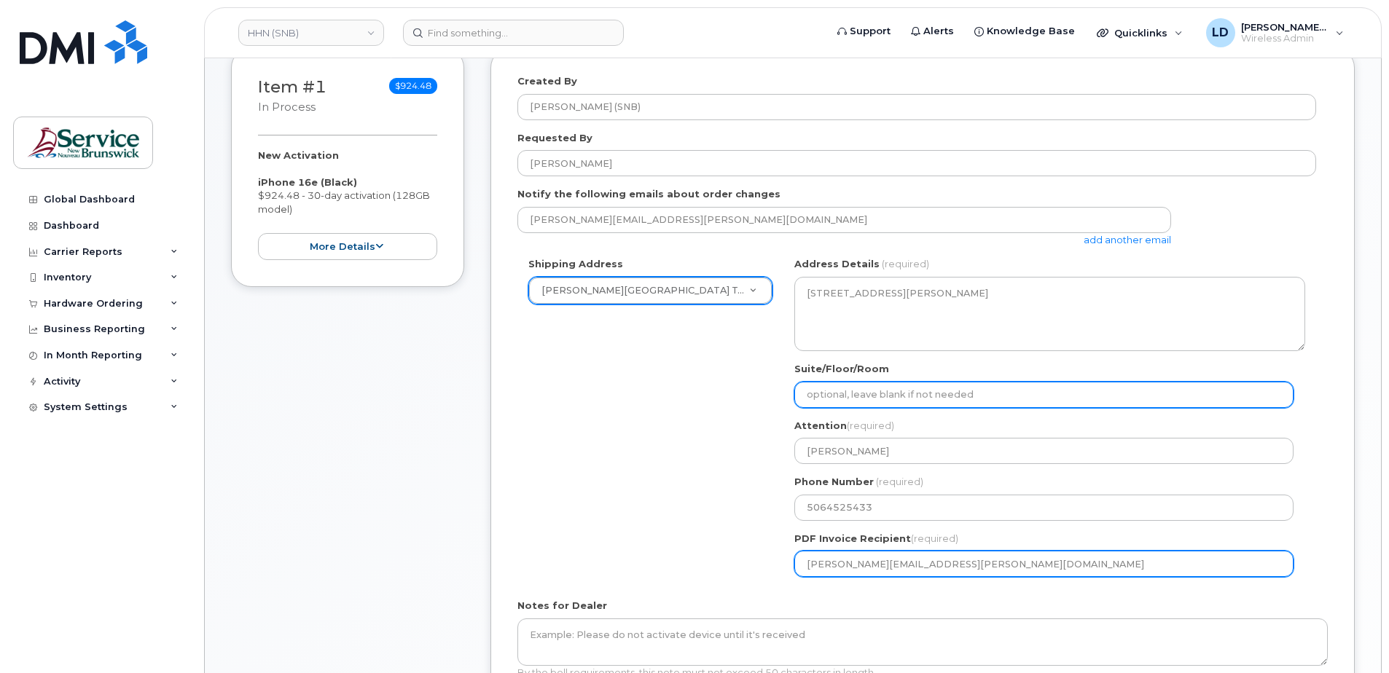
type input "WO0000000492738"
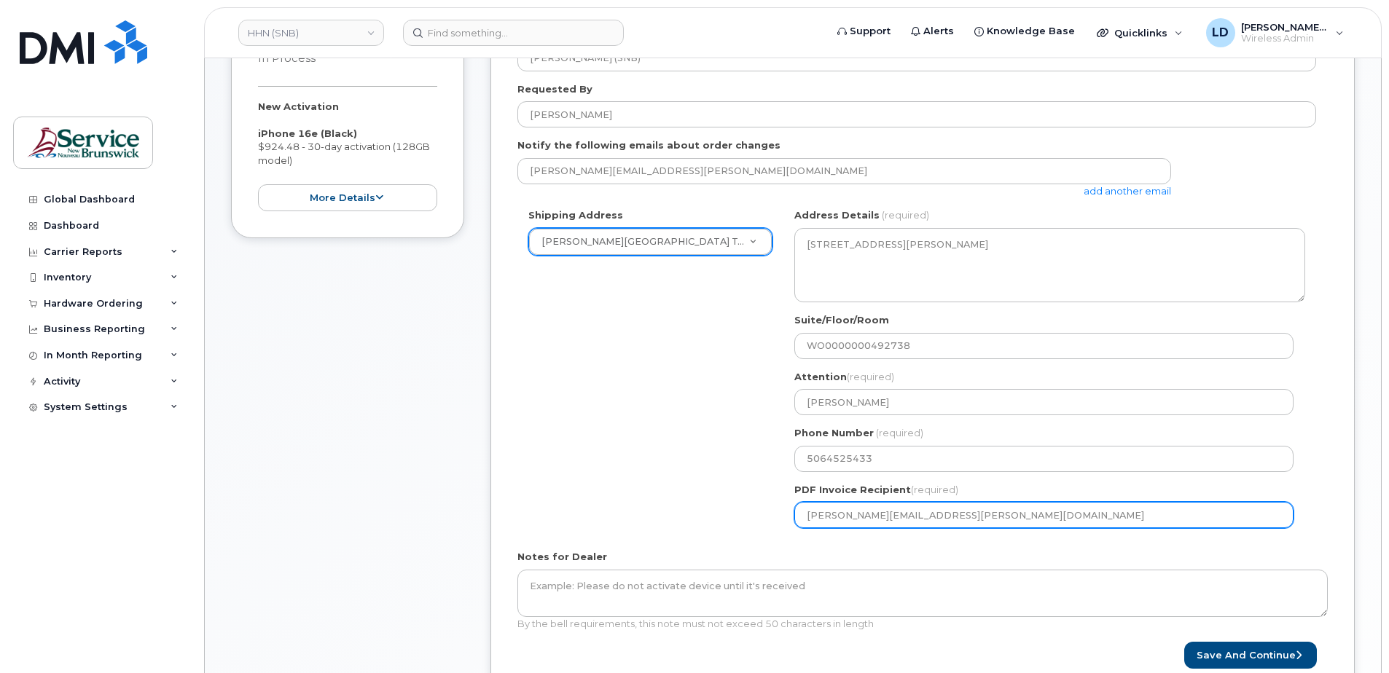
scroll to position [437, 0]
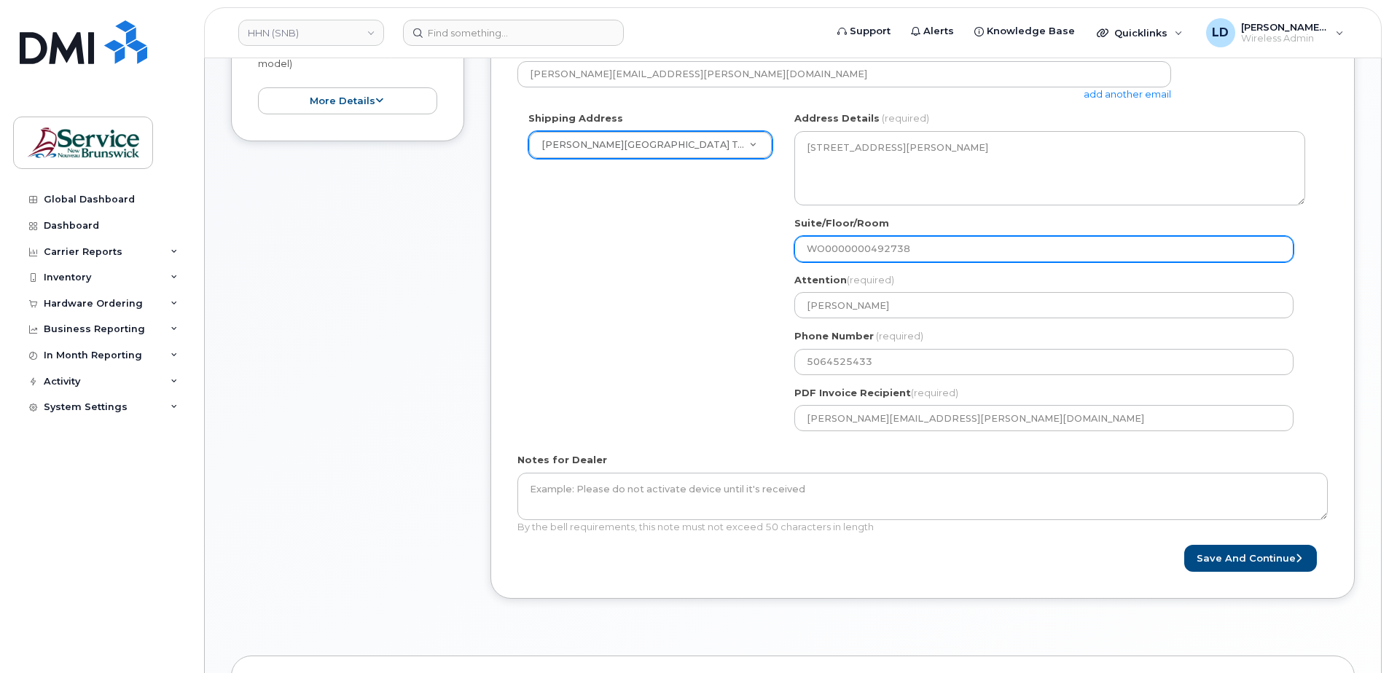
drag, startPoint x: 917, startPoint y: 248, endPoint x: 719, endPoint y: 248, distance: 197.5
click at [719, 248] on div "Shipping Address Dr. Everett Chalmers Regional Hospital Telecom New Address 202…" at bounding box center [916, 276] width 799 height 331
select select
click at [822, 247] on input "Suite/Floor/Room" at bounding box center [1043, 249] width 499 height 26
paste input "WO0000000492740"
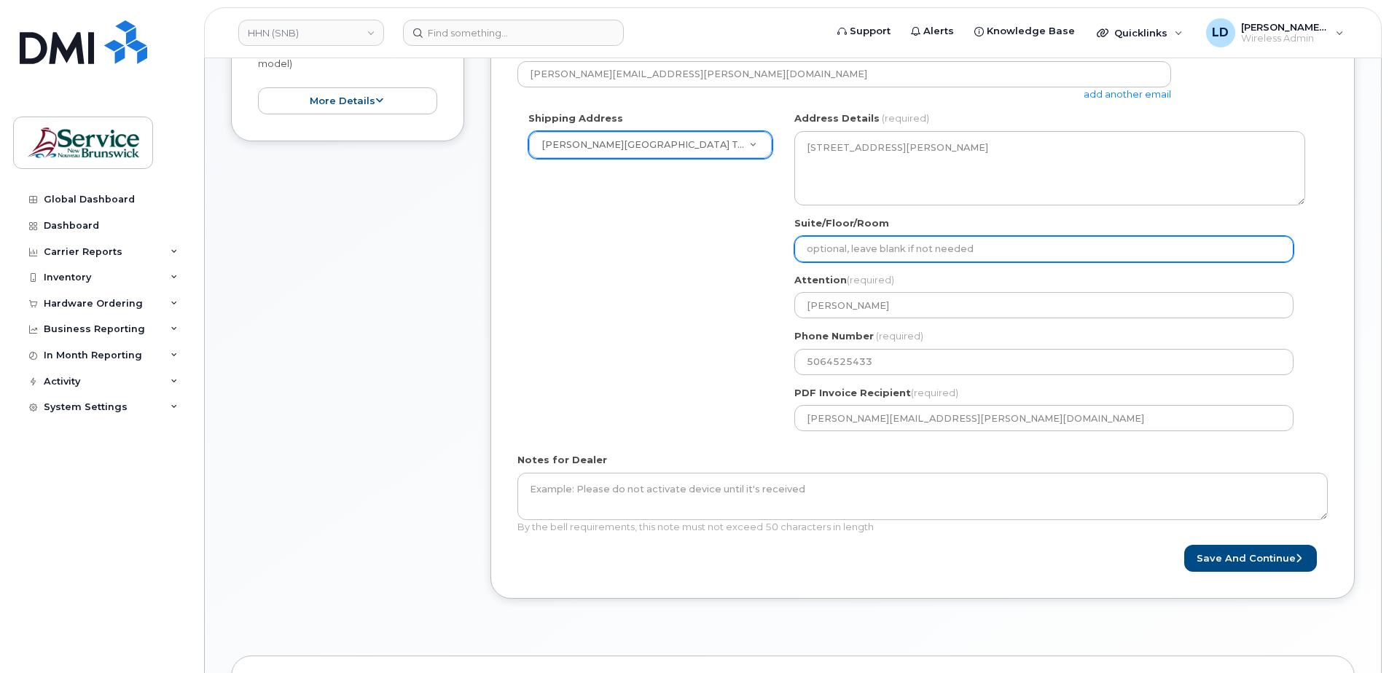
select select
type input "WO0000000492740"
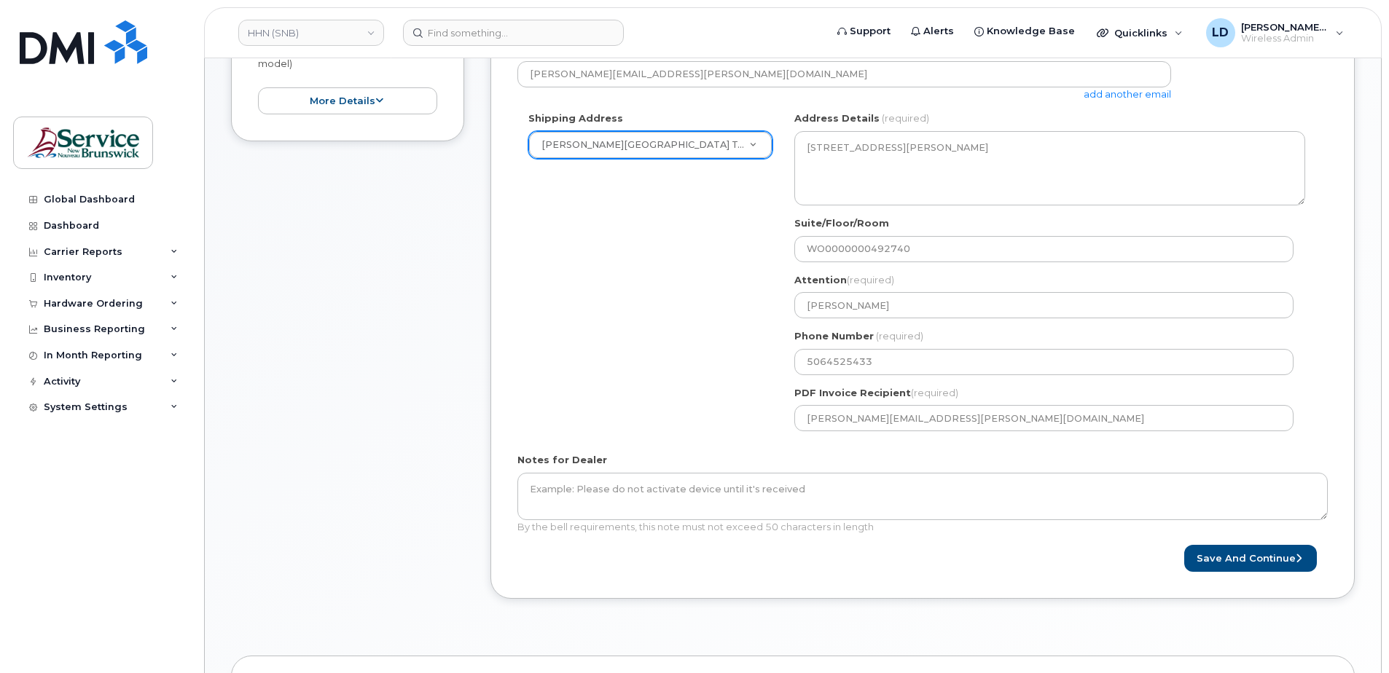
click at [681, 338] on div "Shipping Address Dr. Everett Chalmers Regional Hospital Telecom New Address 202…" at bounding box center [916, 276] width 799 height 331
click at [1245, 565] on button "Save and Continue" at bounding box center [1250, 558] width 133 height 27
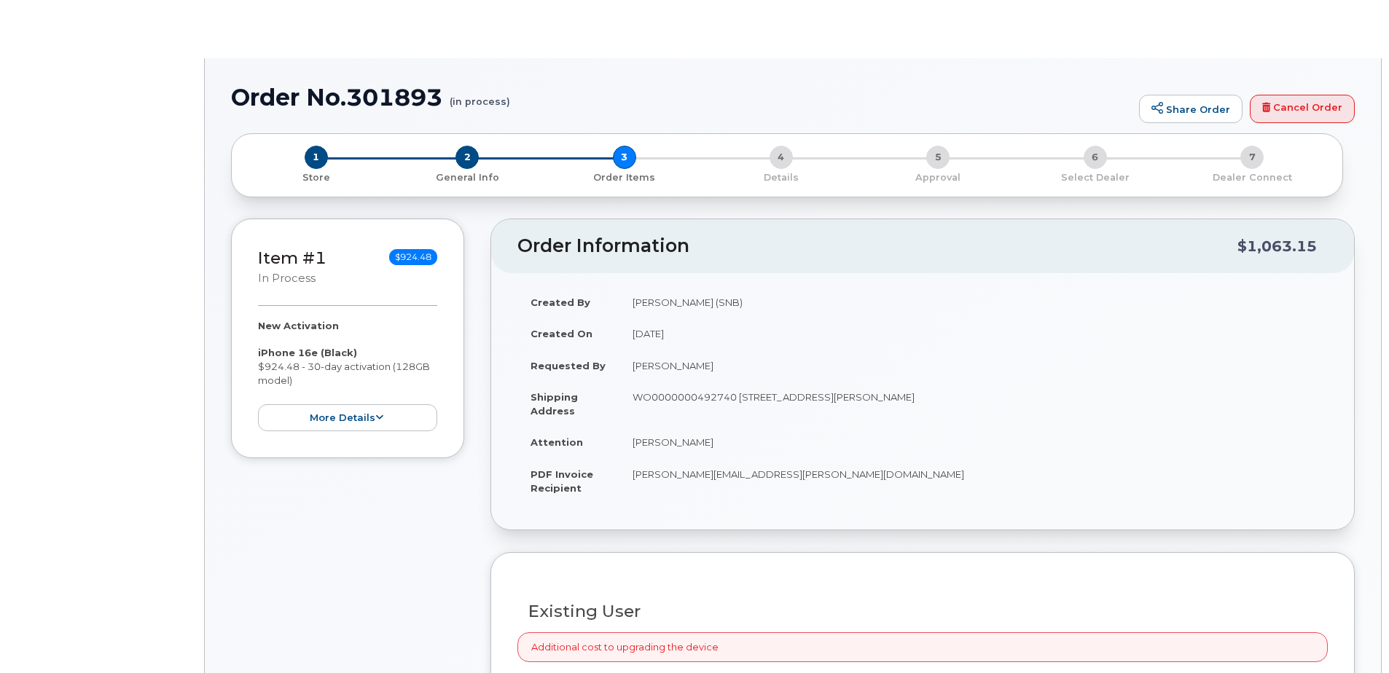
radio input "true"
select select
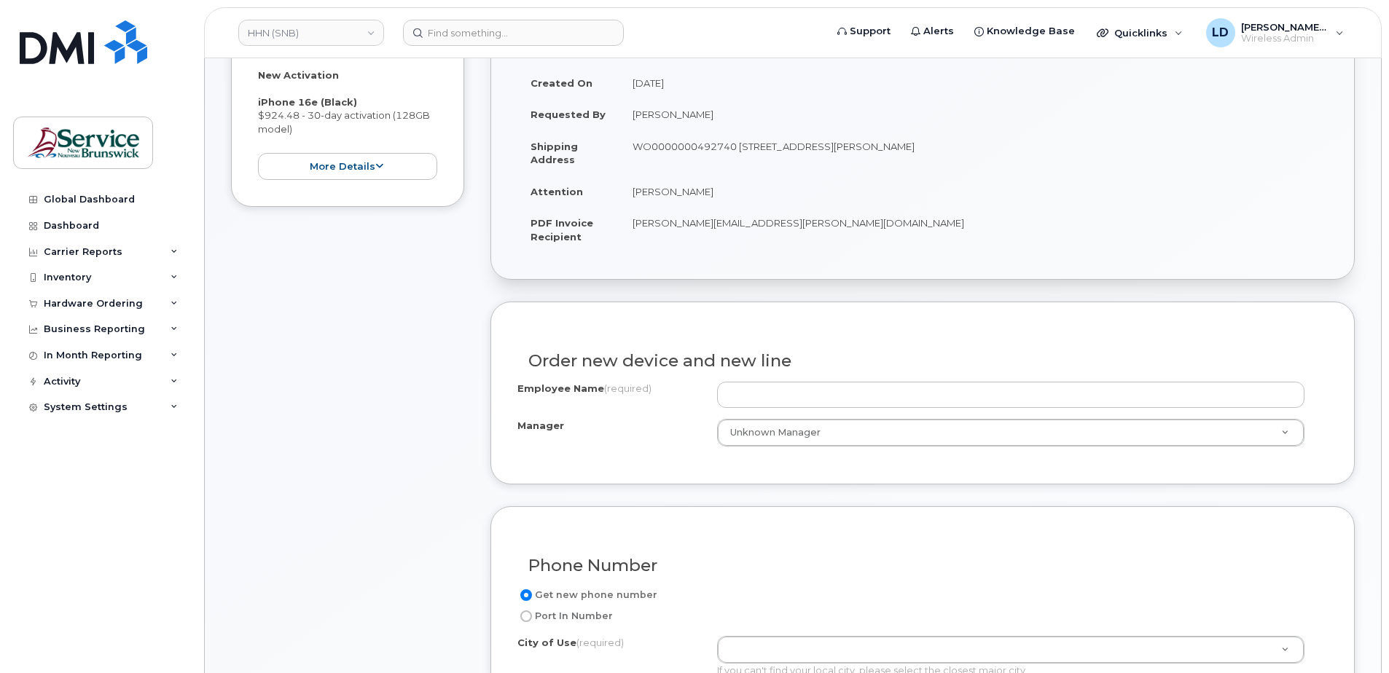
scroll to position [437, 0]
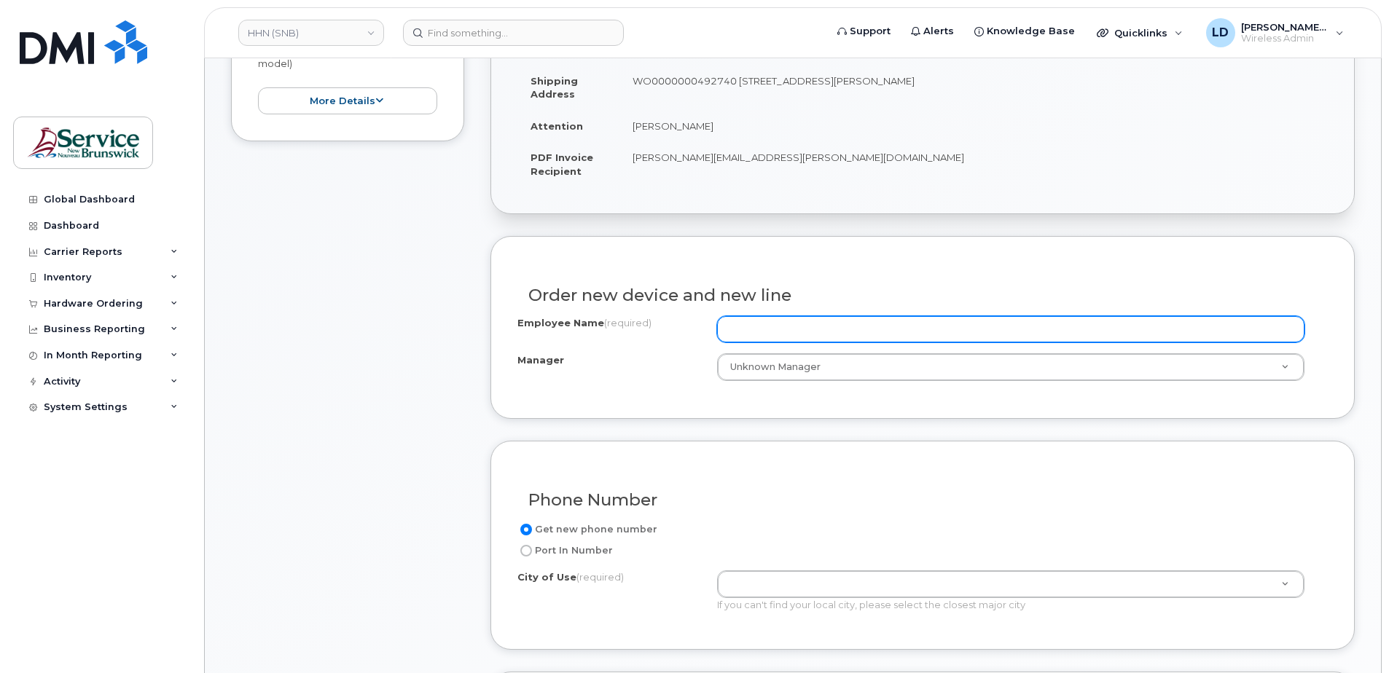
click at [737, 326] on input "Employee Name (required)" at bounding box center [1010, 329] width 587 height 26
paste input "[PERSON_NAME]"
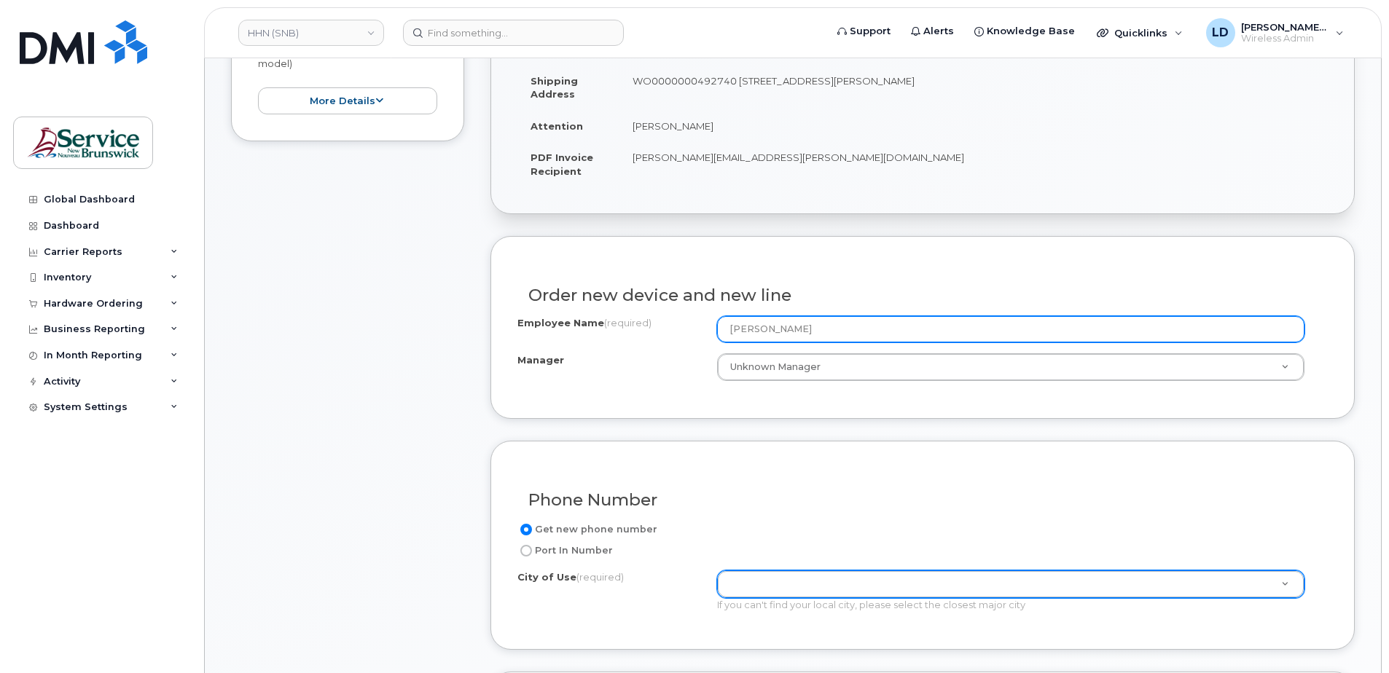
type input "[PERSON_NAME]"
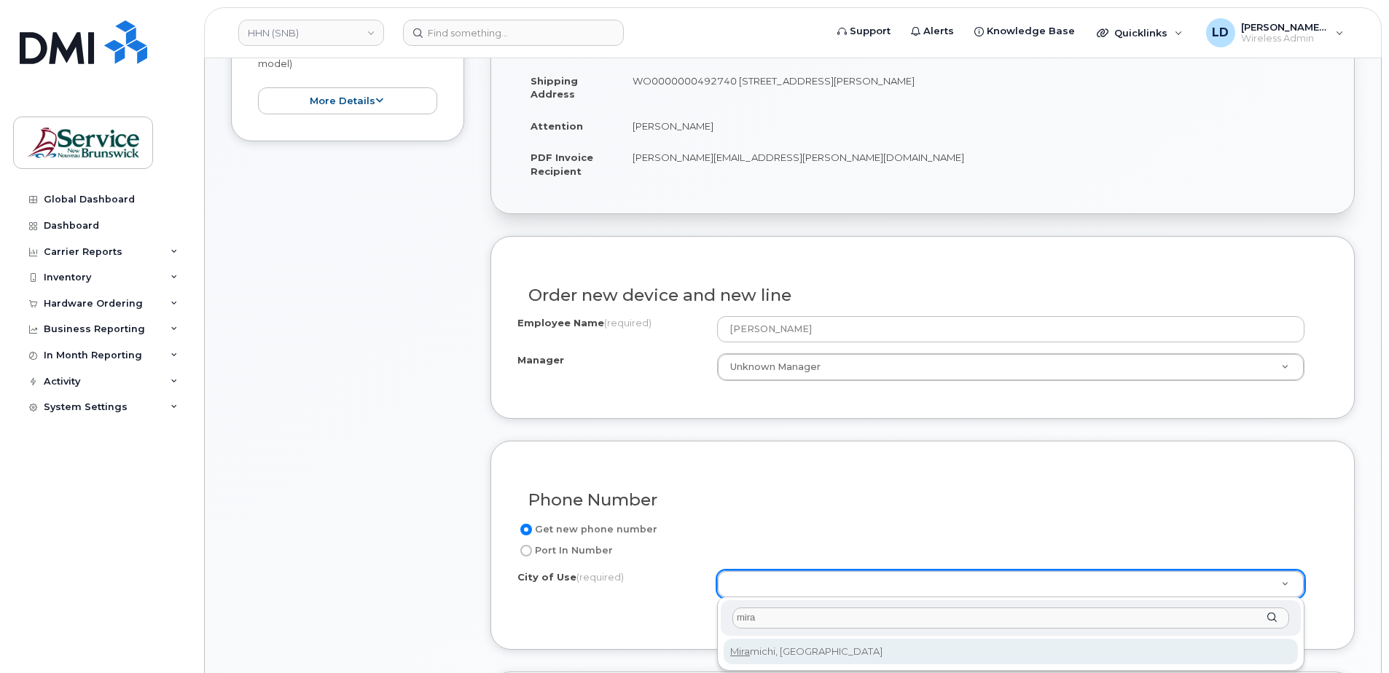
type input "mira"
type input "1813"
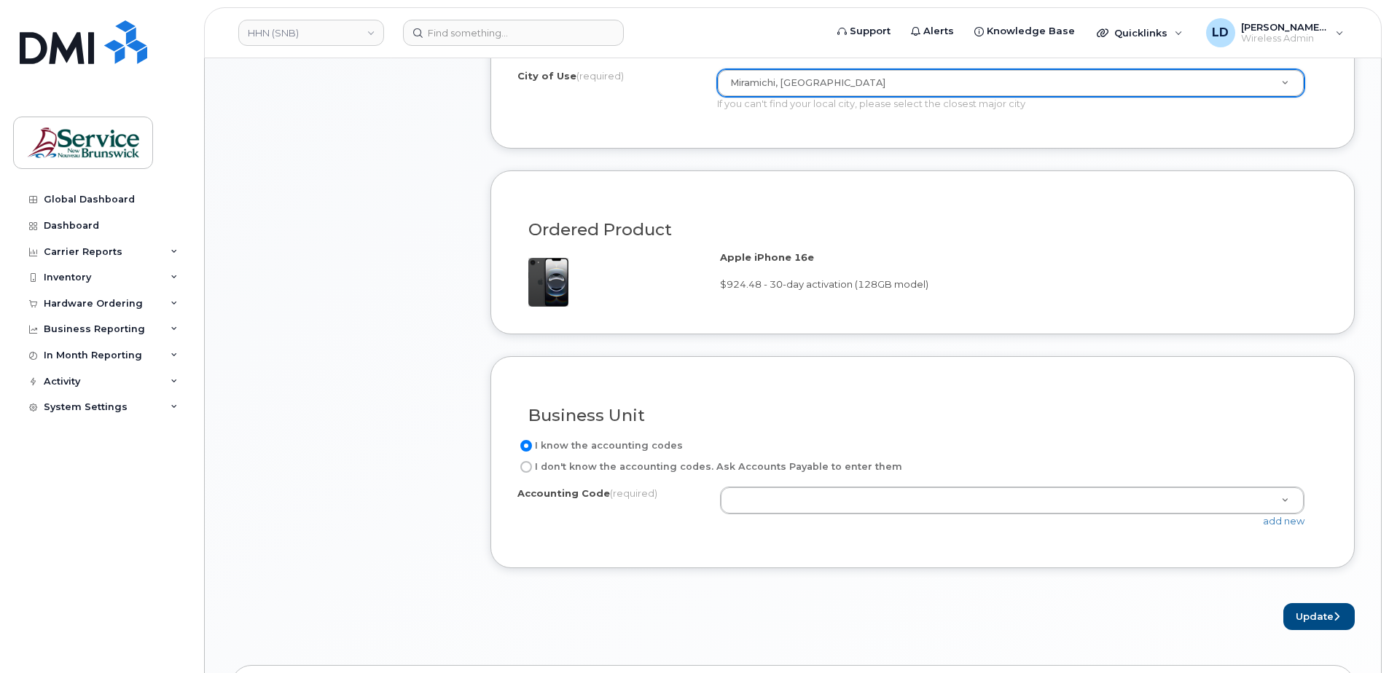
scroll to position [947, 0]
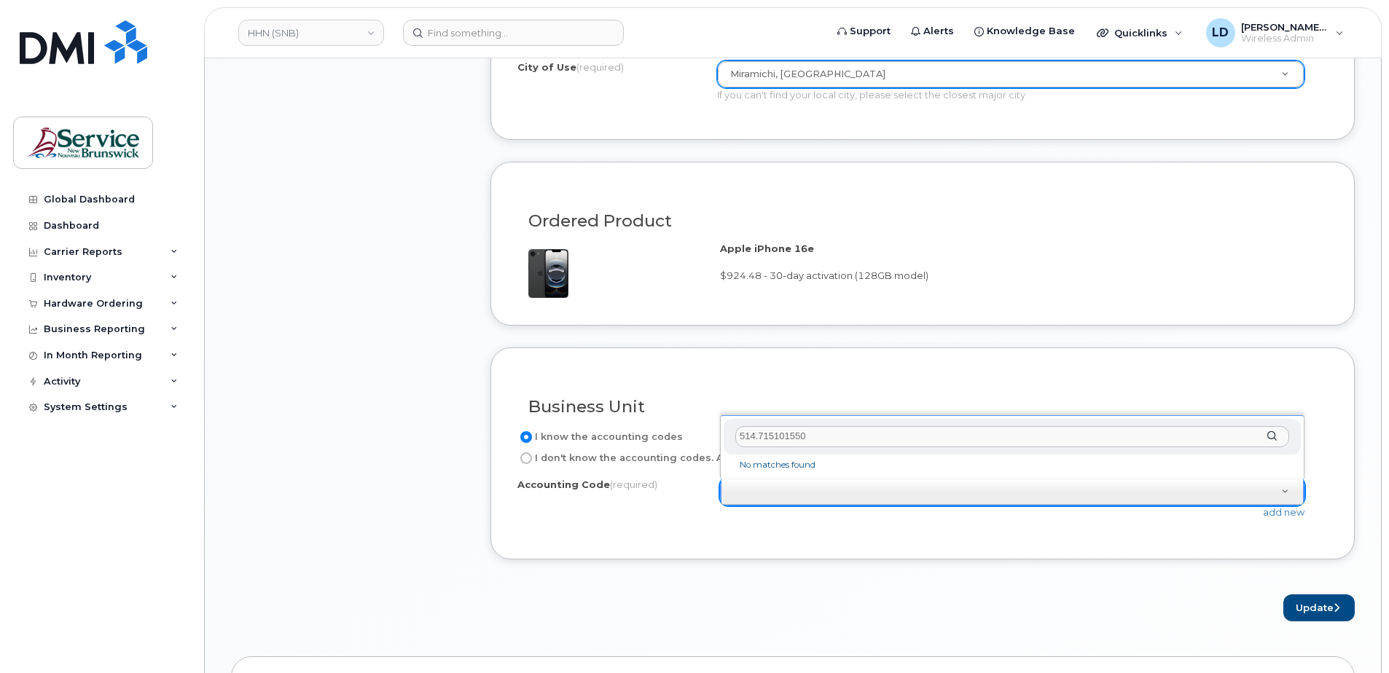
click at [755, 434] on input "514.715101550" at bounding box center [1012, 436] width 554 height 21
type input "5141.715101550"
drag, startPoint x: 819, startPoint y: 439, endPoint x: 678, endPoint y: 449, distance: 141.0
click at [676, 450] on body "HHN (SNB) Support Alerts Knowledge Base Quicklinks Suspend / Cancel Device Chan…" at bounding box center [694, 199] width 1389 height 2293
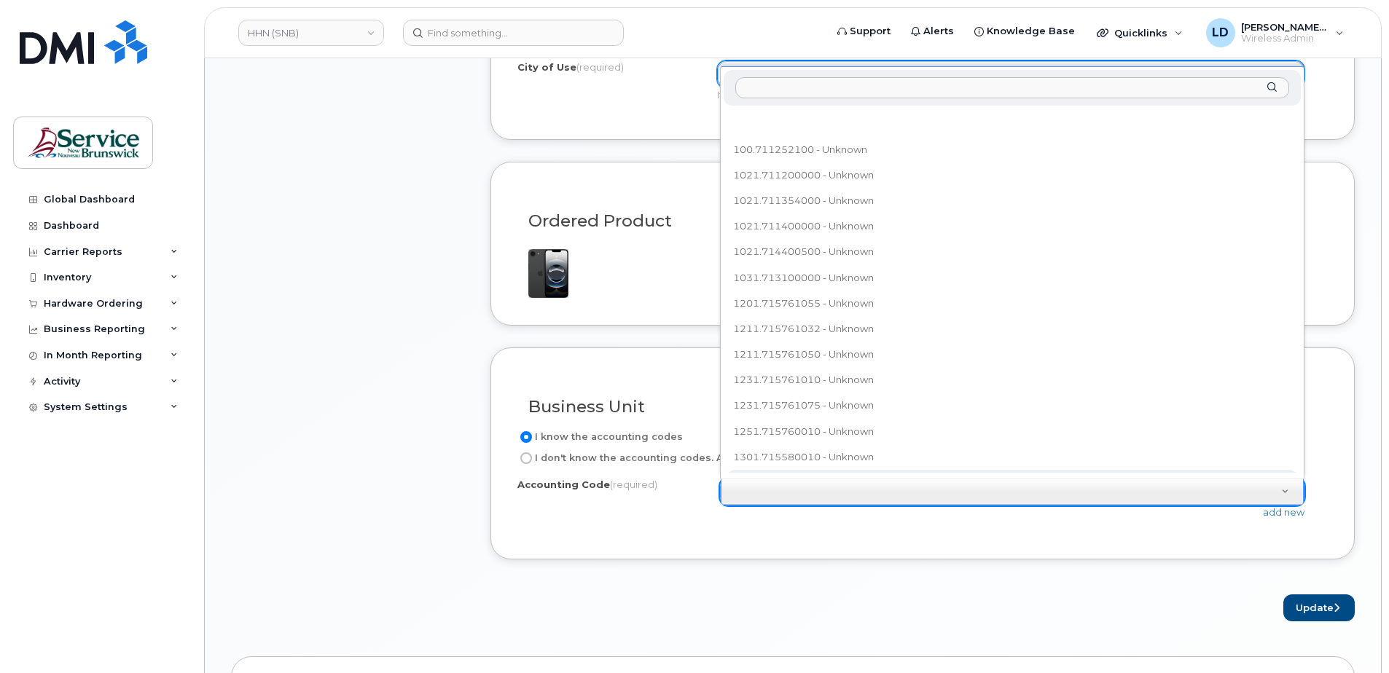
scroll to position [16, 0]
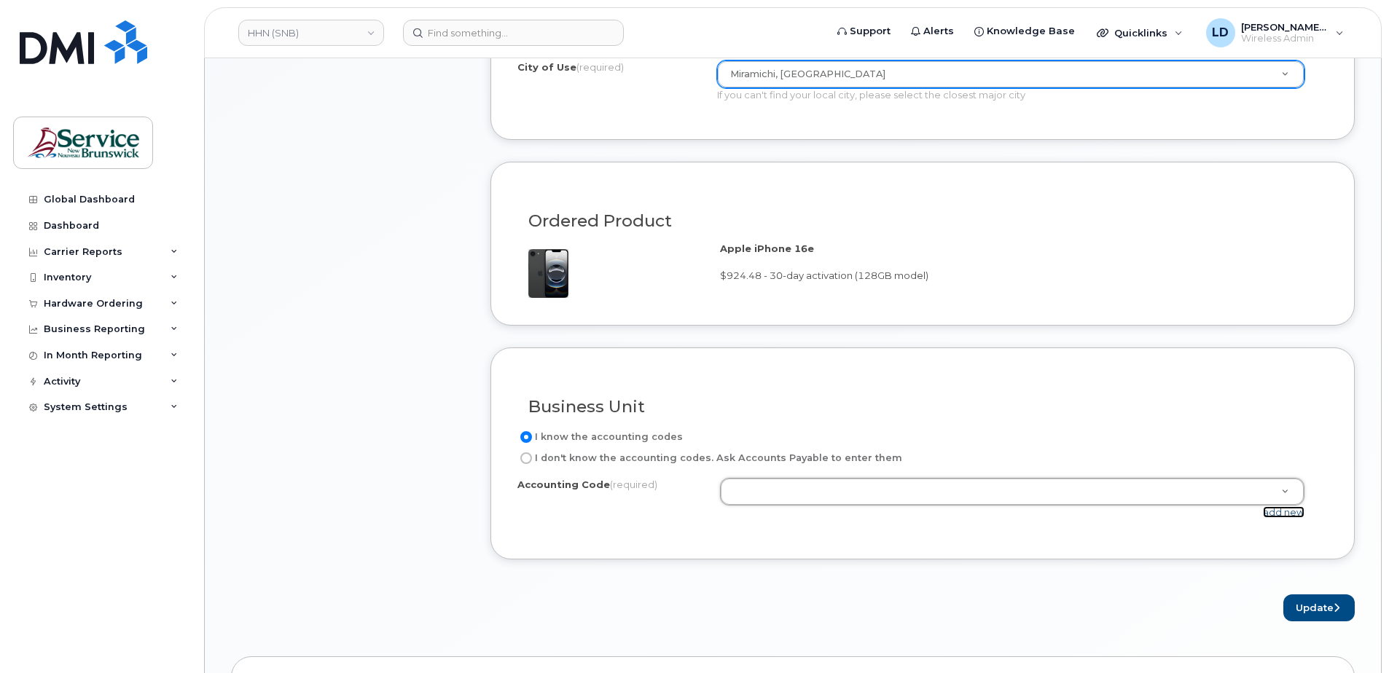
click at [1272, 512] on link "add new" at bounding box center [1284, 512] width 42 height 12
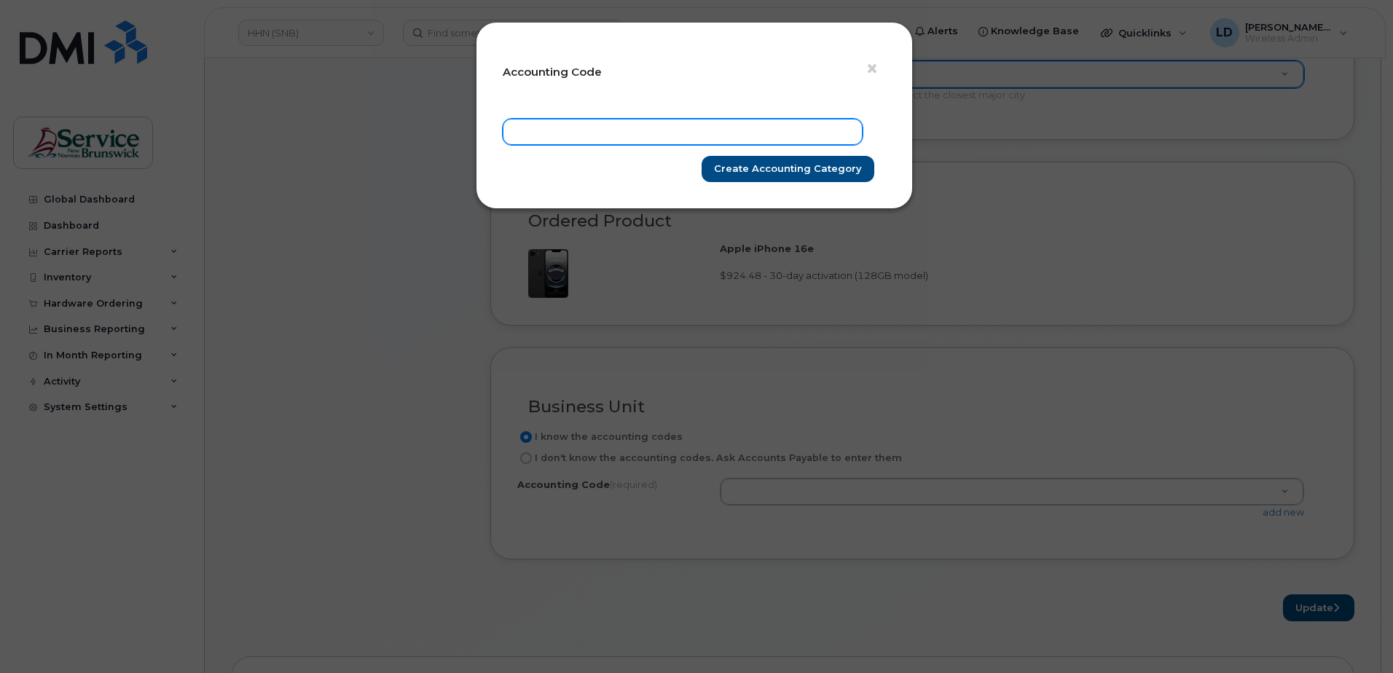
click at [548, 128] on input "text" at bounding box center [683, 132] width 360 height 26
paste input "5141.715101550"
type input "5141.715101550"
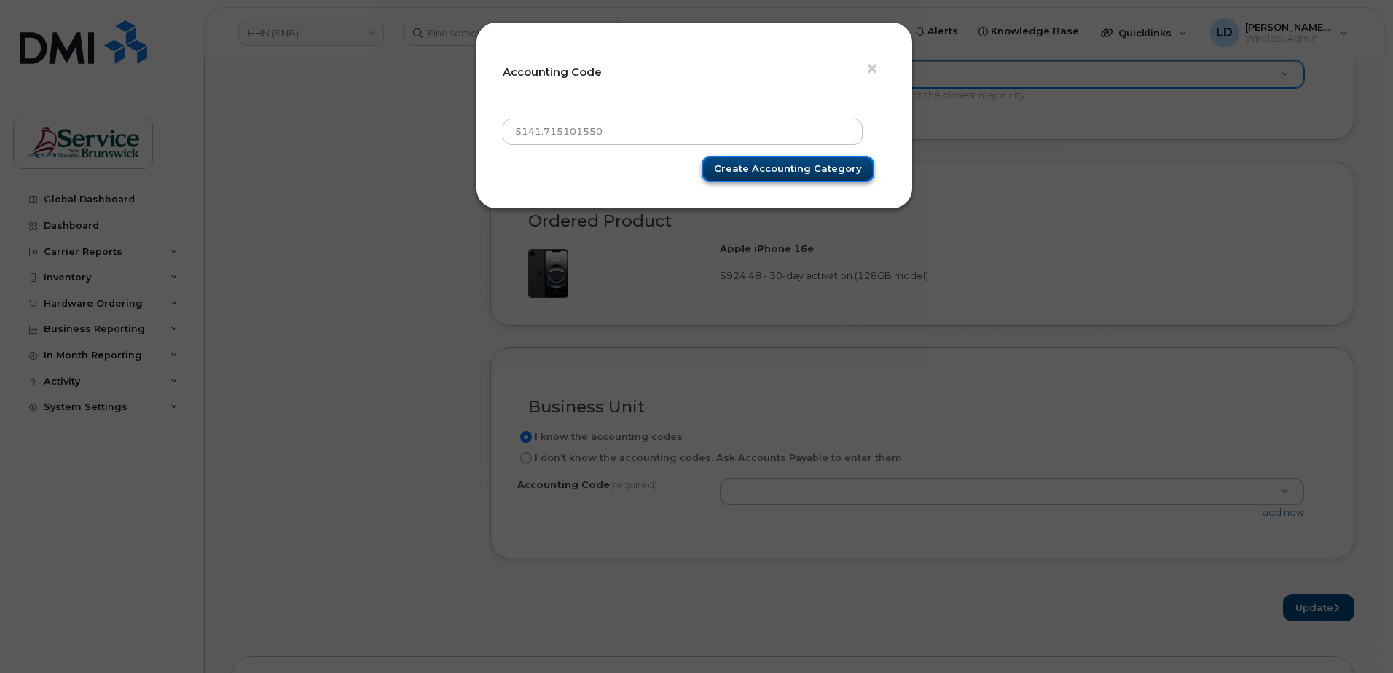
click at [753, 165] on input "Create Accounting category" at bounding box center [788, 169] width 173 height 27
type input "Create Accounting category"
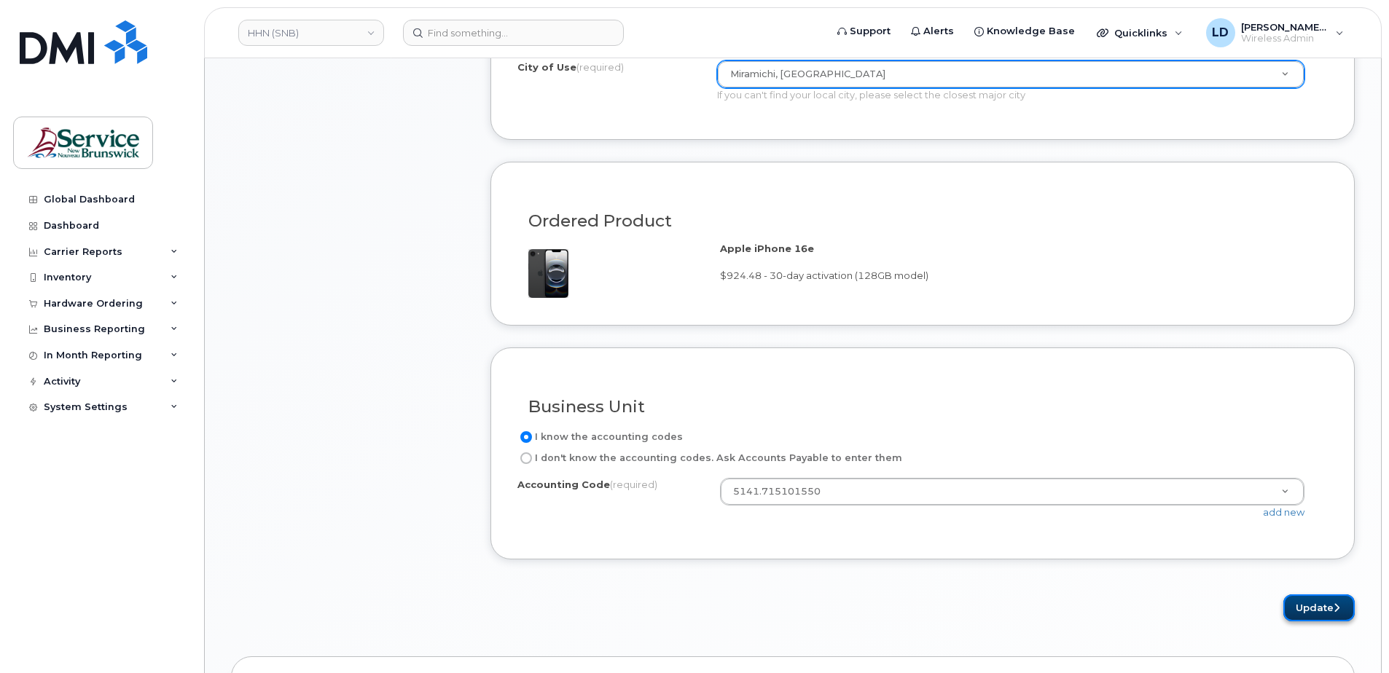
click at [1317, 603] on button "Update" at bounding box center [1318, 608] width 71 height 27
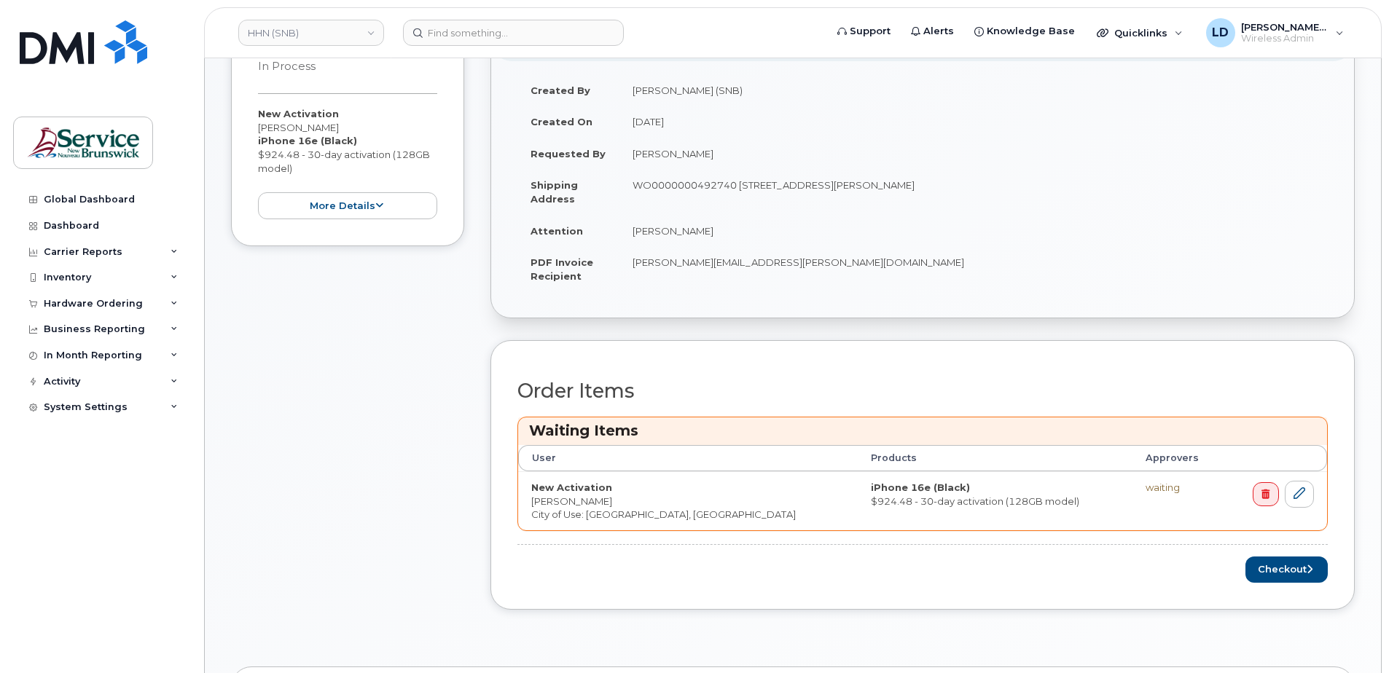
scroll to position [437, 0]
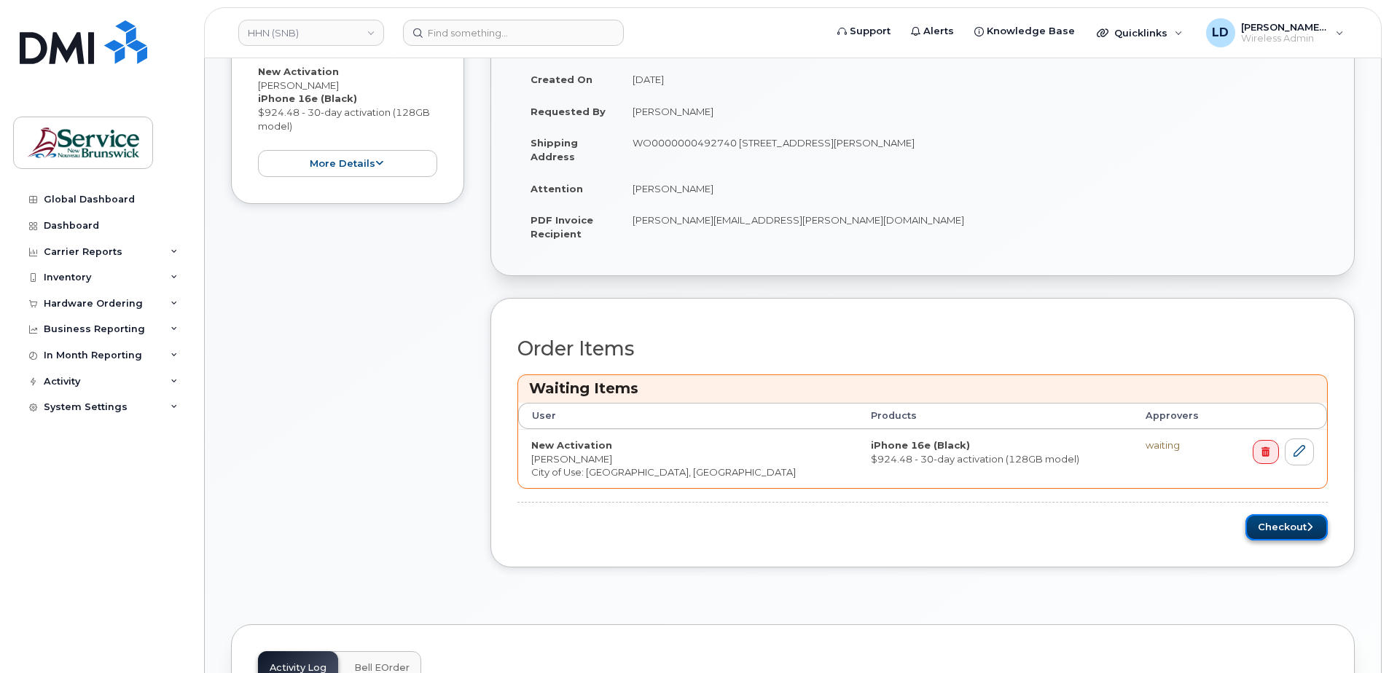
click at [1272, 530] on button "Checkout" at bounding box center [1286, 527] width 82 height 27
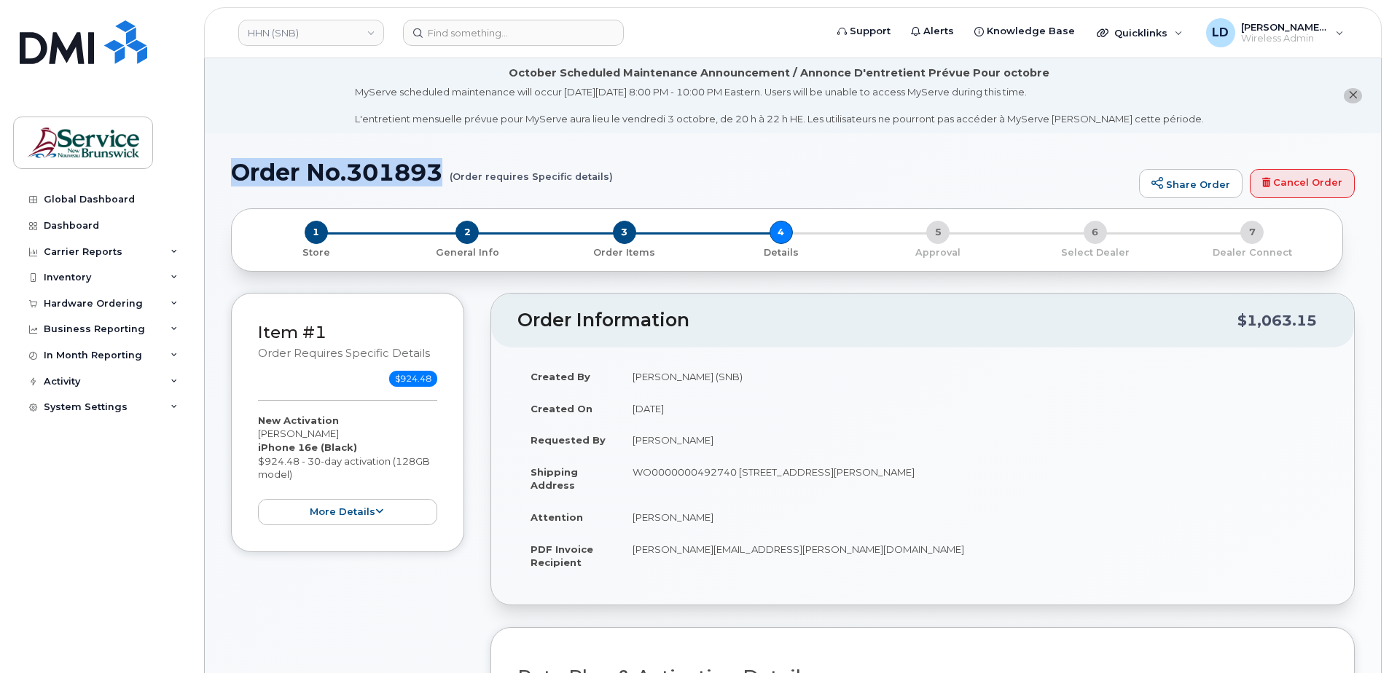
drag, startPoint x: 233, startPoint y: 171, endPoint x: 444, endPoint y: 171, distance: 210.6
click at [444, 171] on h1 "Order No.301893 (Order requires Specific details)" at bounding box center [681, 173] width 901 height 26
drag, startPoint x: 444, startPoint y: 171, endPoint x: 415, endPoint y: 171, distance: 29.1
copy h1 "Order No.301893"
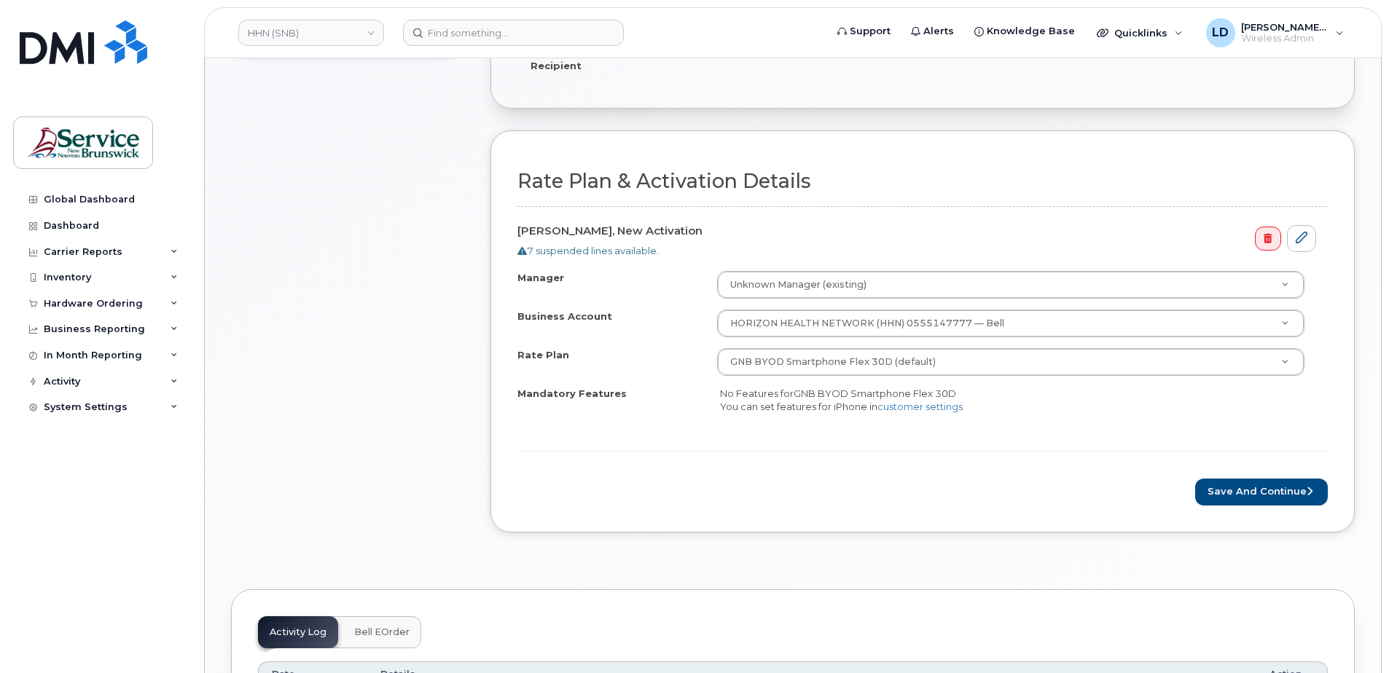
scroll to position [510, 0]
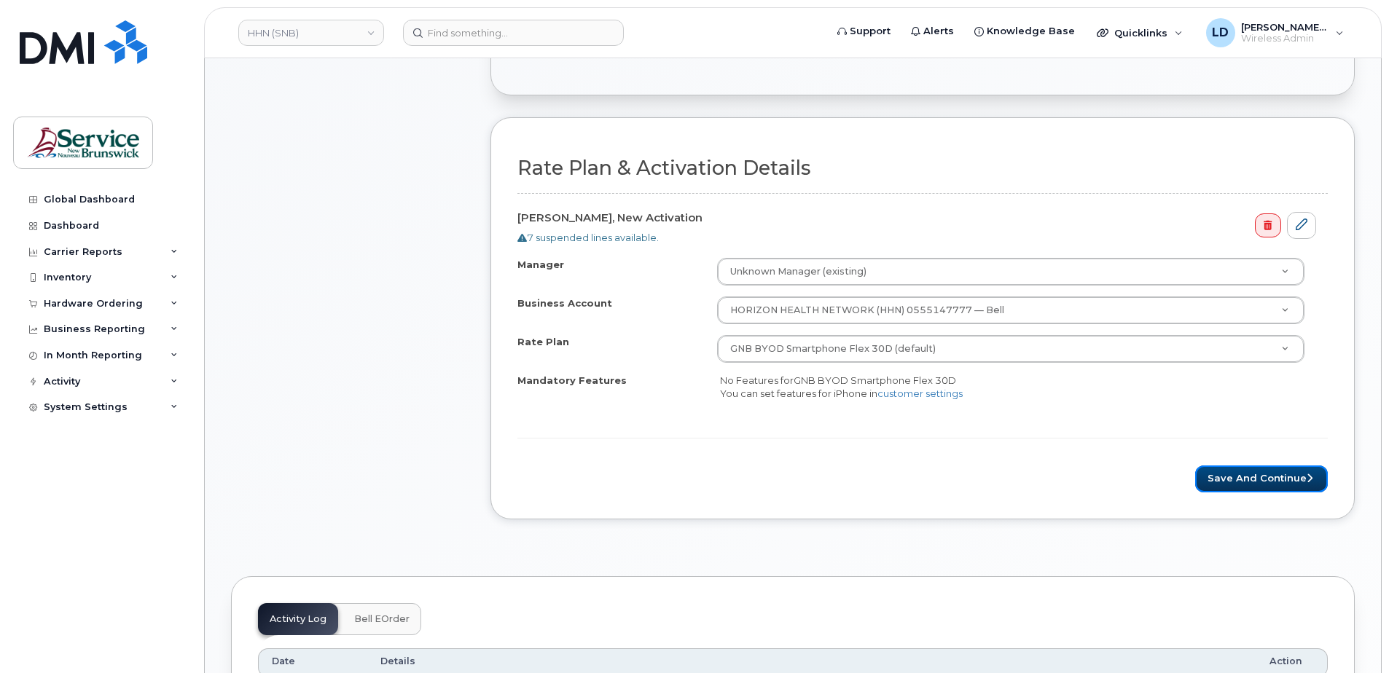
drag, startPoint x: 1282, startPoint y: 477, endPoint x: 929, endPoint y: 471, distance: 352.7
click at [1282, 477] on button "Save and Continue" at bounding box center [1261, 479] width 133 height 27
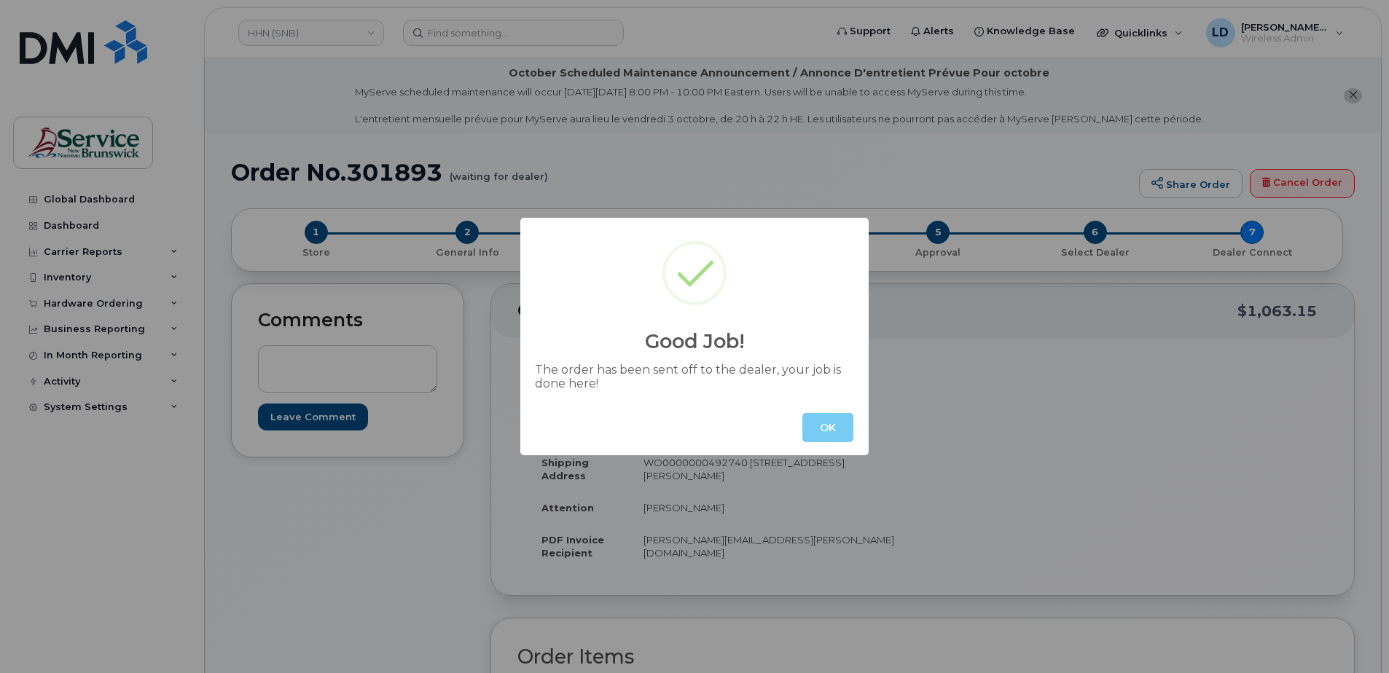
click at [832, 429] on button "OK" at bounding box center [827, 427] width 51 height 29
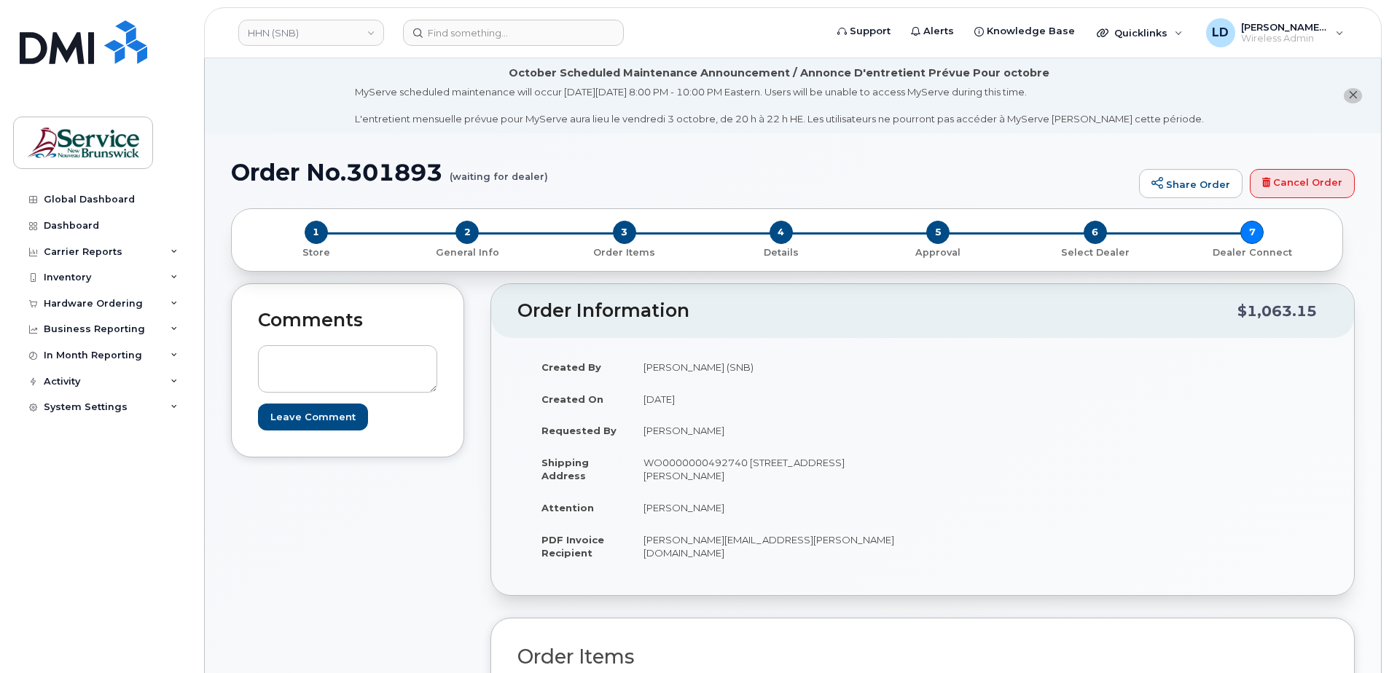
click at [60, 299] on div "Hardware Ordering" at bounding box center [93, 304] width 99 height 12
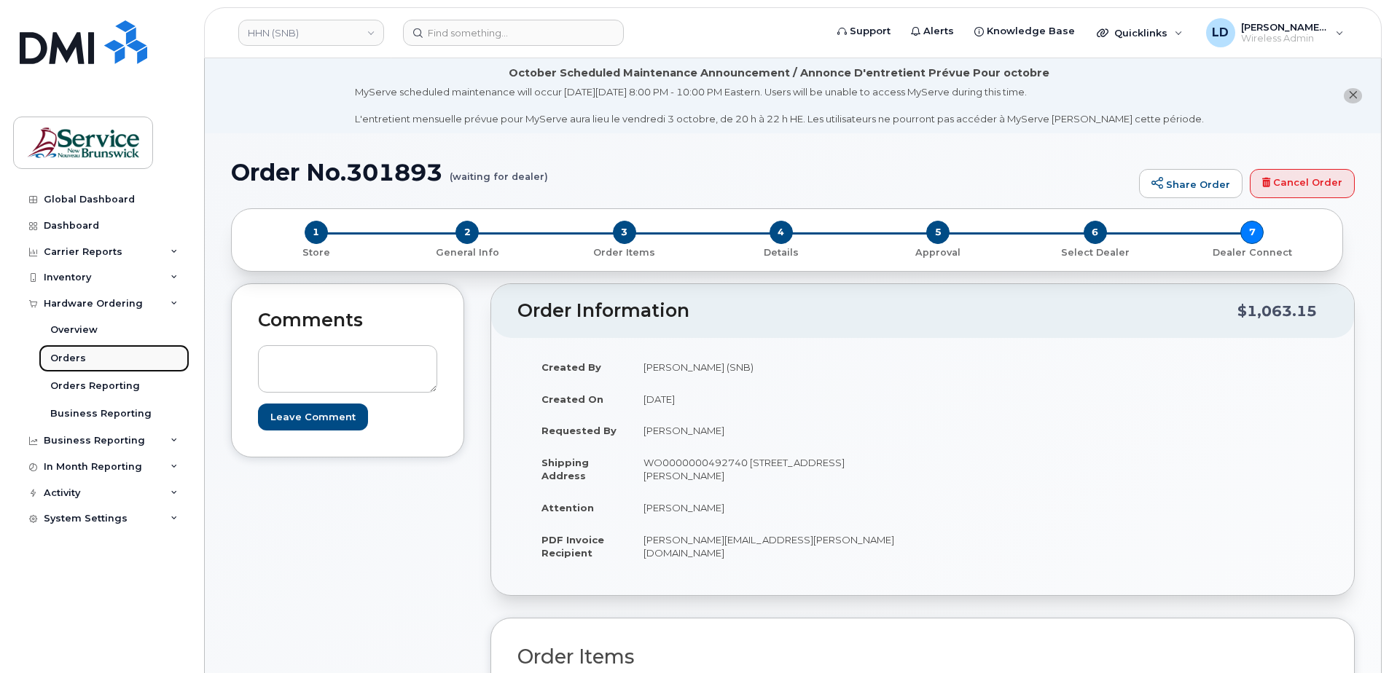
click at [58, 352] on div "Orders" at bounding box center [68, 358] width 36 height 13
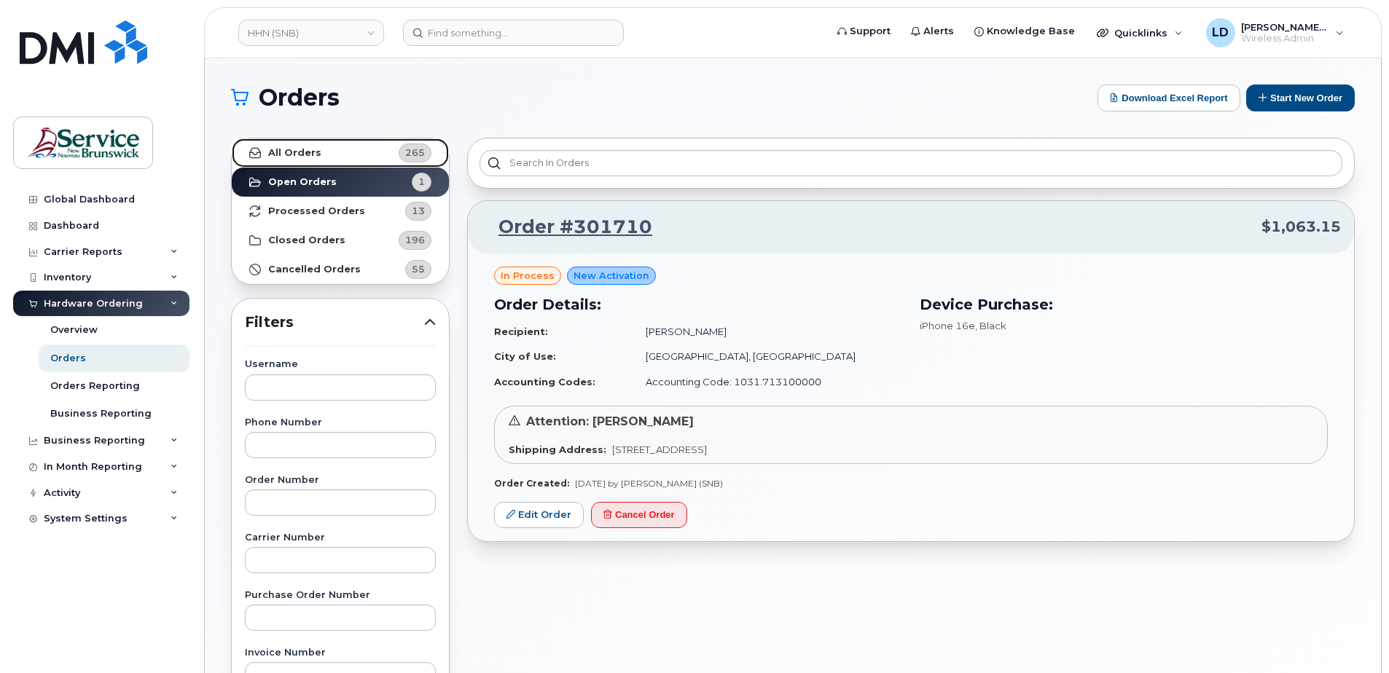
click at [287, 149] on strong "All Orders" at bounding box center [294, 153] width 53 height 12
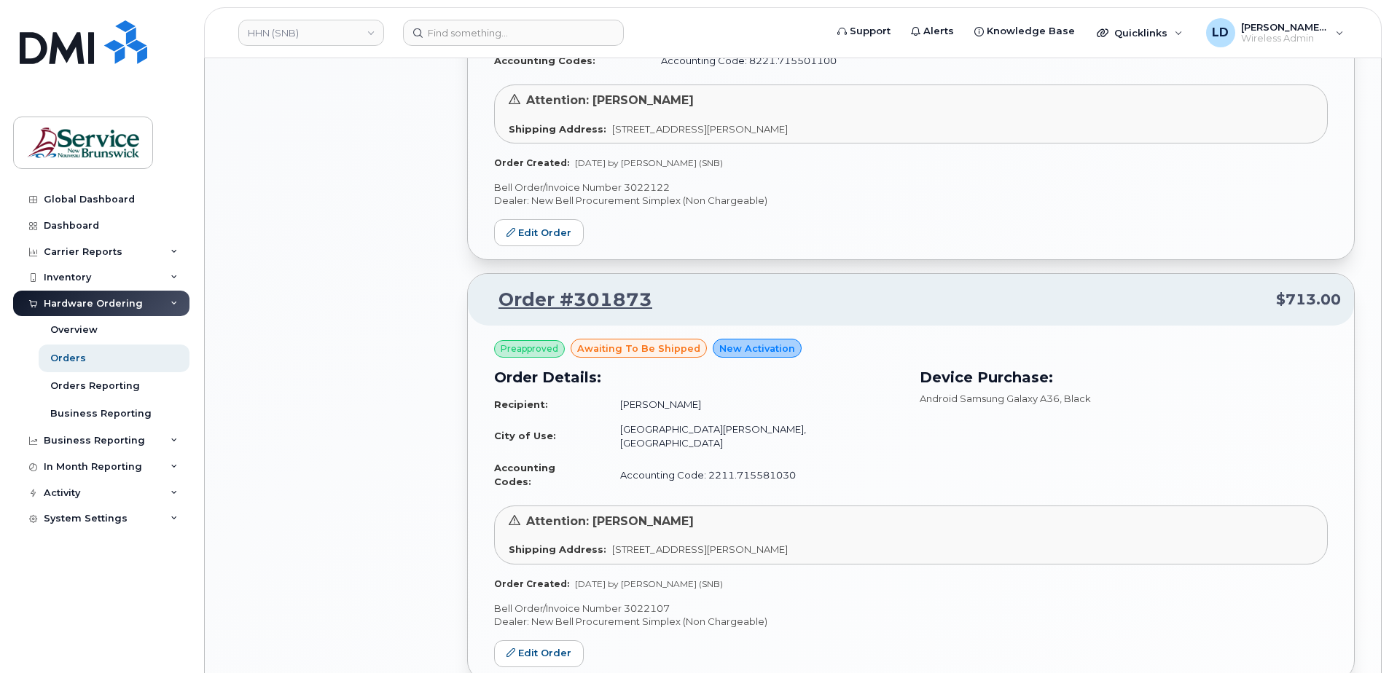
scroll to position [993, 0]
